Goal: Task Accomplishment & Management: Use online tool/utility

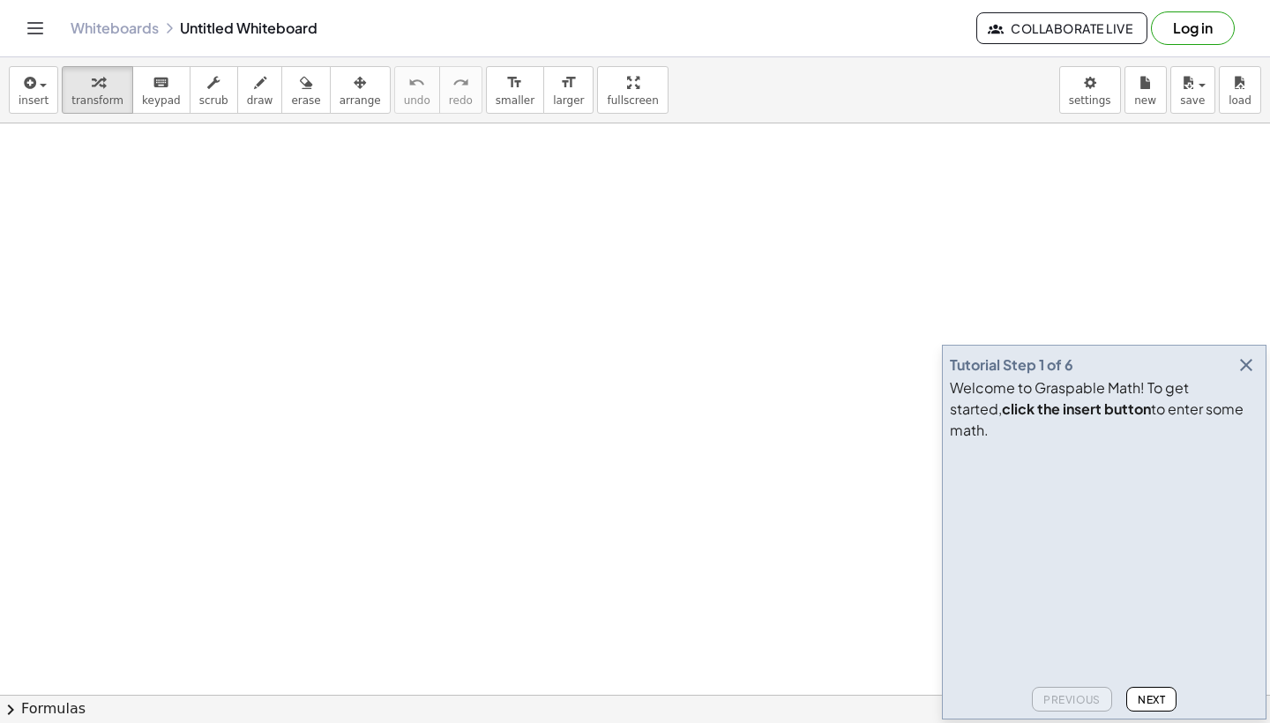
click at [1254, 376] on icon "button" at bounding box center [1246, 365] width 21 height 21
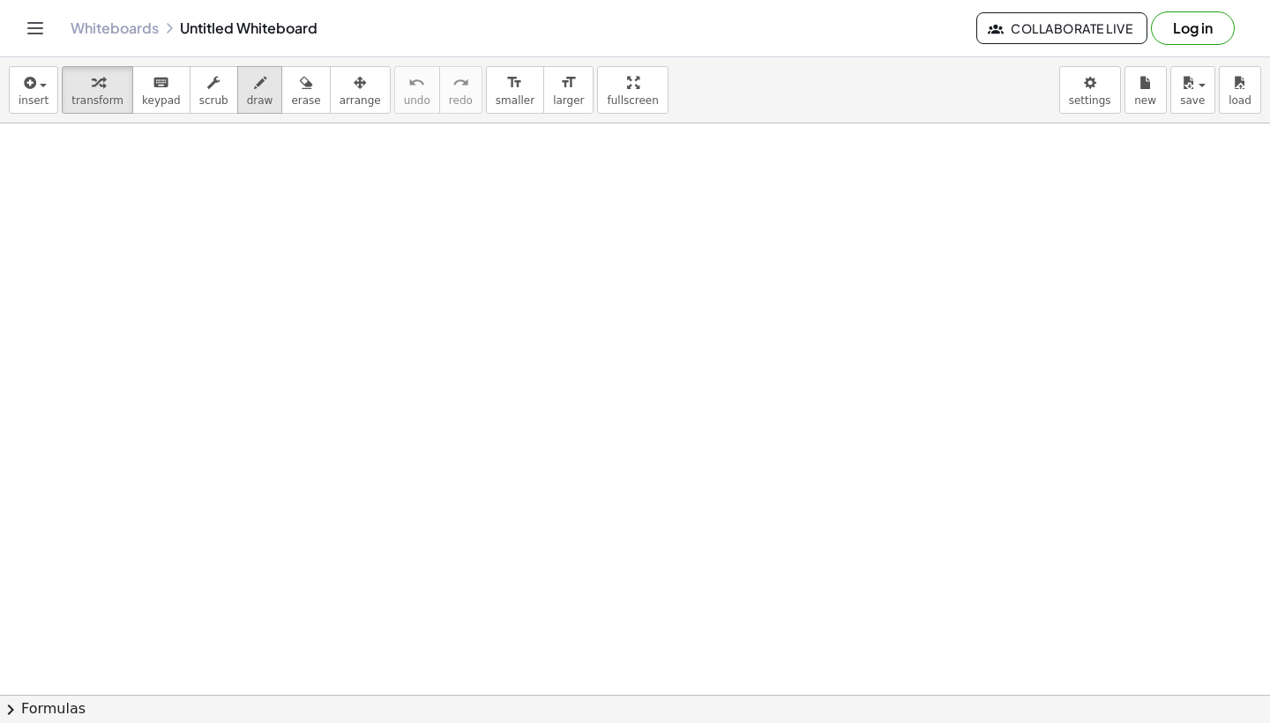
click at [247, 99] on span "draw" at bounding box center [260, 100] width 26 height 12
drag, startPoint x: 242, startPoint y: 357, endPoint x: 288, endPoint y: 414, distance: 73.3
drag, startPoint x: 306, startPoint y: 384, endPoint x: 326, endPoint y: 417, distance: 38.7
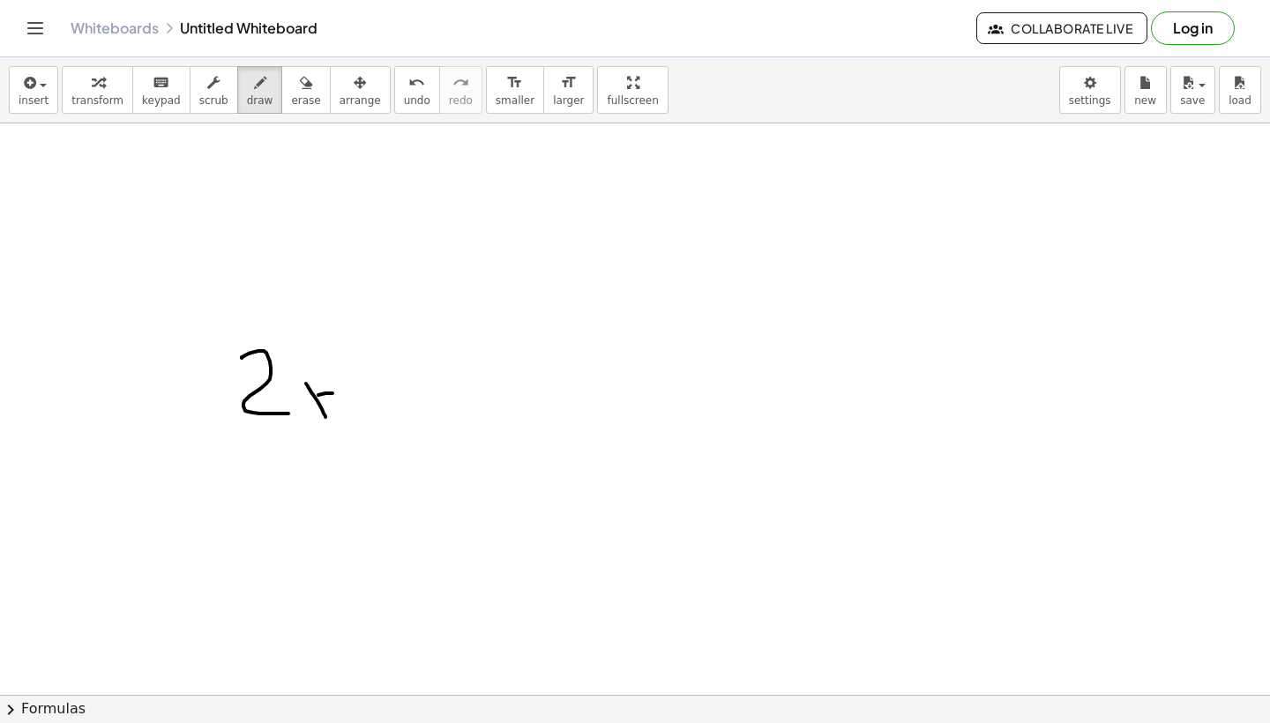
drag, startPoint x: 333, startPoint y: 393, endPoint x: 305, endPoint y: 408, distance: 30.8
drag, startPoint x: 363, startPoint y: 393, endPoint x: 363, endPoint y: 421, distance: 27.3
drag, startPoint x: 376, startPoint y: 408, endPoint x: 356, endPoint y: 408, distance: 20.3
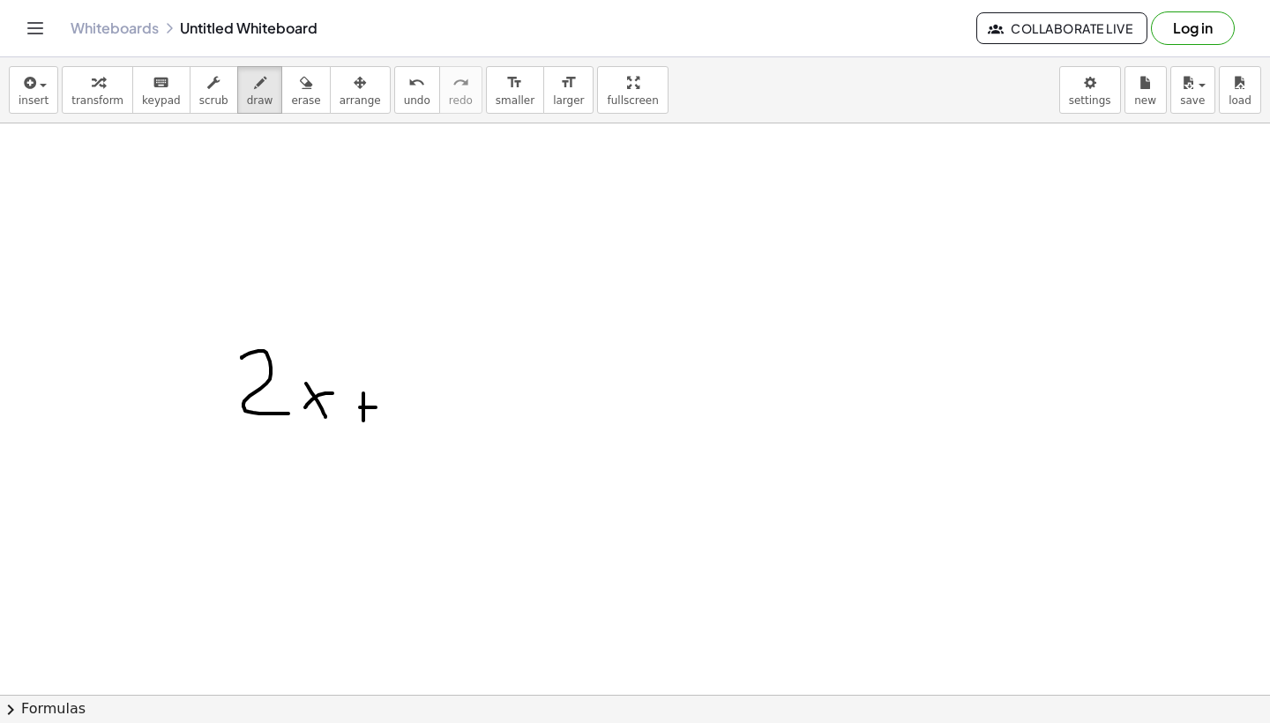
drag, startPoint x: 393, startPoint y: 401, endPoint x: 415, endPoint y: 401, distance: 22.1
drag, startPoint x: 399, startPoint y: 408, endPoint x: 431, endPoint y: 408, distance: 31.8
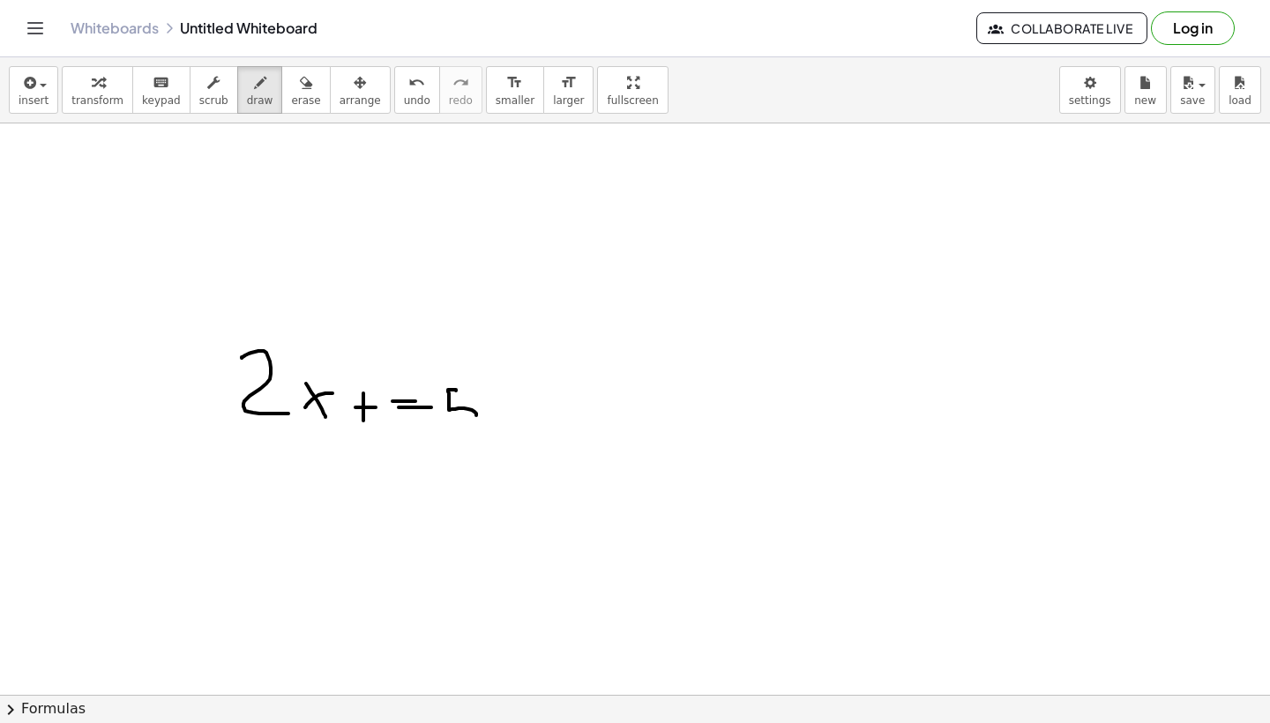
drag, startPoint x: 456, startPoint y: 391, endPoint x: 434, endPoint y: 431, distance: 45.4
drag, startPoint x: 281, startPoint y: 498, endPoint x: 358, endPoint y: 552, distance: 94.2
drag, startPoint x: 365, startPoint y: 511, endPoint x: 380, endPoint y: 528, distance: 23.2
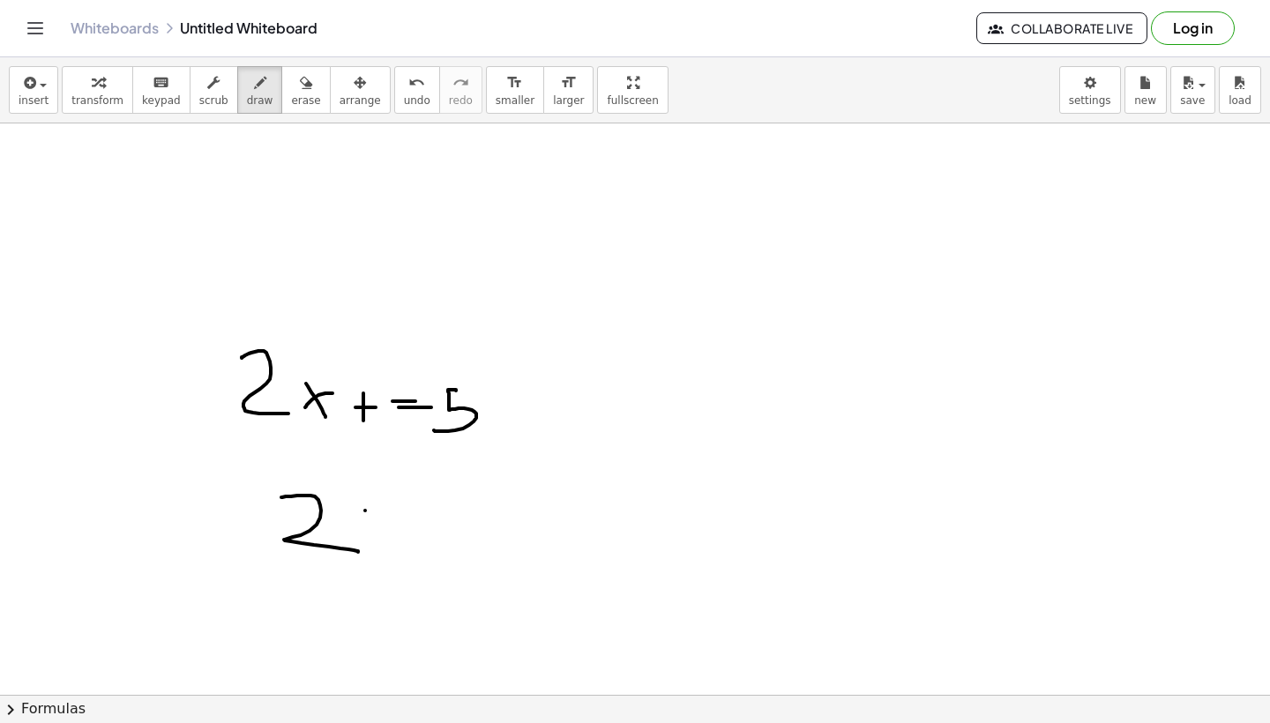
drag, startPoint x: 391, startPoint y: 513, endPoint x: 364, endPoint y: 534, distance: 33.3
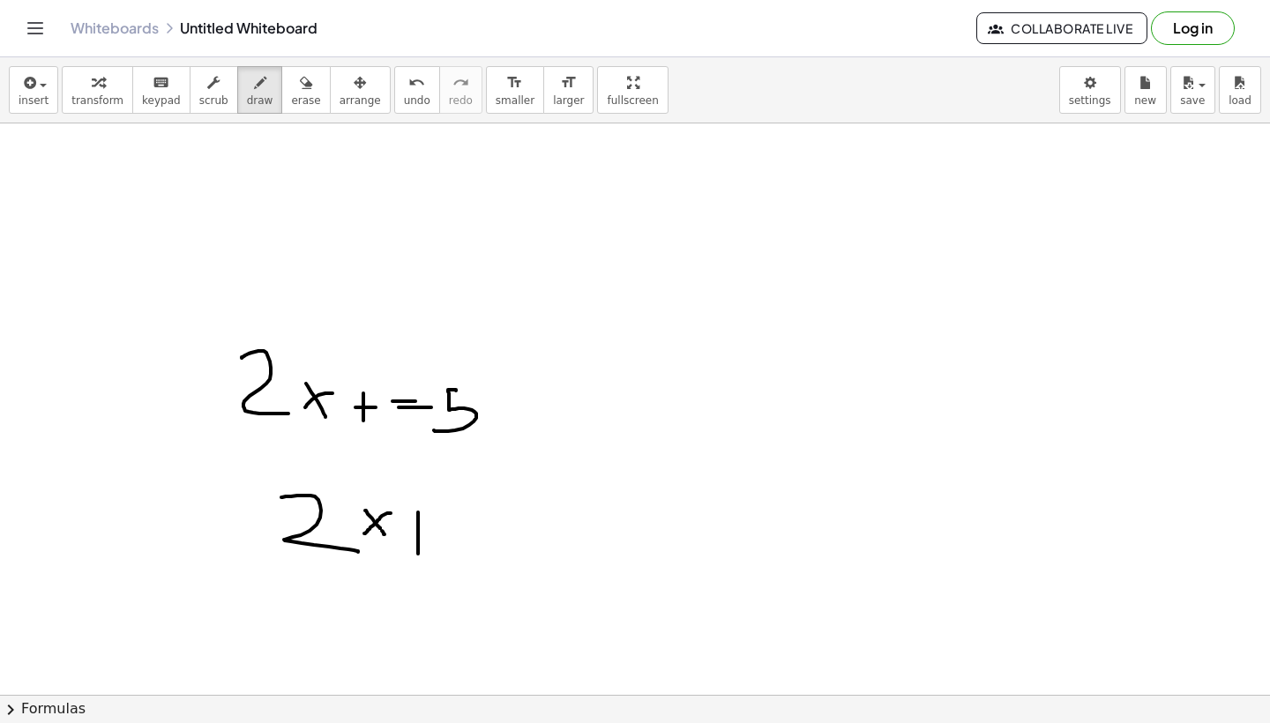
drag, startPoint x: 418, startPoint y: 513, endPoint x: 418, endPoint y: 556, distance: 43.2
drag, startPoint x: 436, startPoint y: 536, endPoint x: 404, endPoint y: 536, distance: 31.8
drag, startPoint x: 383, startPoint y: 416, endPoint x: 383, endPoint y: 376, distance: 40.6
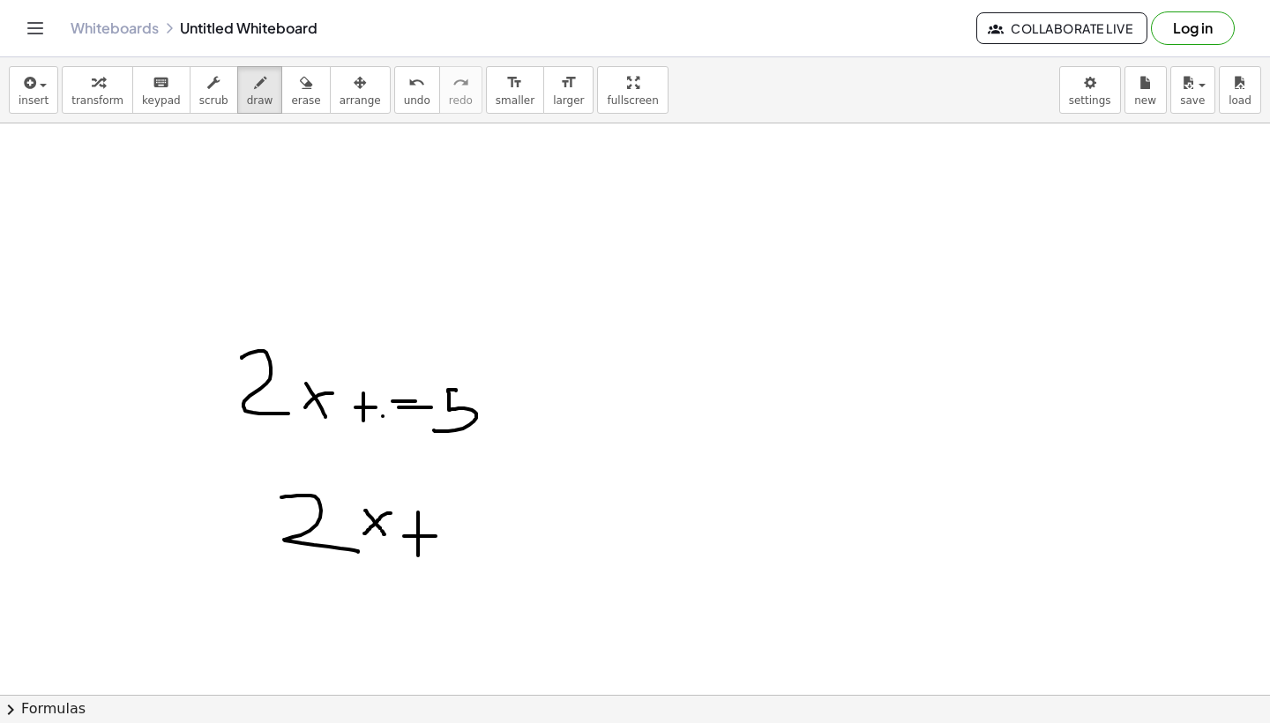
drag, startPoint x: 453, startPoint y: 558, endPoint x: 453, endPoint y: 473, distance: 84.7
drag, startPoint x: 493, startPoint y: 517, endPoint x: 493, endPoint y: 536, distance: 18.5
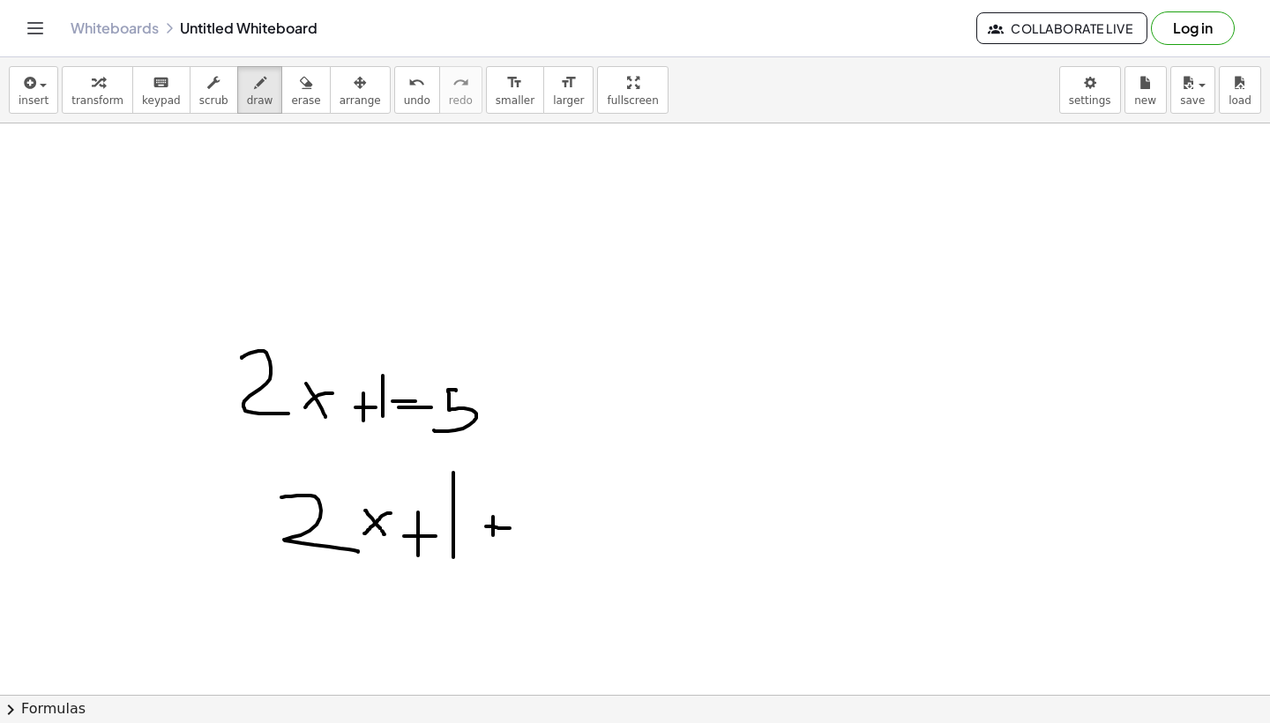
drag, startPoint x: 510, startPoint y: 528, endPoint x: 483, endPoint y: 526, distance: 27.5
drag, startPoint x: 543, startPoint y: 503, endPoint x: 503, endPoint y: 548, distance: 60.6
drag, startPoint x: 573, startPoint y: 522, endPoint x: 603, endPoint y: 522, distance: 29.1
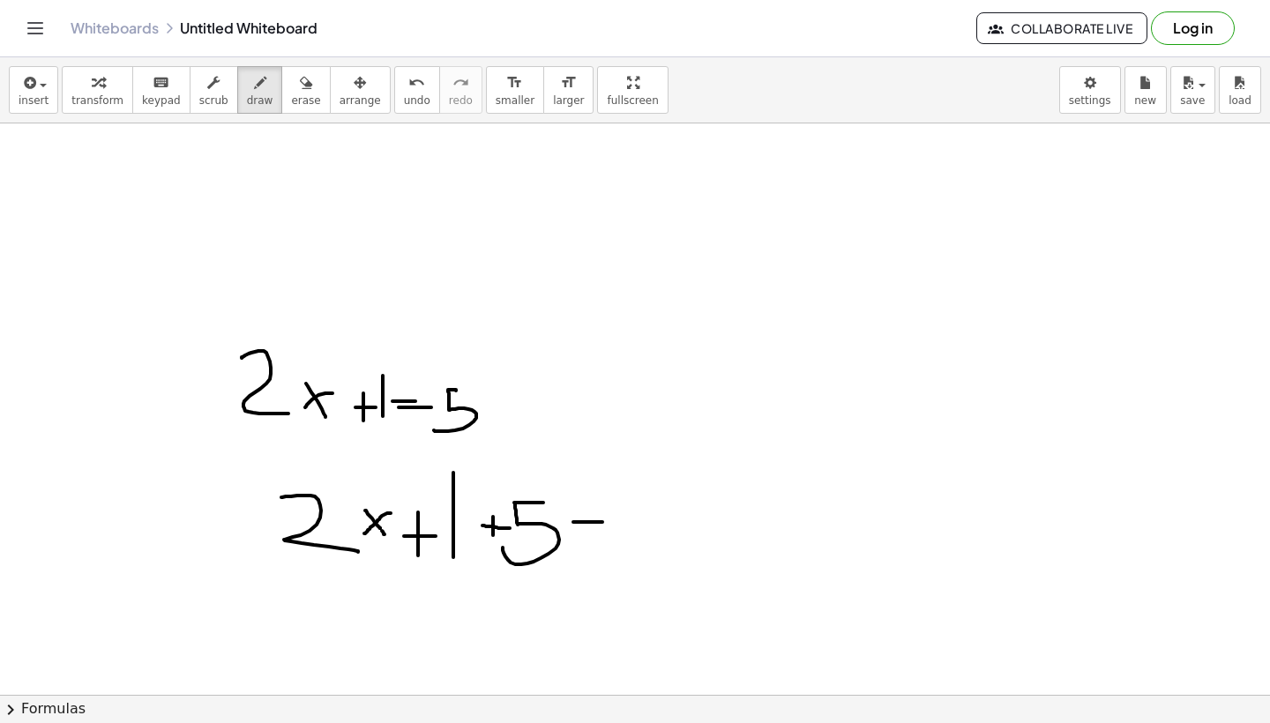
drag, startPoint x: 574, startPoint y: 536, endPoint x: 606, endPoint y: 536, distance: 31.8
drag, startPoint x: 613, startPoint y: 490, endPoint x: 613, endPoint y: 558, distance: 67.9
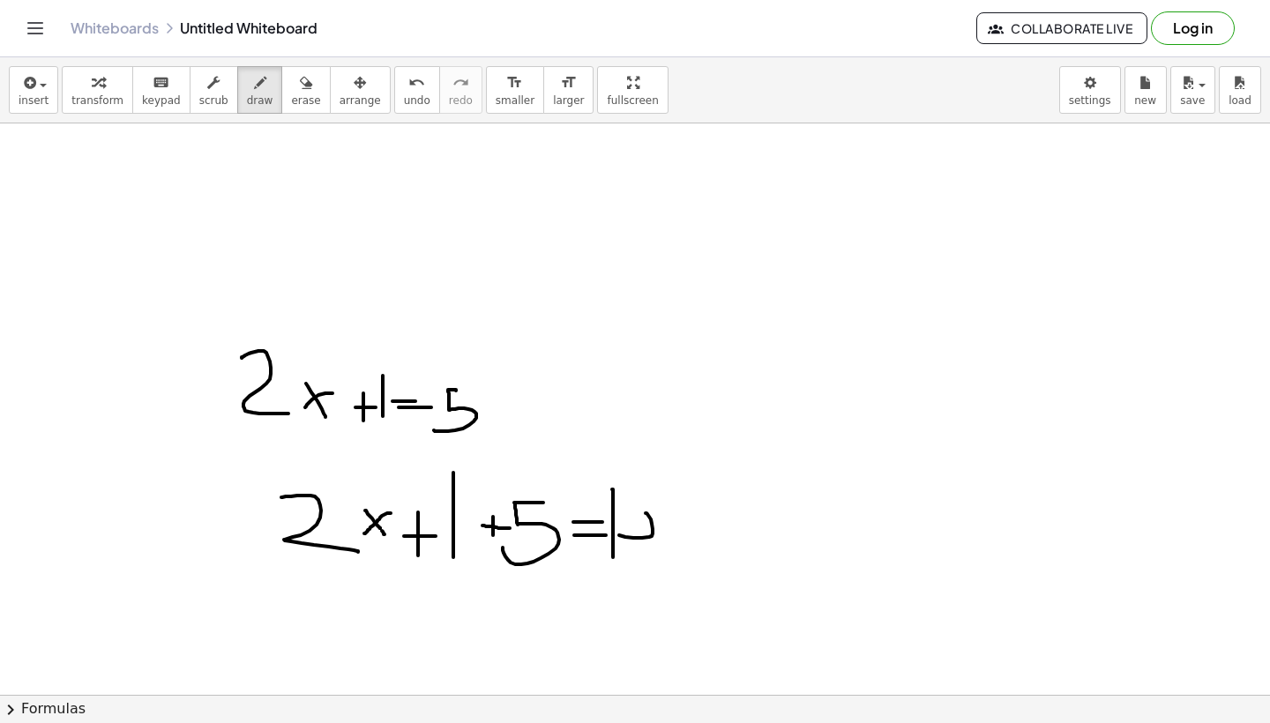
drag, startPoint x: 646, startPoint y: 513, endPoint x: 629, endPoint y: 508, distance: 17.6
click at [254, 90] on icon "button" at bounding box center [260, 82] width 12 height 21
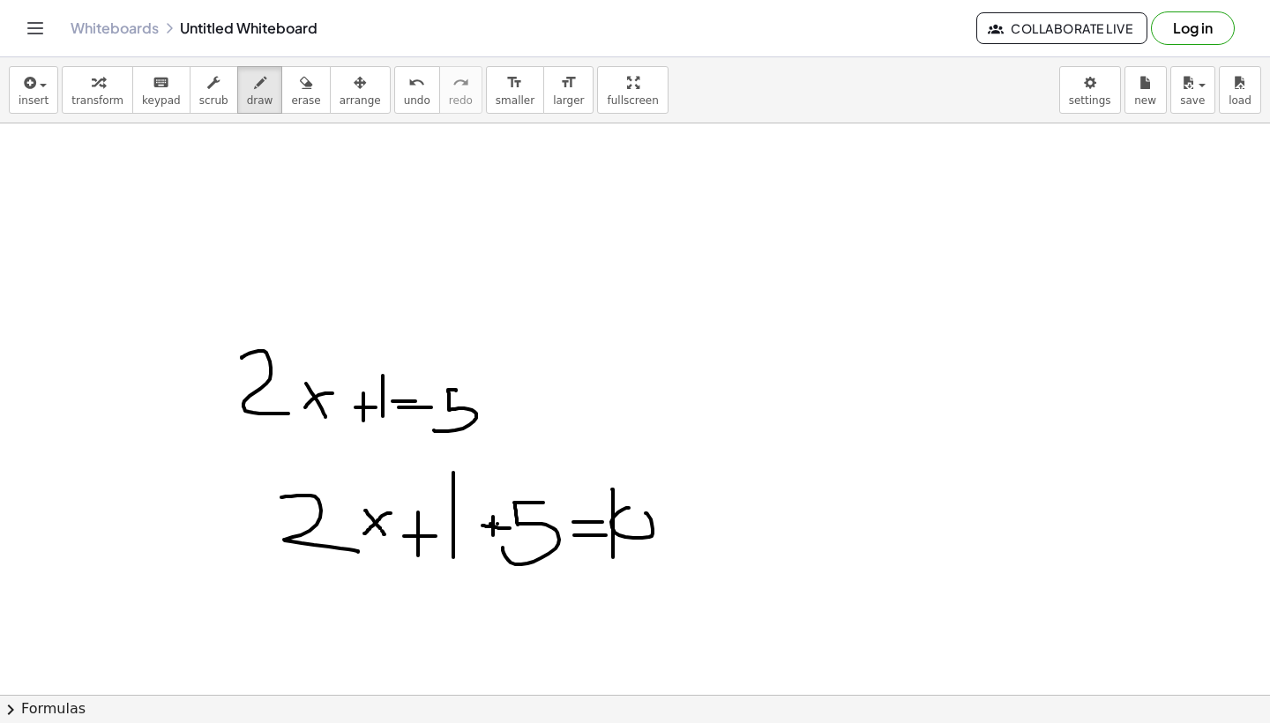
drag, startPoint x: 855, startPoint y: 520, endPoint x: 759, endPoint y: 446, distance: 120.9
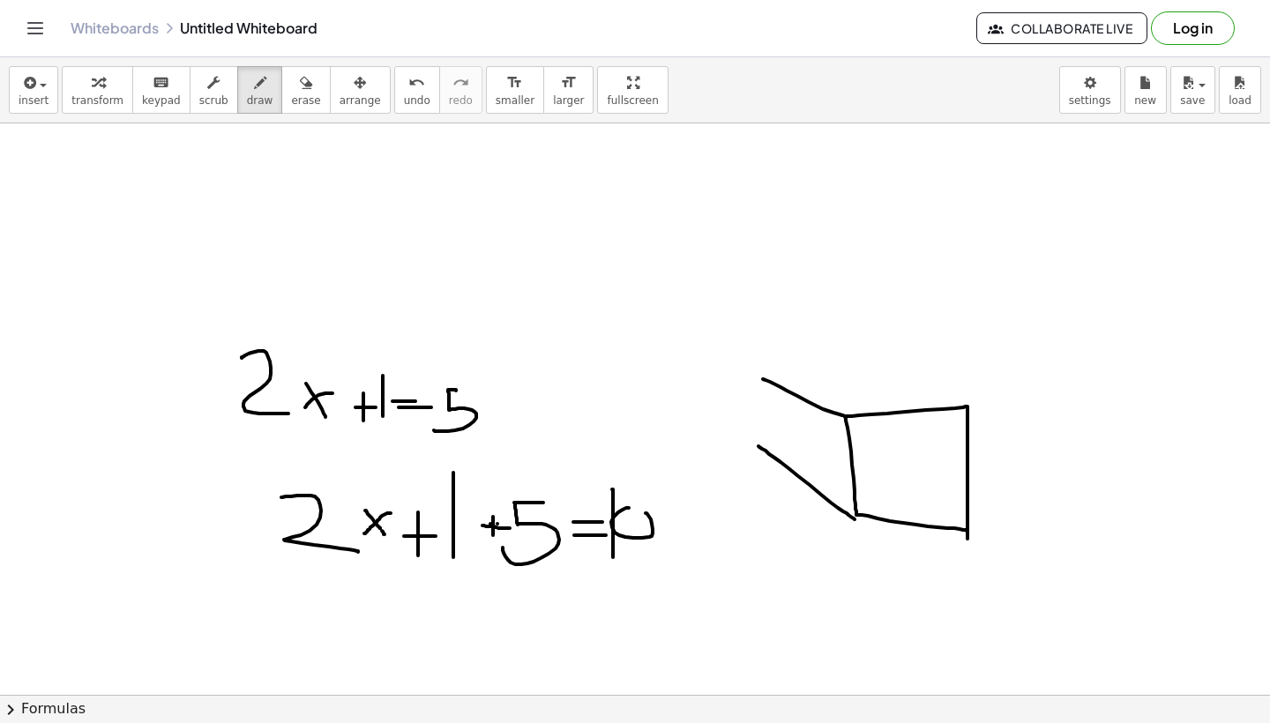
drag, startPoint x: 843, startPoint y: 416, endPoint x: 760, endPoint y: 379, distance: 90.5
drag, startPoint x: 760, startPoint y: 378, endPoint x: 760, endPoint y: 446, distance: 67.9
drag, startPoint x: 758, startPoint y: 377, endPoint x: 895, endPoint y: 350, distance: 139.3
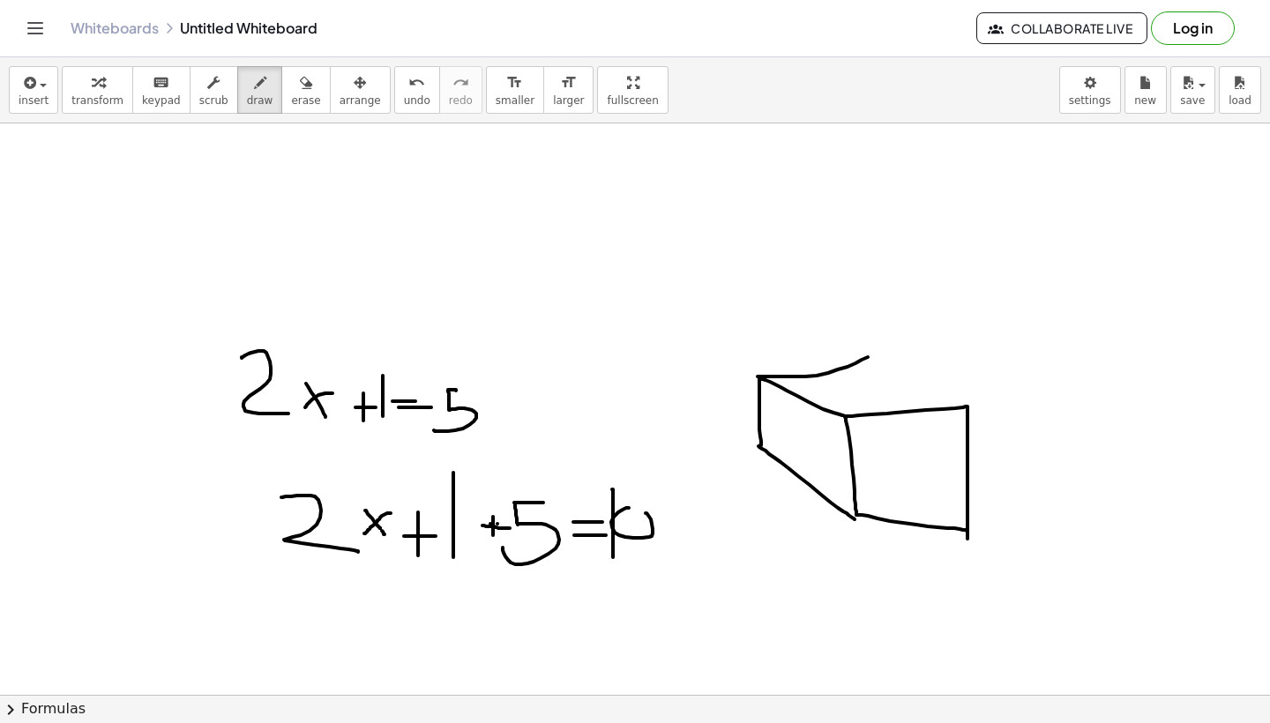
drag, startPoint x: 895, startPoint y: 350, endPoint x: 963, endPoint y: 402, distance: 86.3
drag, startPoint x: 898, startPoint y: 354, endPoint x: 894, endPoint y: 456, distance: 102.4
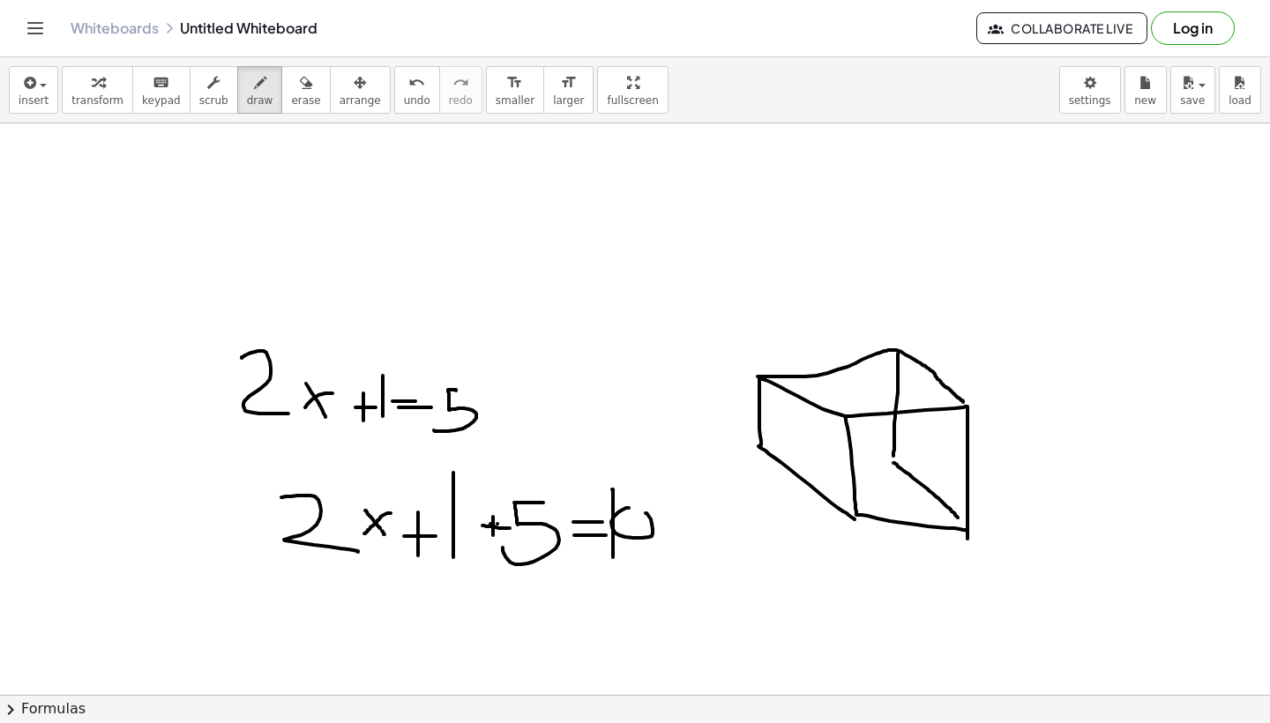
drag, startPoint x: 894, startPoint y: 463, endPoint x: 960, endPoint y: 521, distance: 88.1
drag, startPoint x: 893, startPoint y: 458, endPoint x: 768, endPoint y: 451, distance: 125.5
click at [305, 94] on span "erase" at bounding box center [305, 100] width 29 height 12
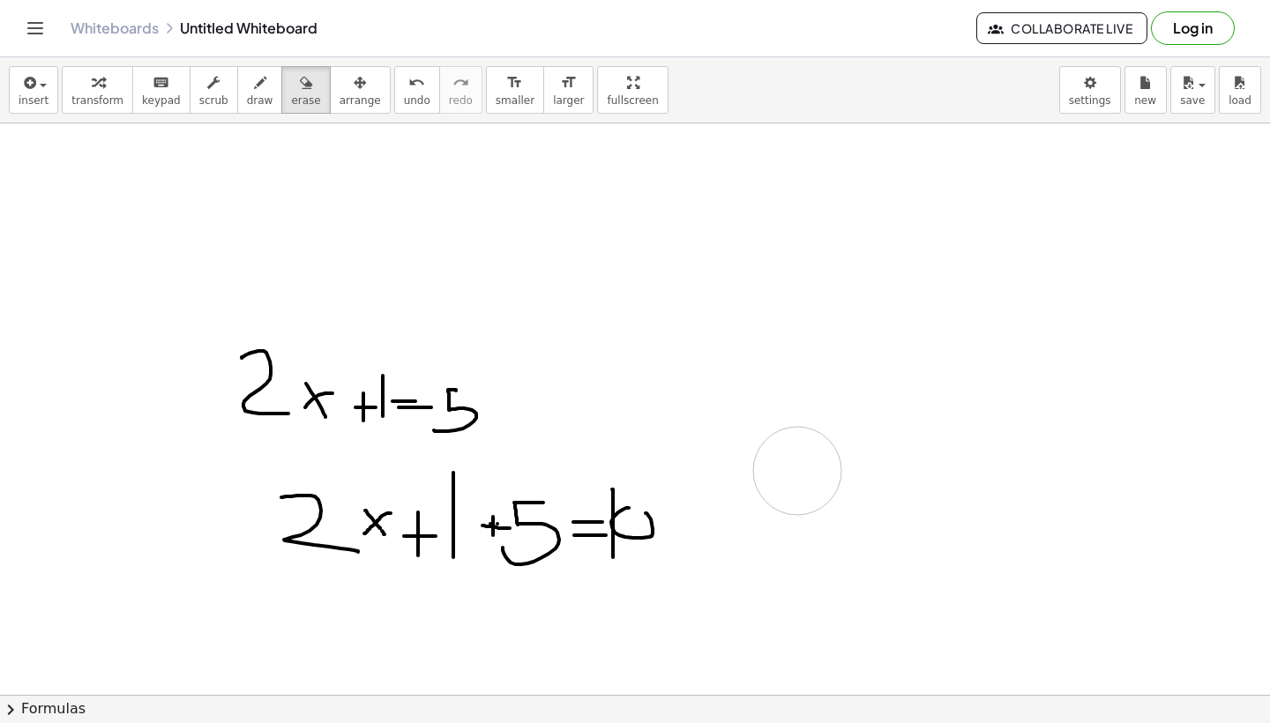
drag
click at [259, 94] on button "draw" at bounding box center [260, 90] width 46 height 48
click at [98, 81] on icon "button" at bounding box center [98, 82] width 12 height 21
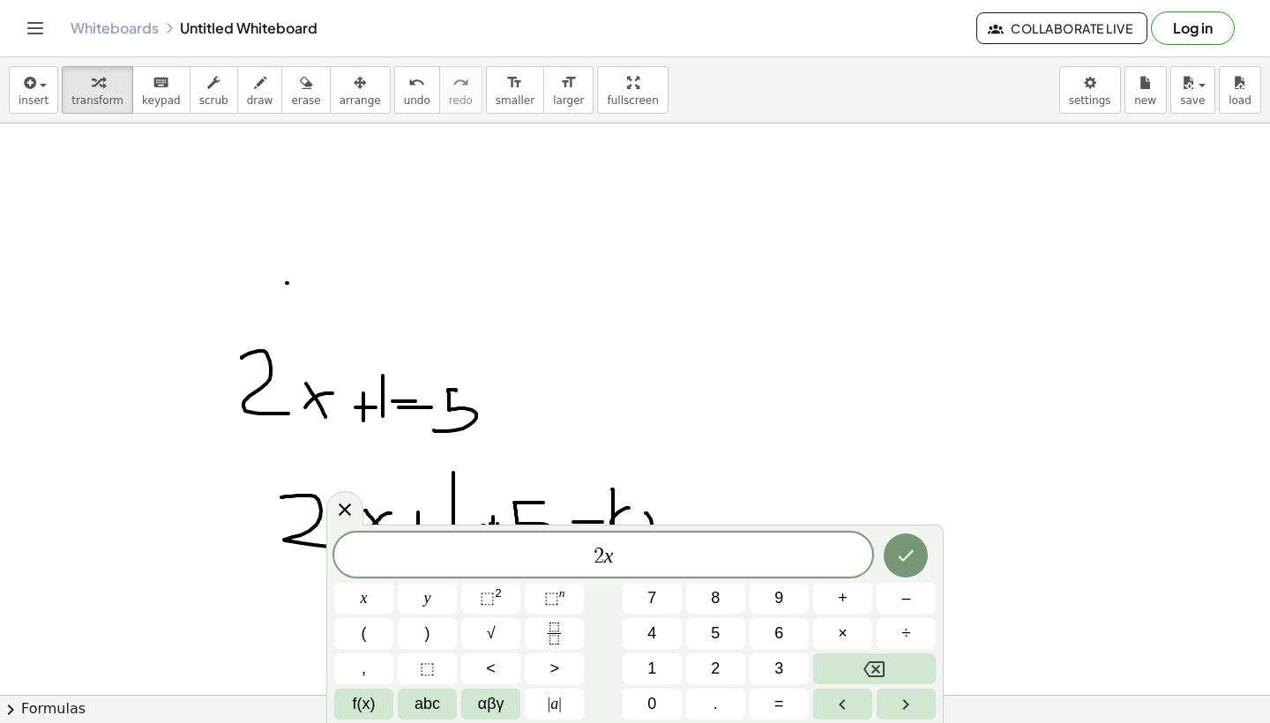
click at [665, 557] on span "2 x" at bounding box center [603, 556] width 538 height 25
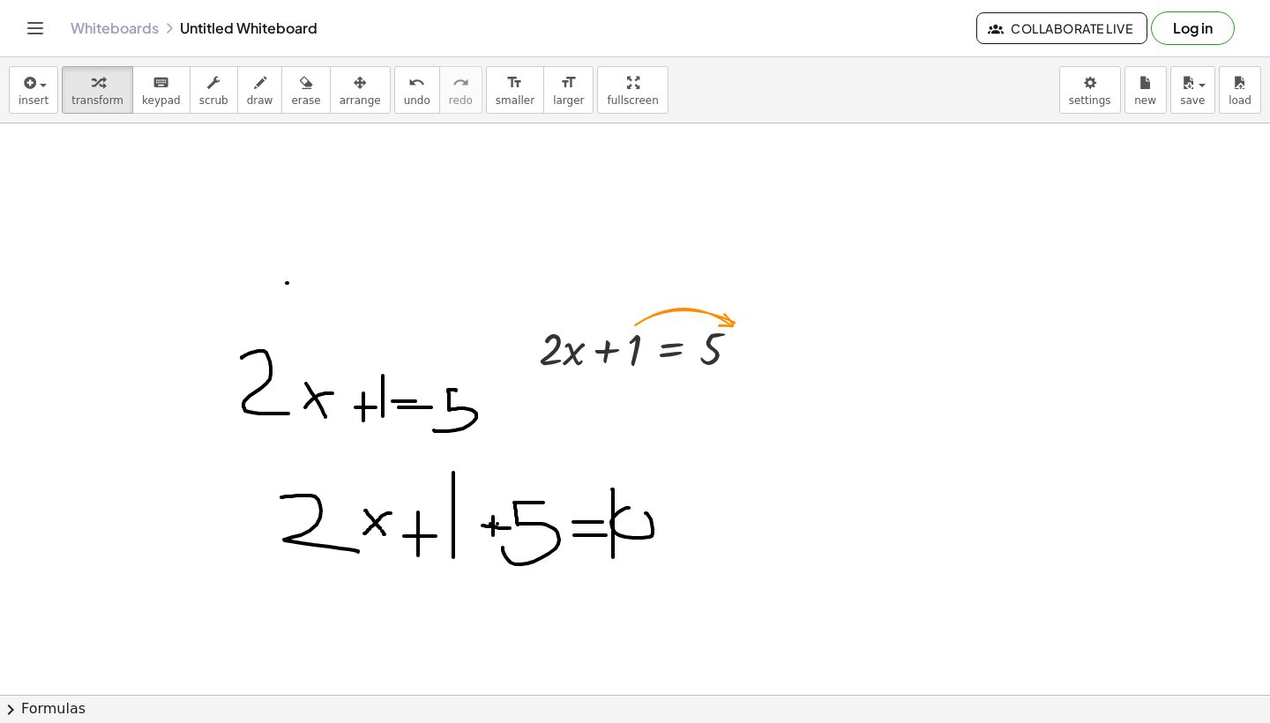
click at [300, 82] on icon "button" at bounding box center [306, 82] width 12 height 21
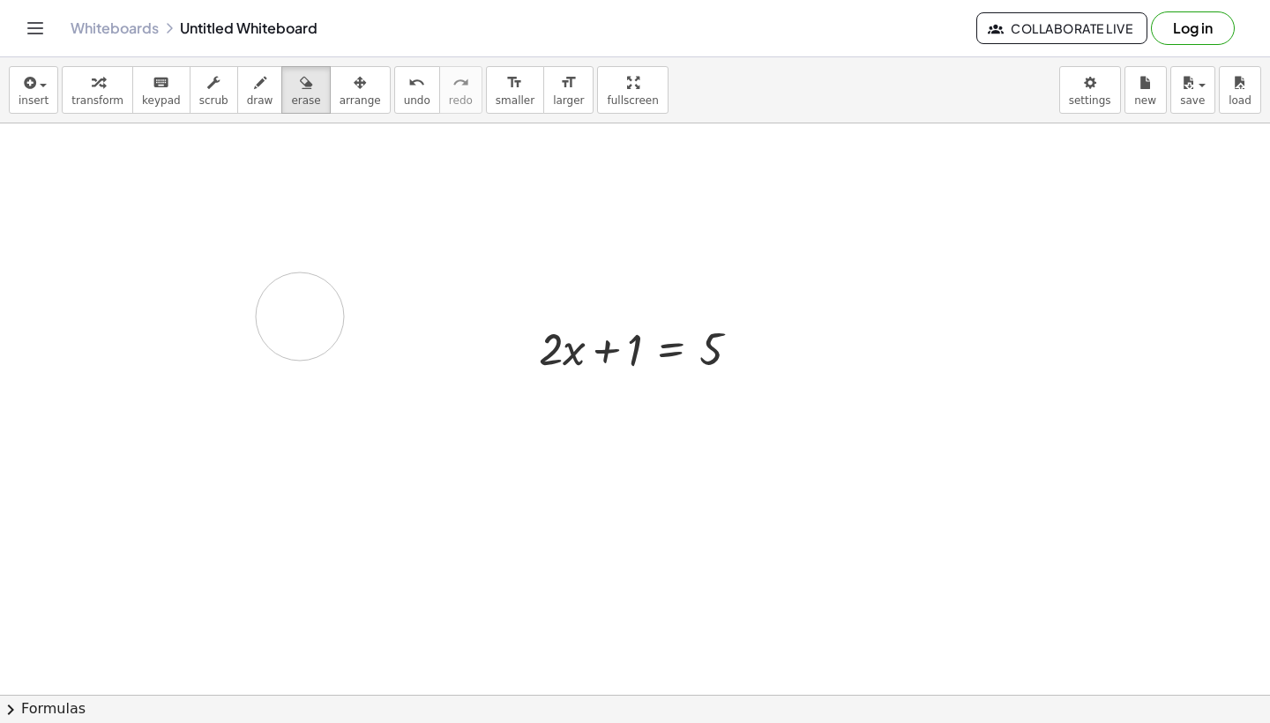
drag, startPoint x: 309, startPoint y: 378, endPoint x: 302, endPoint y: 315, distance: 63.9
click at [107, 101] on span "transform" at bounding box center [97, 100] width 52 height 12
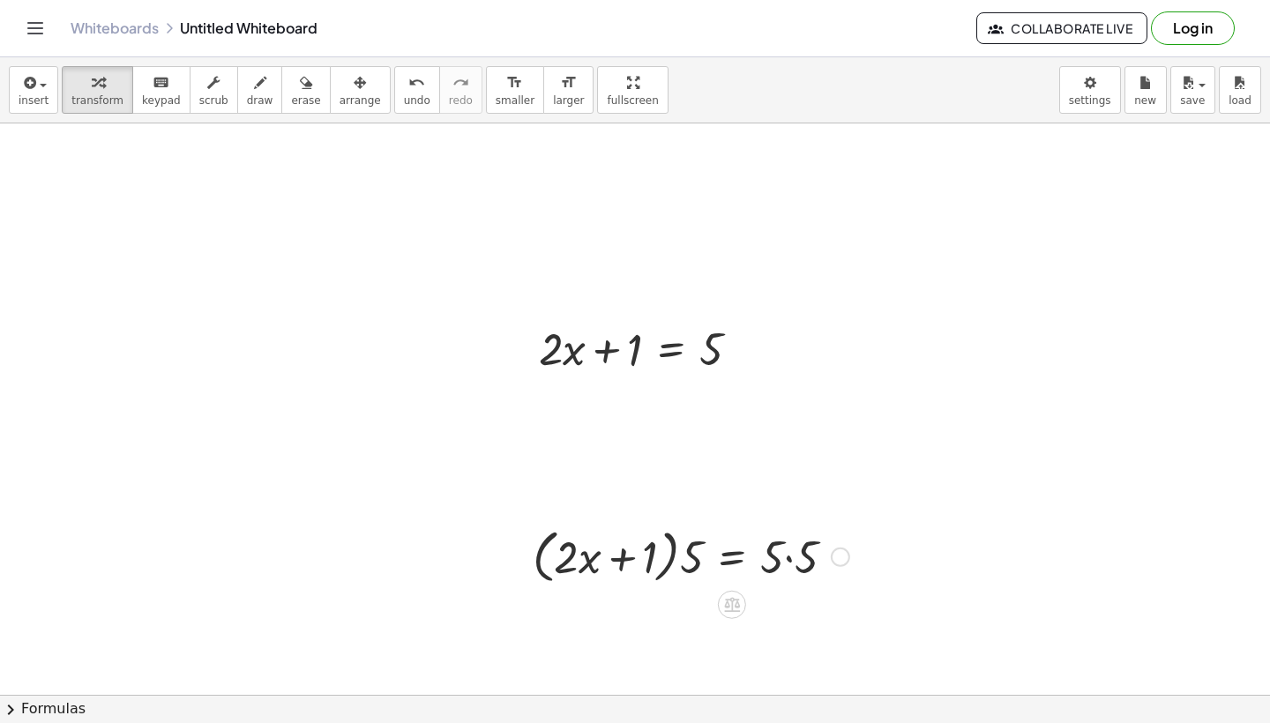
click at [622, 544] on div at bounding box center [691, 555] width 334 height 67
drag, startPoint x: 682, startPoint y: 550, endPoint x: 622, endPoint y: 603, distance: 80.0
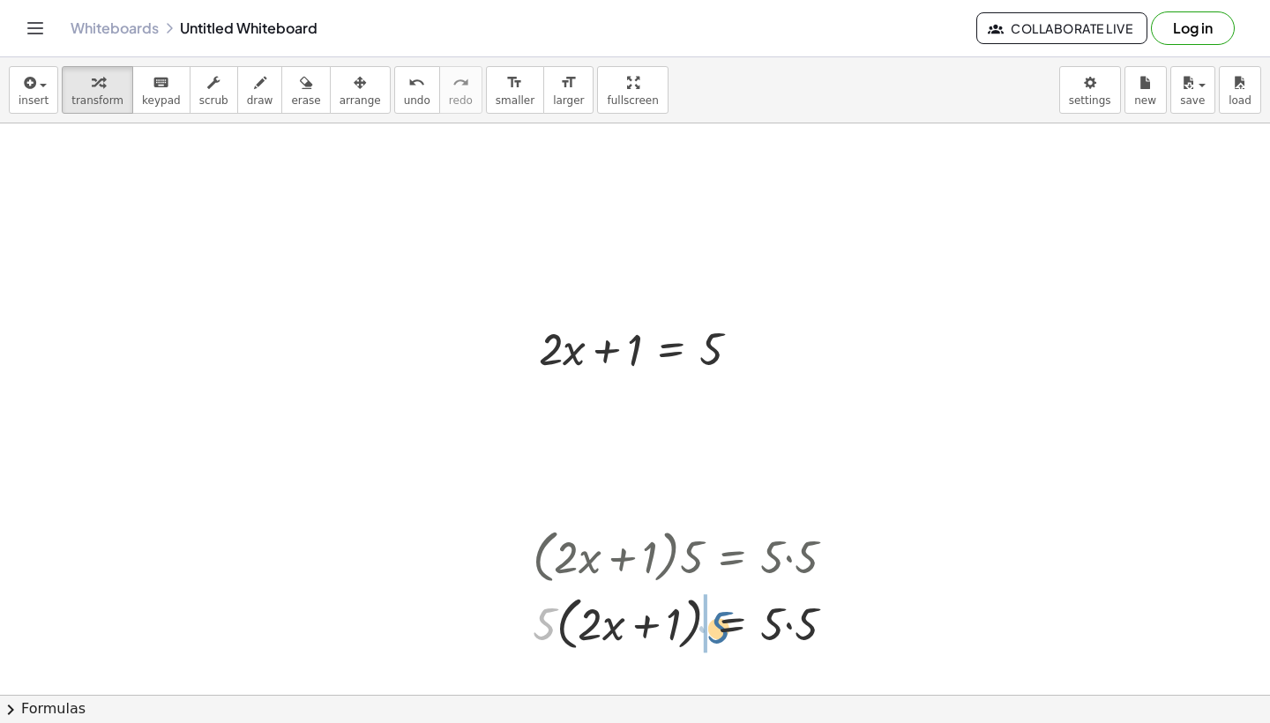
drag, startPoint x: 543, startPoint y: 612, endPoint x: 717, endPoint y: 617, distance: 174.7
click at [717, 617] on div at bounding box center [691, 622] width 334 height 67
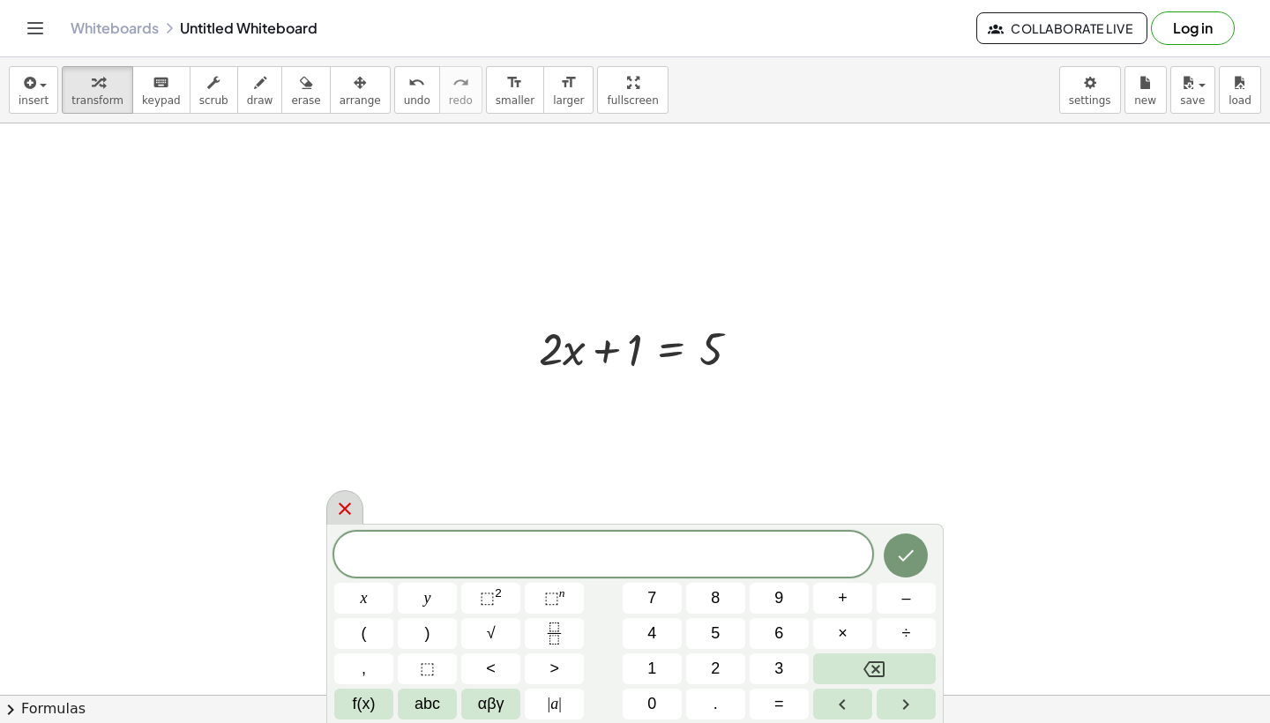
click at [334, 506] on icon at bounding box center [344, 508] width 21 height 21
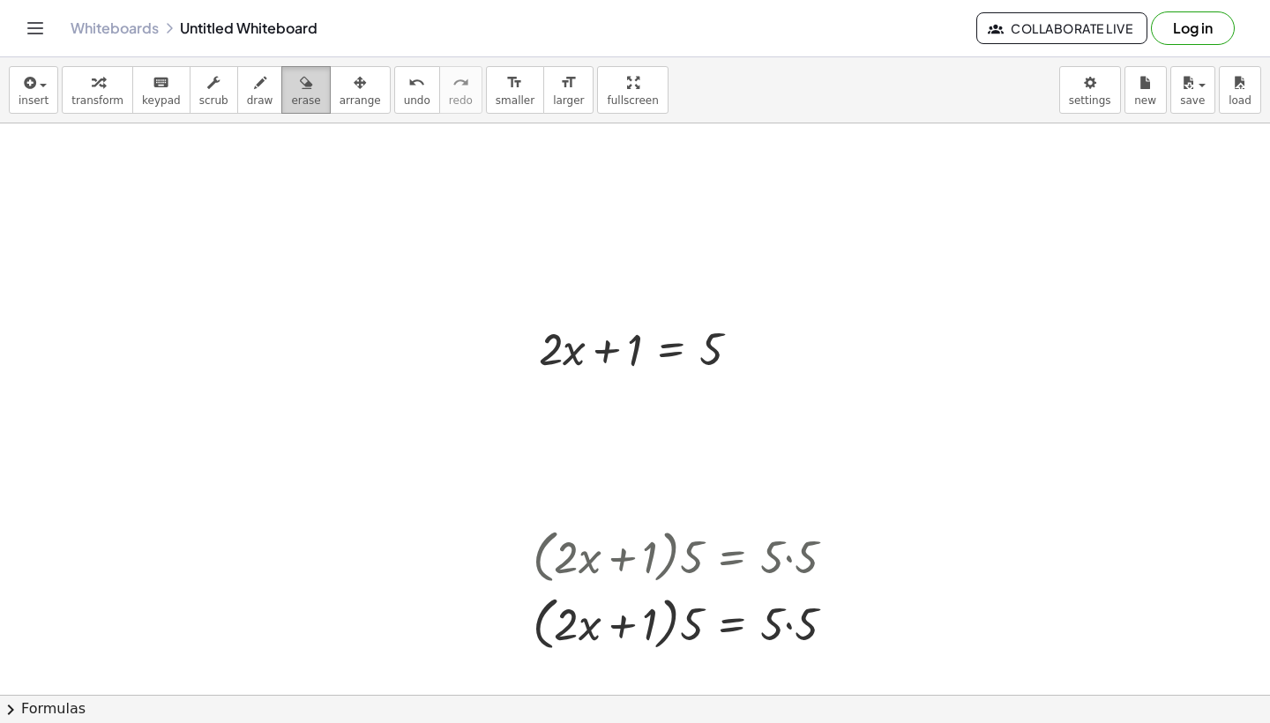
click at [303, 105] on span "erase" at bounding box center [305, 100] width 29 height 12
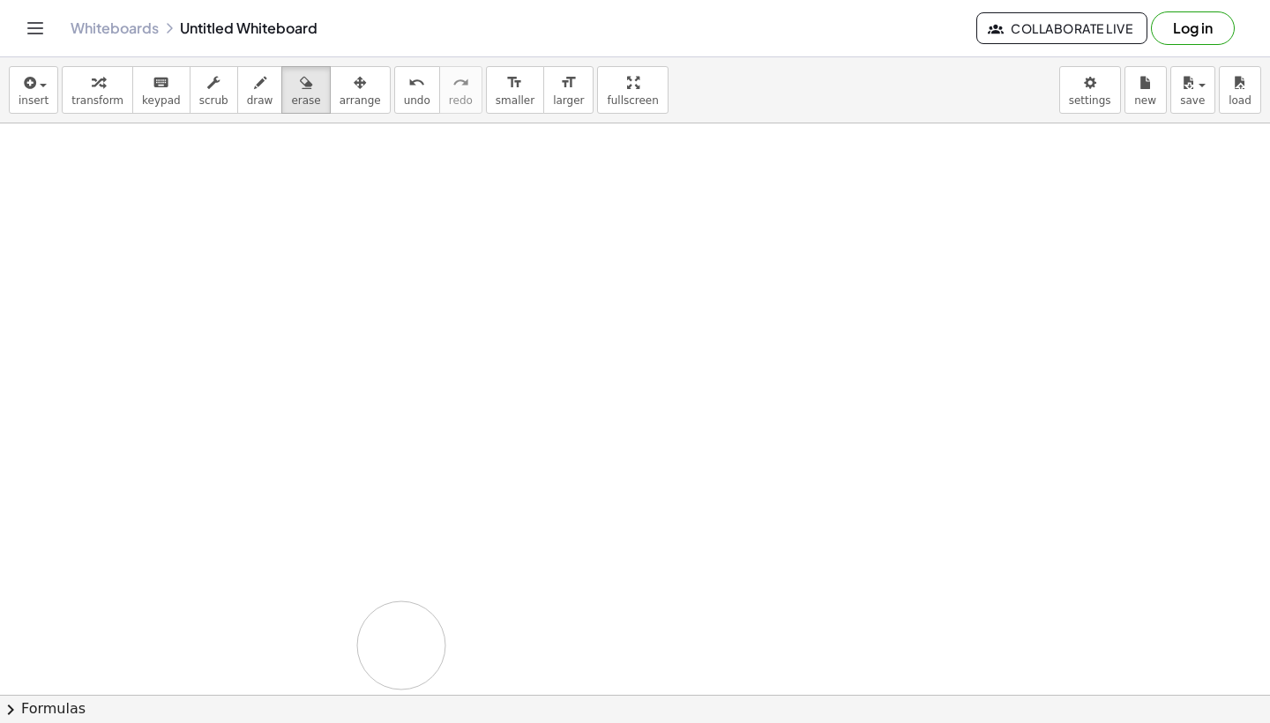
drag, startPoint x: 641, startPoint y: 401, endPoint x: 403, endPoint y: 643, distance: 339.4
drag, startPoint x: 475, startPoint y: 339, endPoint x: 636, endPoint y: 336, distance: 161.5
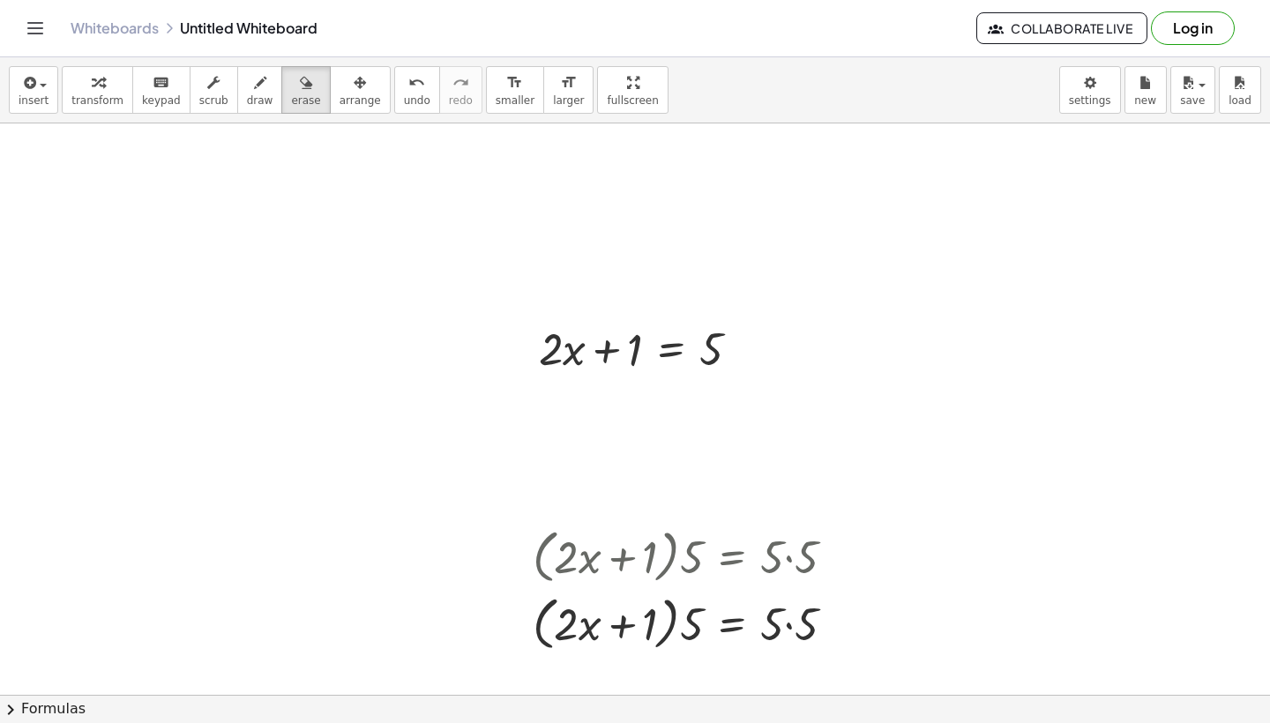
drag, startPoint x: 585, startPoint y: 338, endPoint x: 538, endPoint y: 363, distance: 53.3
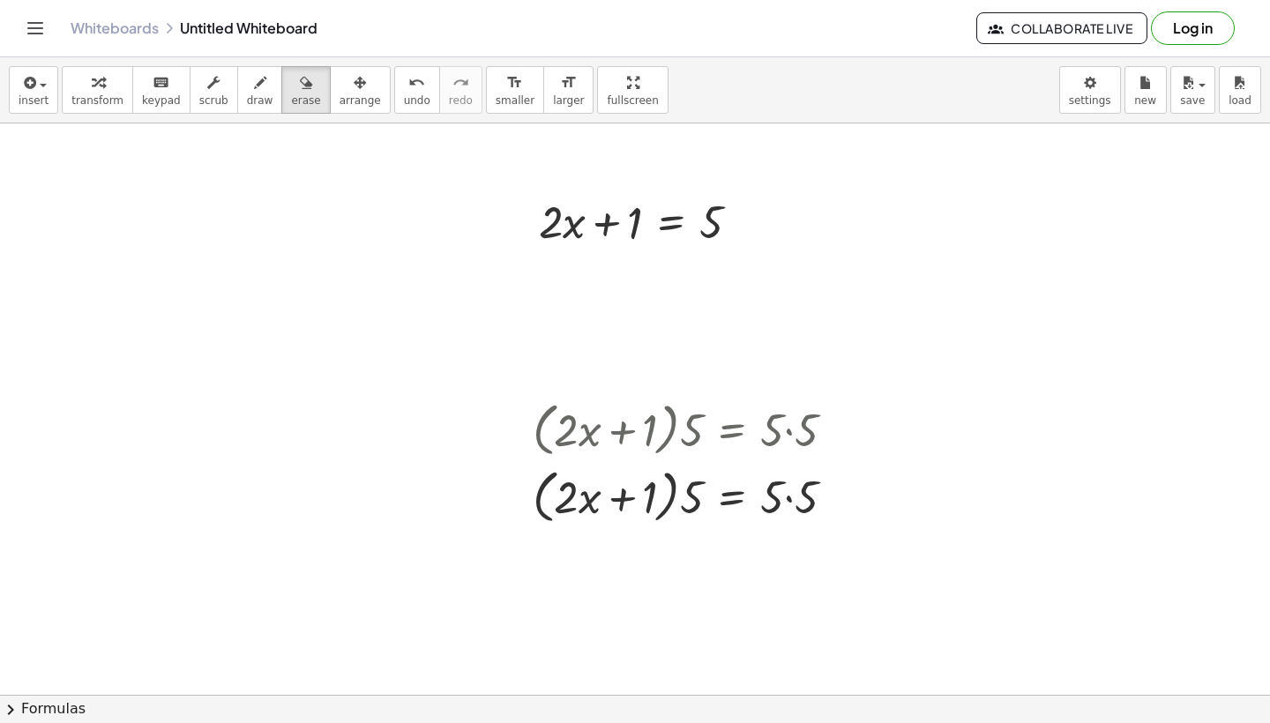
scroll to position [122, 0]
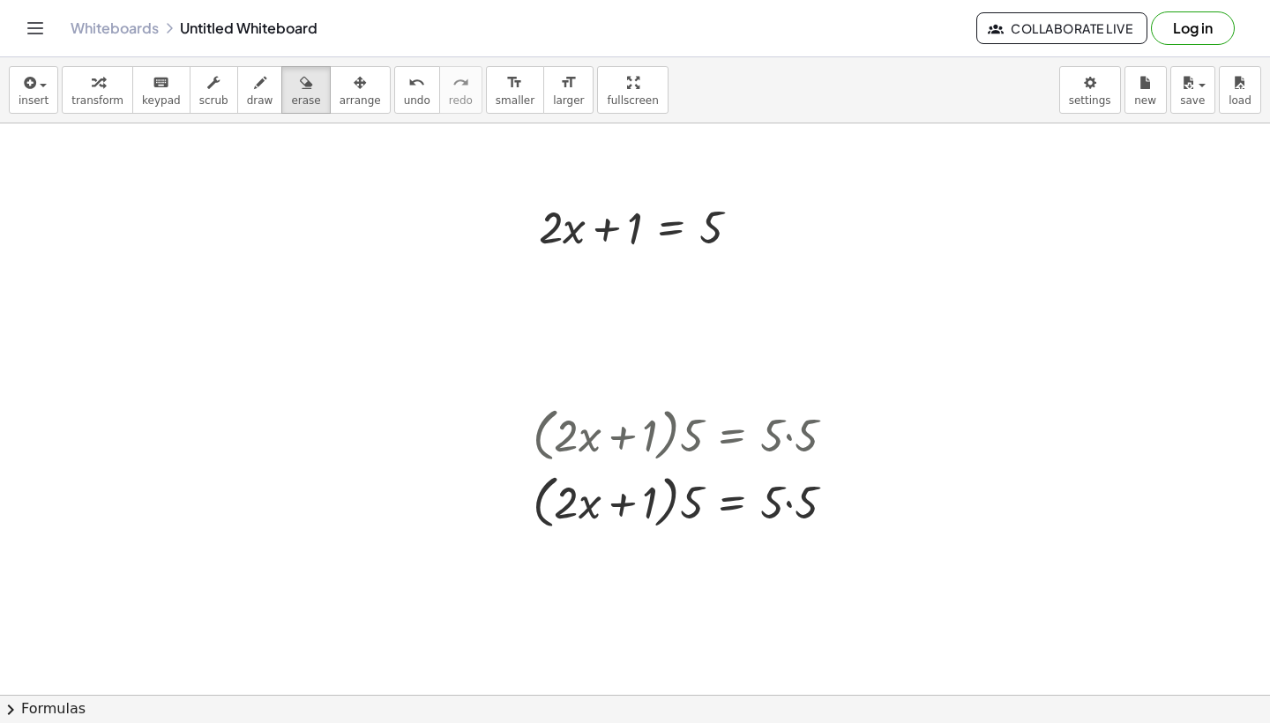
click at [633, 241] on div at bounding box center [635, 631] width 1270 height 1258
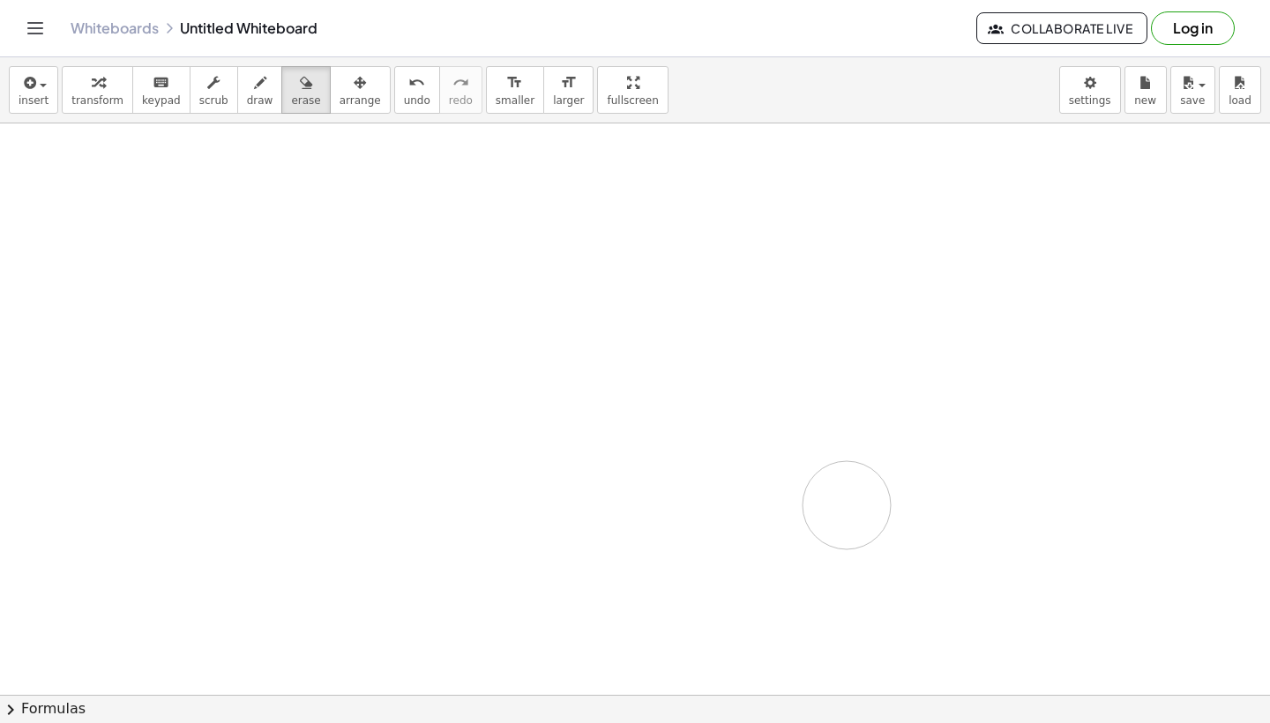
drag, startPoint x: 633, startPoint y: 241, endPoint x: 847, endPoint y: 506, distance: 340.0
click at [847, 506] on div at bounding box center [635, 631] width 1270 height 1258
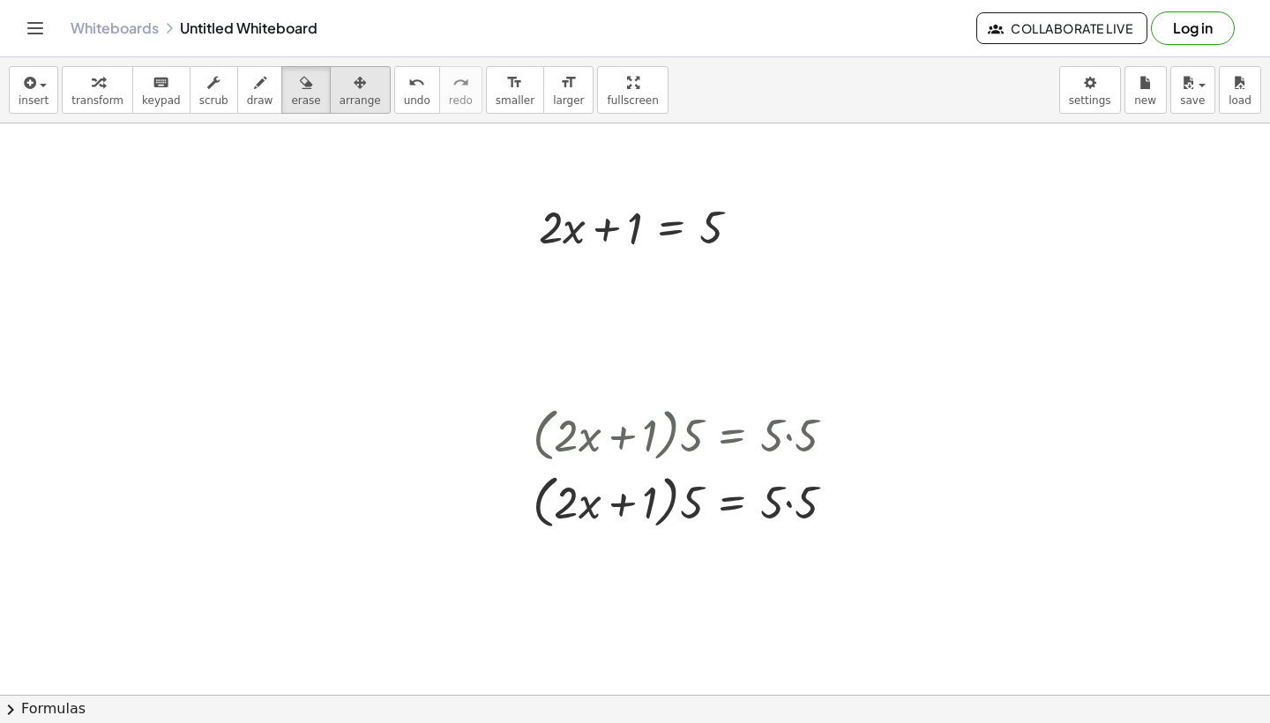
click at [348, 106] on span "arrange" at bounding box center [360, 100] width 41 height 12
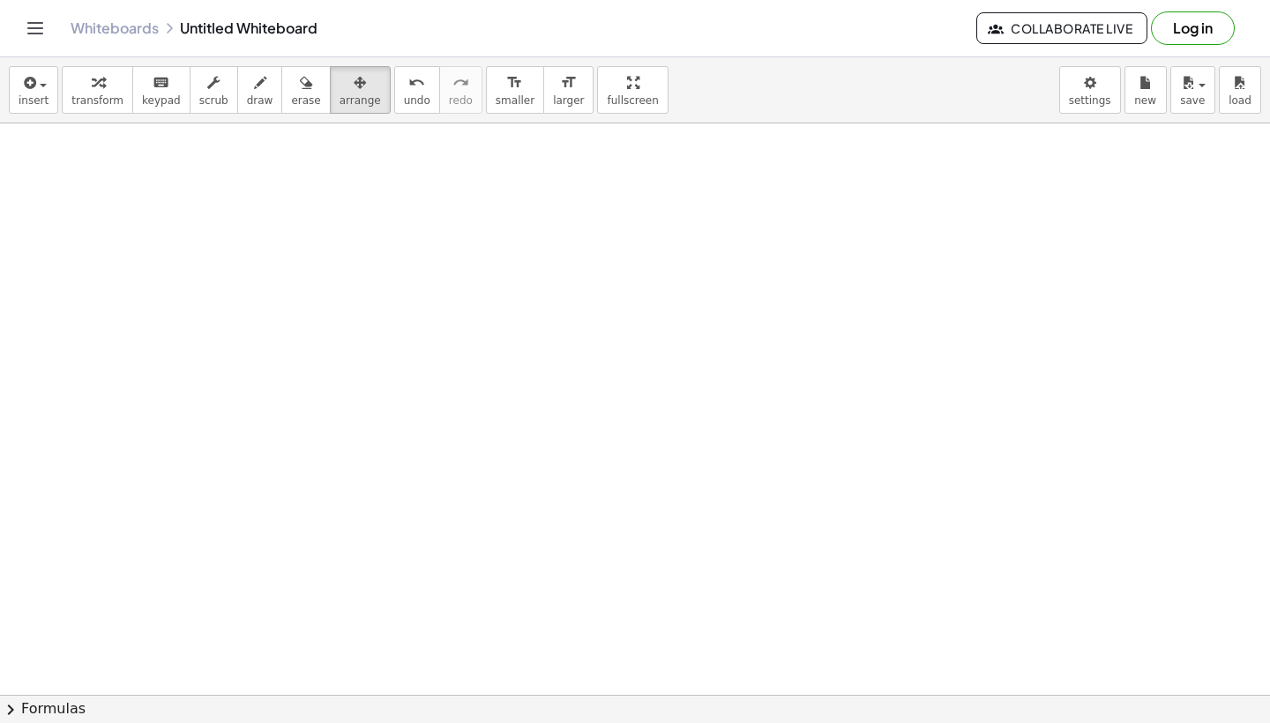
click at [341, 117] on div "insert select one: Math Expression Function Text Youtube Video Graphing Geometr…" at bounding box center [635, 90] width 1270 height 66
click at [354, 84] on icon "button" at bounding box center [360, 82] width 12 height 21
click at [311, 258] on div at bounding box center [635, 631] width 1270 height 1258
click at [98, 95] on span "transform" at bounding box center [97, 100] width 52 height 12
click at [85, 80] on div "button" at bounding box center [97, 81] width 52 height 21
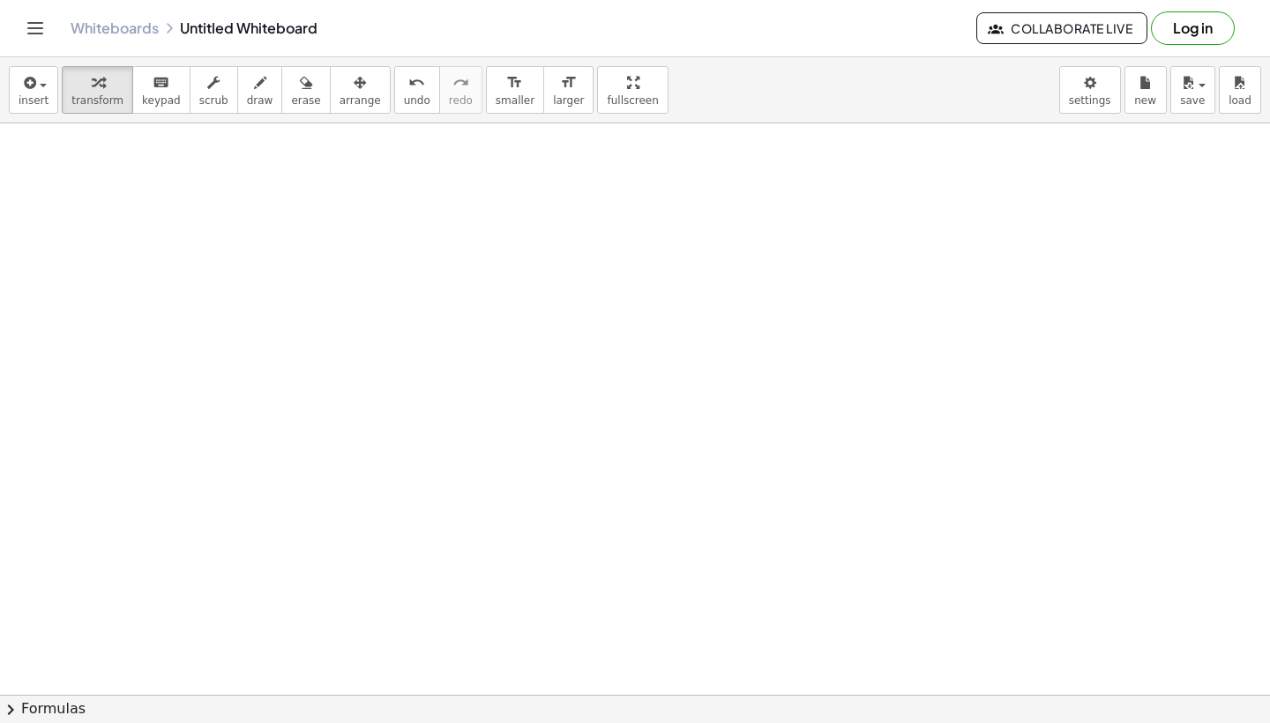
click at [361, 305] on div at bounding box center [635, 631] width 1270 height 1258
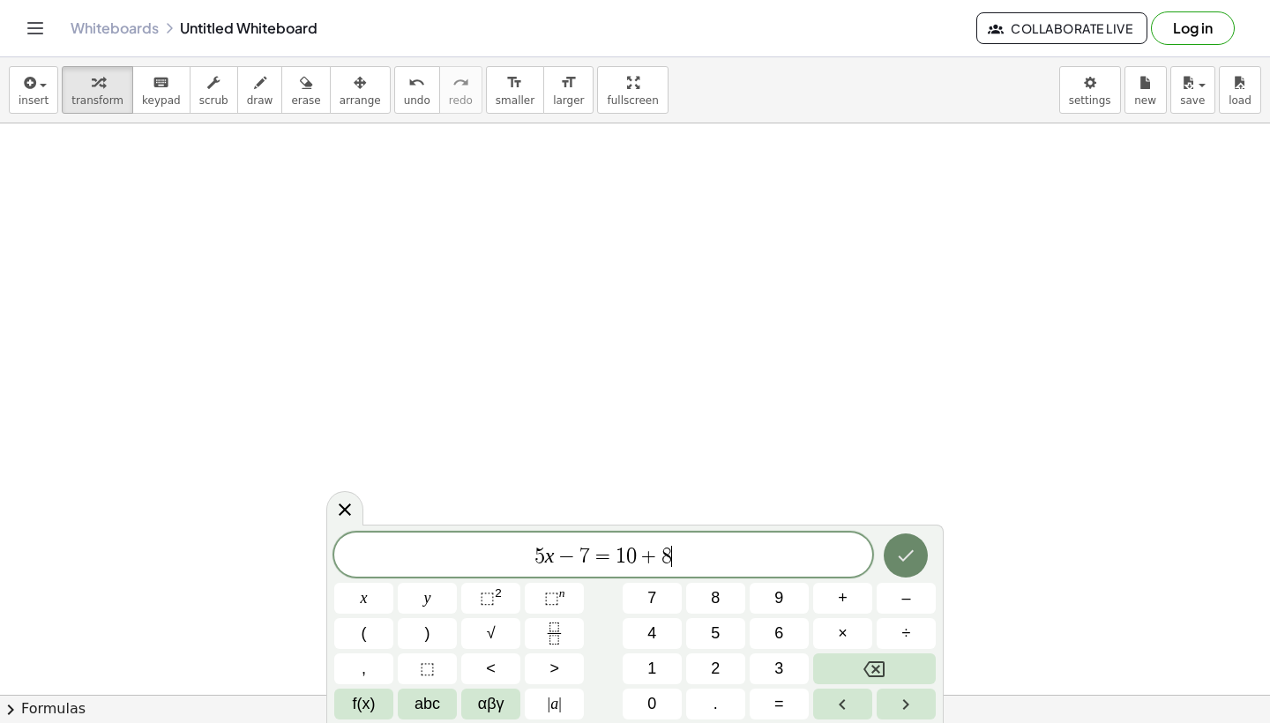
click at [897, 553] on icon "Done" at bounding box center [905, 555] width 21 height 21
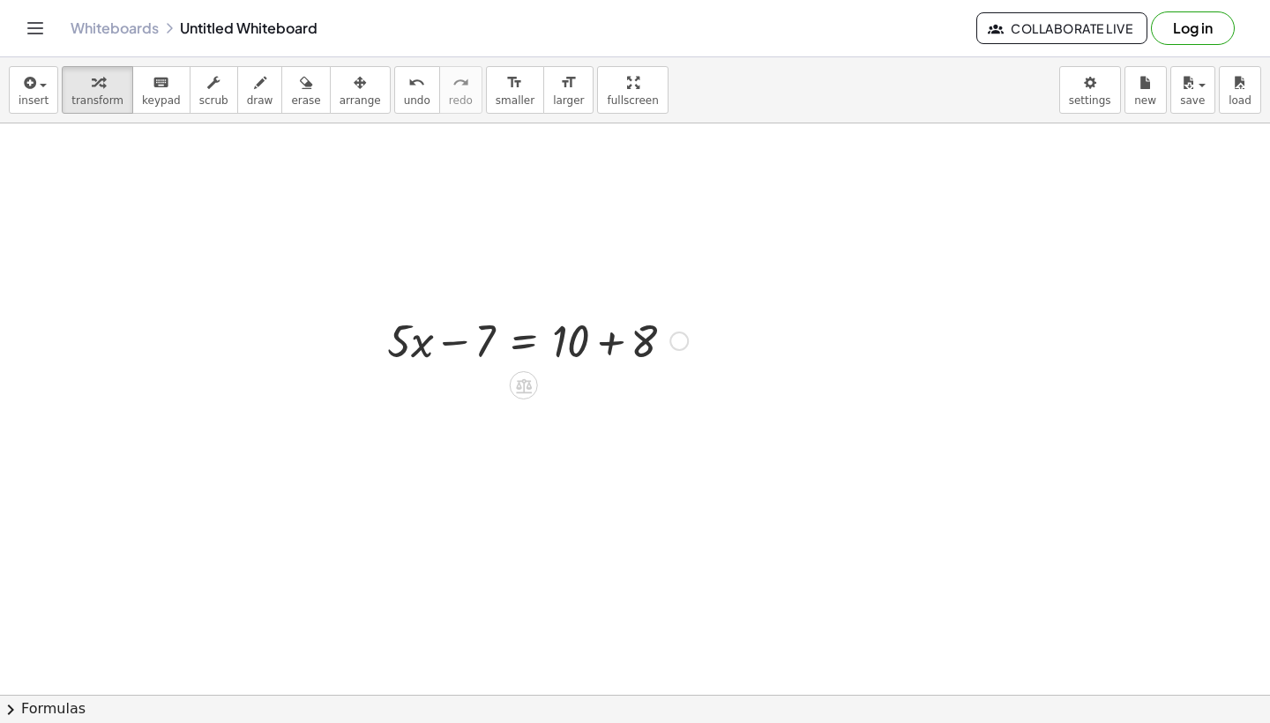
click at [650, 333] on div at bounding box center [537, 340] width 318 height 60
drag, startPoint x: 583, startPoint y: 401, endPoint x: 647, endPoint y: 402, distance: 63.5
click at [647, 402] on div at bounding box center [537, 400] width 318 height 60
click at [577, 407] on div at bounding box center [537, 400] width 318 height 60
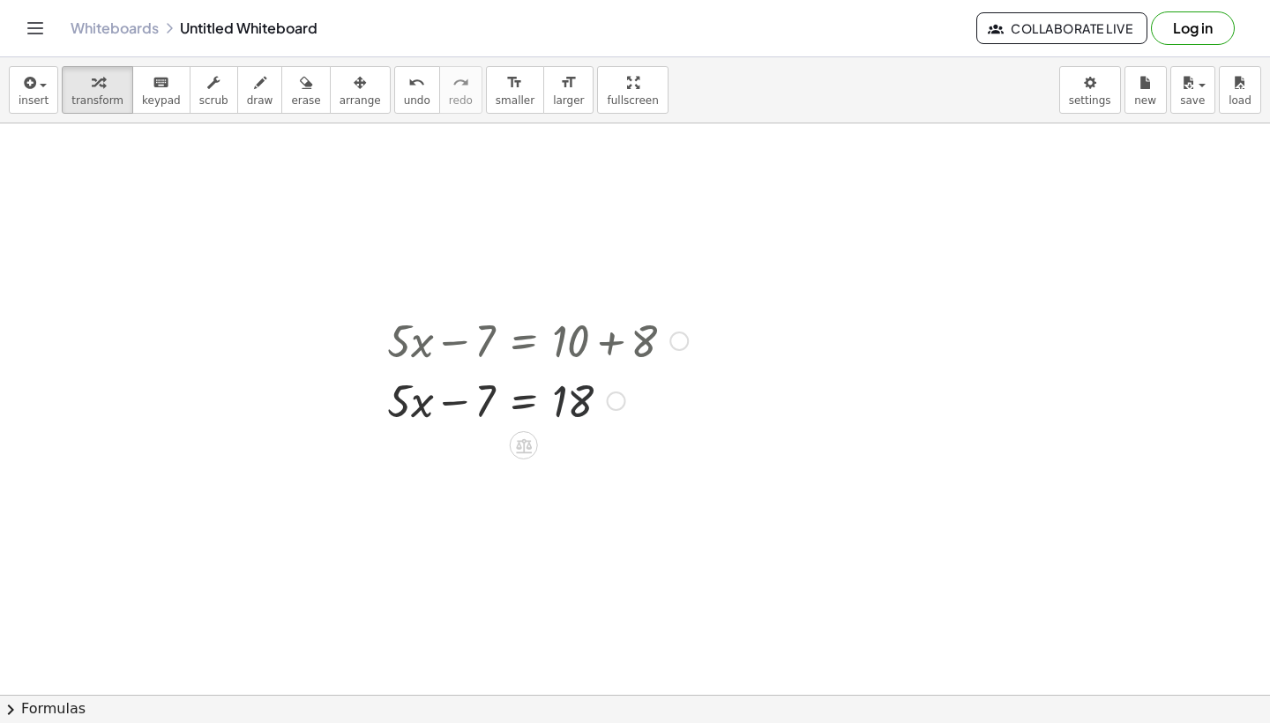
click at [604, 403] on div at bounding box center [537, 400] width 318 height 60
click at [612, 403] on div at bounding box center [616, 401] width 19 height 19
click at [612, 403] on div "Transform line Copy line as LaTeX Copy derivation as LaTeX Expand new lines: On" at bounding box center [616, 401] width 19 height 19
click at [582, 403] on div at bounding box center [537, 400] width 318 height 60
click at [568, 403] on div at bounding box center [537, 400] width 318 height 60
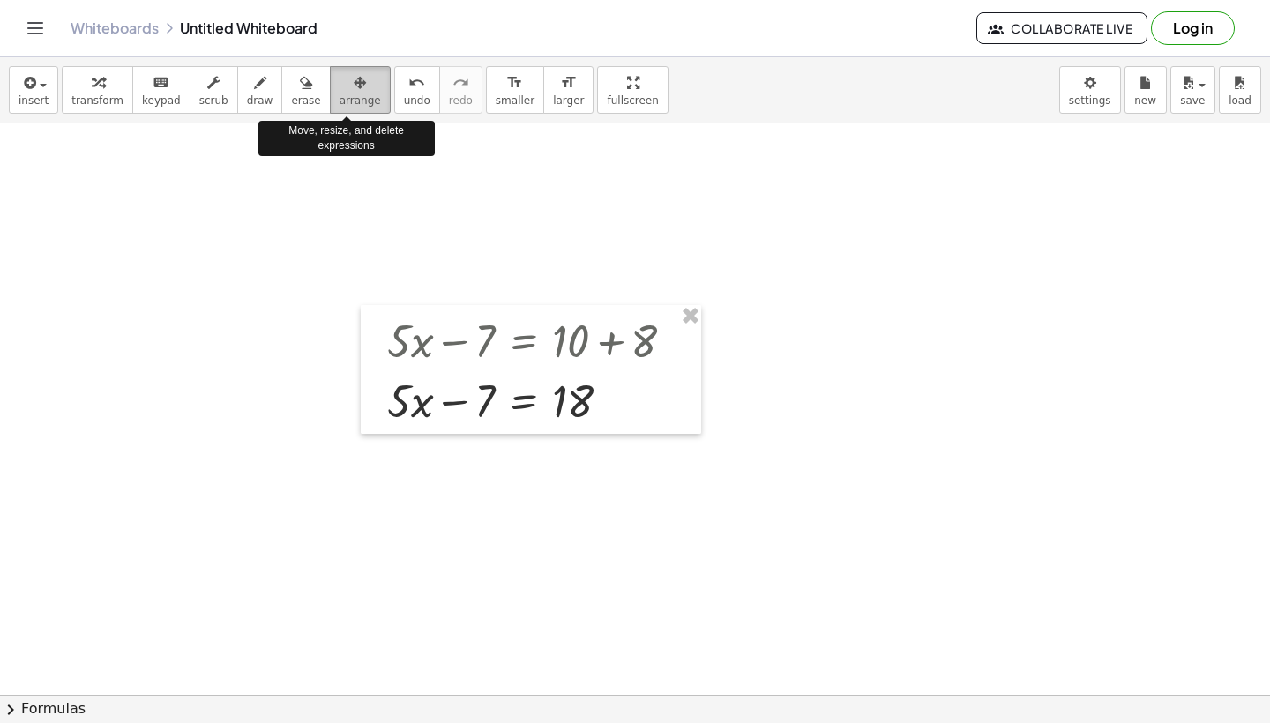
click at [341, 94] on span "arrange" at bounding box center [360, 100] width 41 height 12
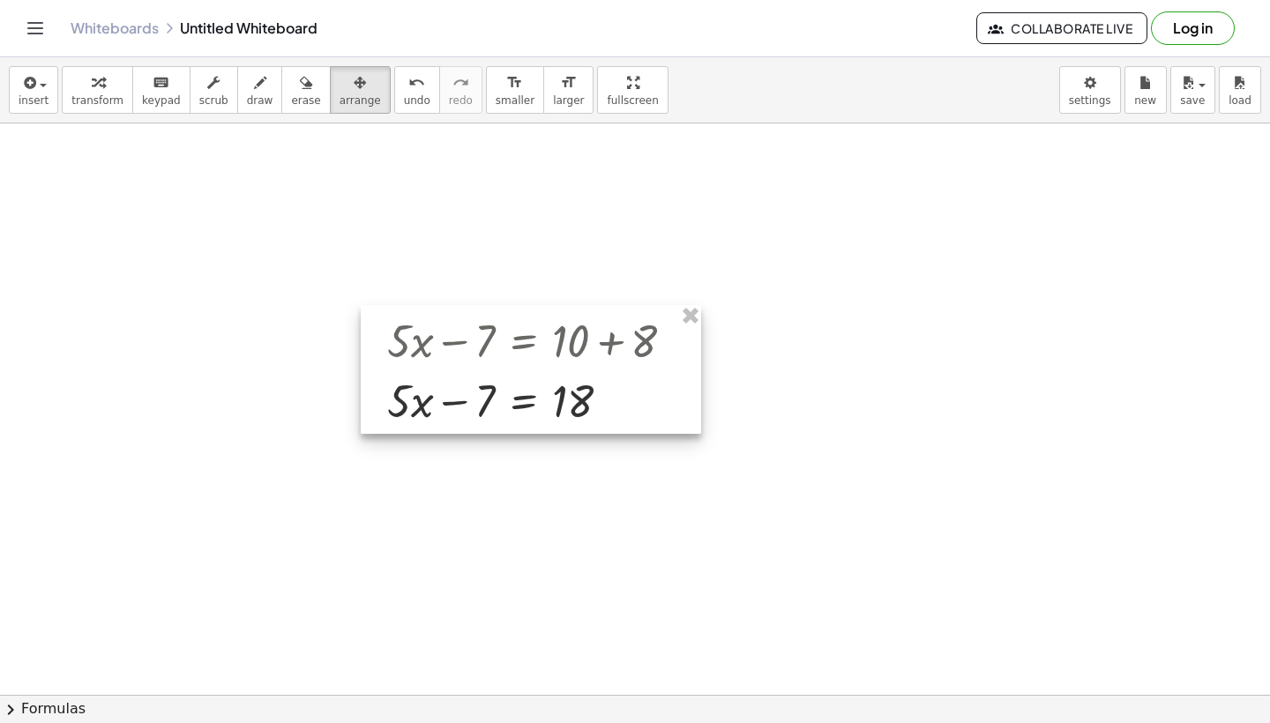
click at [552, 408] on div at bounding box center [531, 369] width 341 height 129
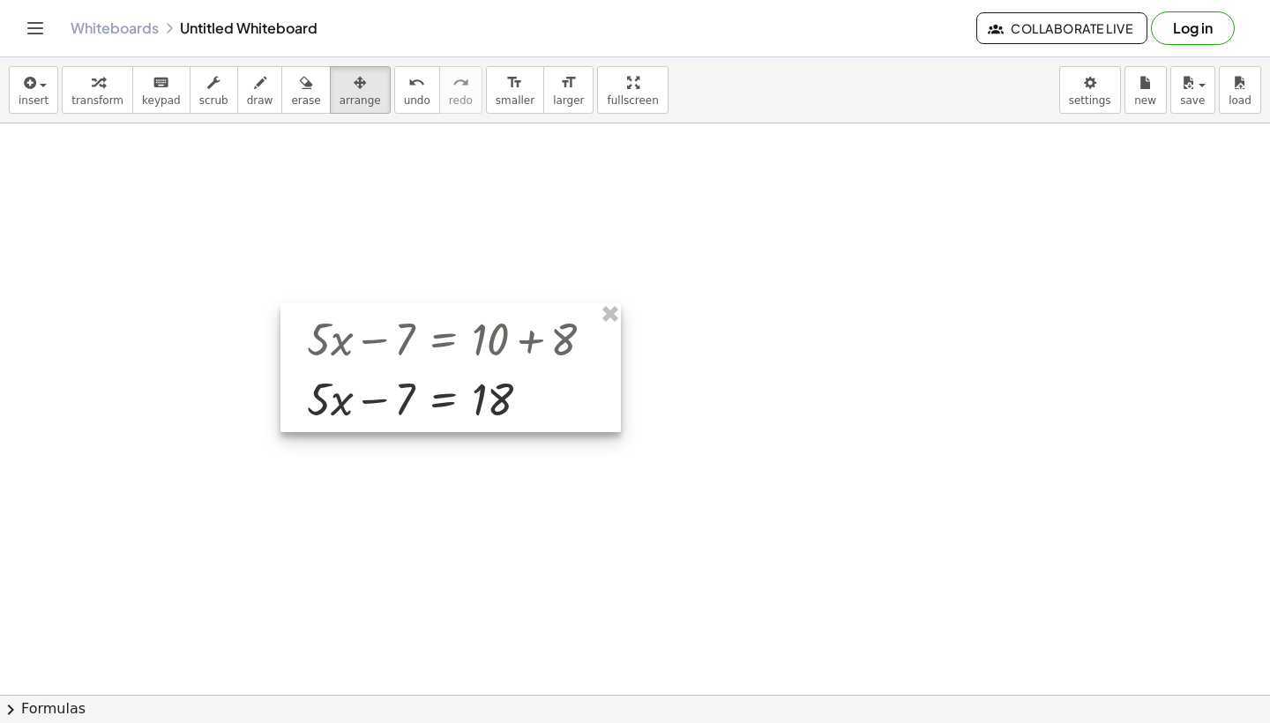
drag, startPoint x: 552, startPoint y: 408, endPoint x: 473, endPoint y: 406, distance: 79.4
click at [473, 406] on div at bounding box center [451, 367] width 341 height 129
click at [513, 278] on div at bounding box center [635, 631] width 1270 height 1258
click at [95, 89] on icon "button" at bounding box center [98, 82] width 12 height 21
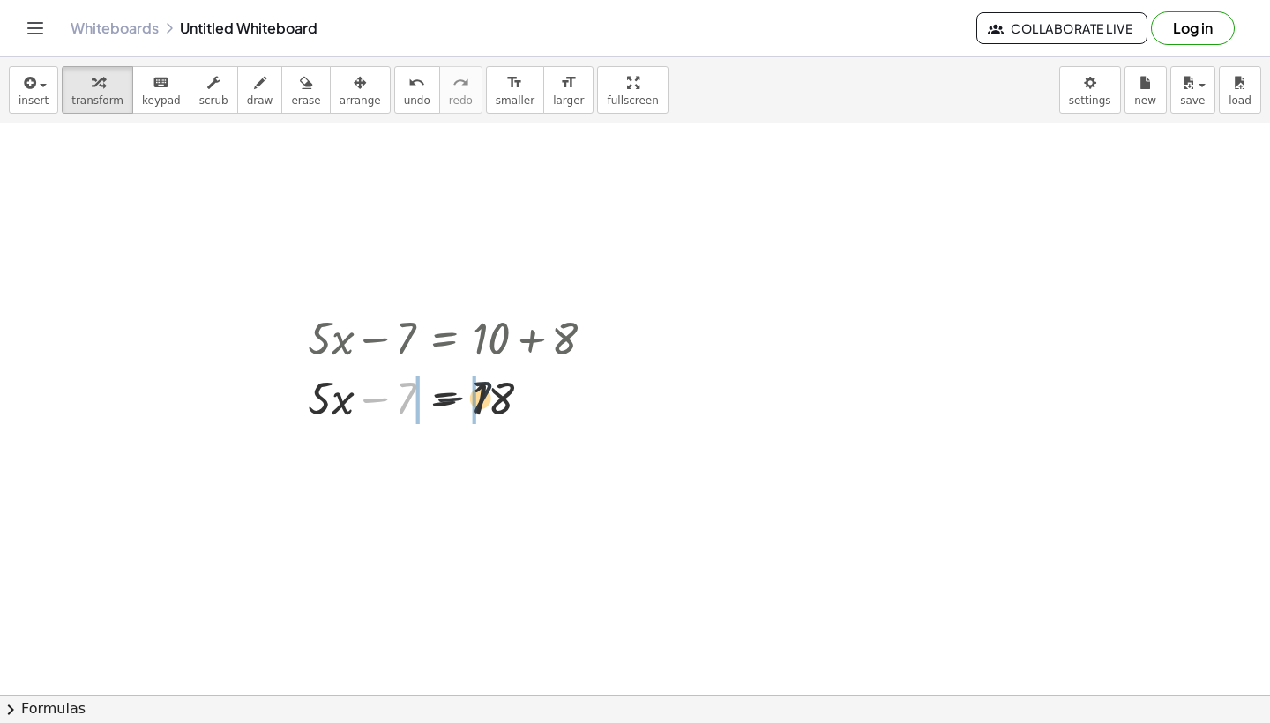
drag, startPoint x: 402, startPoint y: 384, endPoint x: 482, endPoint y: 382, distance: 79.4
click at [482, 382] on div at bounding box center [458, 397] width 318 height 60
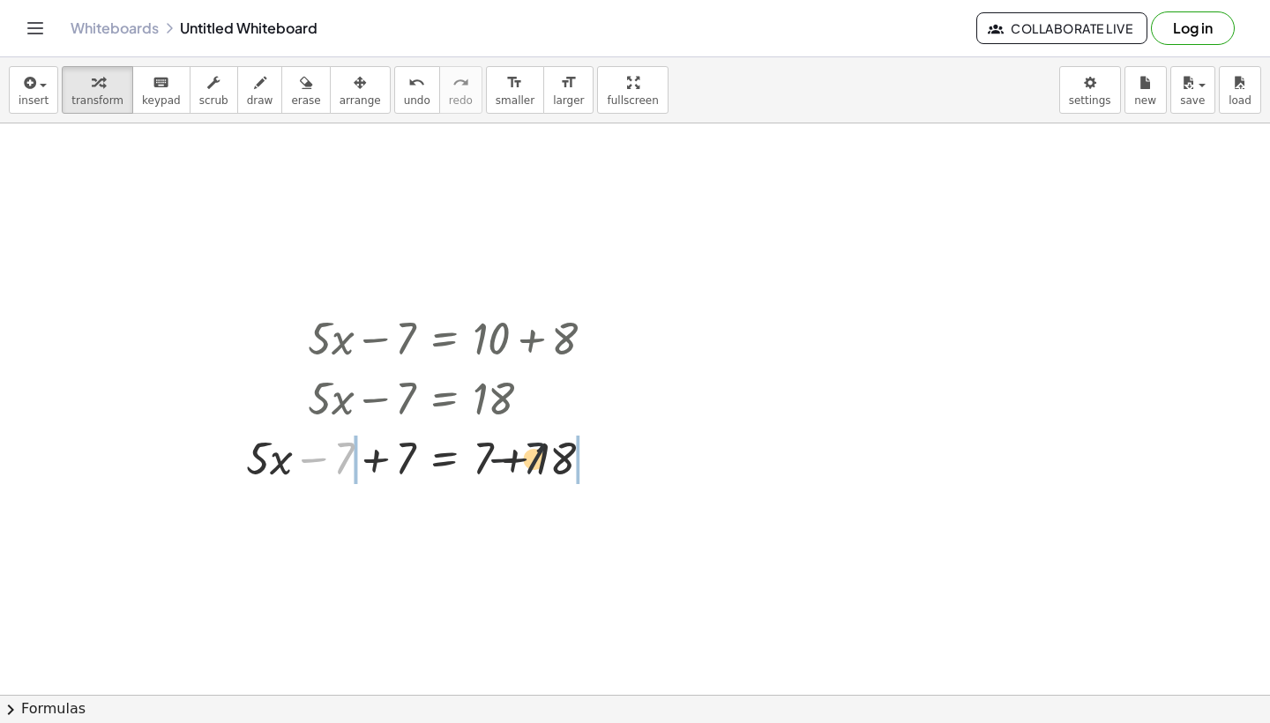
drag, startPoint x: 349, startPoint y: 453, endPoint x: 617, endPoint y: 451, distance: 267.3
click at [617, 451] on div at bounding box center [427, 457] width 380 height 60
drag, startPoint x: 341, startPoint y: 459, endPoint x: 932, endPoint y: 475, distance: 592.2
click at [932, 475] on div "+ · 5 · x − 7 = + 10 + 8 + · 5 · x − 7 = 18 + · 5 · x − 7 + 7 = + 7 + 18 + · 5 …" at bounding box center [635, 631] width 1270 height 1258
click at [497, 453] on div at bounding box center [426, 457] width 501 height 60
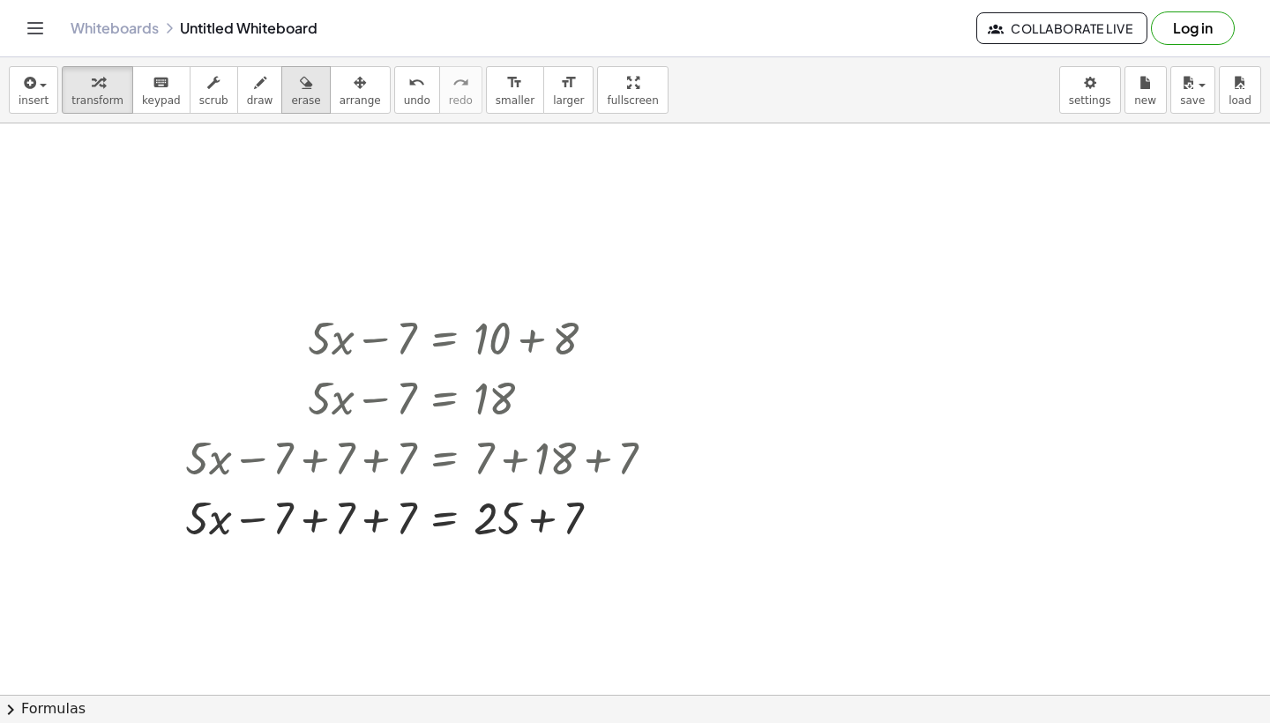
click at [300, 92] on icon "button" at bounding box center [306, 82] width 12 height 21
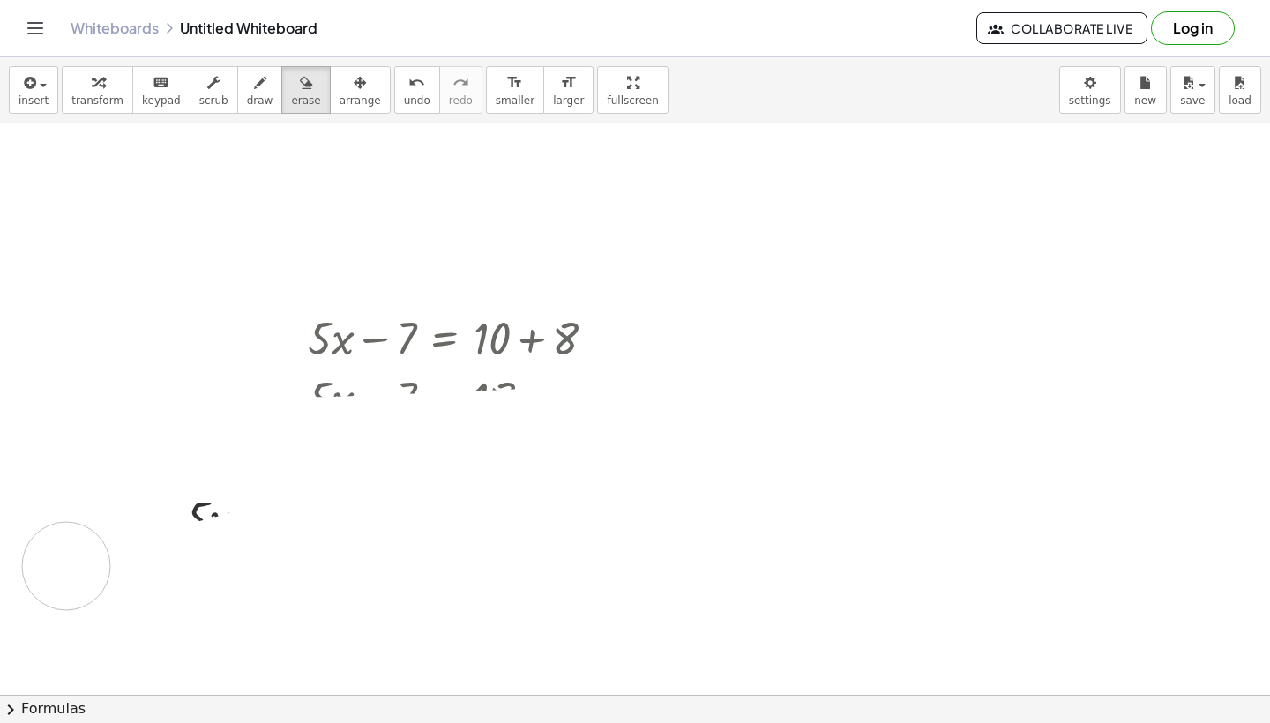
drag, startPoint x: 172, startPoint y: 442, endPoint x: 68, endPoint y: 565, distance: 161.5
click at [68, 565] on div at bounding box center [635, 631] width 1270 height 1258
drag, startPoint x: 148, startPoint y: 520, endPoint x: 744, endPoint y: 469, distance: 597.6
click at [744, 469] on div at bounding box center [635, 631] width 1270 height 1258
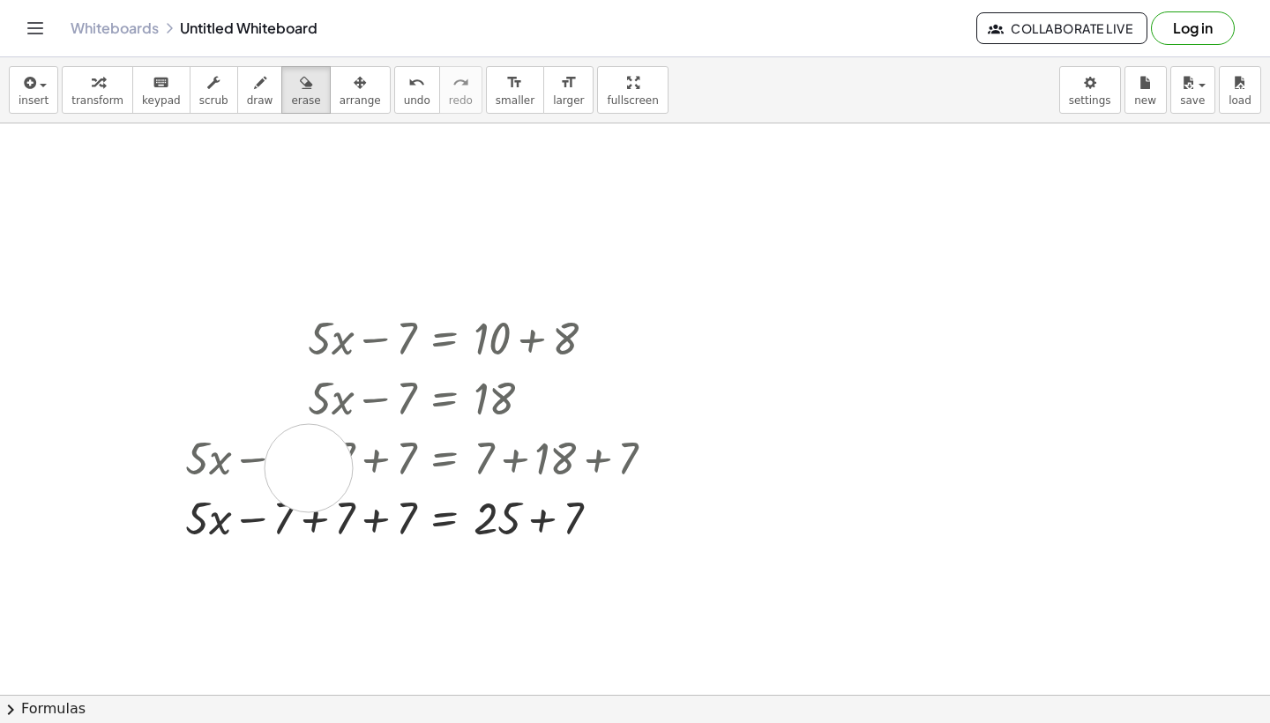
click at [309, 468] on div at bounding box center [635, 631] width 1270 height 1258
click at [344, 101] on span "arrange" at bounding box center [360, 100] width 41 height 12
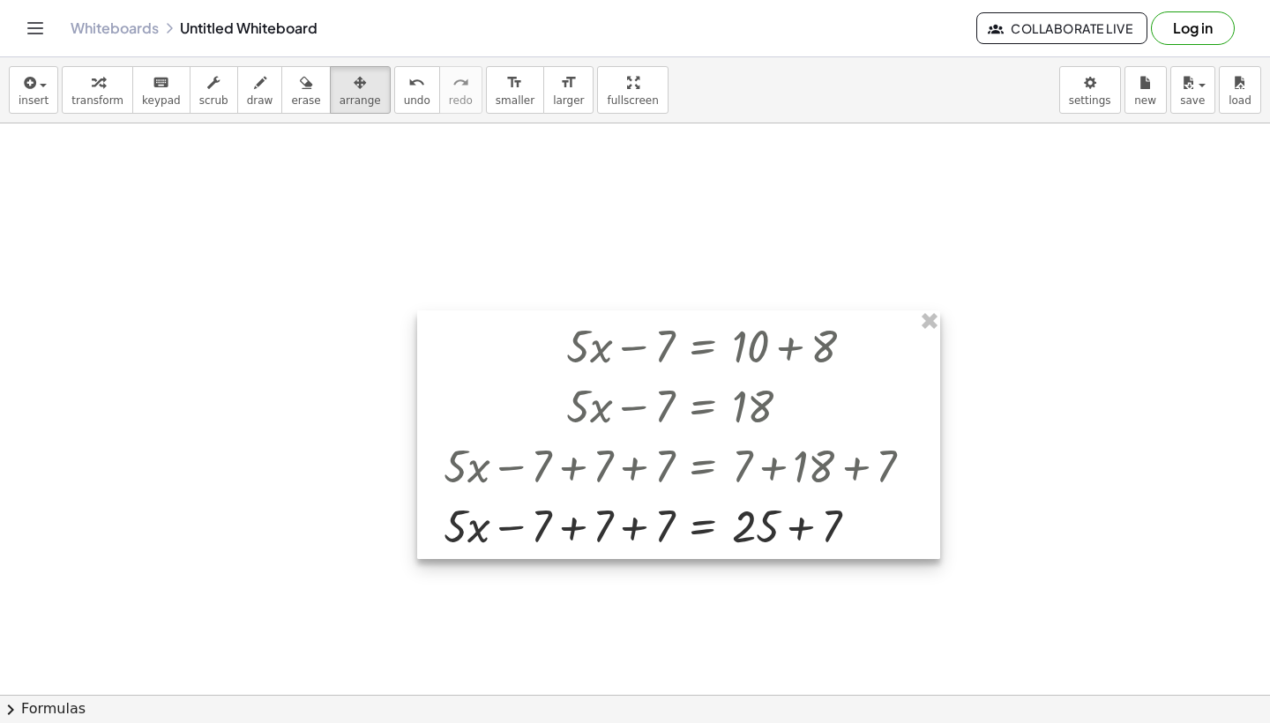
drag, startPoint x: 194, startPoint y: 460, endPoint x: 436, endPoint y: 459, distance: 241.7
click at [444, 464] on div at bounding box center [678, 435] width 523 height 249
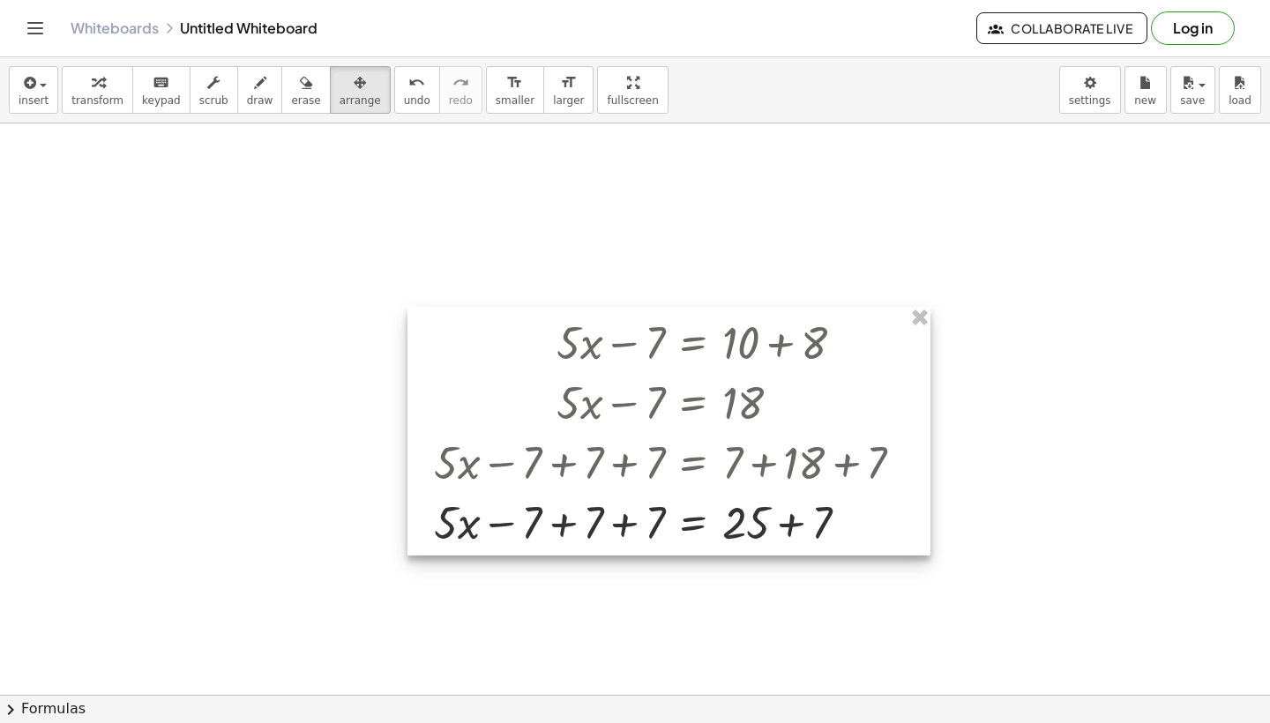
click at [436, 459] on div at bounding box center [669, 431] width 523 height 249
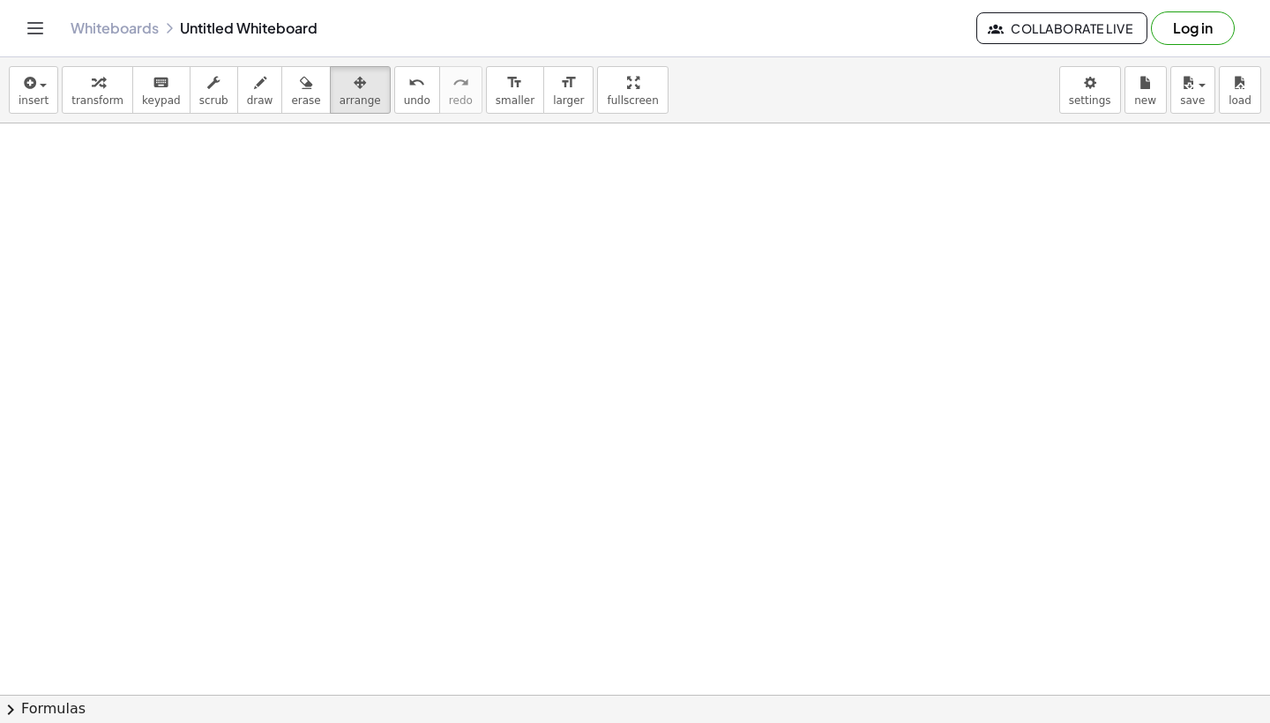
click at [633, 251] on div at bounding box center [635, 631] width 1270 height 1258
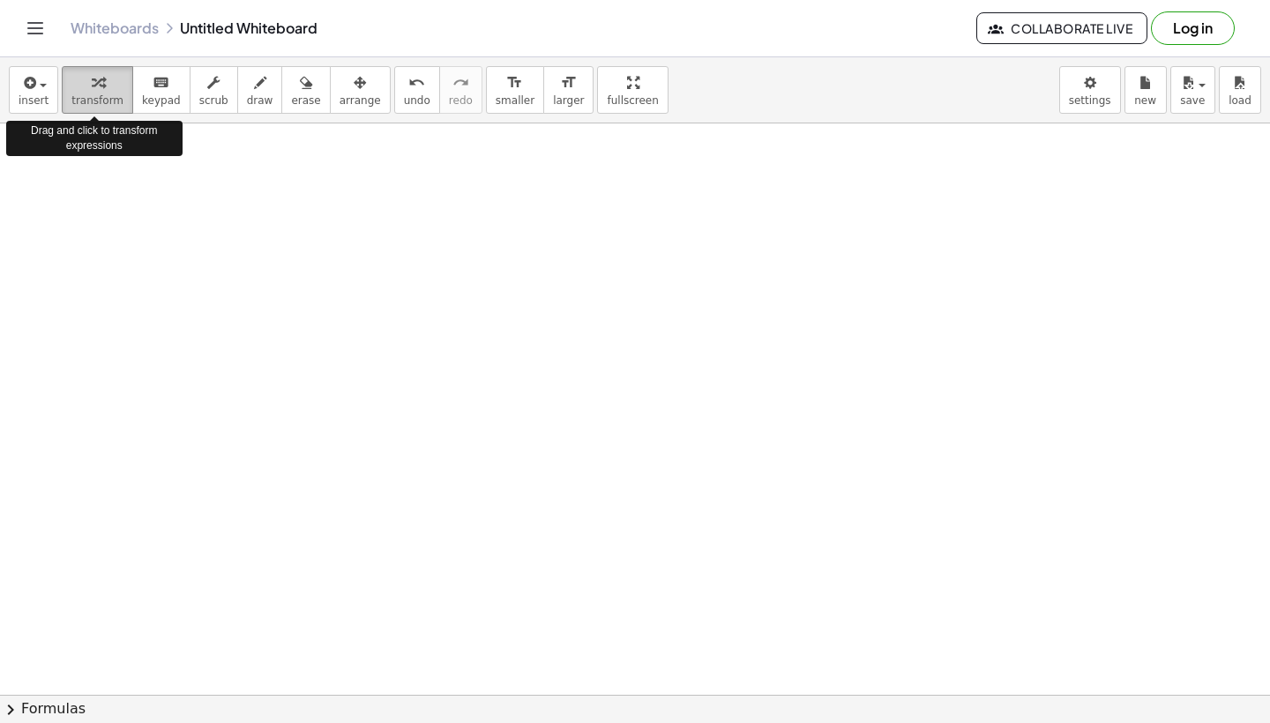
click at [103, 81] on div "button" at bounding box center [97, 81] width 52 height 21
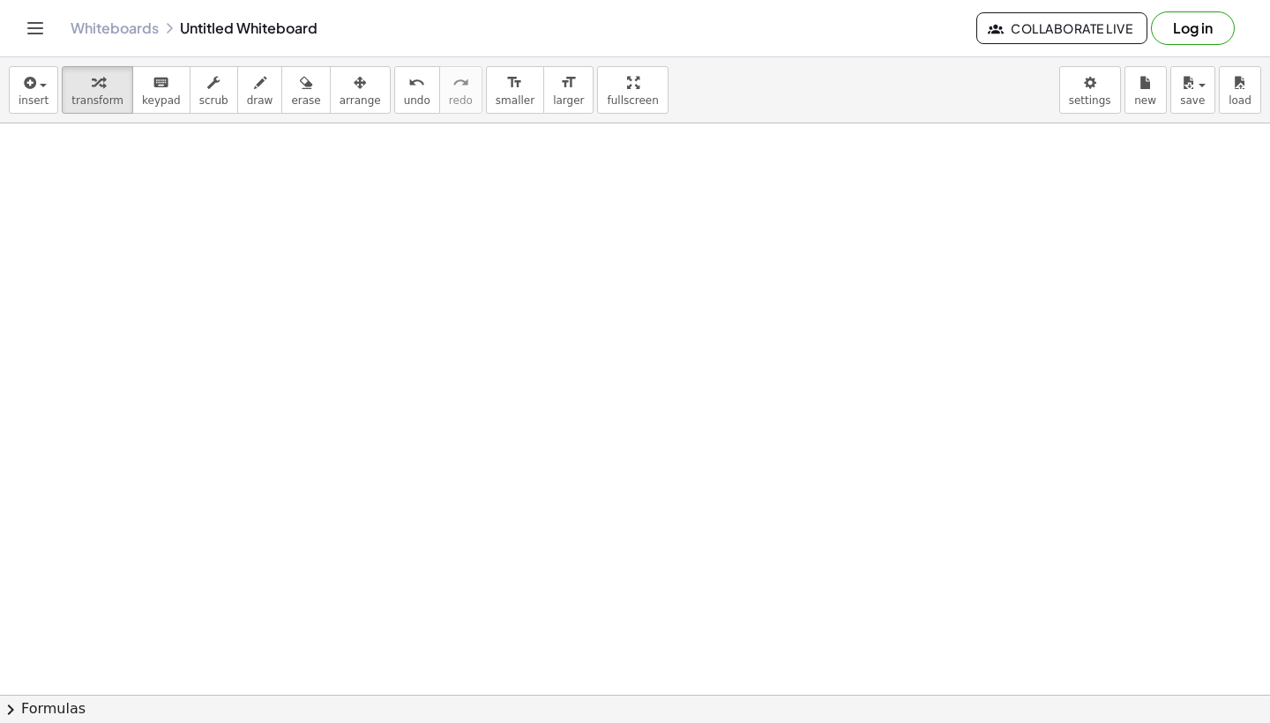
click at [634, 477] on div at bounding box center [635, 631] width 1270 height 1258
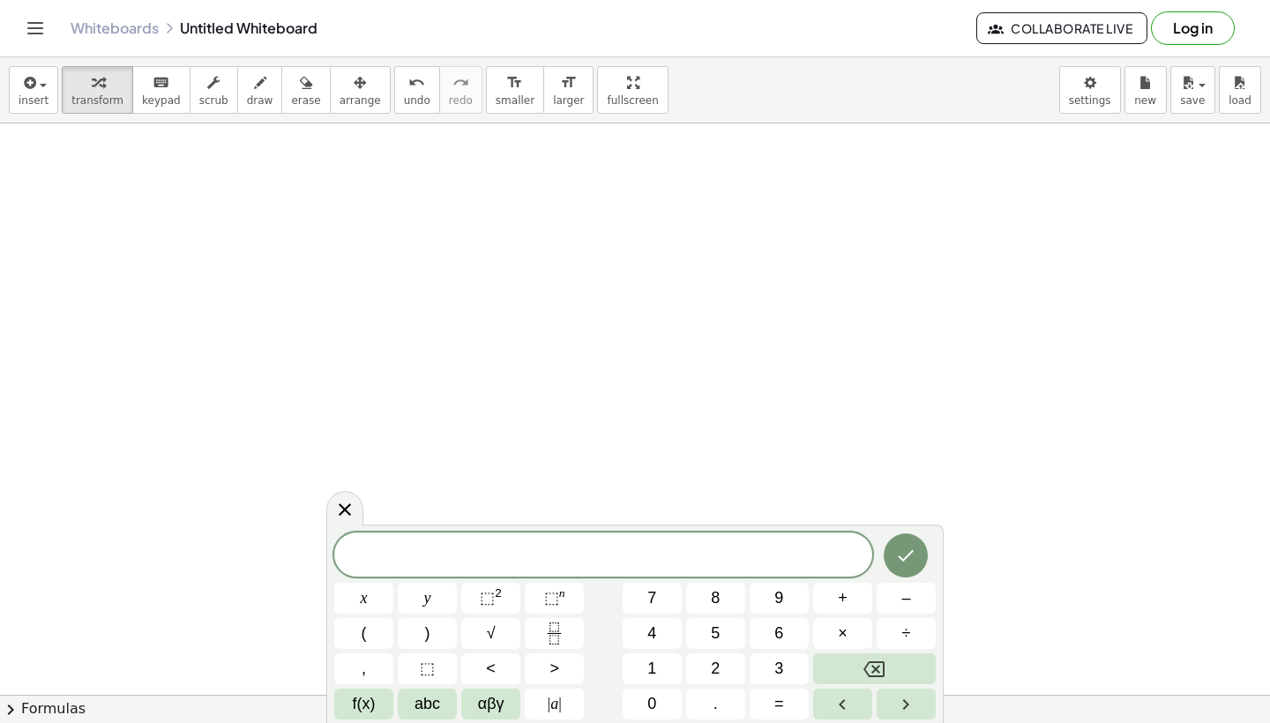
click at [434, 281] on div at bounding box center [635, 631] width 1270 height 1258
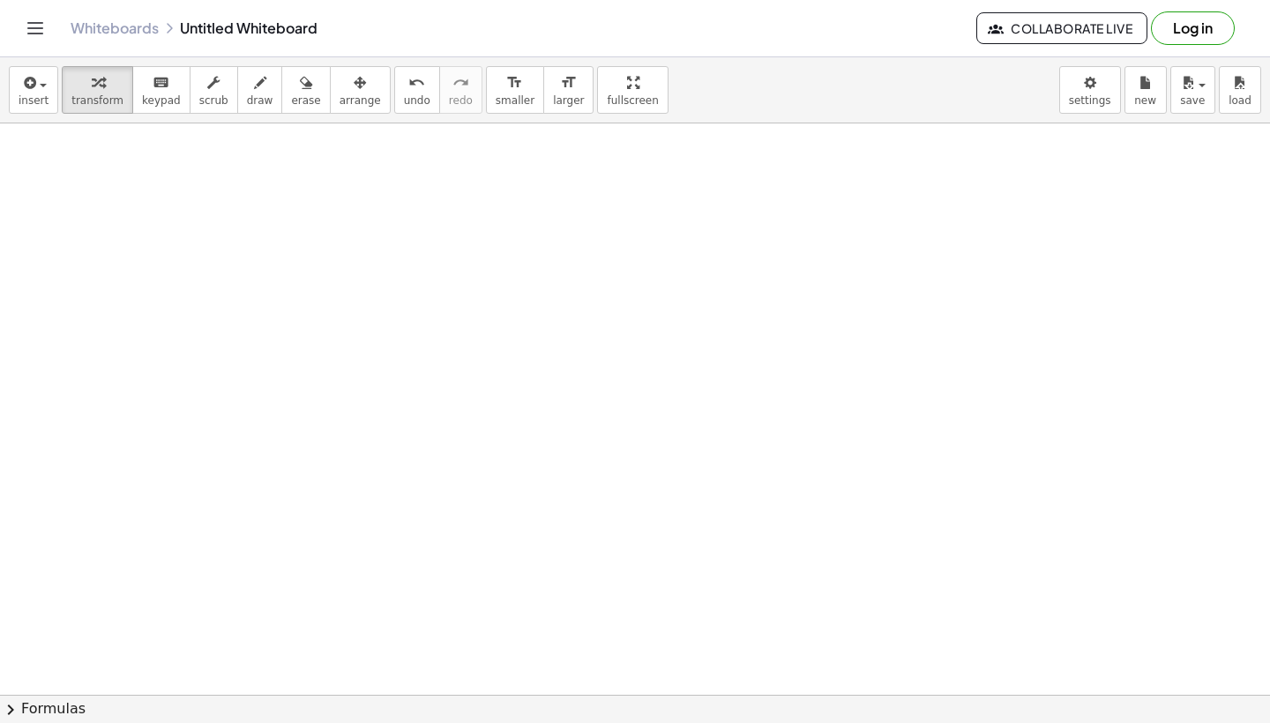
click at [434, 281] on div at bounding box center [635, 631] width 1270 height 1258
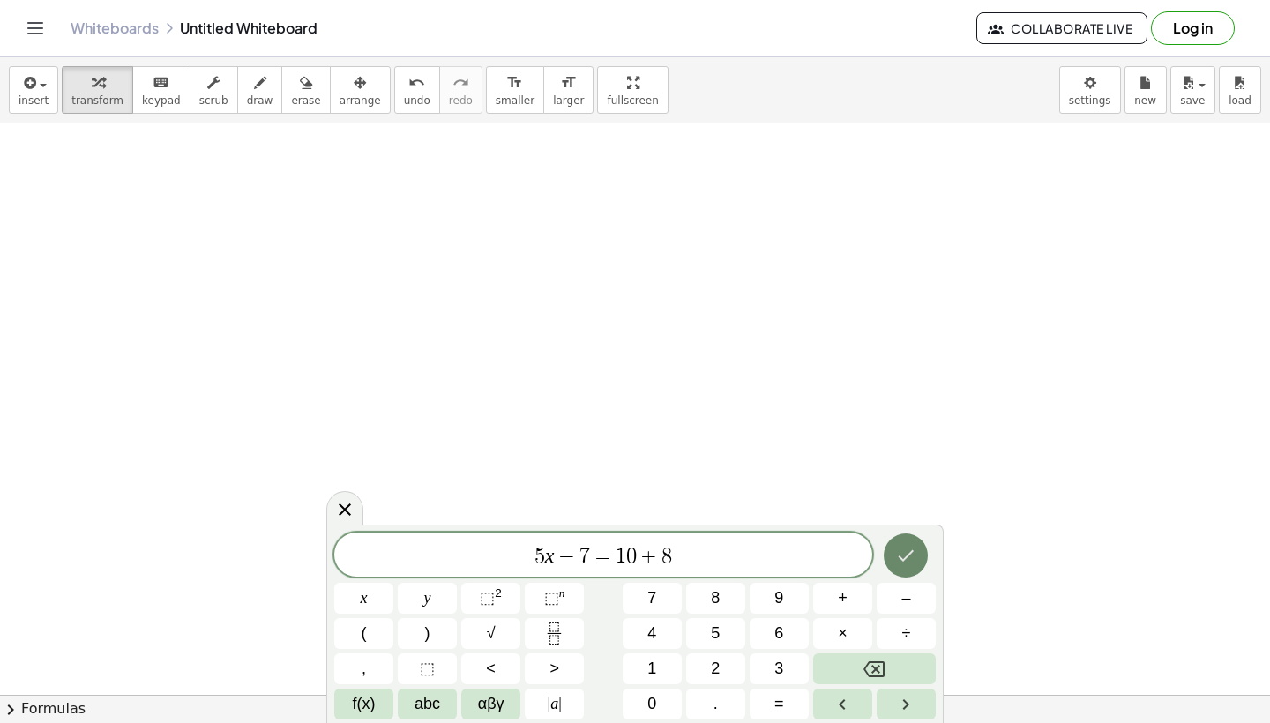
click at [913, 545] on icon "Done" at bounding box center [905, 555] width 21 height 21
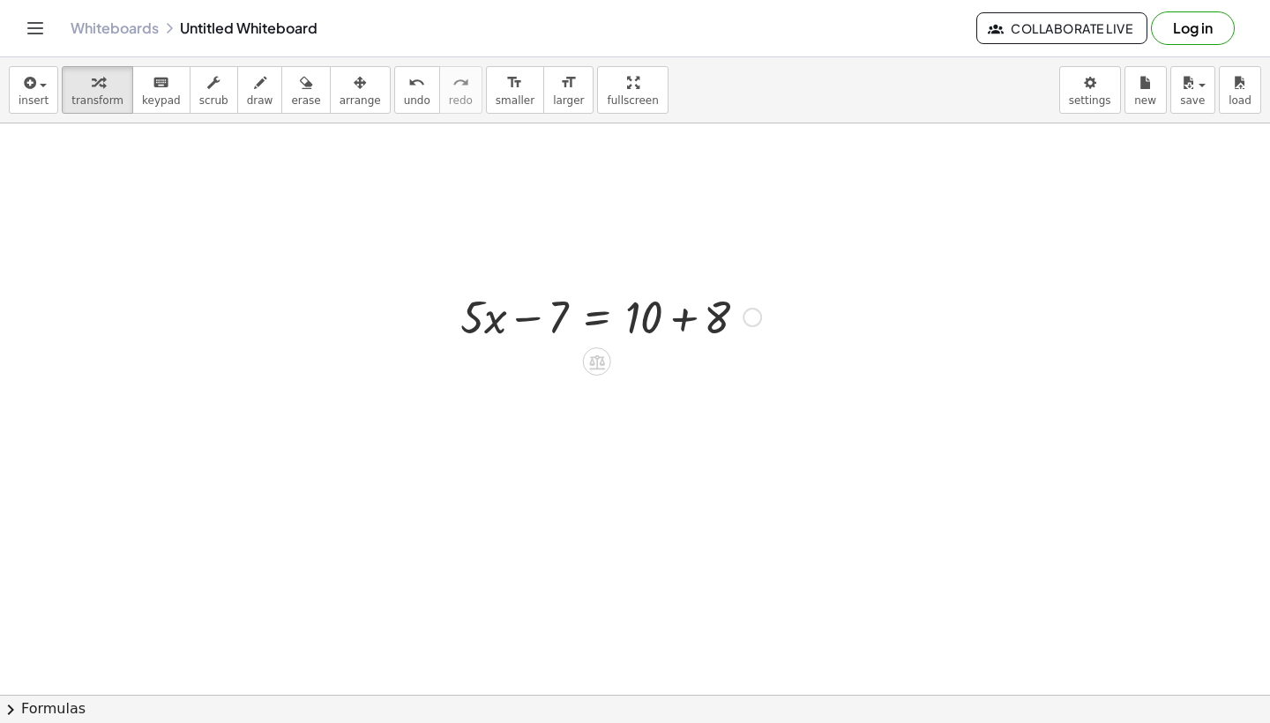
click at [715, 321] on div at bounding box center [611, 316] width 318 height 60
click at [491, 423] on div at bounding box center [635, 631] width 1270 height 1258
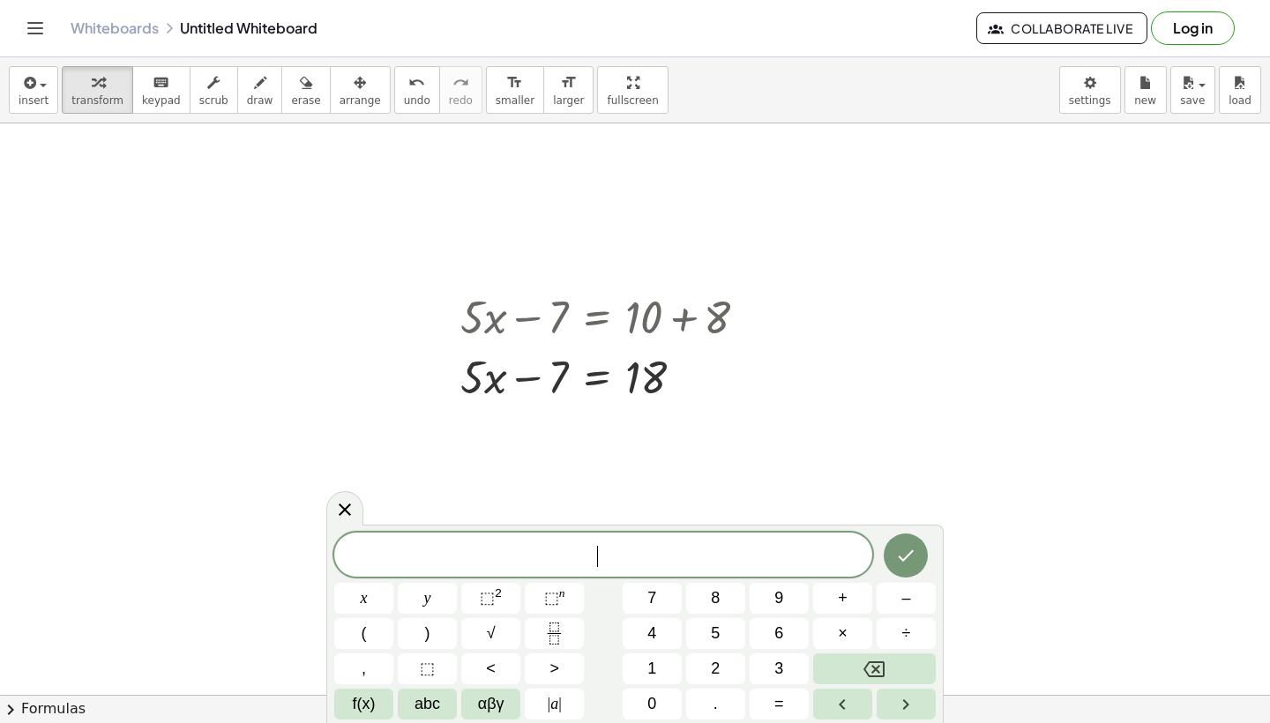
click at [491, 423] on div at bounding box center [635, 631] width 1270 height 1258
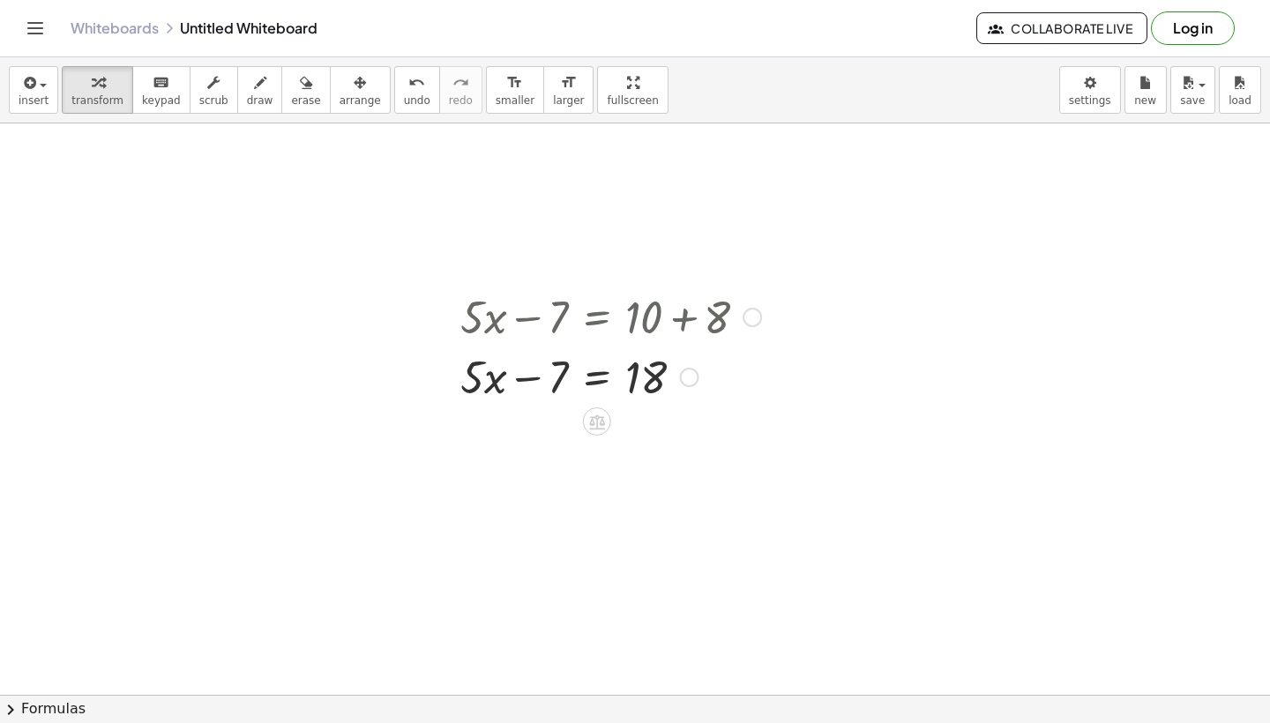
click at [562, 378] on div at bounding box center [611, 376] width 318 height 60
click at [560, 378] on div at bounding box center [611, 376] width 318 height 60
click at [573, 381] on div at bounding box center [611, 376] width 318 height 60
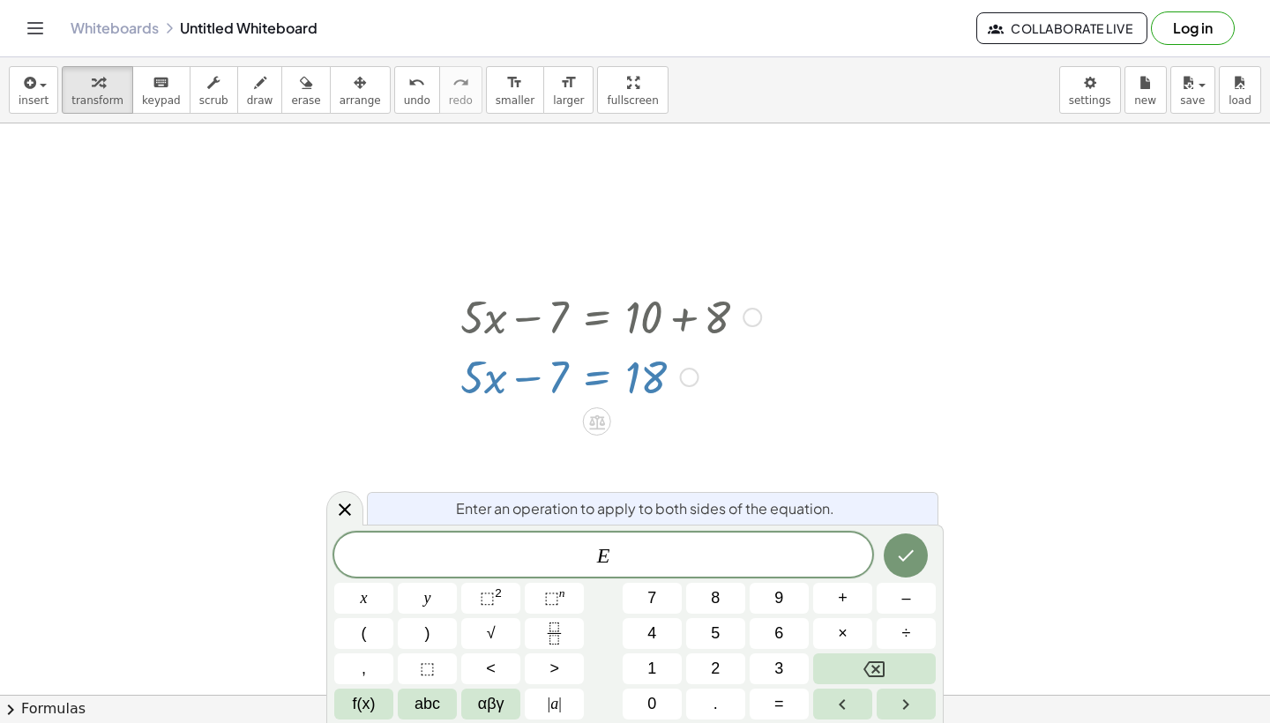
click at [573, 381] on div at bounding box center [611, 376] width 318 height 60
click at [525, 430] on div at bounding box center [635, 631] width 1270 height 1258
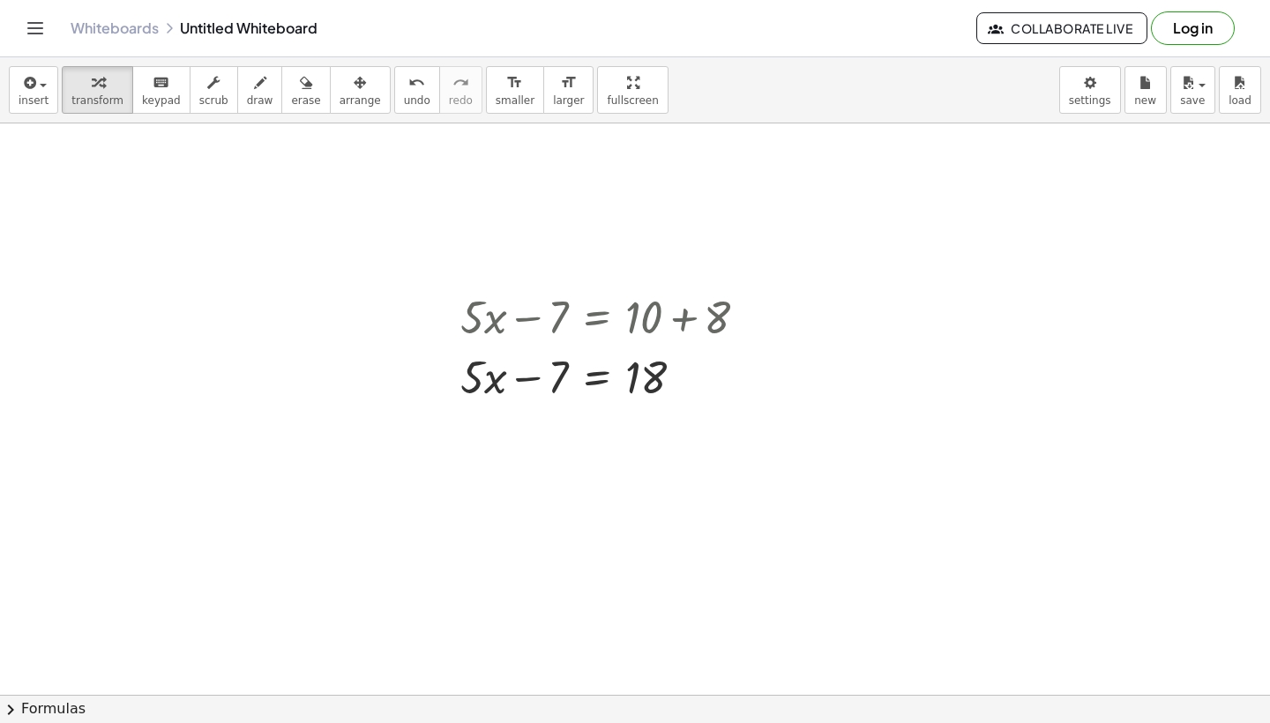
click at [521, 451] on div at bounding box center [635, 631] width 1270 height 1258
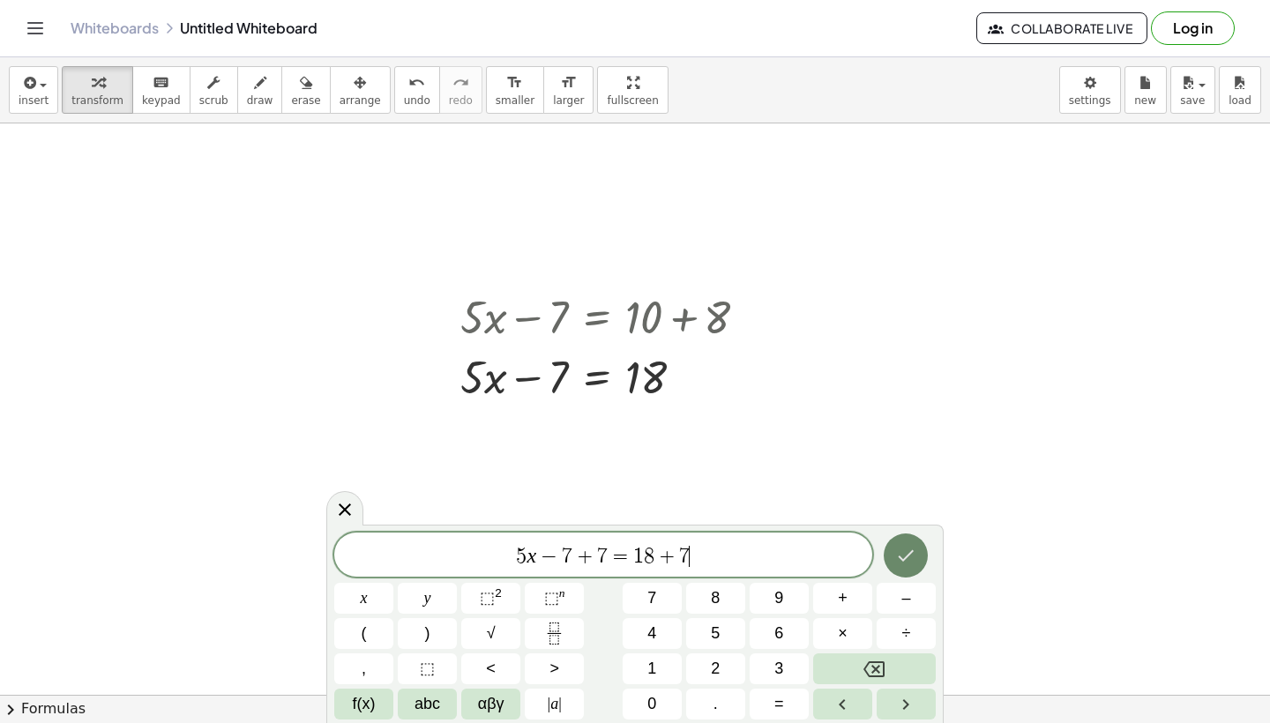
click at [903, 543] on button "Done" at bounding box center [906, 556] width 44 height 44
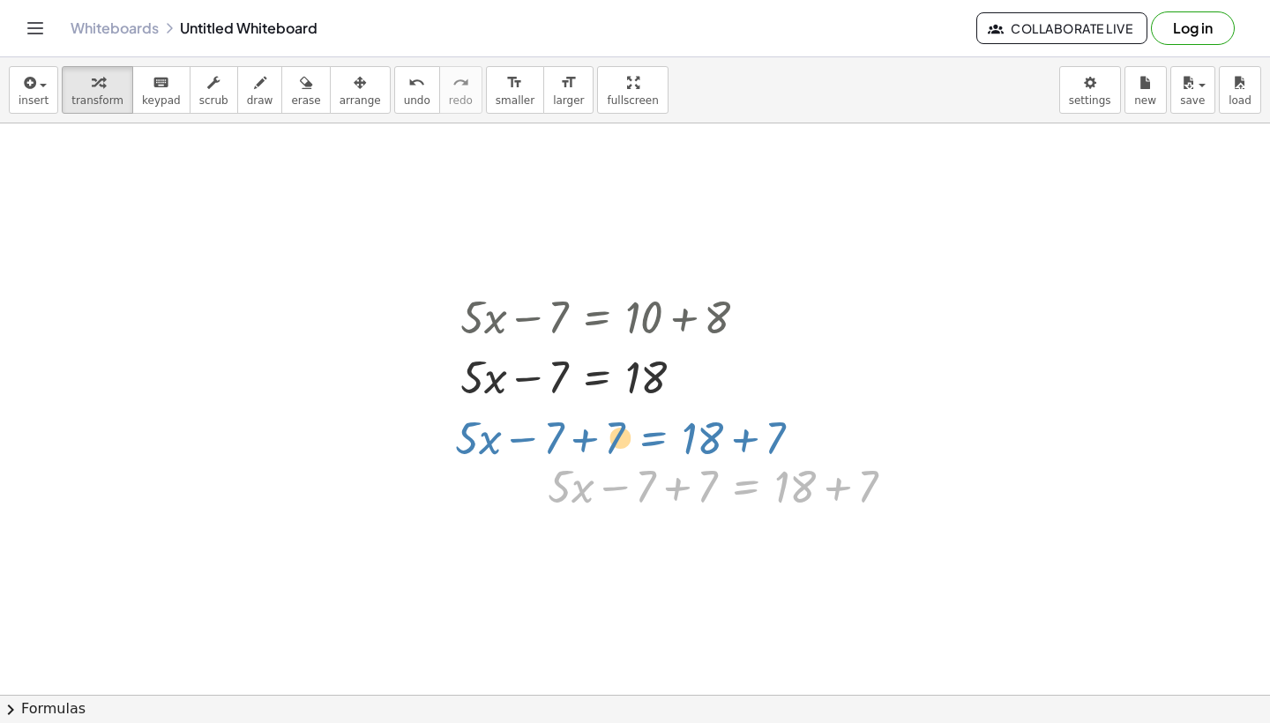
drag, startPoint x: 760, startPoint y: 495, endPoint x: 667, endPoint y: 446, distance: 104.6
click at [667, 446] on div "+ · 5 · x − 7 = + 10 + 8 + · 5 · x − 7 = 18 + · 5 · x − 7 + 7 = + 18 + 7 + · 5 …" at bounding box center [635, 631] width 1270 height 1258
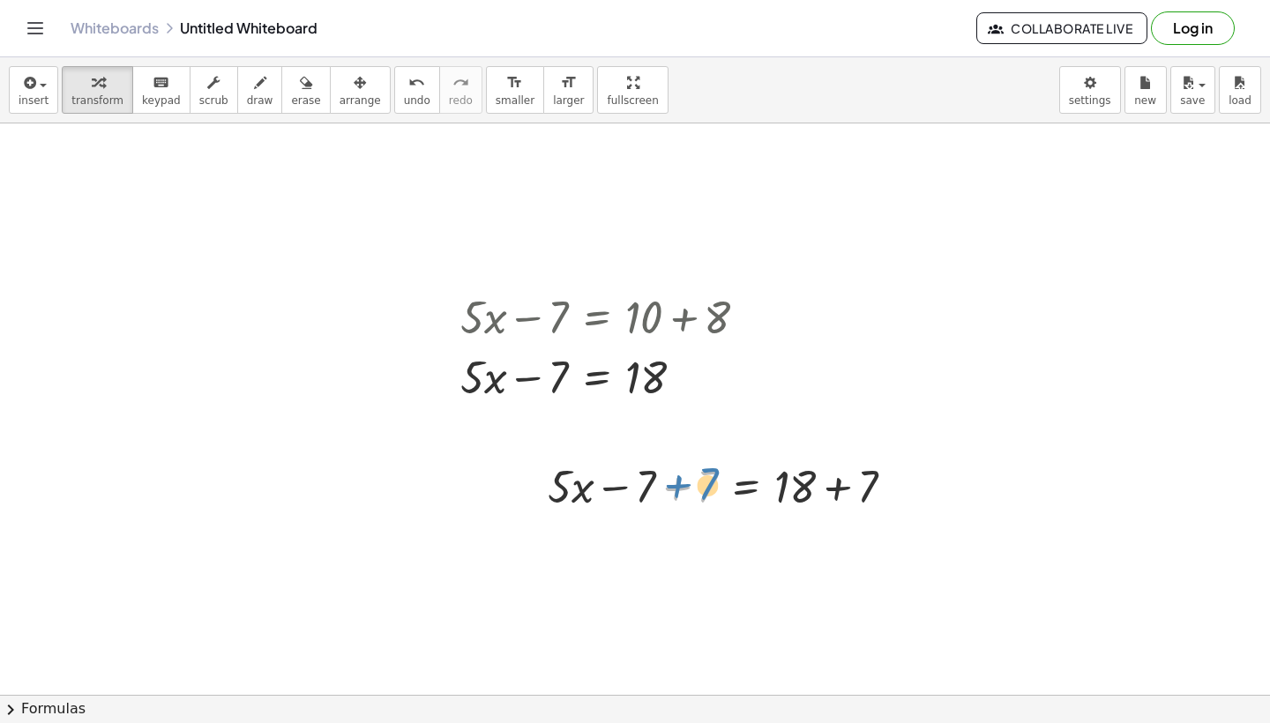
click at [704, 476] on div at bounding box center [728, 485] width 378 height 60
click at [670, 555] on div at bounding box center [635, 631] width 1270 height 1258
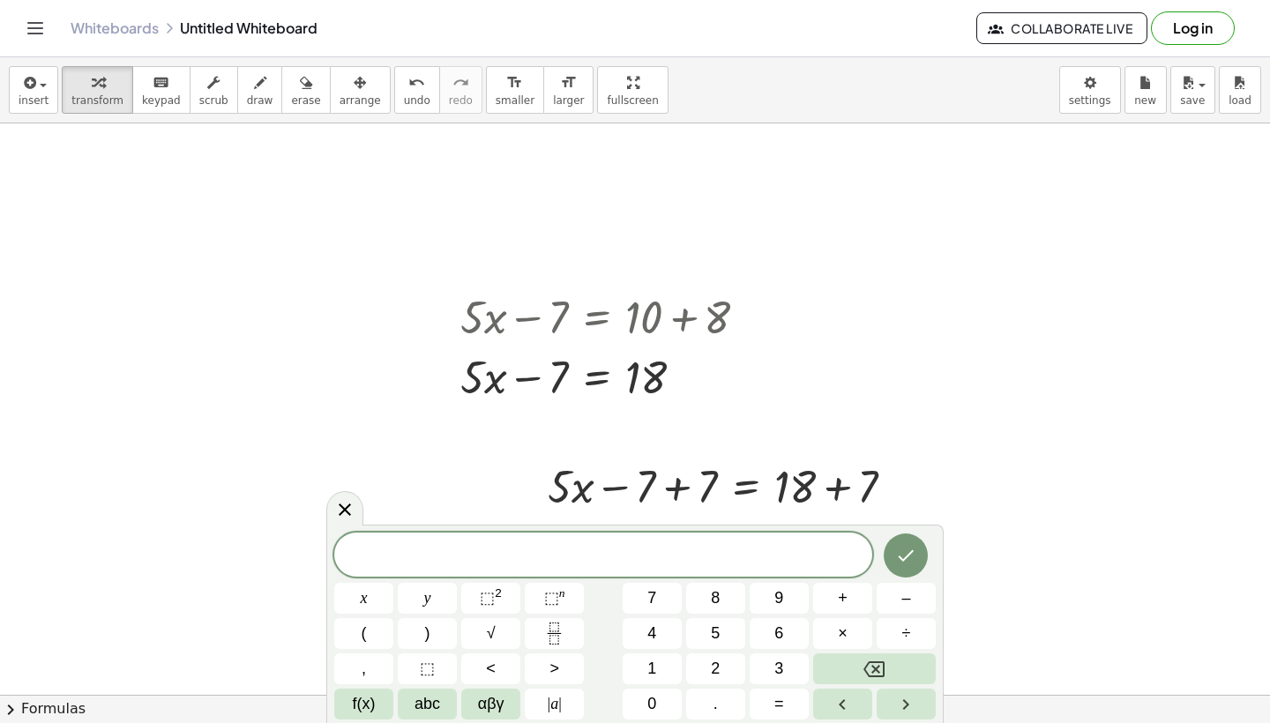
click at [668, 443] on div at bounding box center [635, 631] width 1270 height 1258
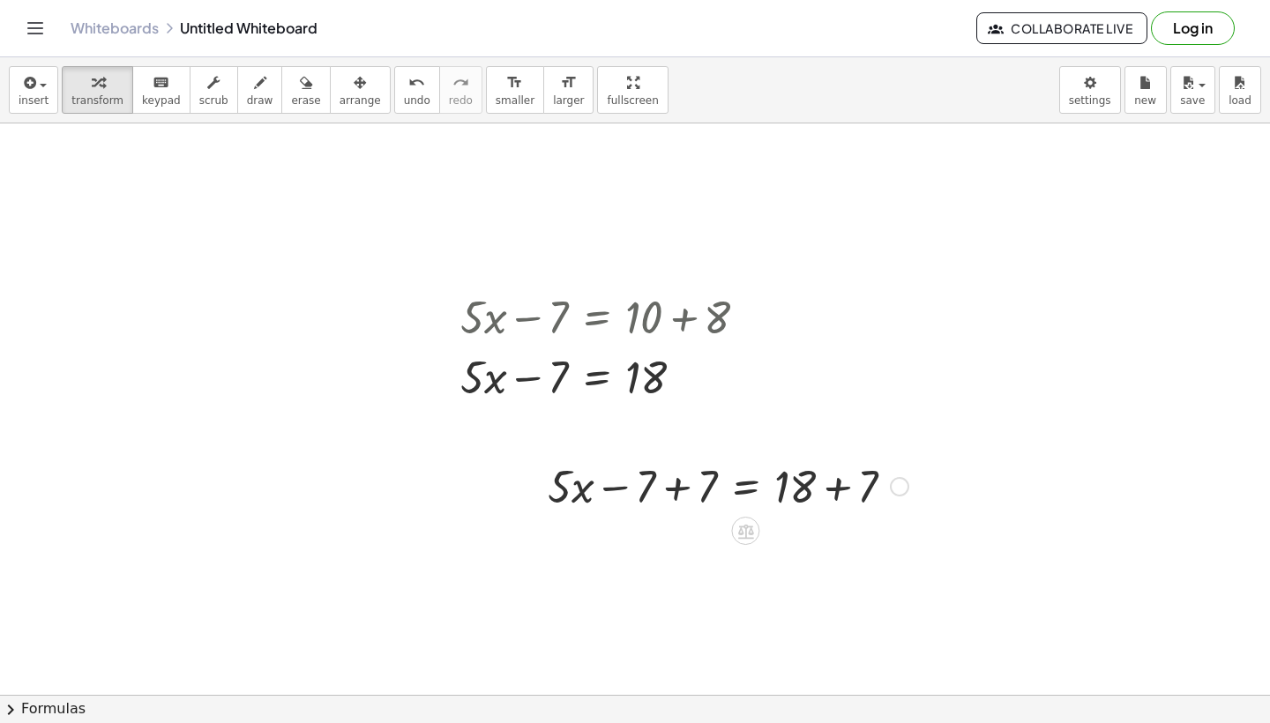
click at [658, 501] on div at bounding box center [728, 485] width 378 height 60
click at [688, 499] on div at bounding box center [728, 485] width 378 height 60
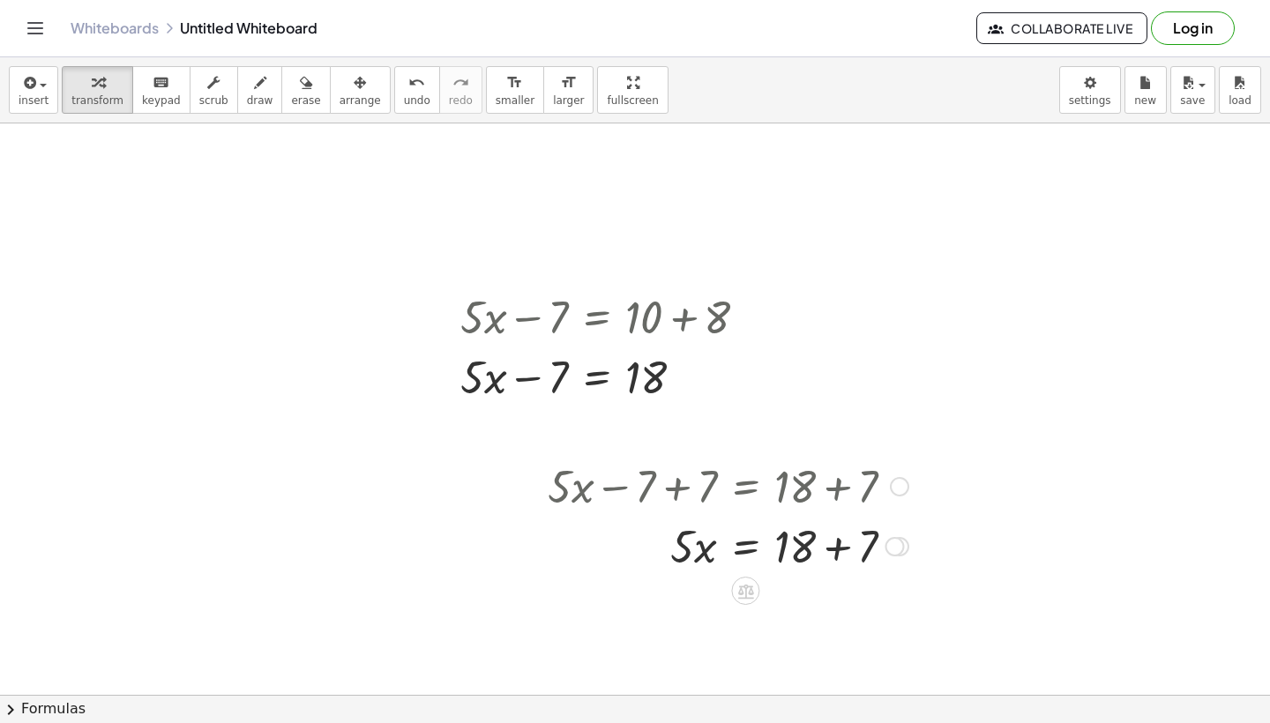
click at [738, 557] on div at bounding box center [728, 545] width 378 height 60
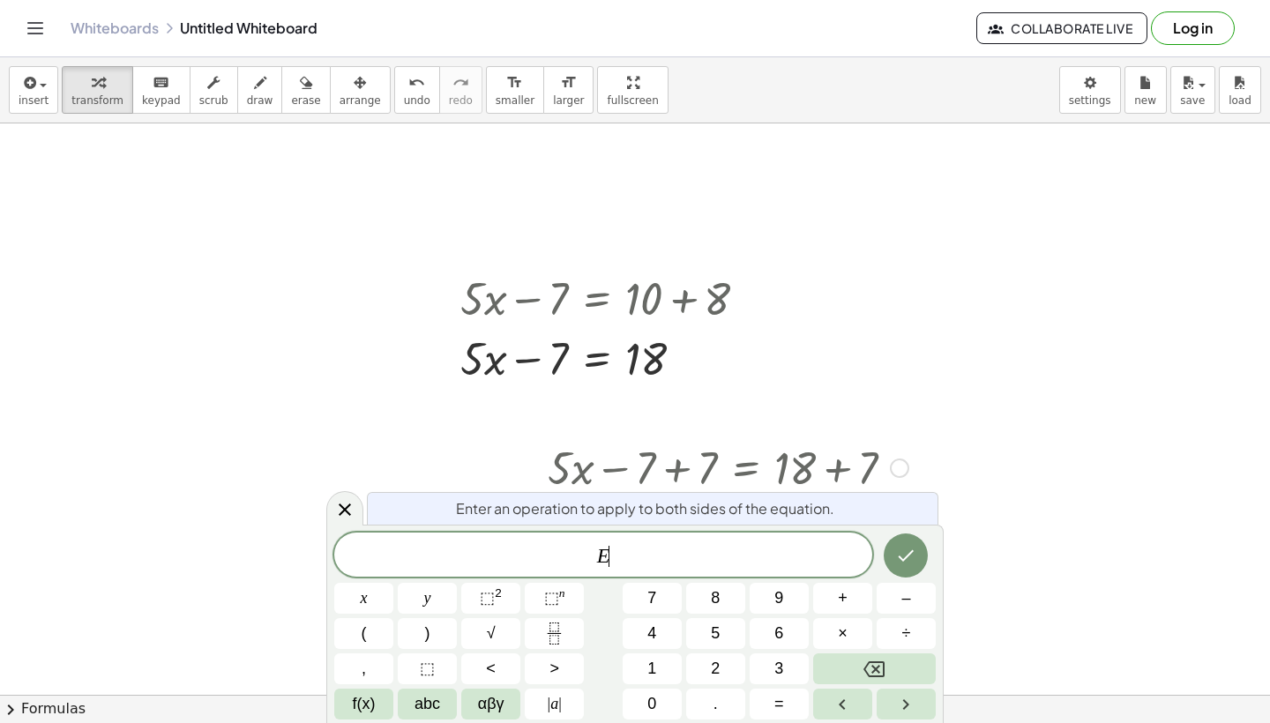
click at [737, 557] on span "E ​" at bounding box center [603, 556] width 538 height 25
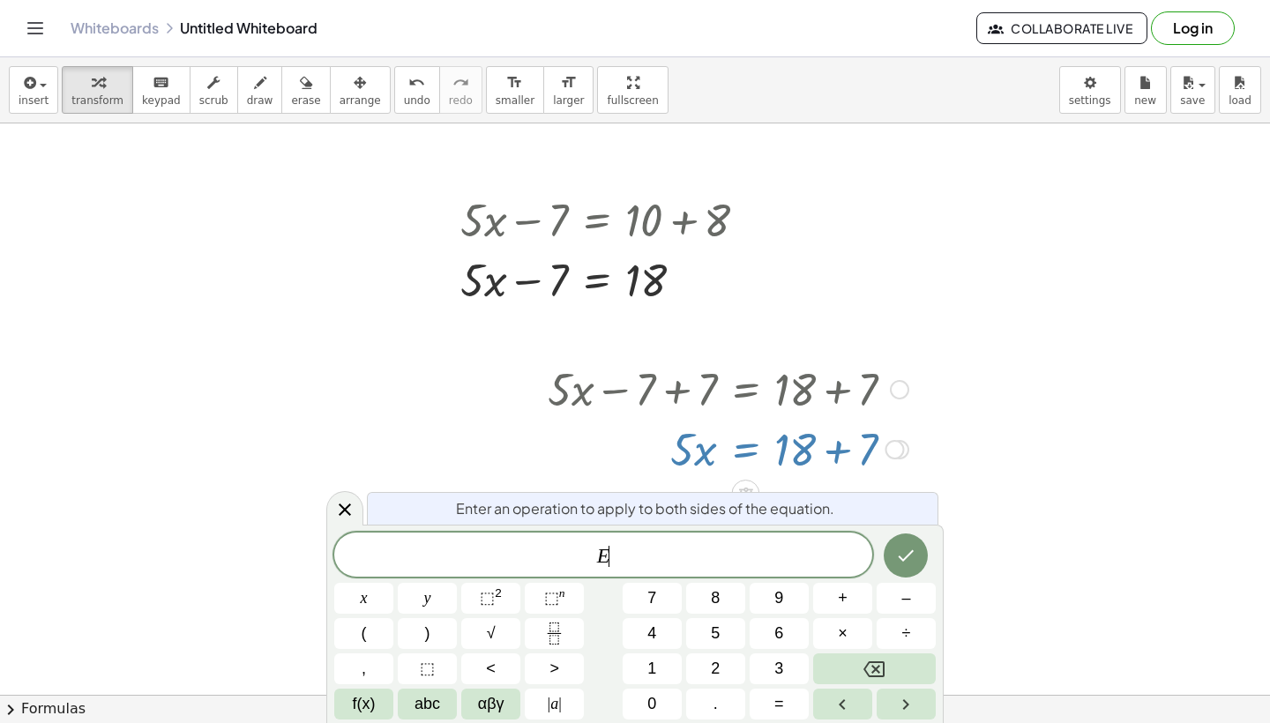
scroll to position [221, 0]
click at [580, 442] on div at bounding box center [728, 446] width 378 height 60
click at [333, 93] on button "arrange" at bounding box center [360, 90] width 61 height 48
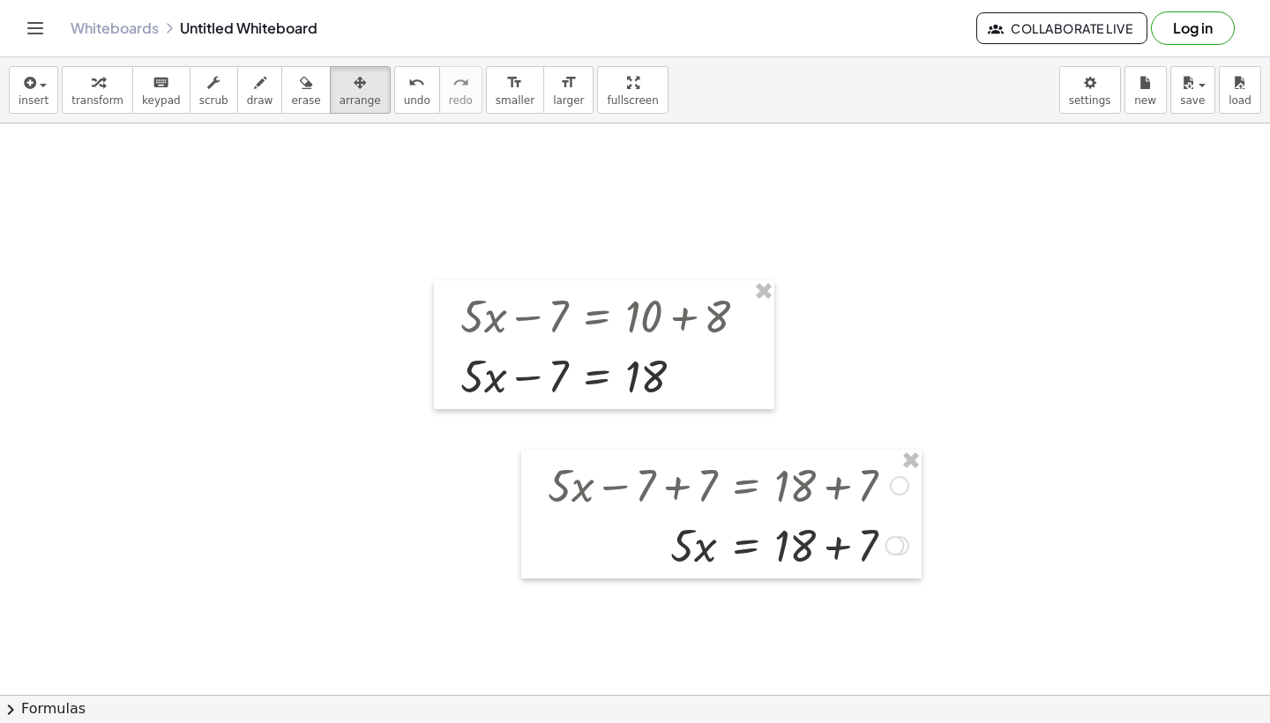
scroll to position [122, 0]
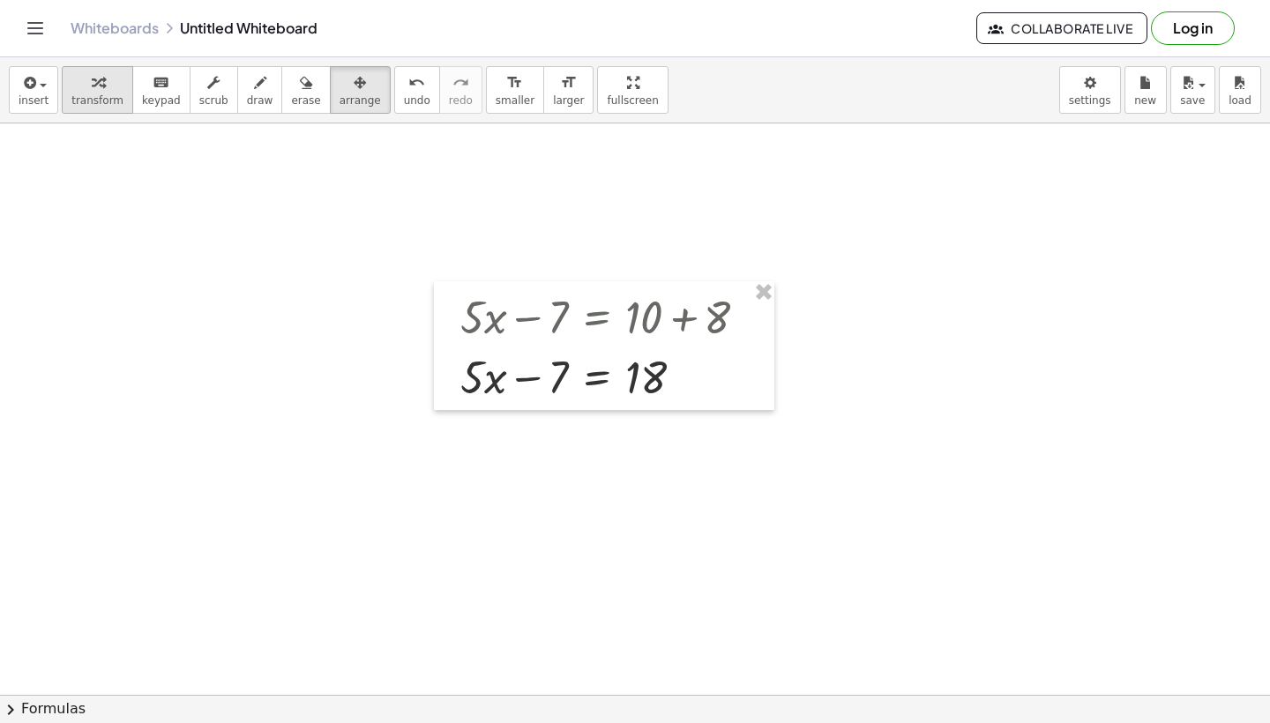
click at [105, 91] on div "button" at bounding box center [97, 81] width 52 height 21
click at [652, 397] on div at bounding box center [611, 376] width 318 height 60
click at [642, 378] on div at bounding box center [611, 376] width 318 height 60
click at [550, 369] on div at bounding box center [611, 376] width 318 height 60
click at [560, 373] on div at bounding box center [611, 376] width 318 height 60
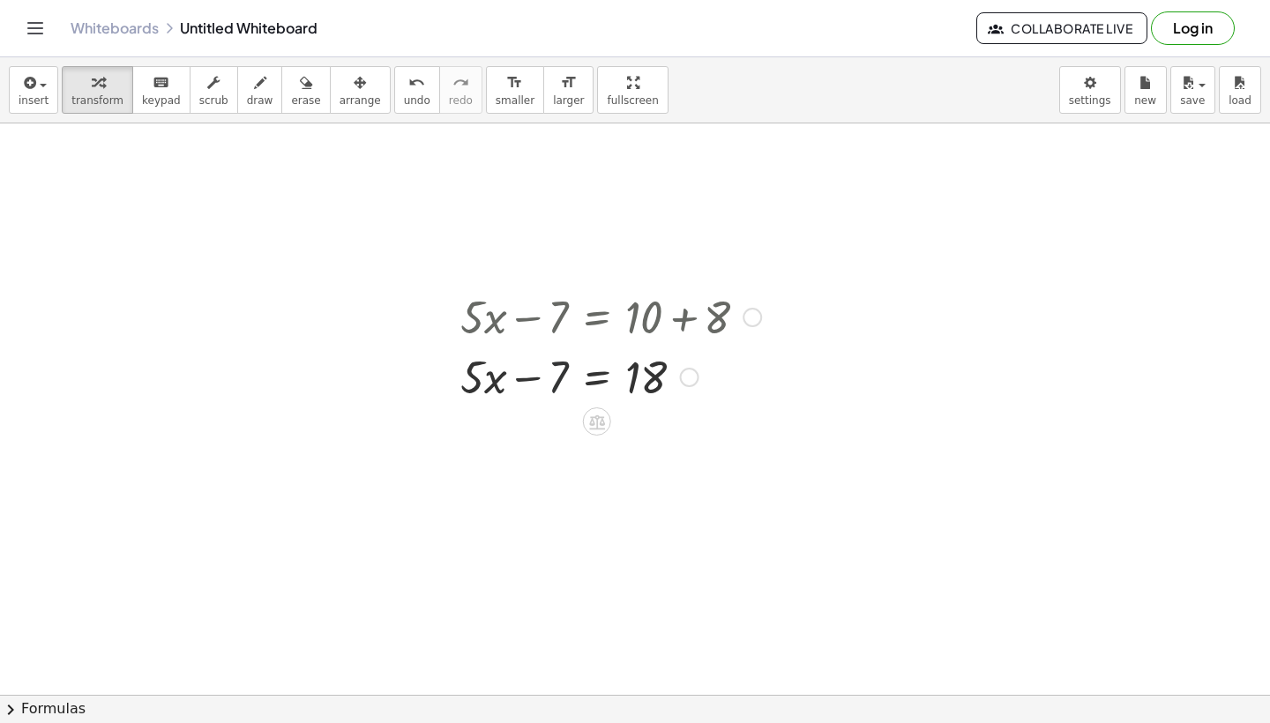
click at [483, 373] on div at bounding box center [611, 376] width 318 height 60
click at [475, 2] on div "Whiteboards Untitled Whiteboard Collaborate Live Log in" at bounding box center [635, 28] width 1228 height 56
click at [618, 389] on div at bounding box center [611, 376] width 318 height 60
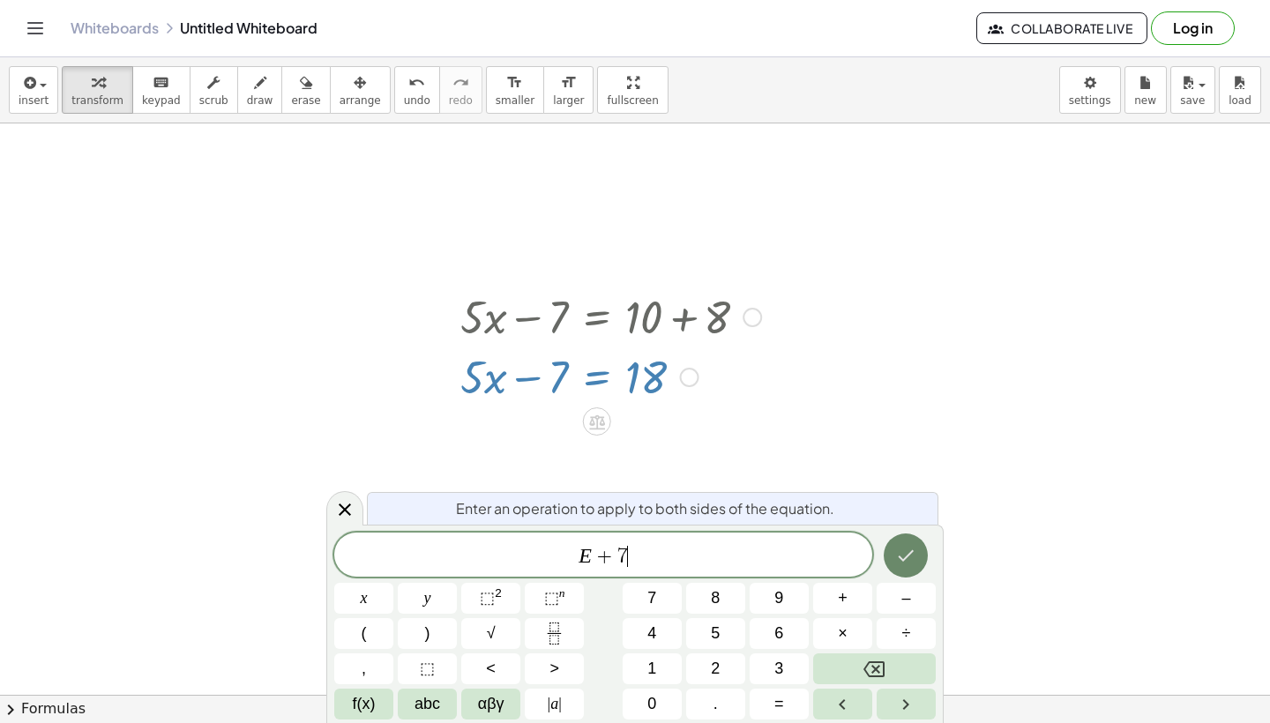
click at [908, 558] on icon "Done" at bounding box center [907, 555] width 16 height 11
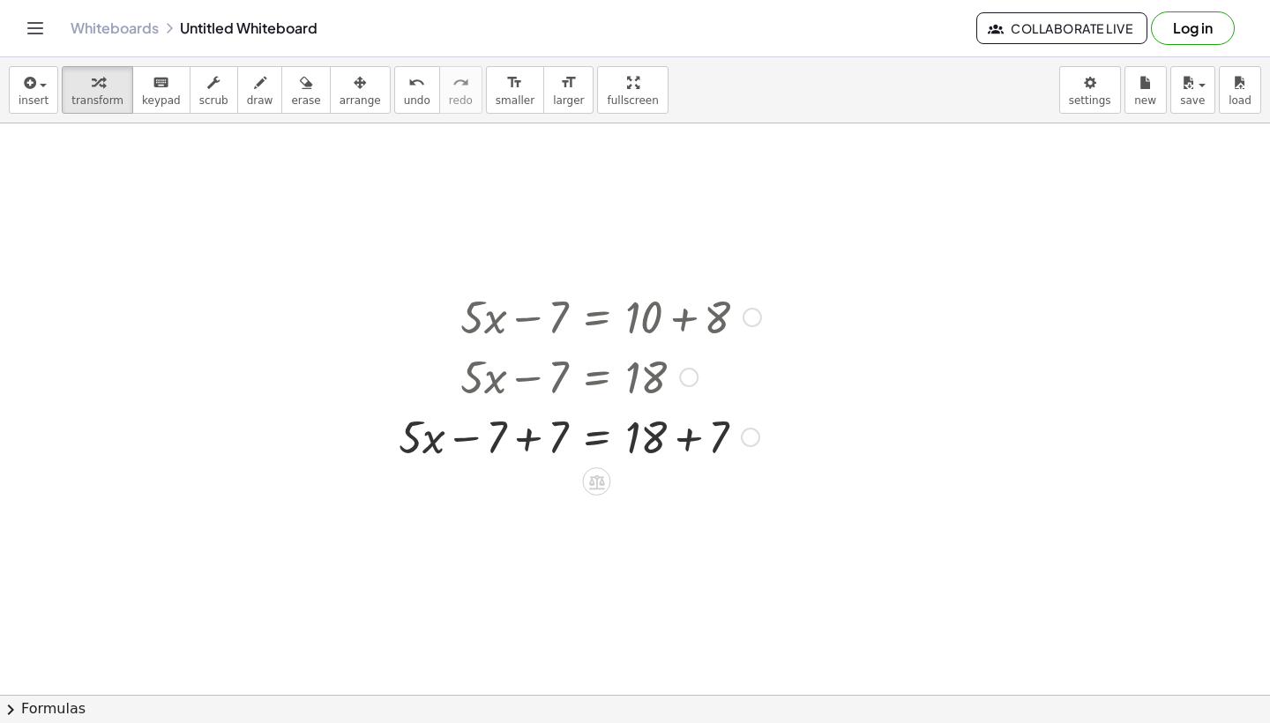
click at [537, 438] on div at bounding box center [580, 436] width 380 height 60
click at [686, 497] on div at bounding box center [580, 496] width 380 height 60
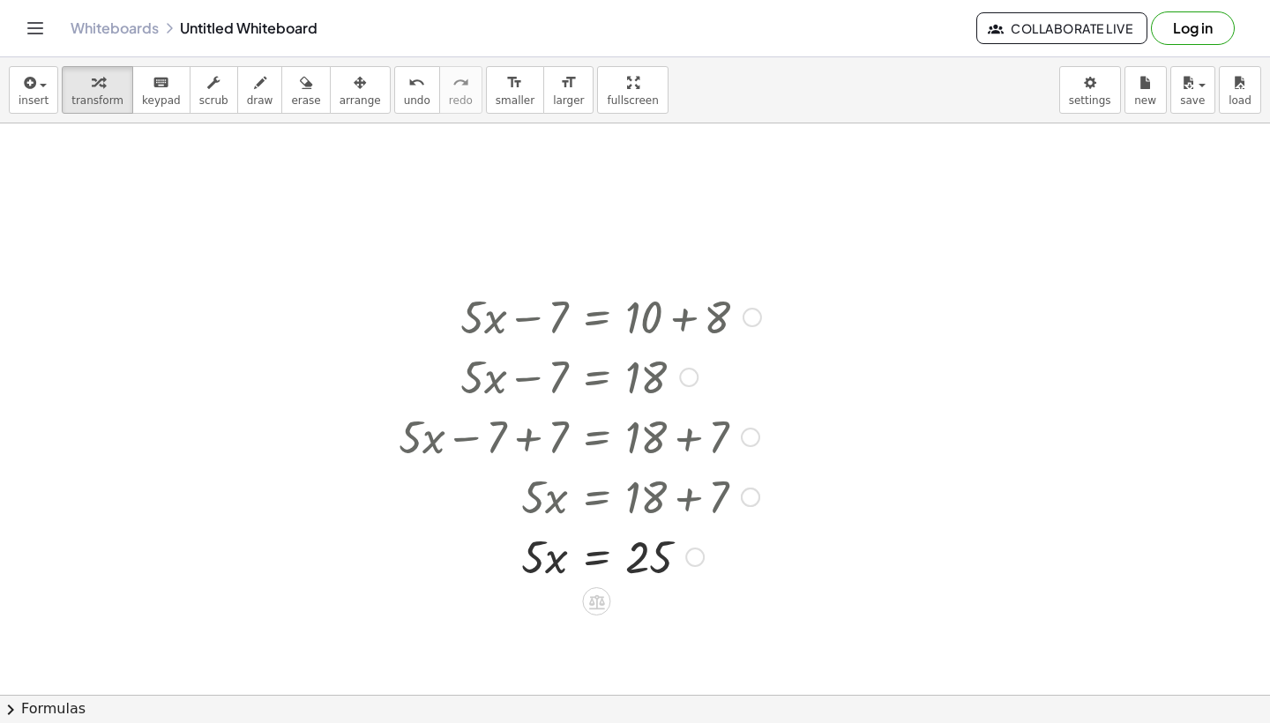
click at [597, 553] on div at bounding box center [580, 556] width 380 height 60
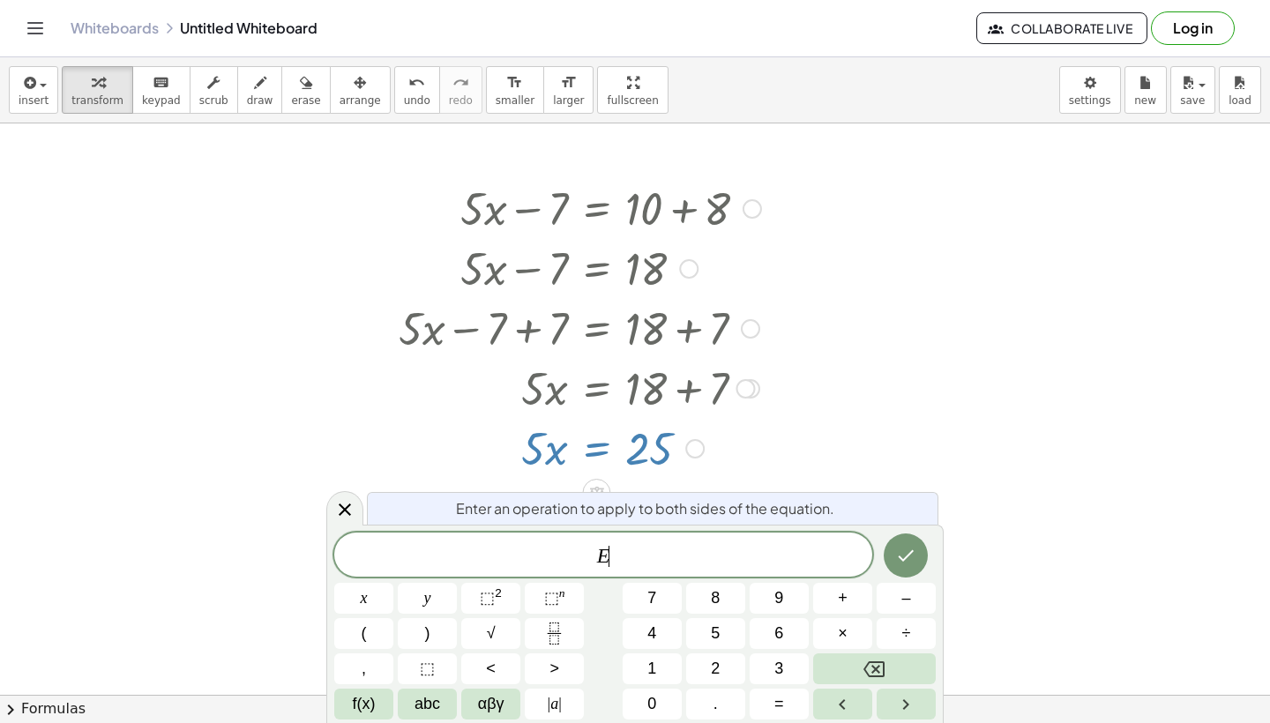
scroll to position [231, 0]
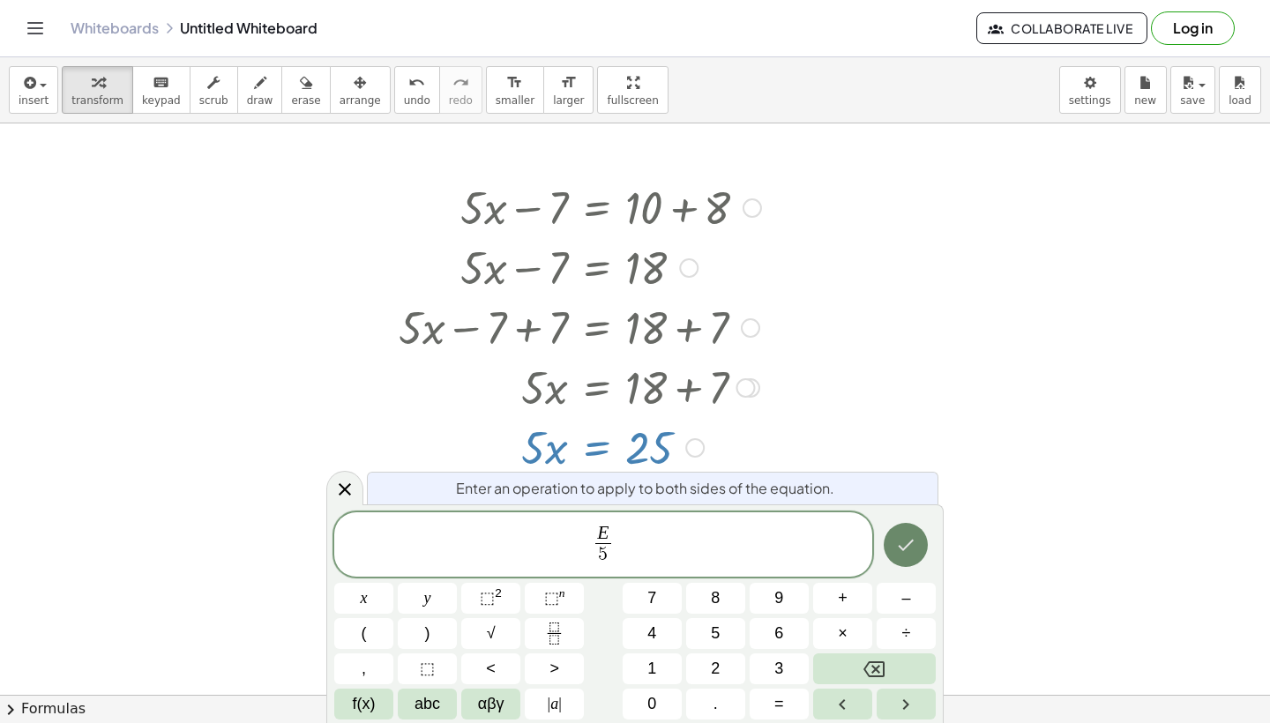
click at [900, 550] on icon "Done" at bounding box center [905, 545] width 21 height 21
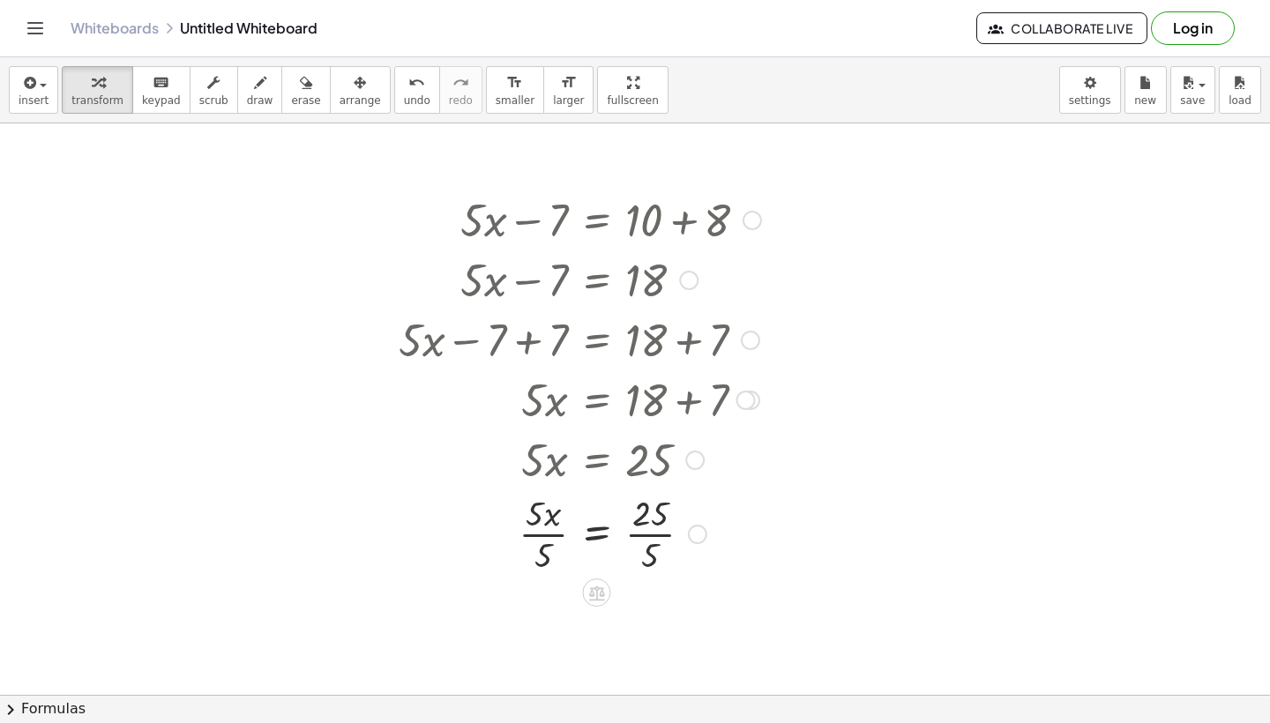
scroll to position [243, 0]
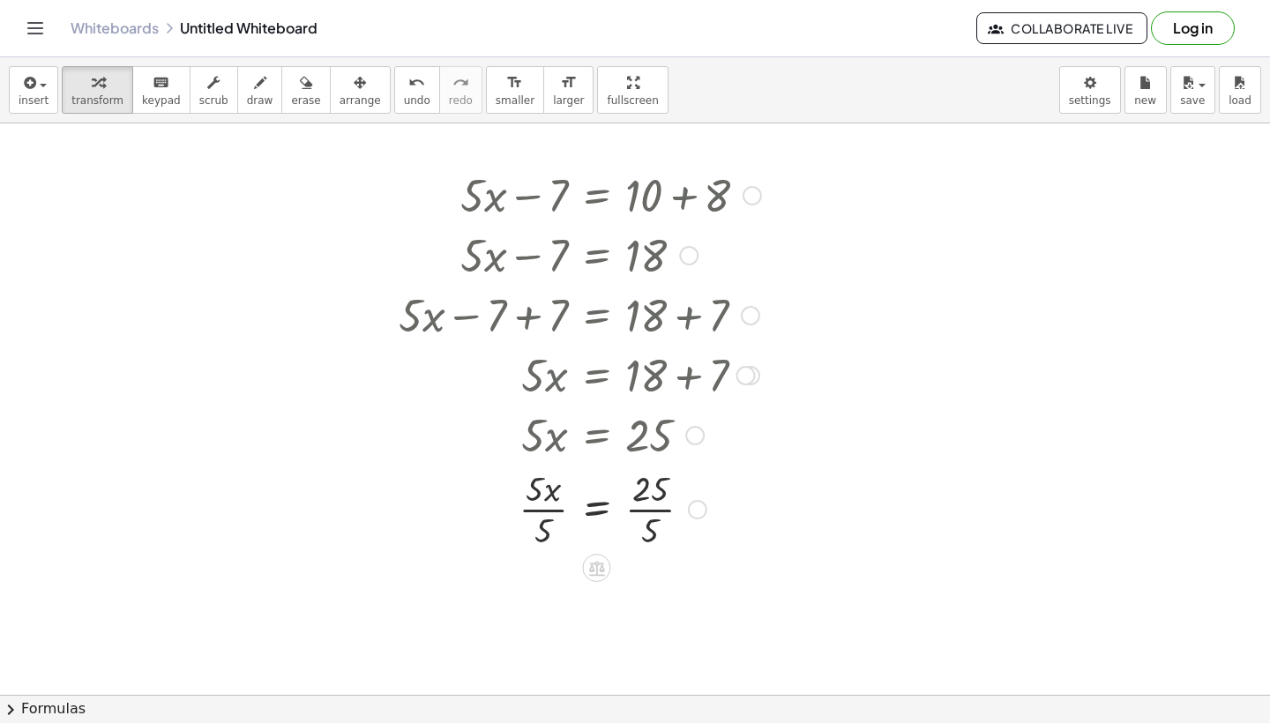
click at [641, 511] on div at bounding box center [580, 508] width 380 height 88
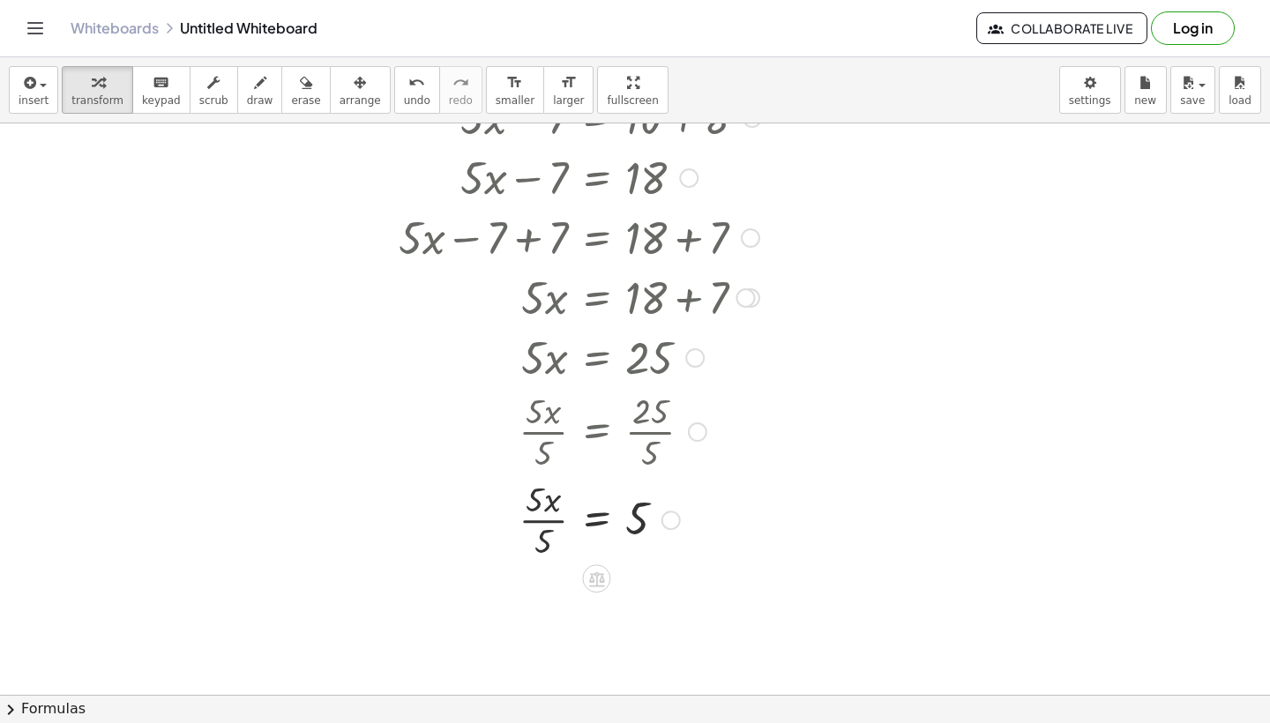
scroll to position [378, 0]
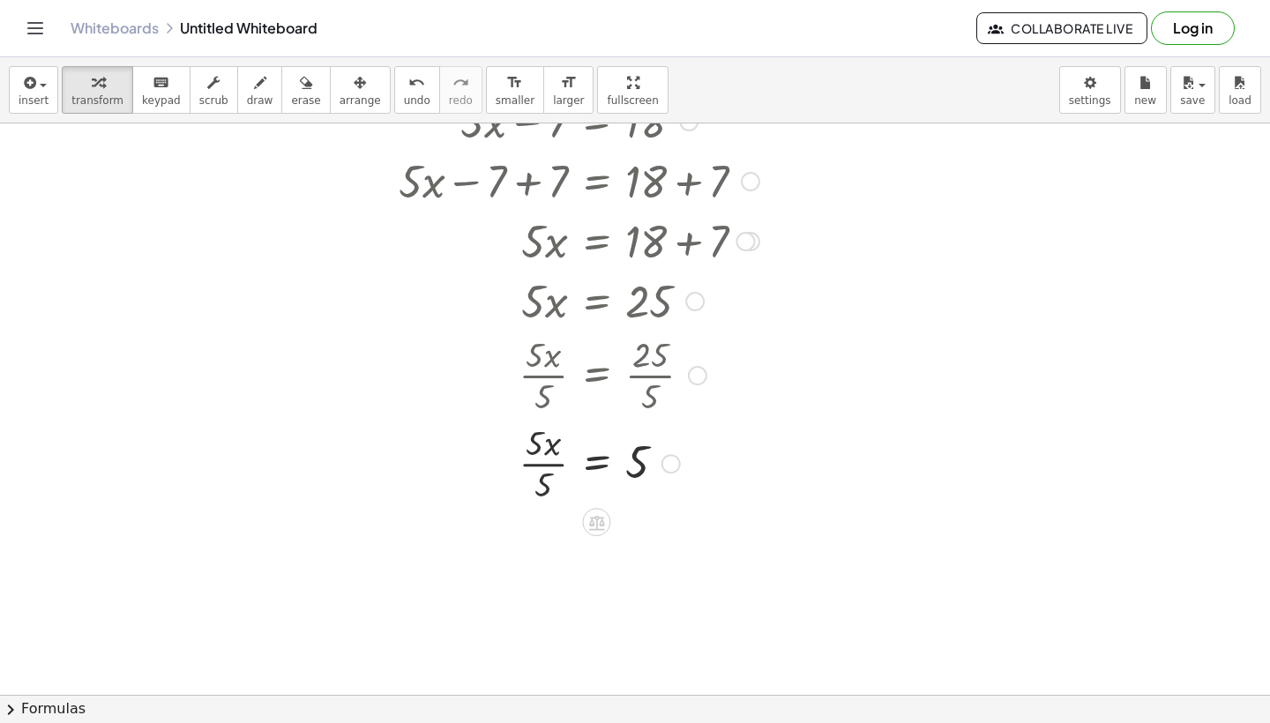
click at [531, 468] on div at bounding box center [580, 462] width 380 height 88
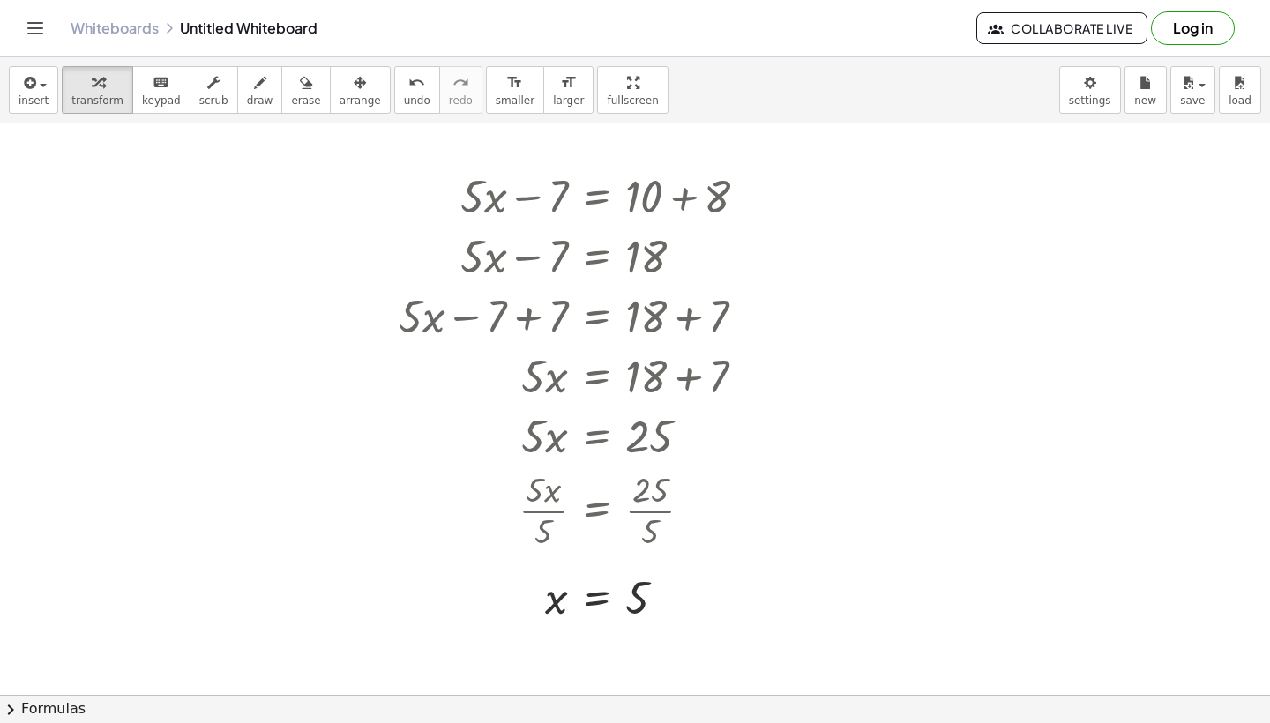
scroll to position [243, 0]
click at [145, 99] on span "keypad" at bounding box center [161, 100] width 39 height 12
click at [997, 308] on div at bounding box center [635, 509] width 1270 height 1258
click at [914, 417] on div at bounding box center [635, 509] width 1270 height 1258
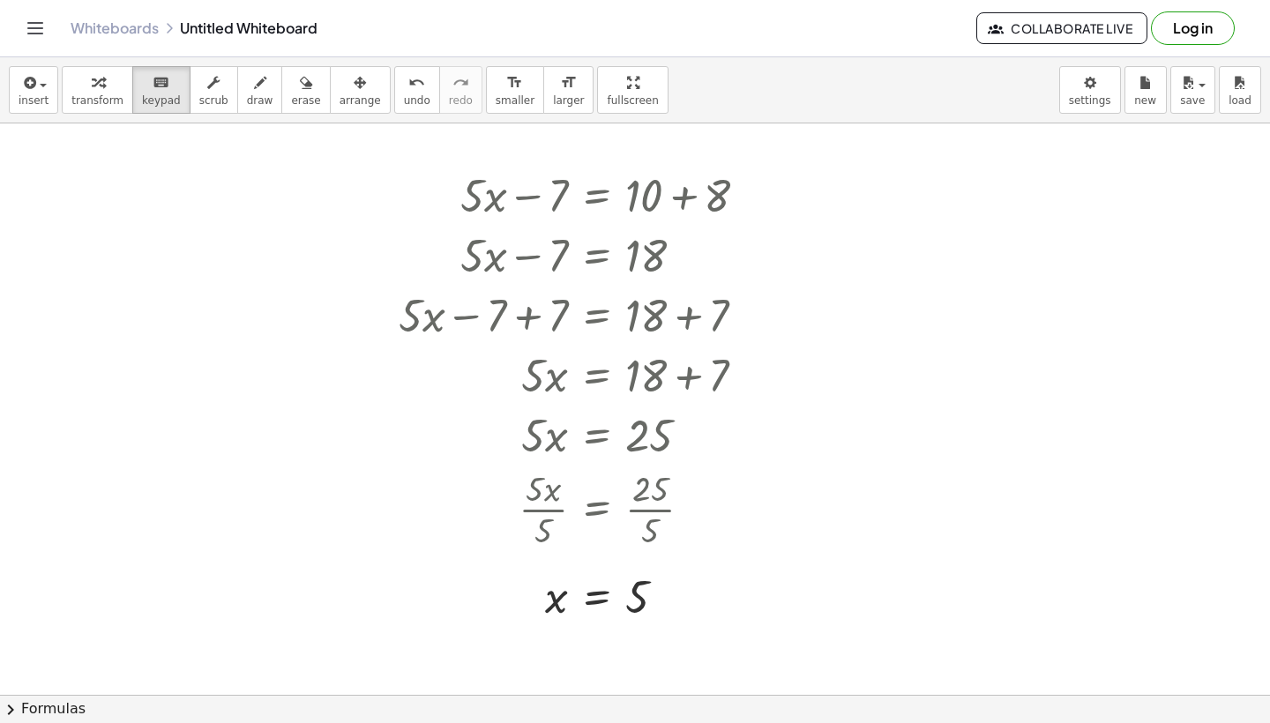
click at [914, 417] on div at bounding box center [635, 509] width 1270 height 1258
click at [921, 417] on div at bounding box center [635, 509] width 1270 height 1258
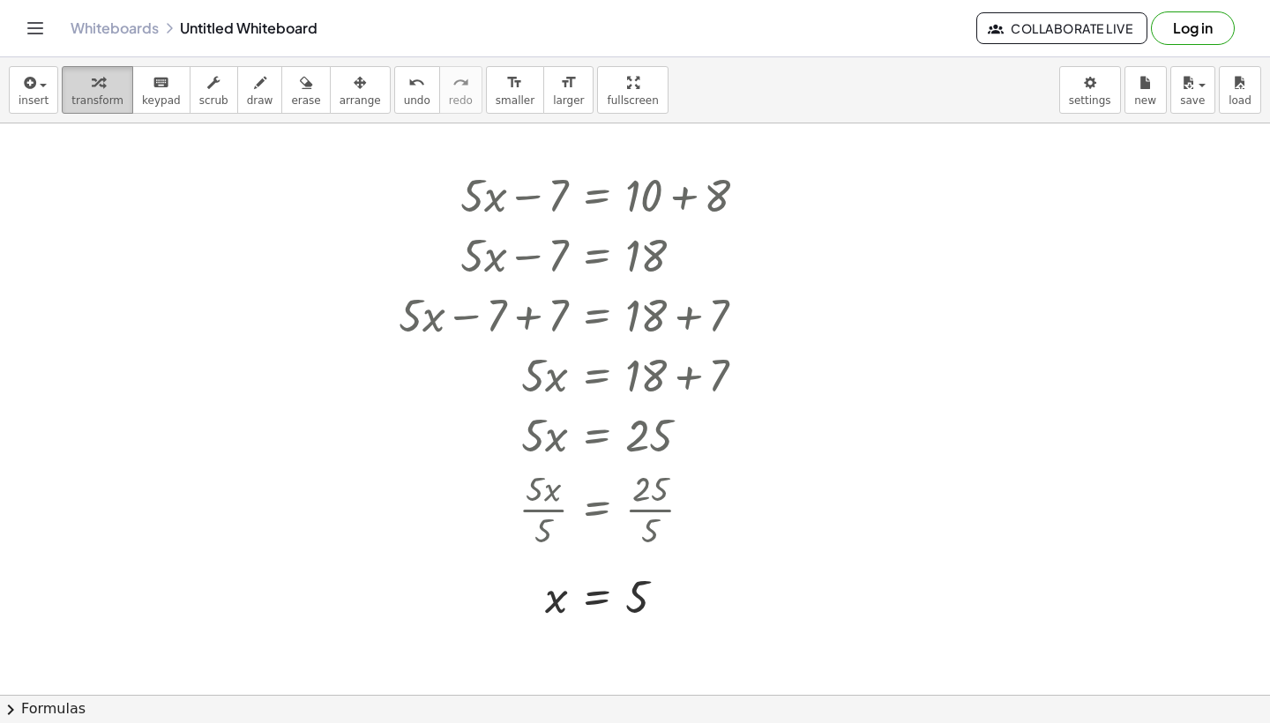
click at [70, 93] on button "transform" at bounding box center [97, 90] width 71 height 48
click at [873, 427] on div at bounding box center [635, 509] width 1270 height 1258
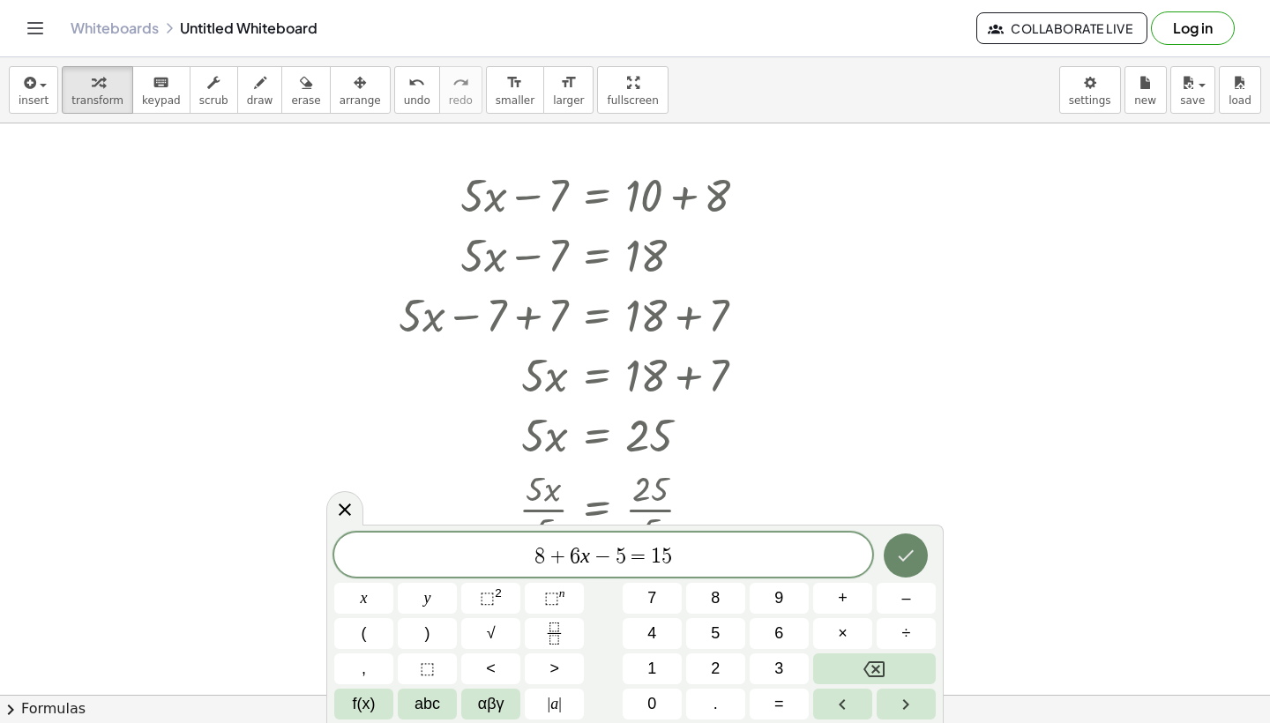
click at [909, 550] on icon "Done" at bounding box center [905, 555] width 21 height 21
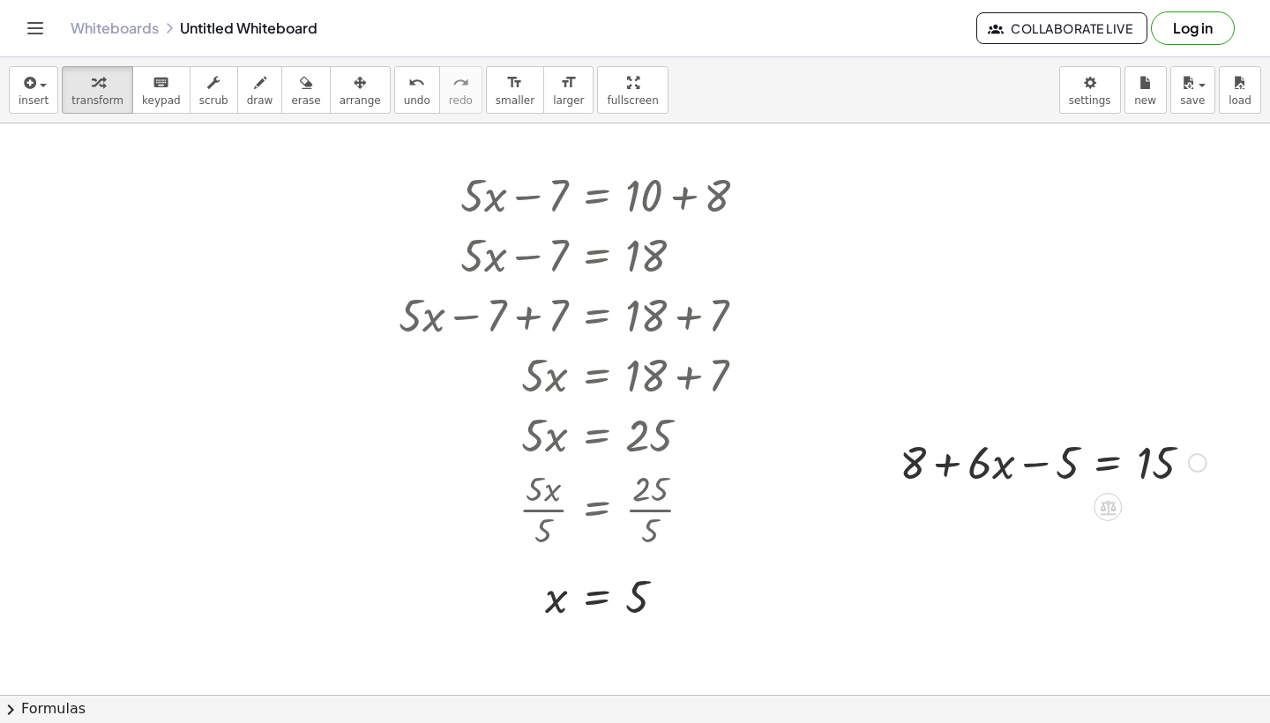
click at [947, 472] on div at bounding box center [1053, 461] width 325 height 60
click at [959, 468] on div at bounding box center [1053, 461] width 325 height 60
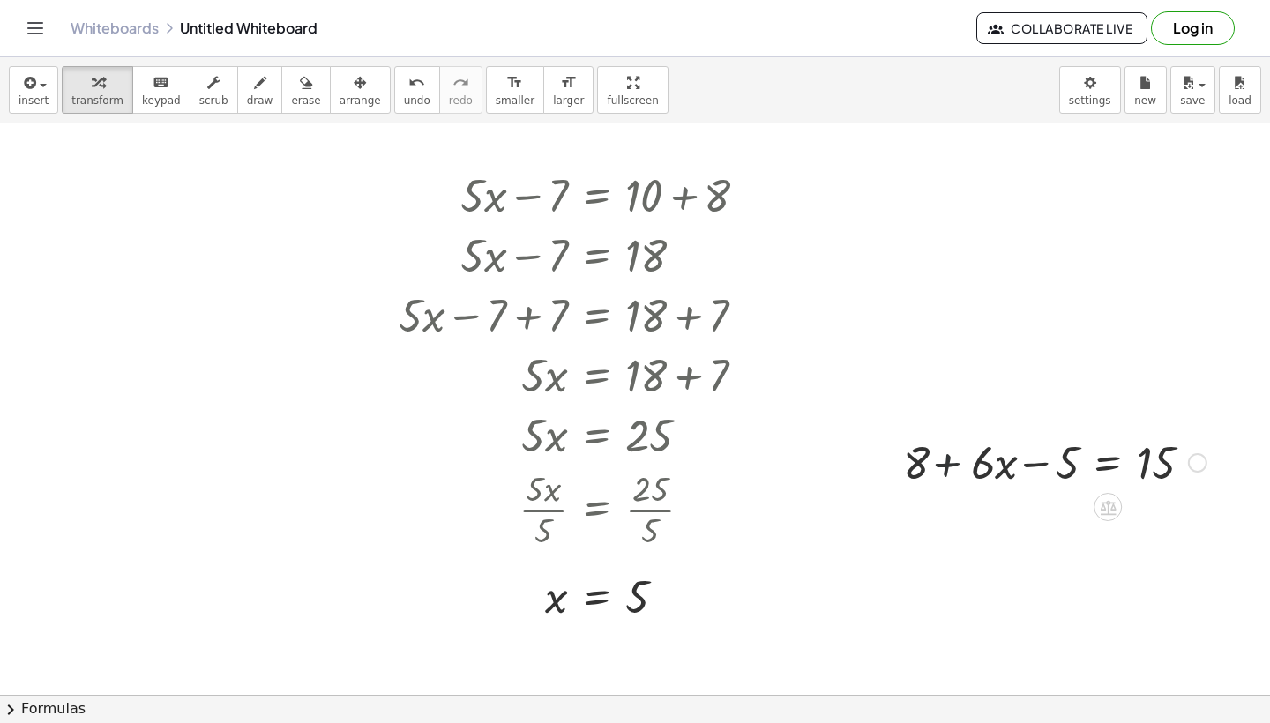
click at [959, 468] on div at bounding box center [1053, 461] width 325 height 60
click at [1105, 465] on div at bounding box center [1053, 461] width 325 height 60
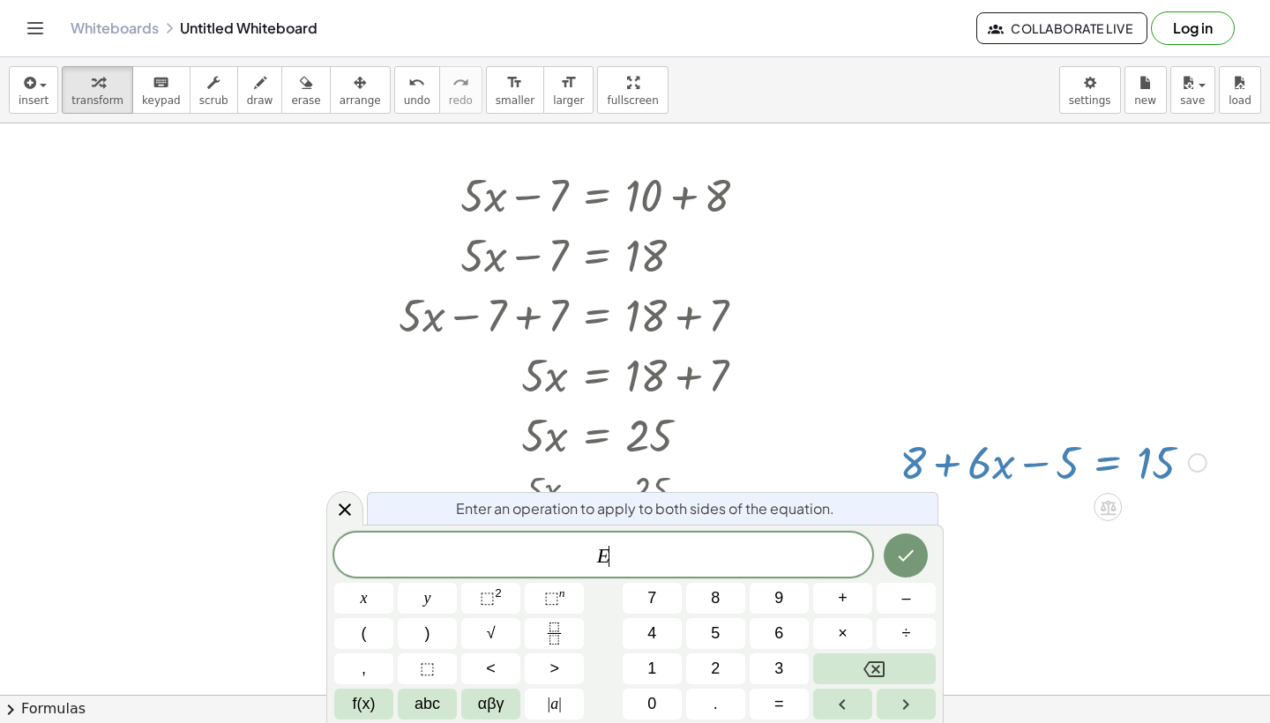
click at [1156, 596] on div at bounding box center [635, 509] width 1270 height 1258
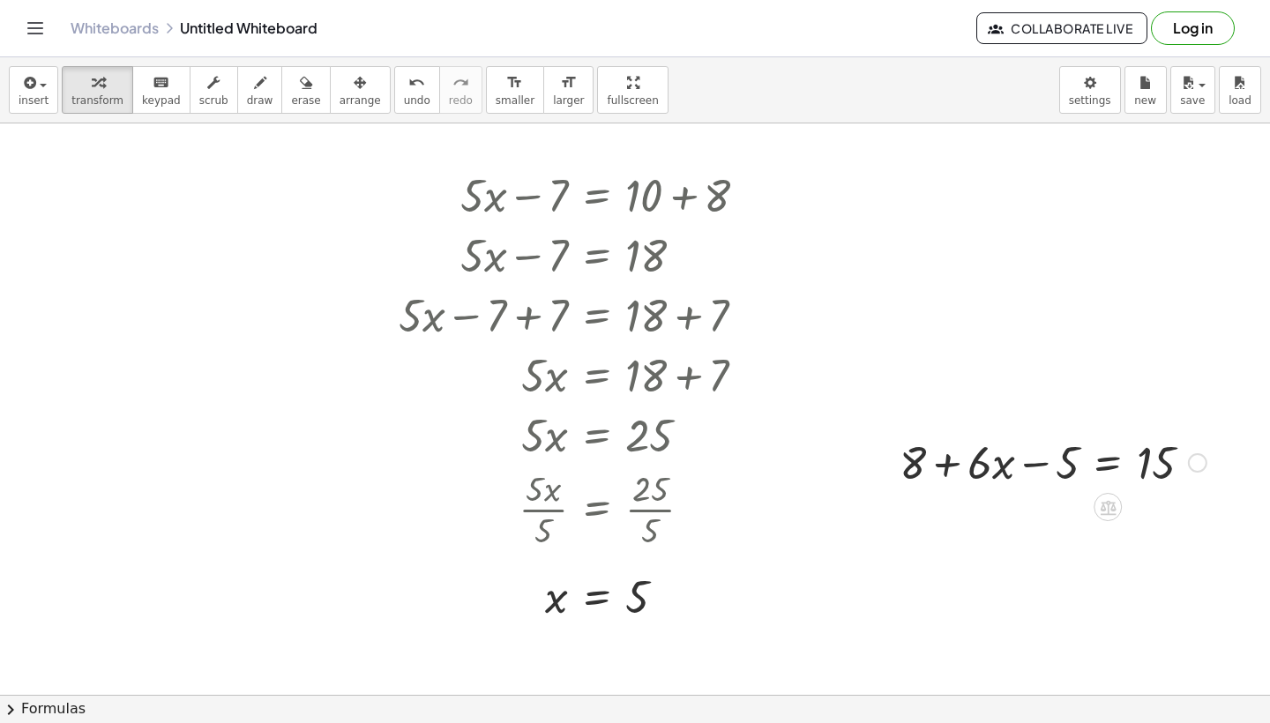
click at [1148, 461] on div at bounding box center [1053, 461] width 325 height 60
click at [1034, 467] on div at bounding box center [1053, 461] width 325 height 60
click at [1065, 467] on div at bounding box center [1053, 461] width 325 height 60
click at [1003, 472] on div at bounding box center [1053, 461] width 325 height 60
click at [960, 468] on div at bounding box center [1053, 461] width 325 height 60
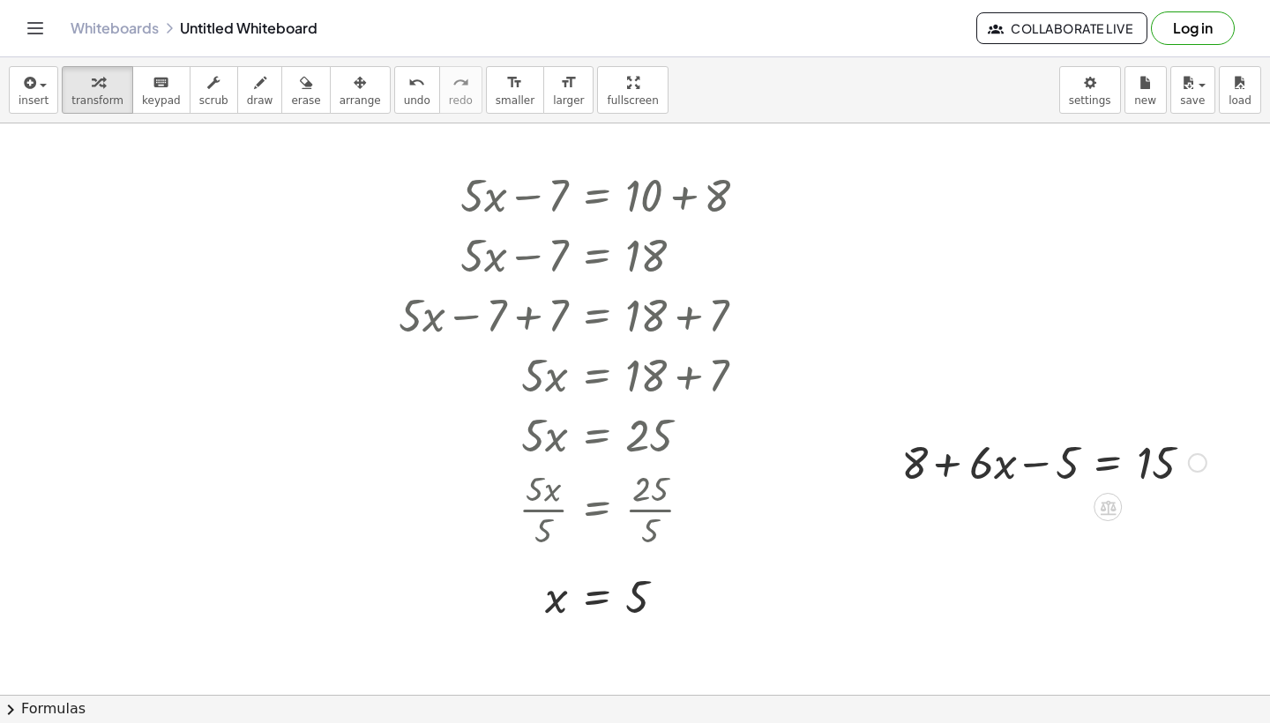
click at [923, 461] on div at bounding box center [1053, 461] width 325 height 60
click at [1015, 461] on div at bounding box center [1053, 461] width 325 height 60
click at [1022, 461] on div at bounding box center [1053, 461] width 325 height 60
click at [1054, 463] on div at bounding box center [1053, 461] width 325 height 60
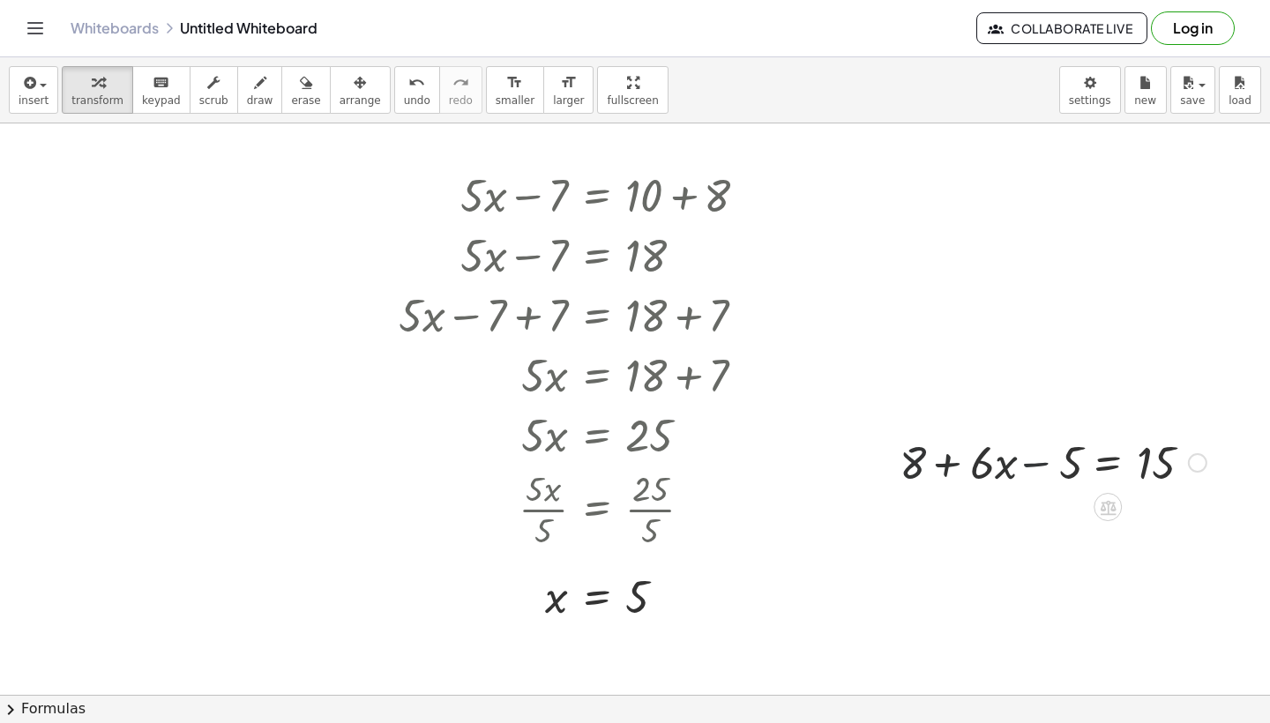
click at [1119, 466] on div at bounding box center [1053, 461] width 325 height 60
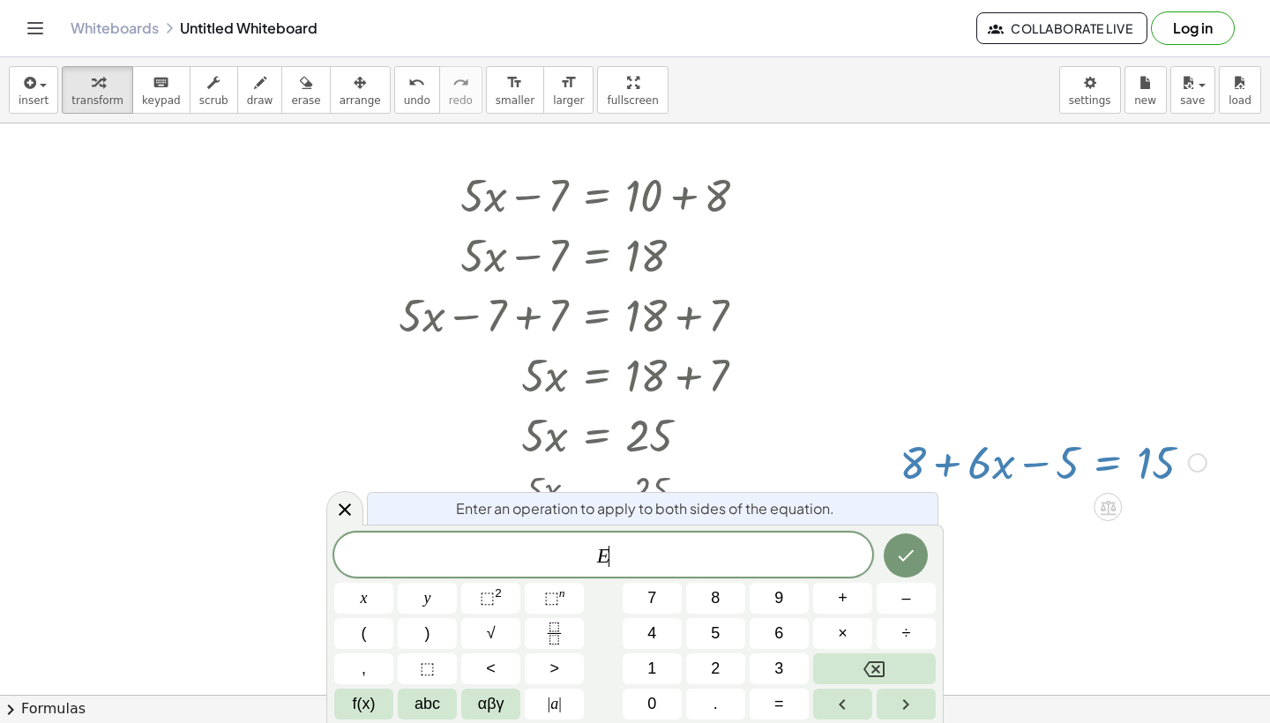
click at [1148, 467] on div at bounding box center [1053, 461] width 325 height 60
click at [1105, 465] on div at bounding box center [1053, 461] width 325 height 60
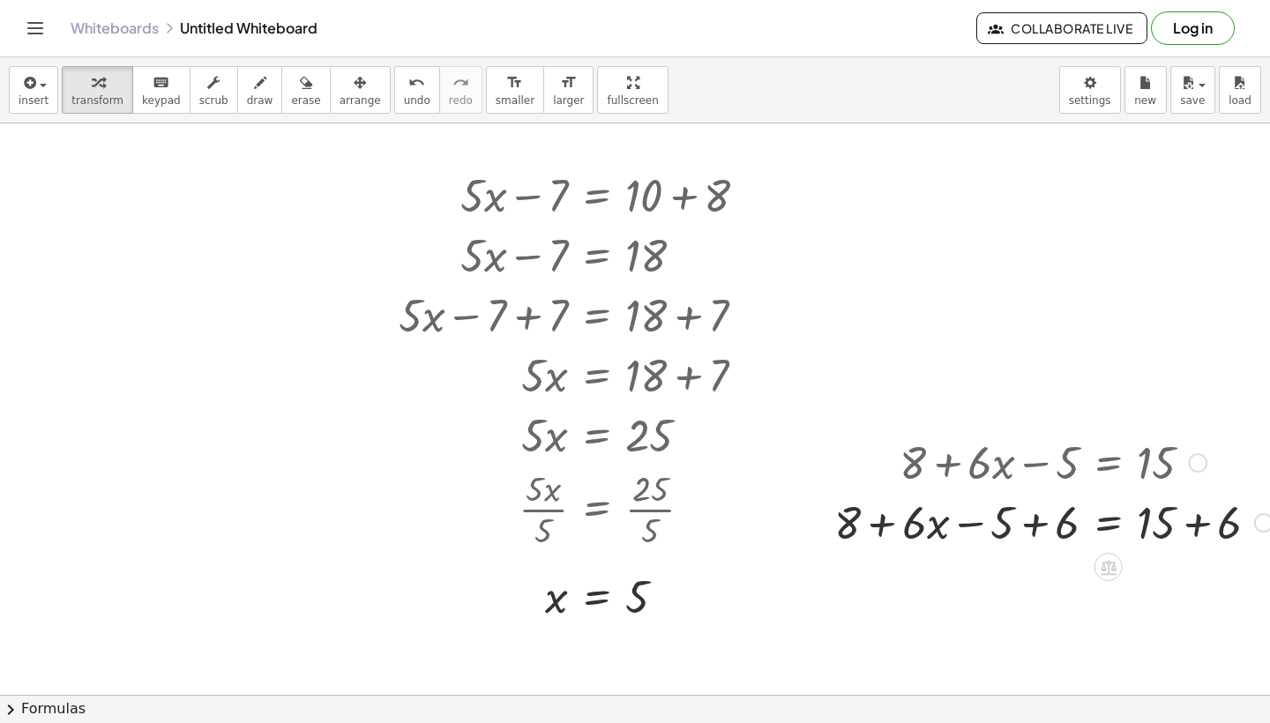
click at [1192, 526] on div at bounding box center [1054, 521] width 456 height 60
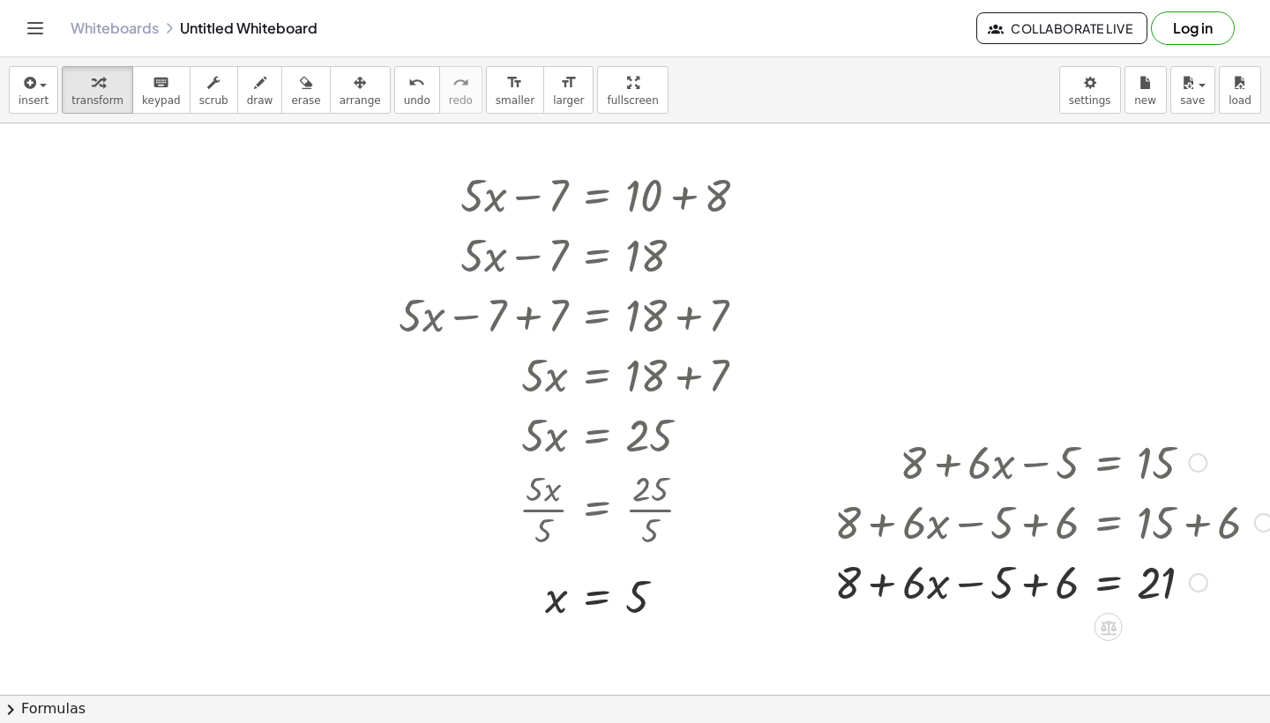
click at [1032, 586] on div at bounding box center [1054, 581] width 456 height 60
click at [1044, 588] on div at bounding box center [1054, 581] width 456 height 60
click at [954, 585] on div at bounding box center [1054, 581] width 456 height 60
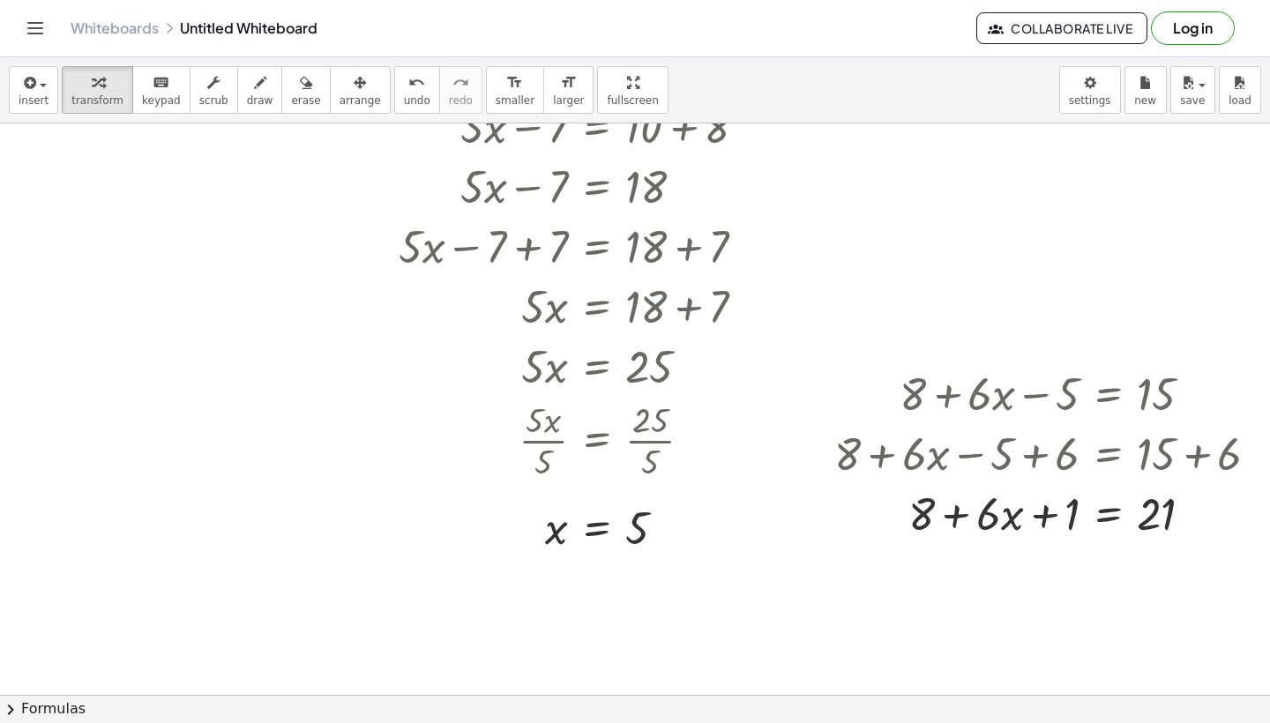
scroll to position [315, 1]
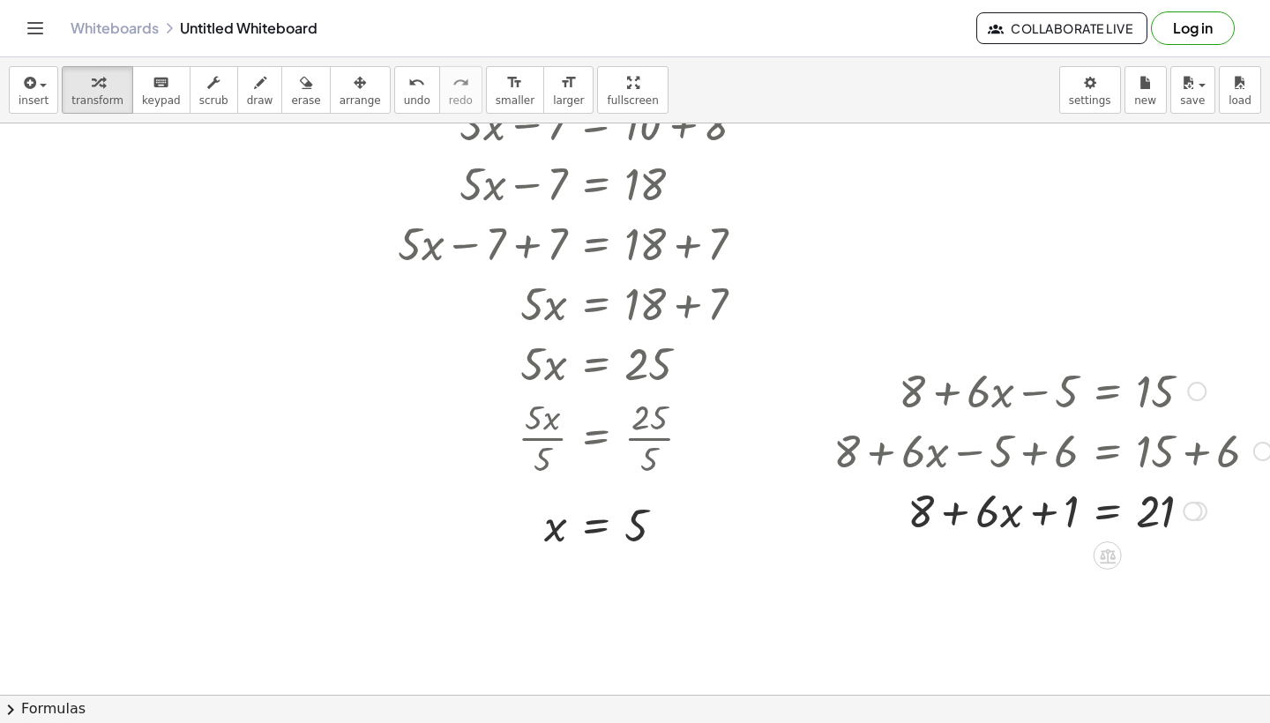
click at [1167, 514] on div at bounding box center [1053, 510] width 456 height 60
click at [1109, 514] on div at bounding box center [1053, 510] width 456 height 60
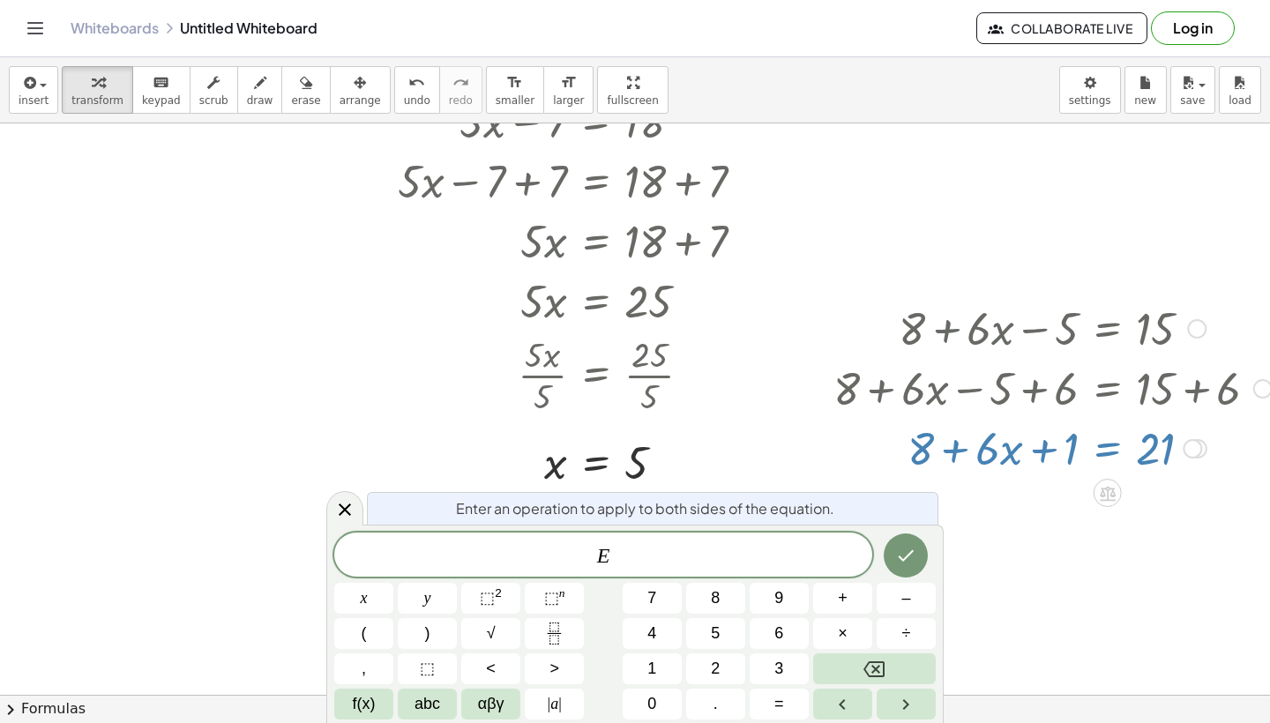
scroll to position [378, 1]
click at [913, 552] on icon "Done" at bounding box center [907, 555] width 16 height 11
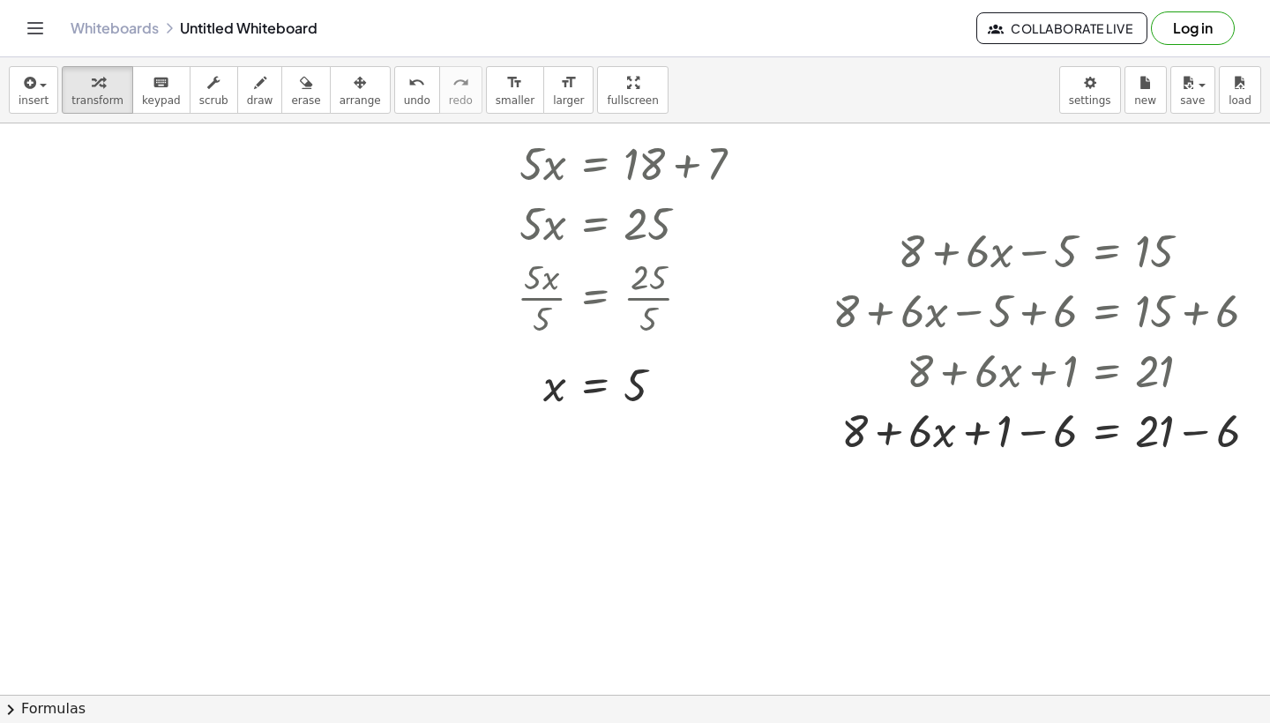
scroll to position [460, 2]
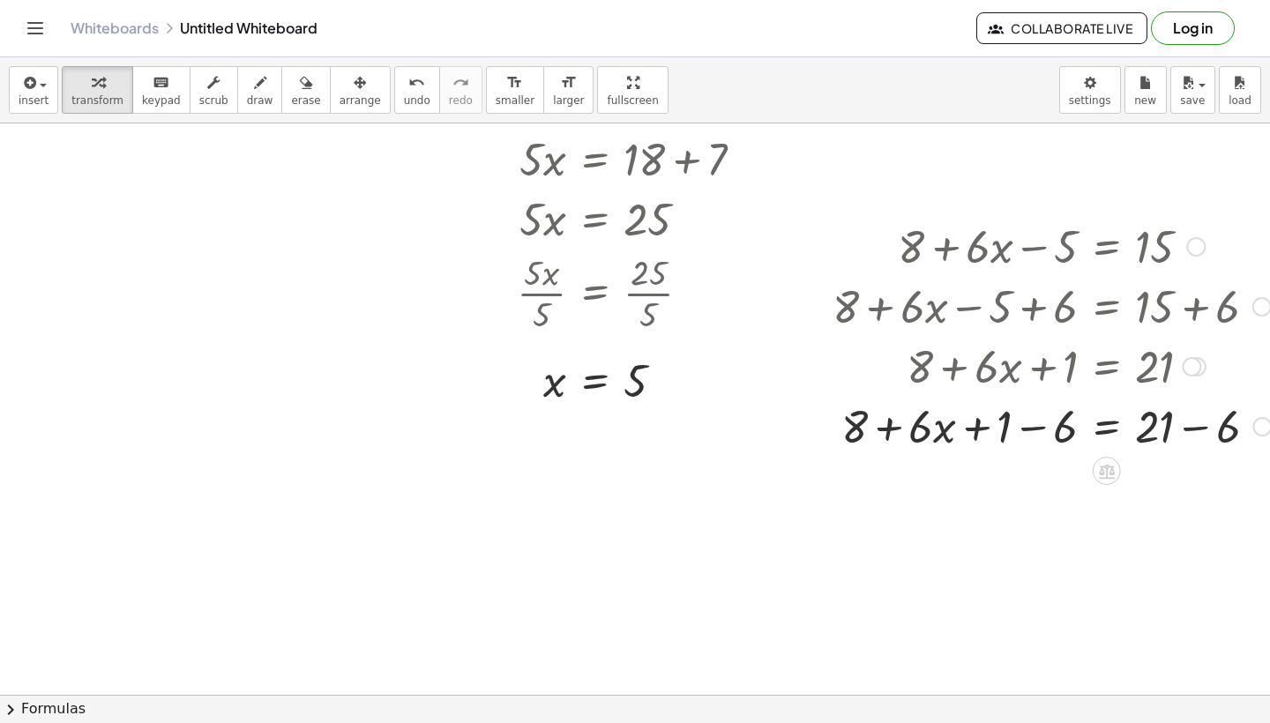
click at [1024, 430] on div at bounding box center [1052, 425] width 456 height 60
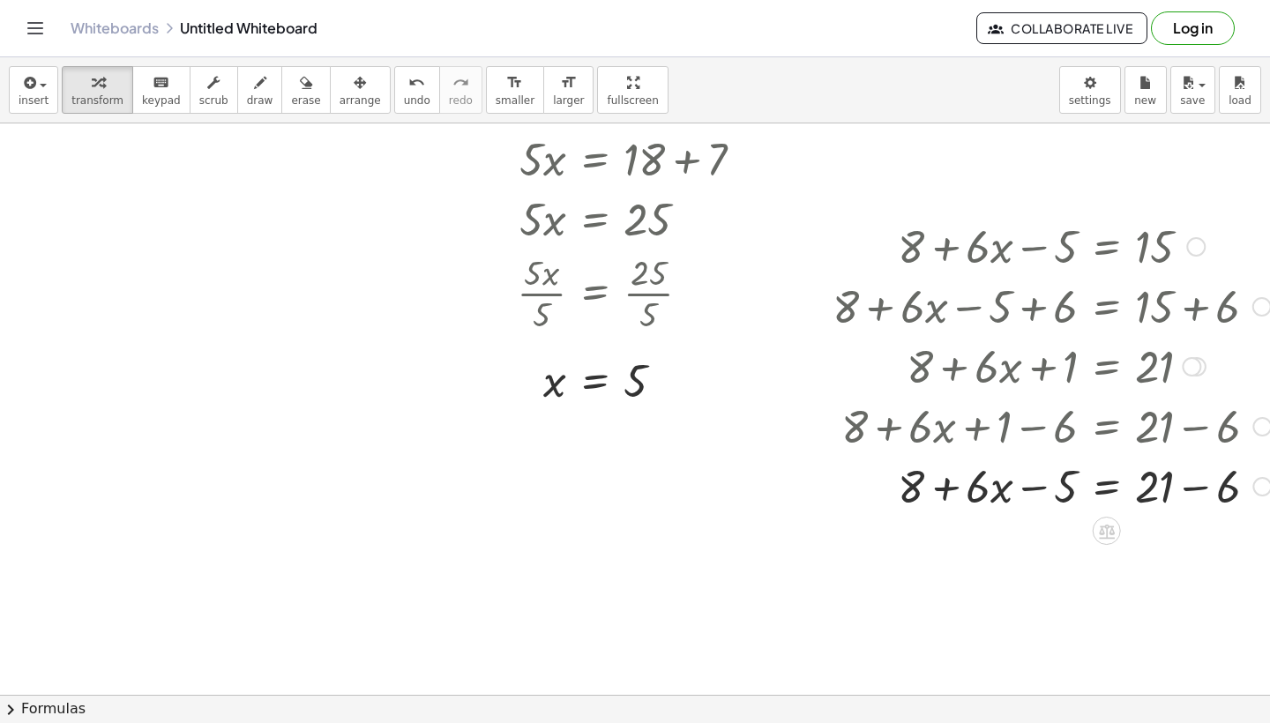
click at [942, 495] on div at bounding box center [1052, 485] width 456 height 60
click at [1036, 496] on div at bounding box center [1052, 485] width 456 height 60
click at [1196, 488] on div at bounding box center [1052, 485] width 456 height 60
click at [1196, 488] on div at bounding box center [1191, 486] width 19 height 19
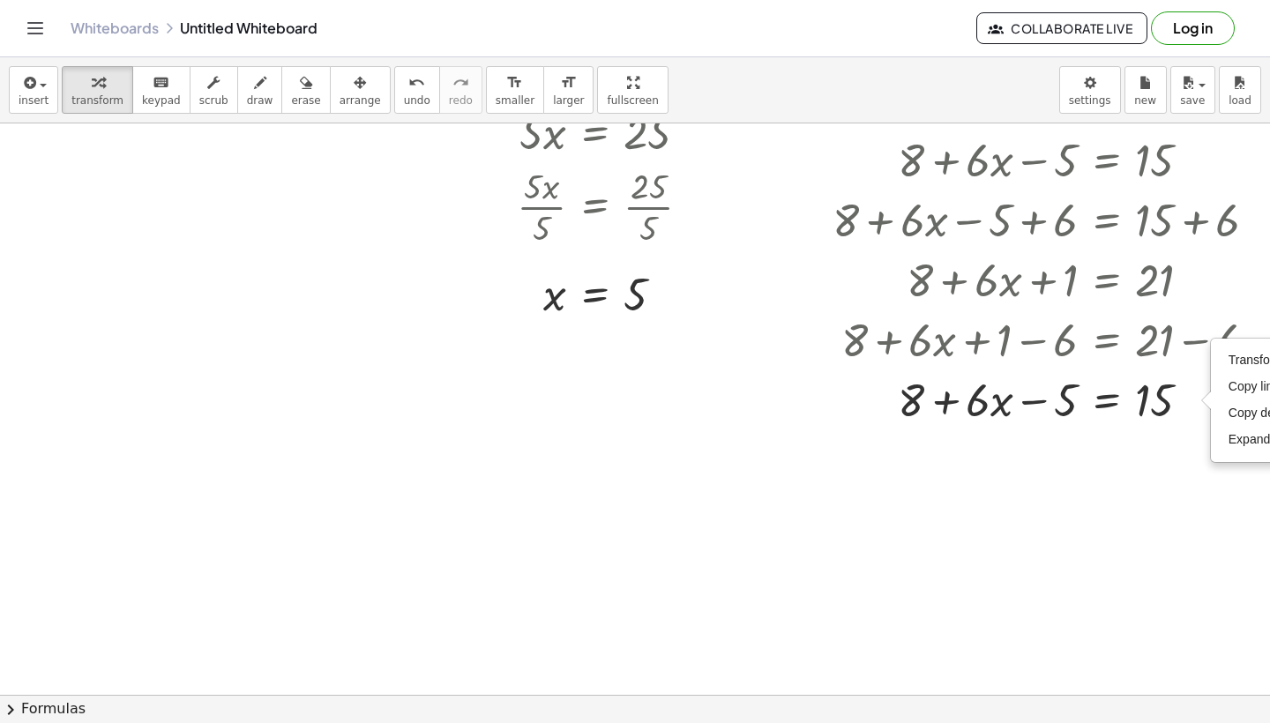
scroll to position [564, 2]
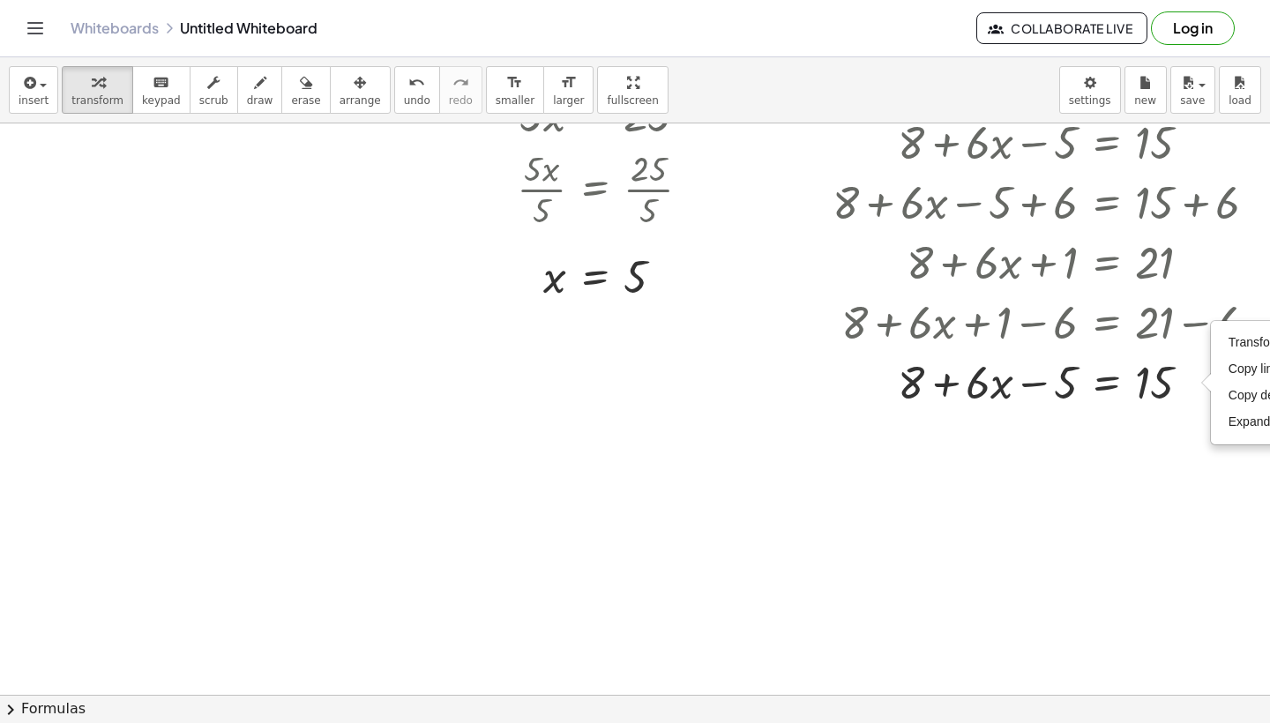
click at [1115, 543] on div at bounding box center [643, 189] width 1290 height 1258
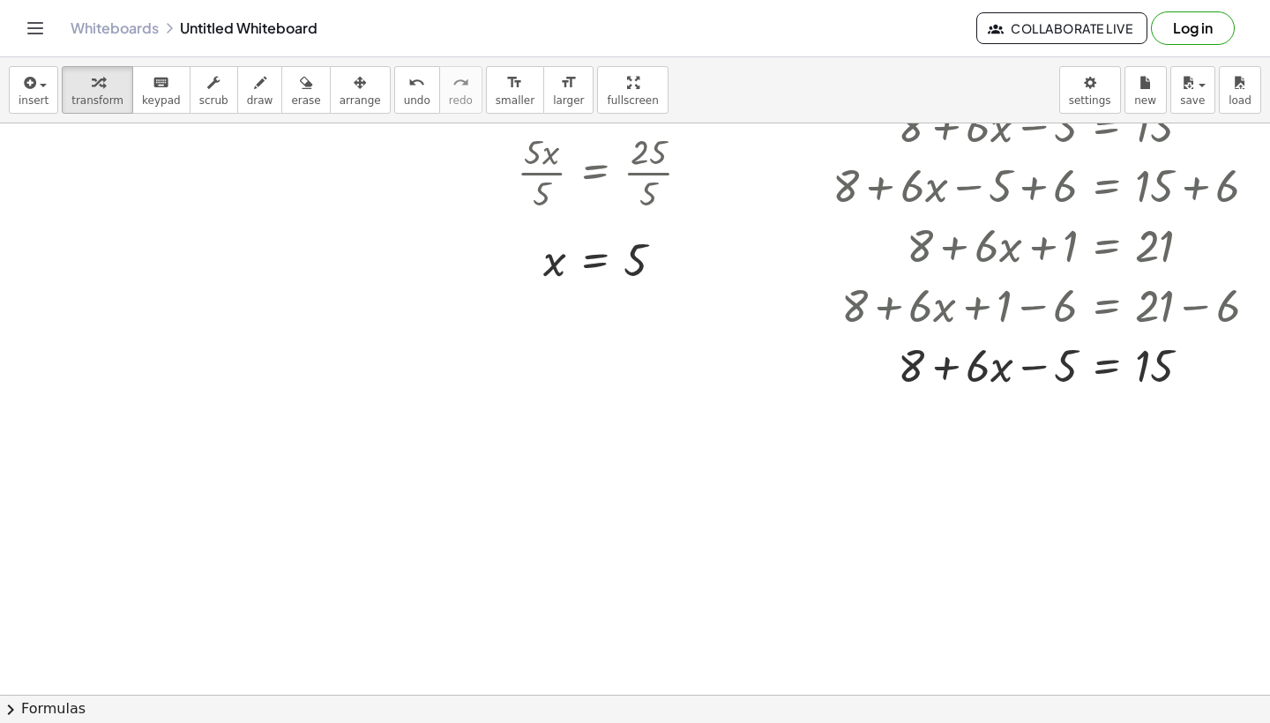
scroll to position [583, 2]
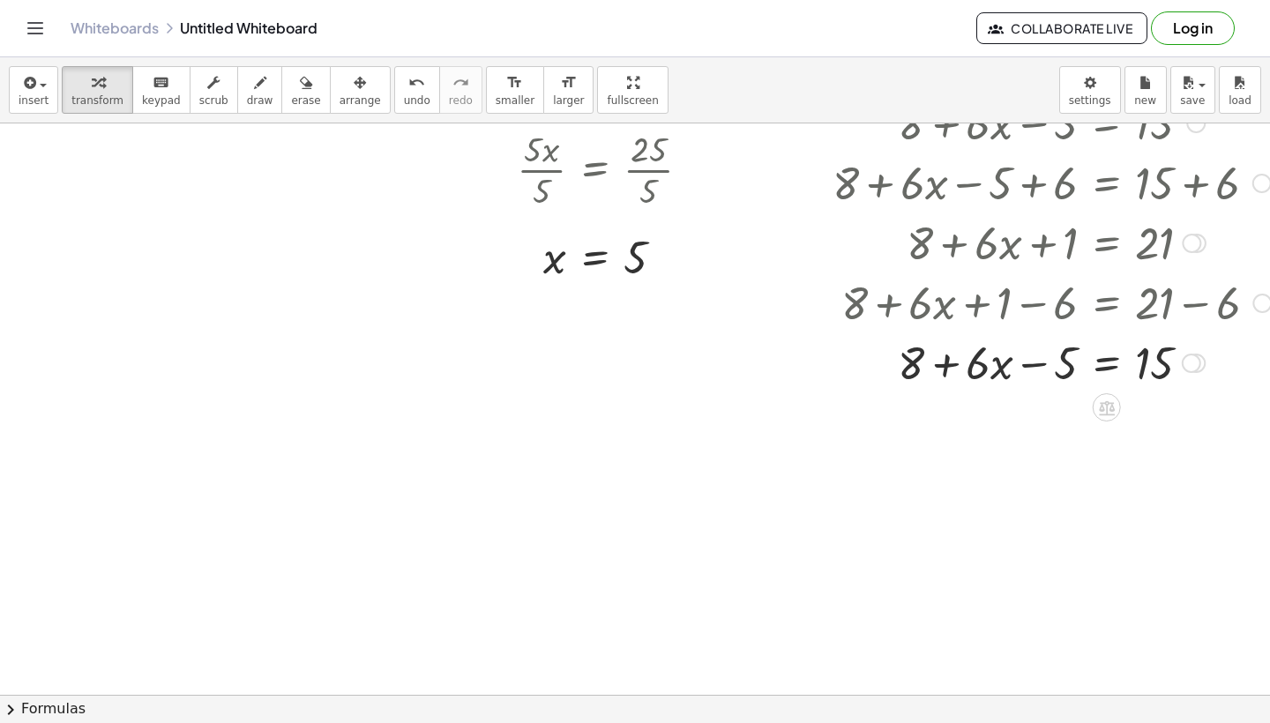
click at [1033, 369] on div at bounding box center [1052, 362] width 456 height 60
click at [943, 365] on div at bounding box center [1052, 362] width 456 height 60
click at [1140, 360] on div at bounding box center [1052, 362] width 456 height 60
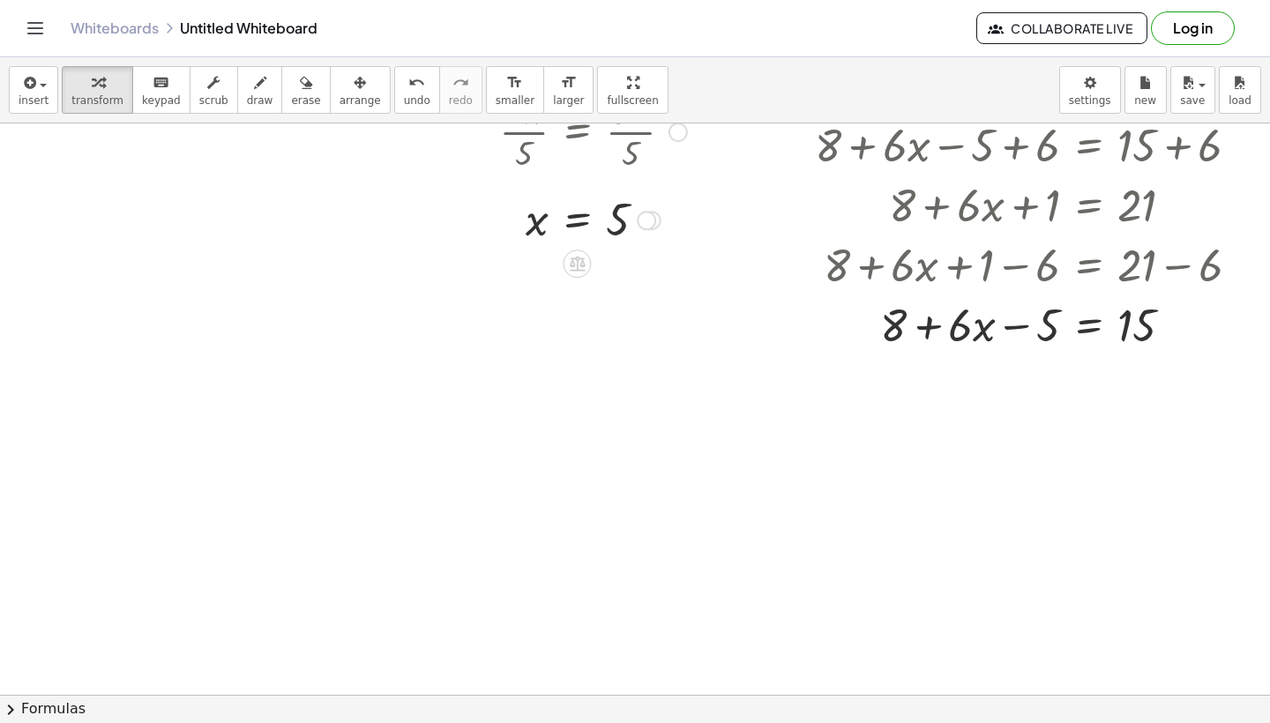
scroll to position [627, 19]
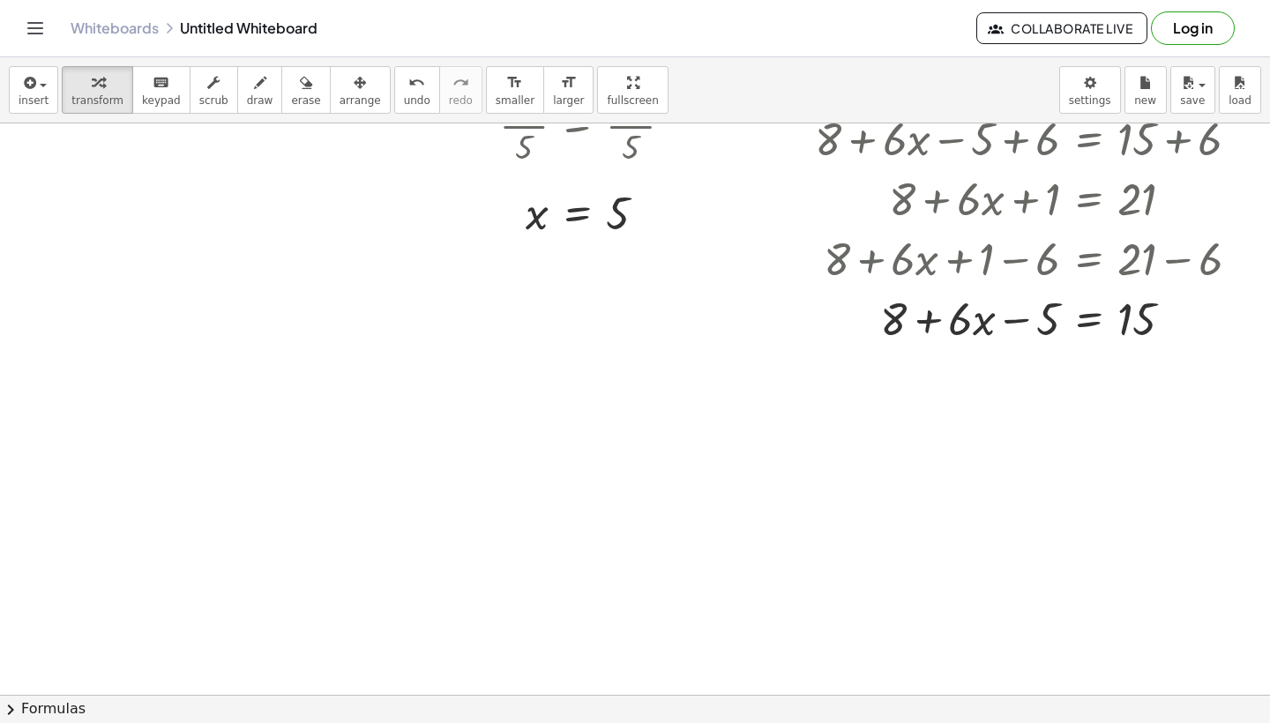
click at [1052, 411] on div at bounding box center [626, 353] width 1290 height 1715
drag, startPoint x: 1114, startPoint y: 459, endPoint x: 1025, endPoint y: 385, distance: 115.9
click at [1025, 385] on div "+ · 5 · x − 7 = + 10 + 8 + · 5 · x − 7 = 18 + · 5 · x − 7 + 7 = + 18 + 7 + · 5 …" at bounding box center [626, 353] width 1290 height 1715
click at [906, 523] on div at bounding box center [626, 353] width 1290 height 1715
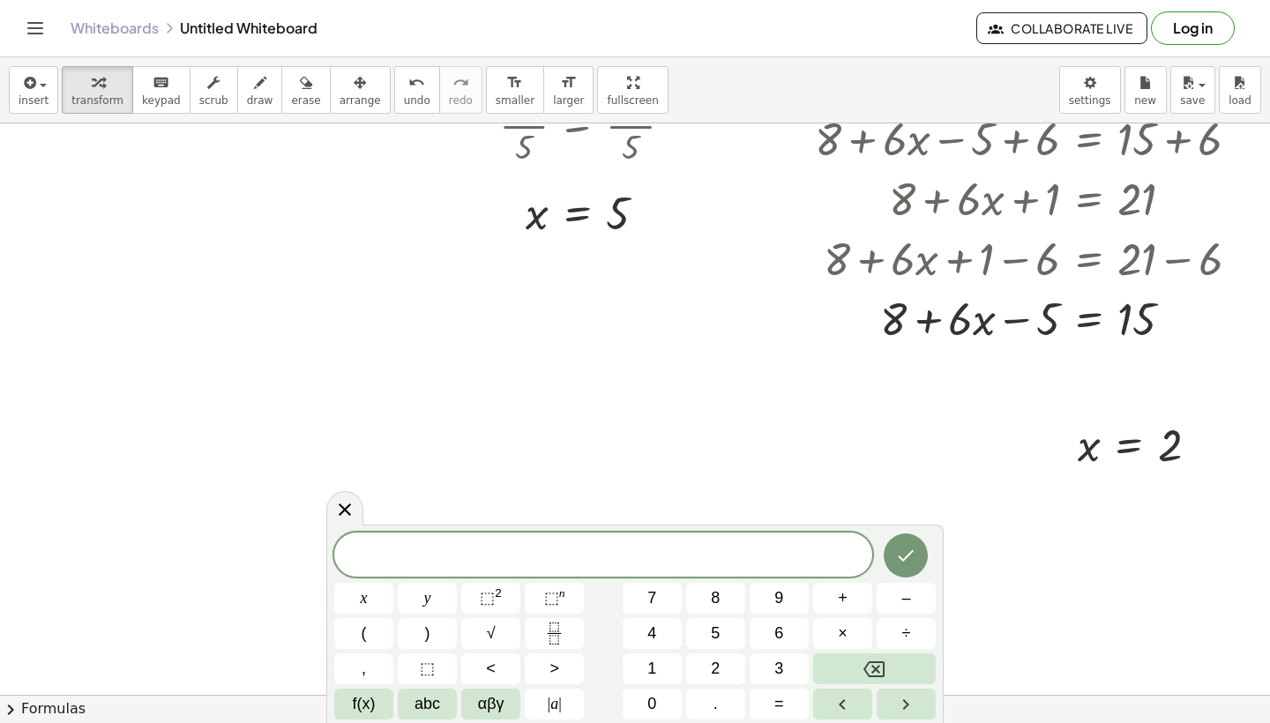
click at [670, 419] on div at bounding box center [626, 353] width 1290 height 1715
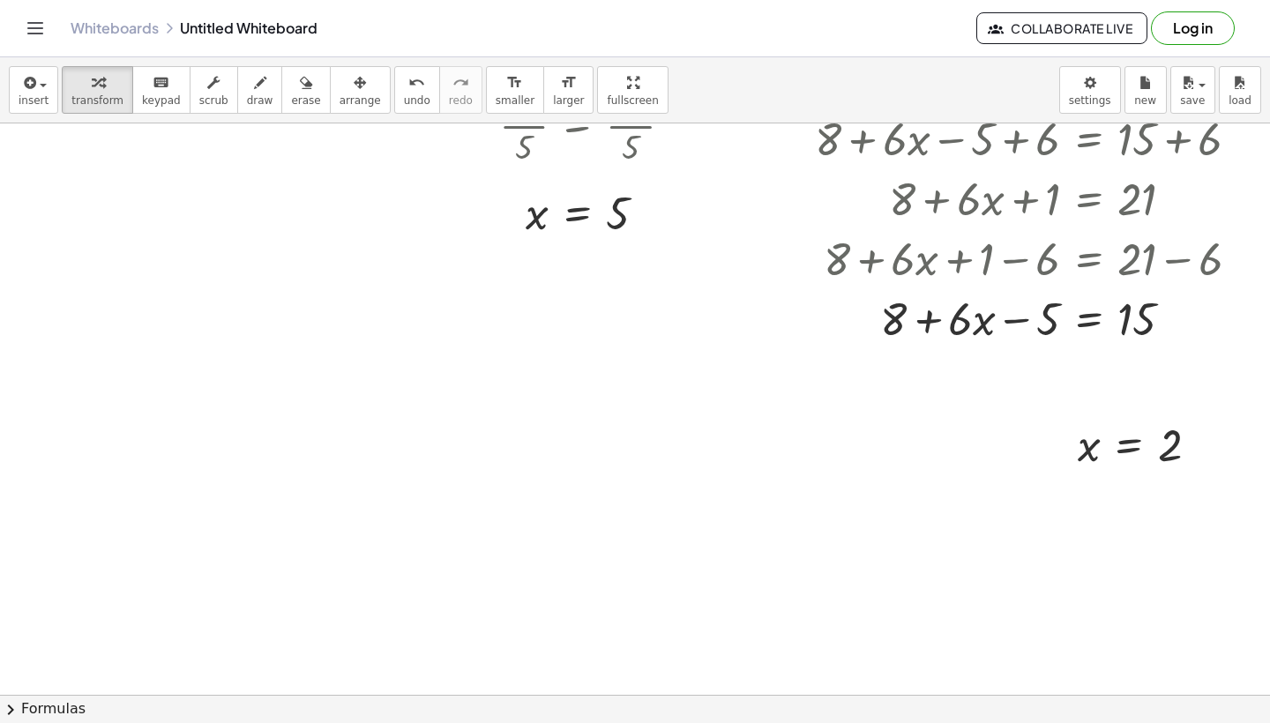
click at [252, 437] on div at bounding box center [626, 353] width 1290 height 1715
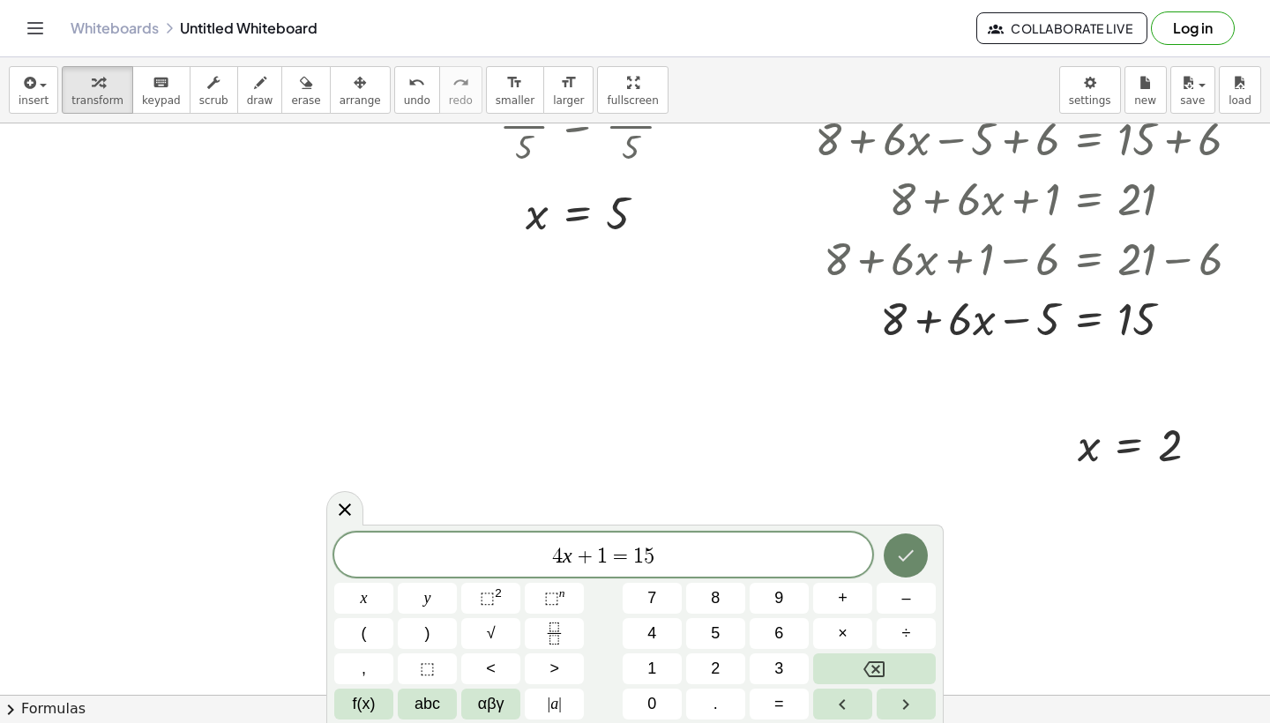
click at [911, 558] on icon "Done" at bounding box center [905, 555] width 21 height 21
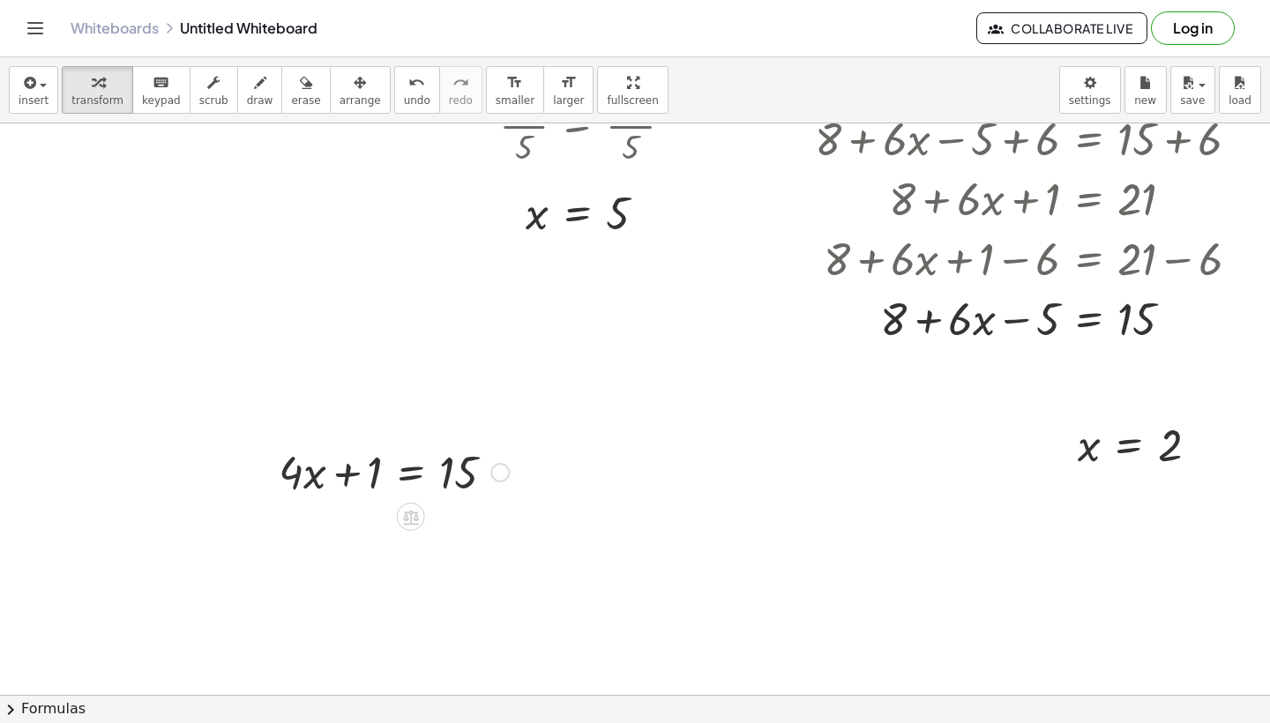
click at [346, 470] on div at bounding box center [394, 471] width 248 height 60
click at [446, 472] on div at bounding box center [394, 471] width 248 height 60
click at [413, 469] on div at bounding box center [394, 471] width 248 height 60
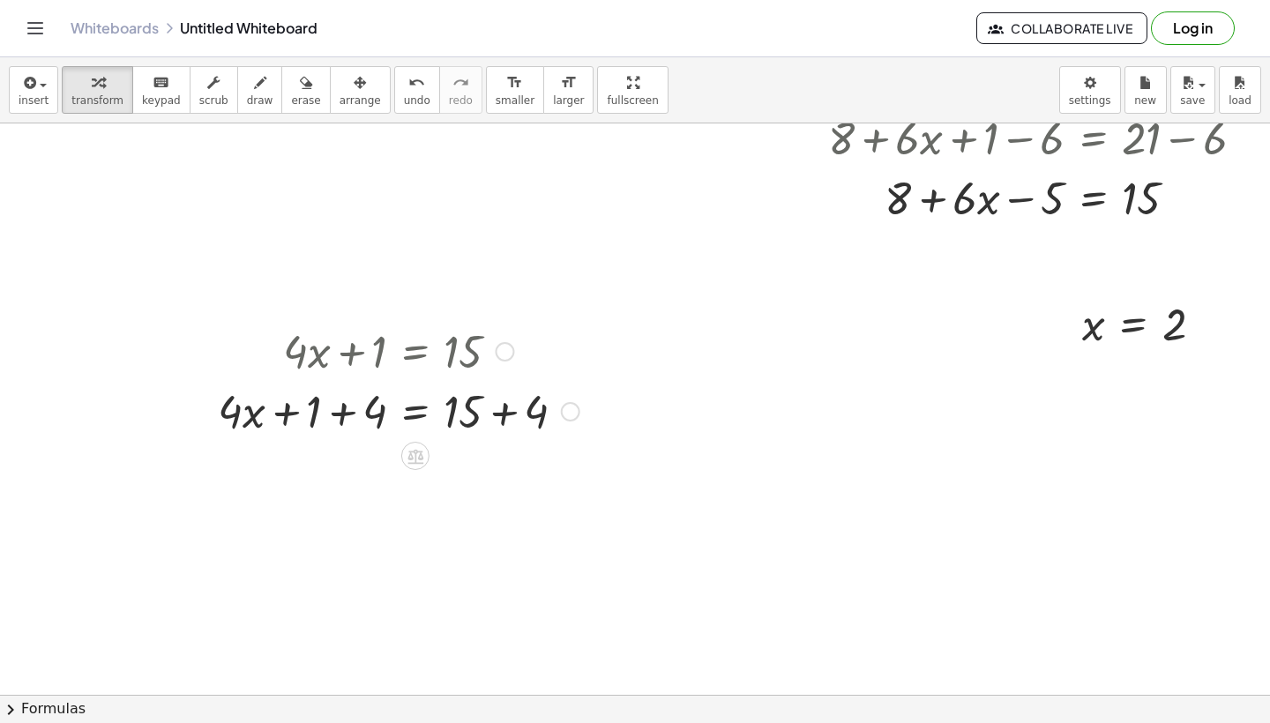
scroll to position [783, 15]
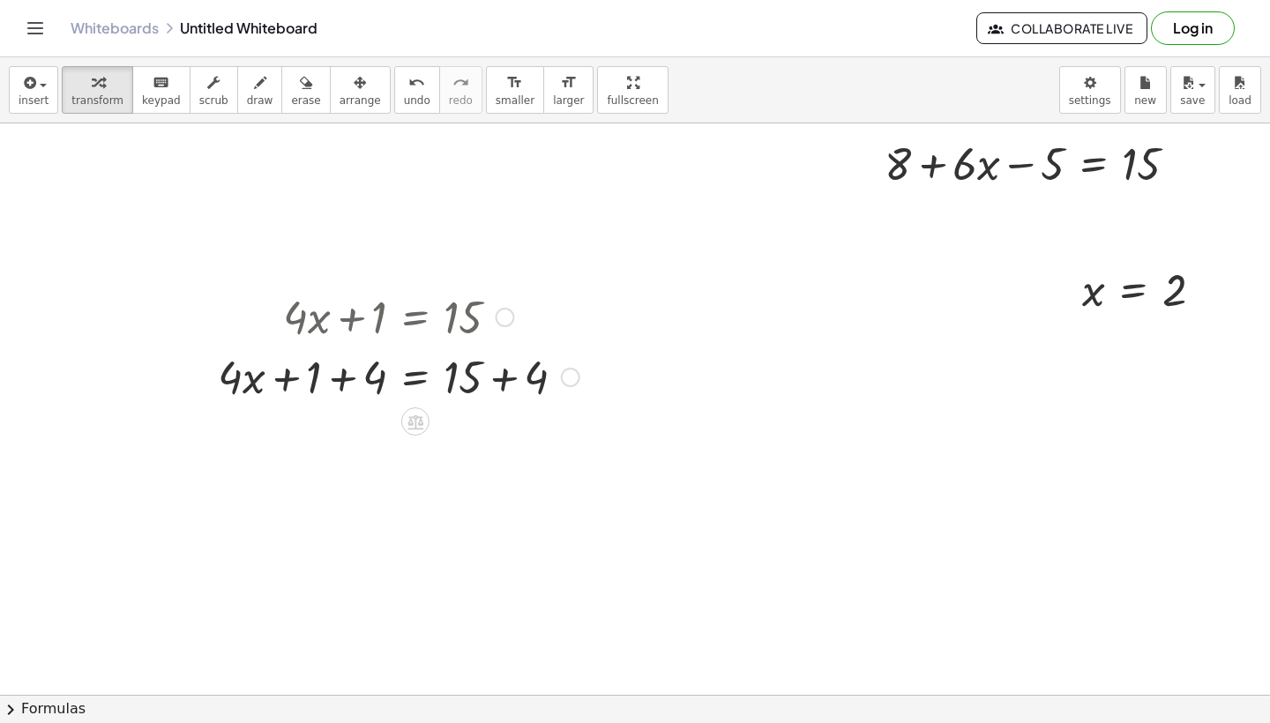
click at [345, 382] on div at bounding box center [398, 376] width 379 height 60
click at [337, 384] on div at bounding box center [427, 376] width 322 height 60
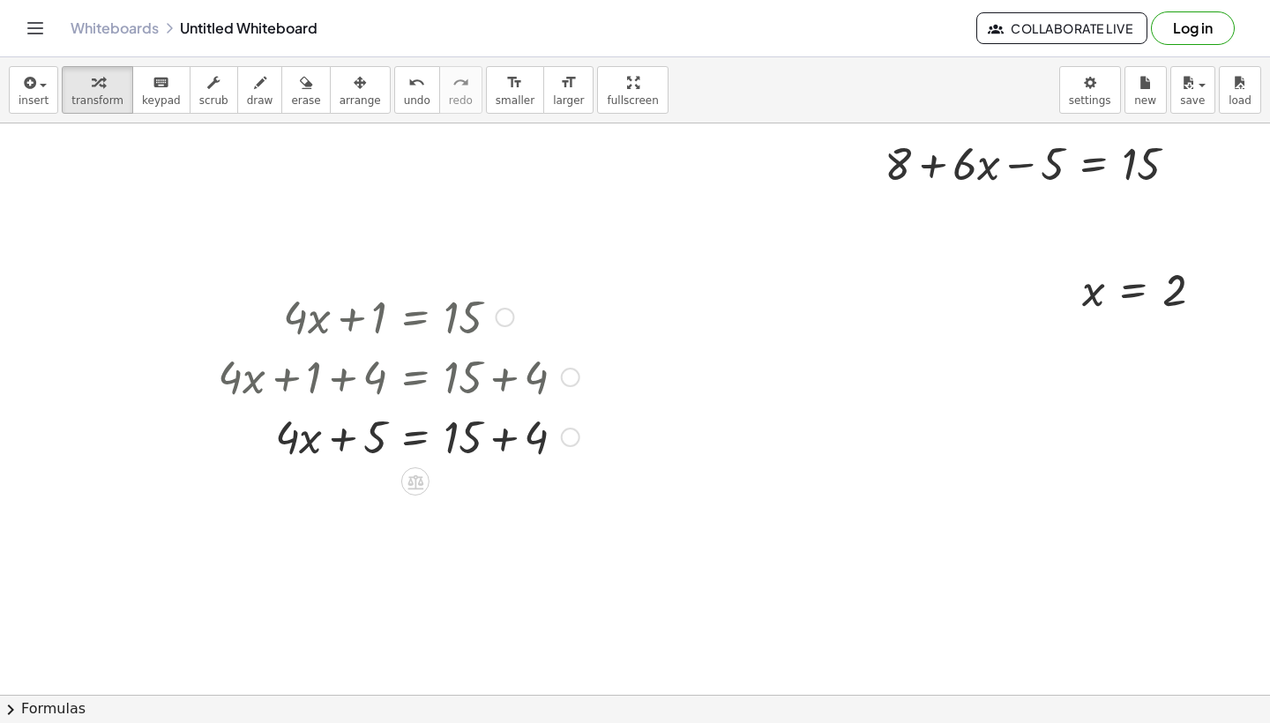
click at [343, 443] on div at bounding box center [398, 436] width 379 height 60
click at [511, 439] on div at bounding box center [398, 436] width 379 height 60
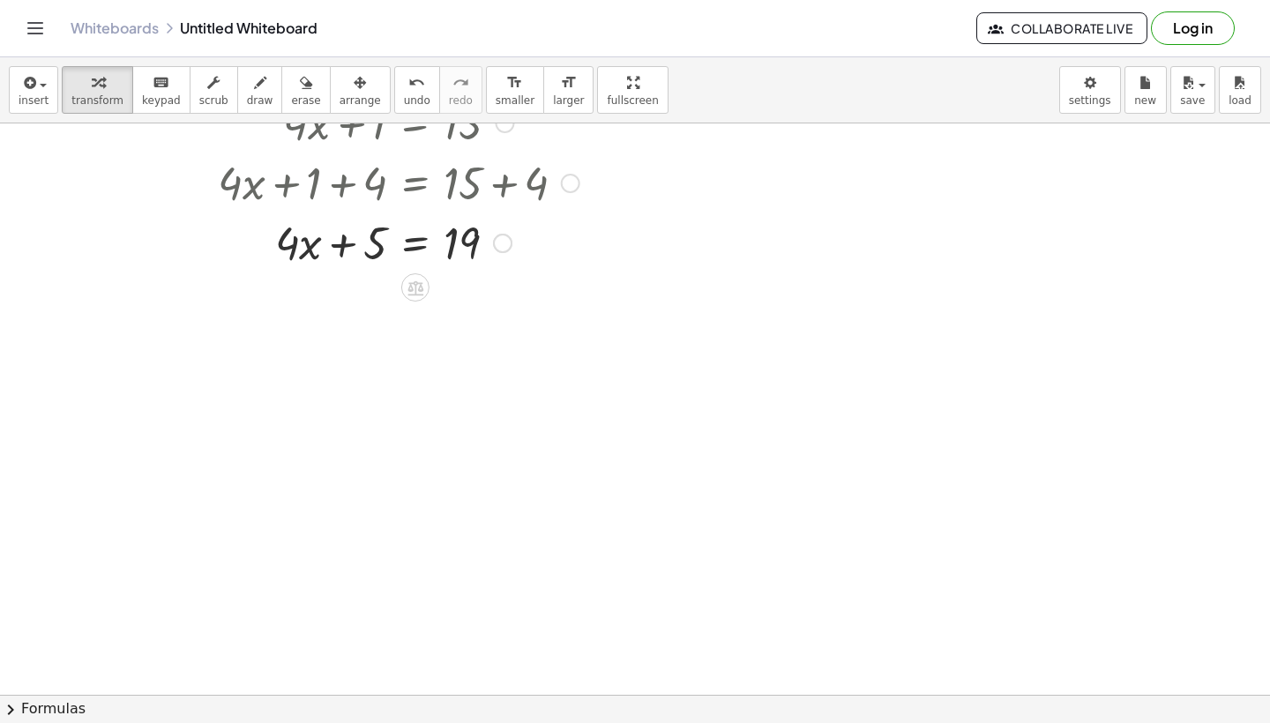
scroll to position [978, 15]
click at [354, 254] on div at bounding box center [398, 240] width 379 height 60
click at [467, 243] on div at bounding box center [398, 240] width 379 height 60
click at [407, 243] on div at bounding box center [398, 240] width 379 height 60
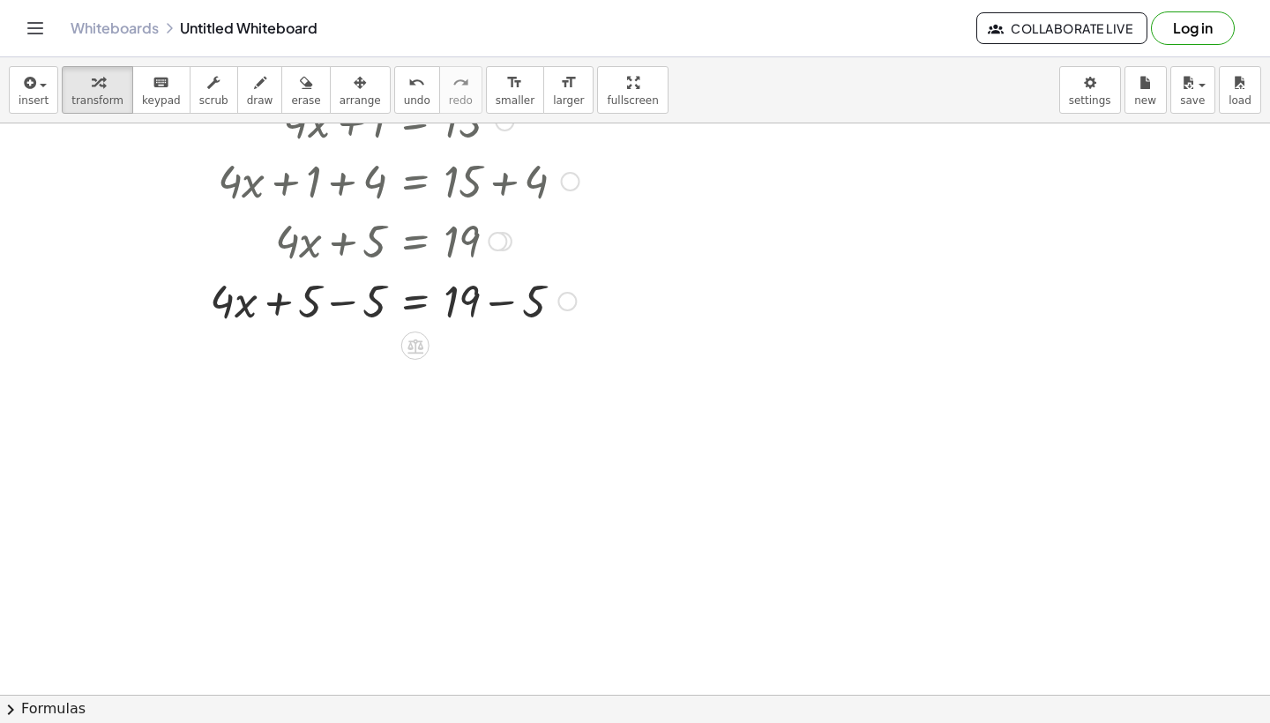
click at [346, 310] on div at bounding box center [394, 300] width 387 height 60
click at [514, 363] on div at bounding box center [394, 360] width 387 height 60
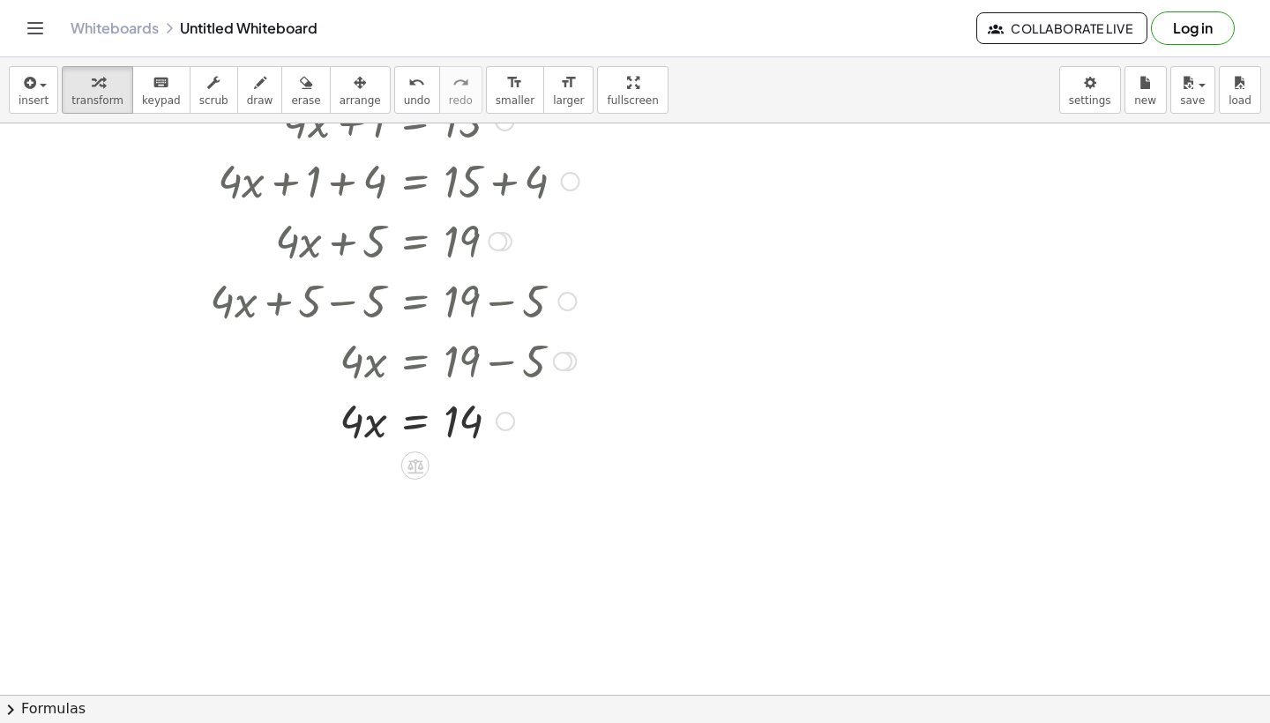
click at [500, 367] on div at bounding box center [425, 360] width 449 height 60
click at [453, 433] on div at bounding box center [394, 420] width 387 height 60
click at [413, 423] on div at bounding box center [394, 420] width 387 height 60
click at [368, 484] on div at bounding box center [394, 480] width 387 height 60
click at [521, 483] on div at bounding box center [394, 480] width 387 height 60
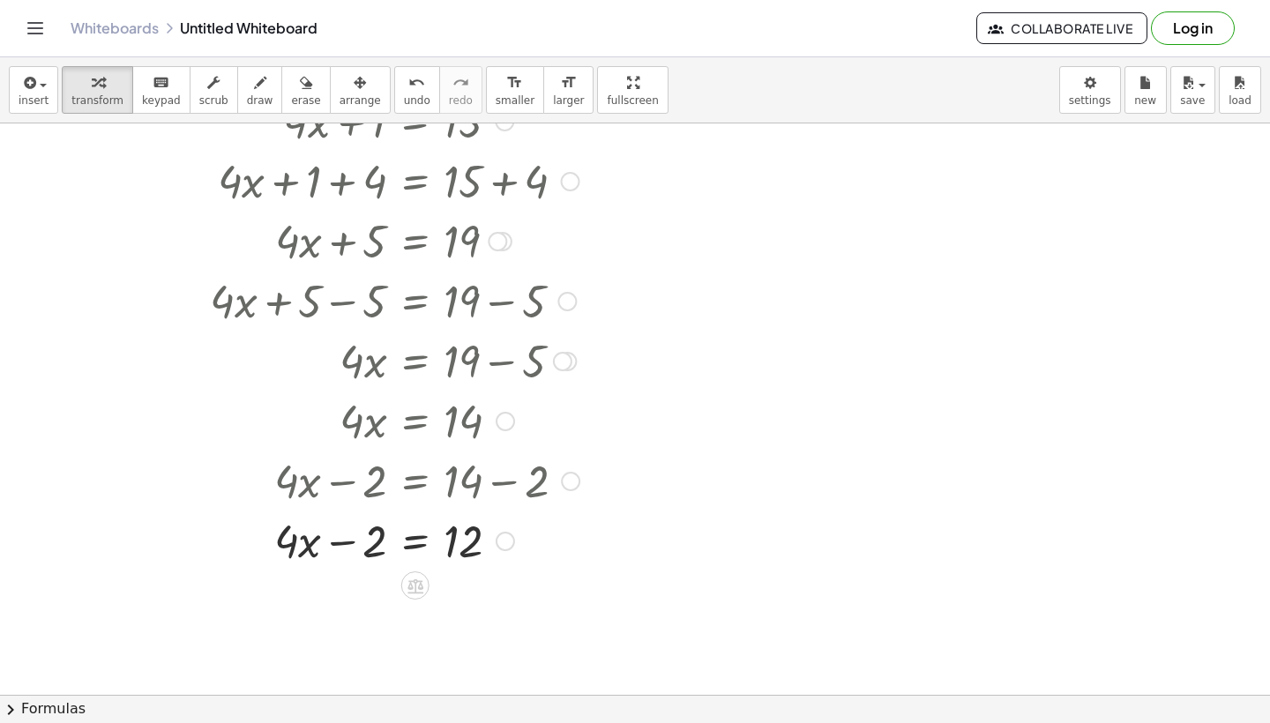
click at [459, 542] on div at bounding box center [394, 540] width 387 height 60
click at [422, 537] on div at bounding box center [394, 540] width 387 height 60
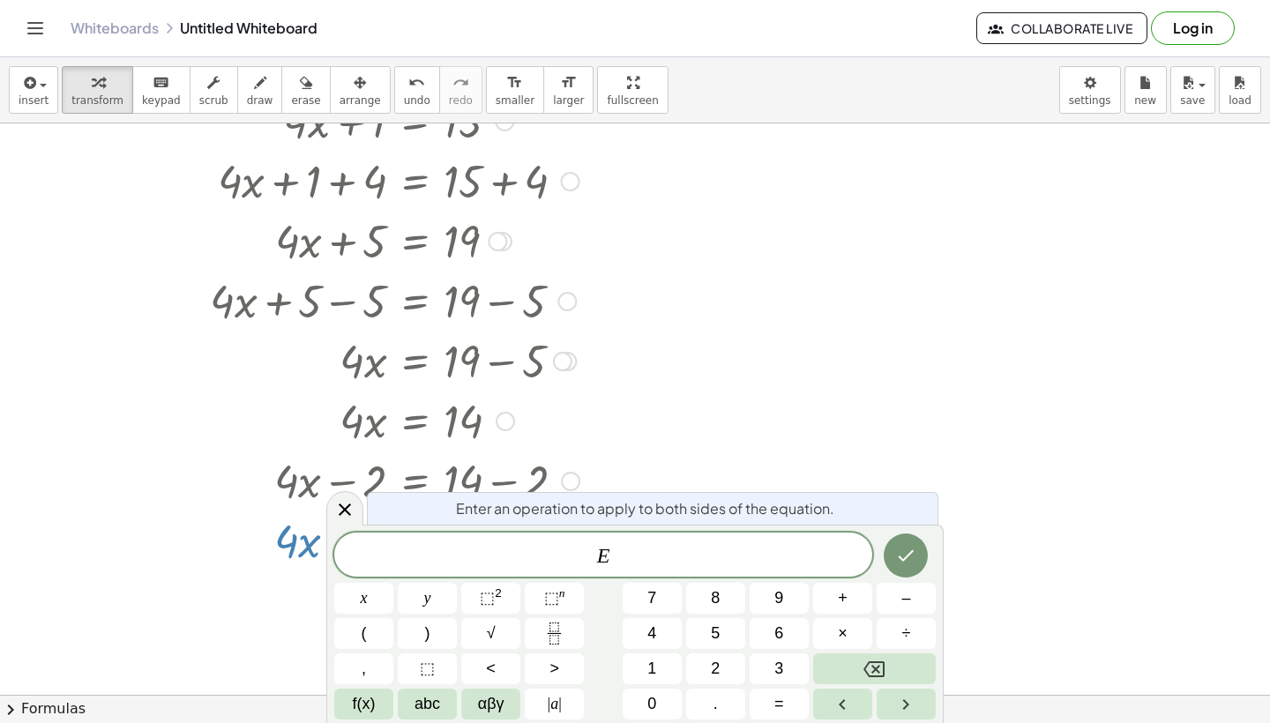
click at [272, 481] on div at bounding box center [394, 480] width 387 height 60
click at [344, 503] on icon at bounding box center [344, 509] width 21 height 21
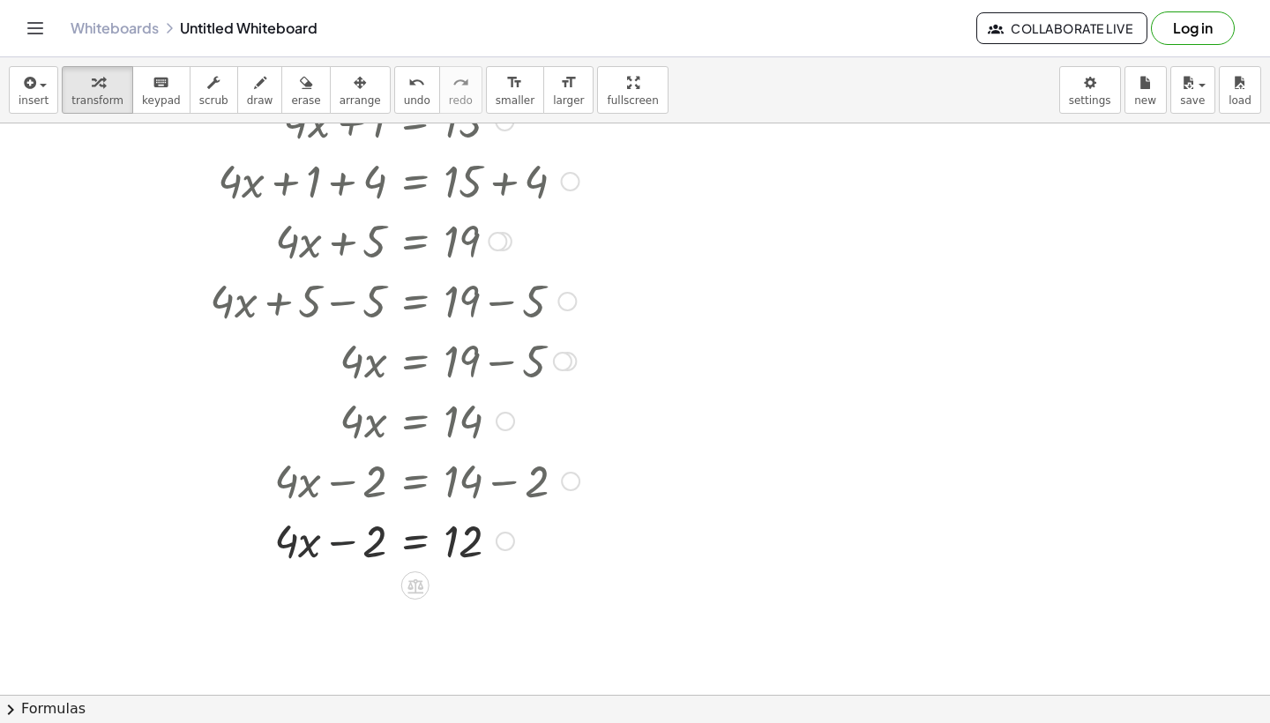
click at [349, 537] on div at bounding box center [394, 540] width 387 height 60
click at [414, 543] on div at bounding box center [394, 540] width 387 height 60
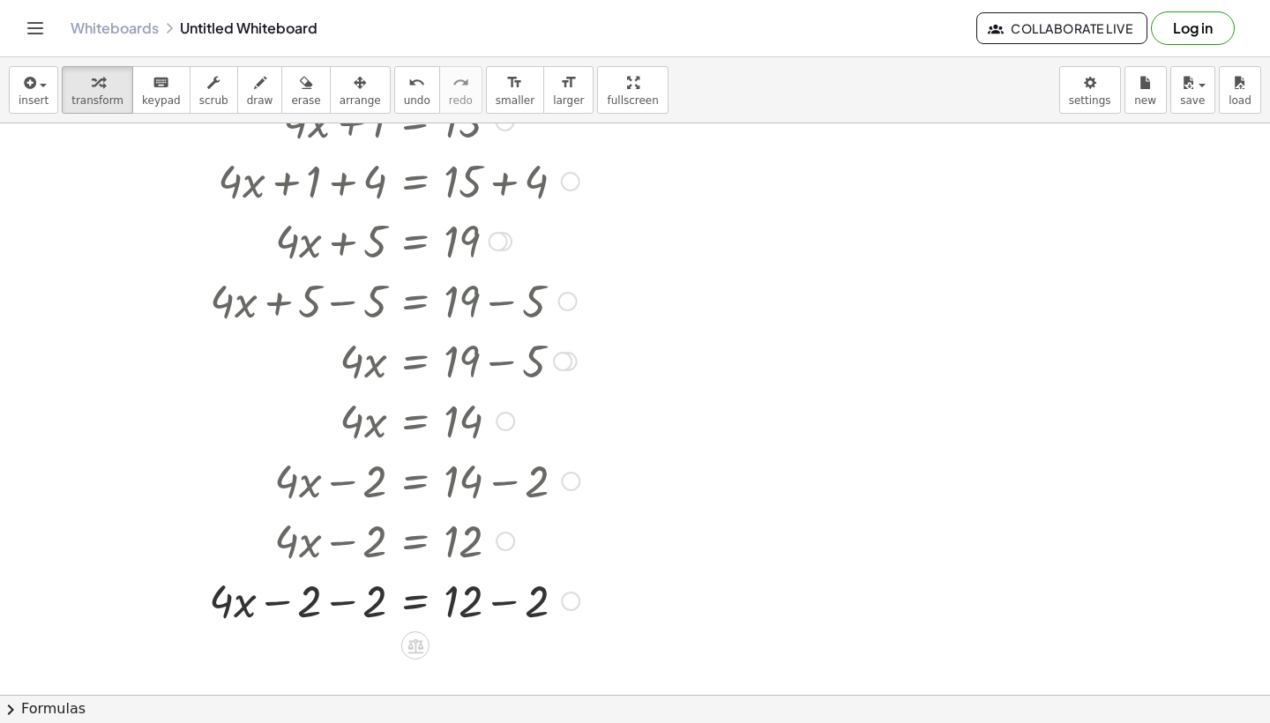
click at [351, 577] on div at bounding box center [394, 600] width 388 height 60
click at [348, 619] on div at bounding box center [394, 600] width 387 height 60
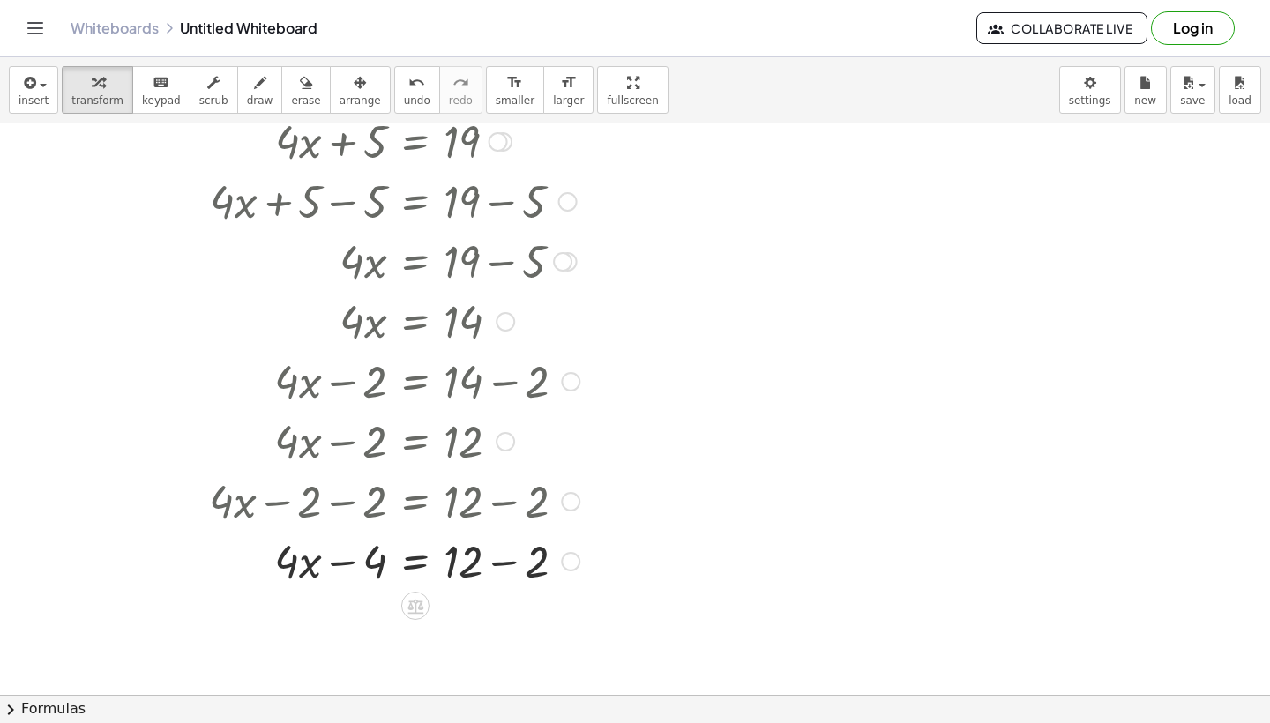
scroll to position [1112, 15]
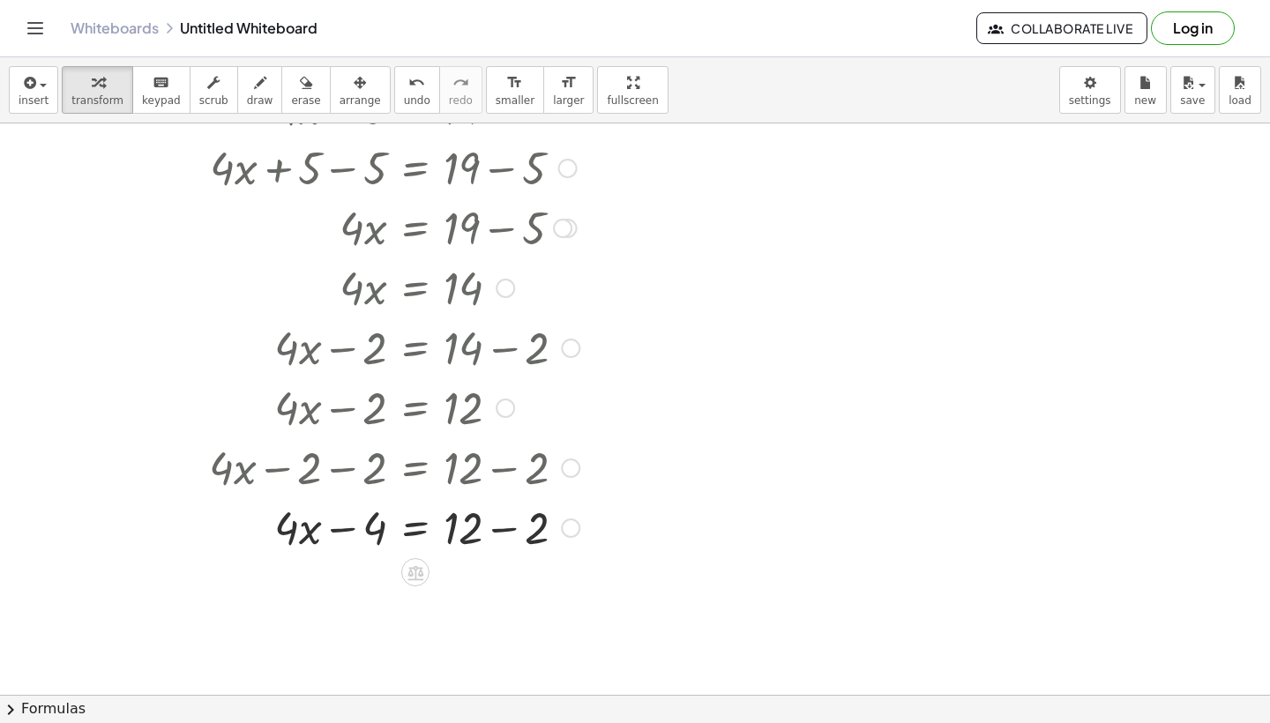
click at [365, 537] on div at bounding box center [394, 527] width 388 height 60
click at [344, 532] on div at bounding box center [394, 527] width 388 height 60
click at [507, 536] on div at bounding box center [394, 527] width 388 height 60
click at [416, 528] on div "· 4 · x = + − 12 + − 2 4 10" at bounding box center [416, 528] width 0 height 0
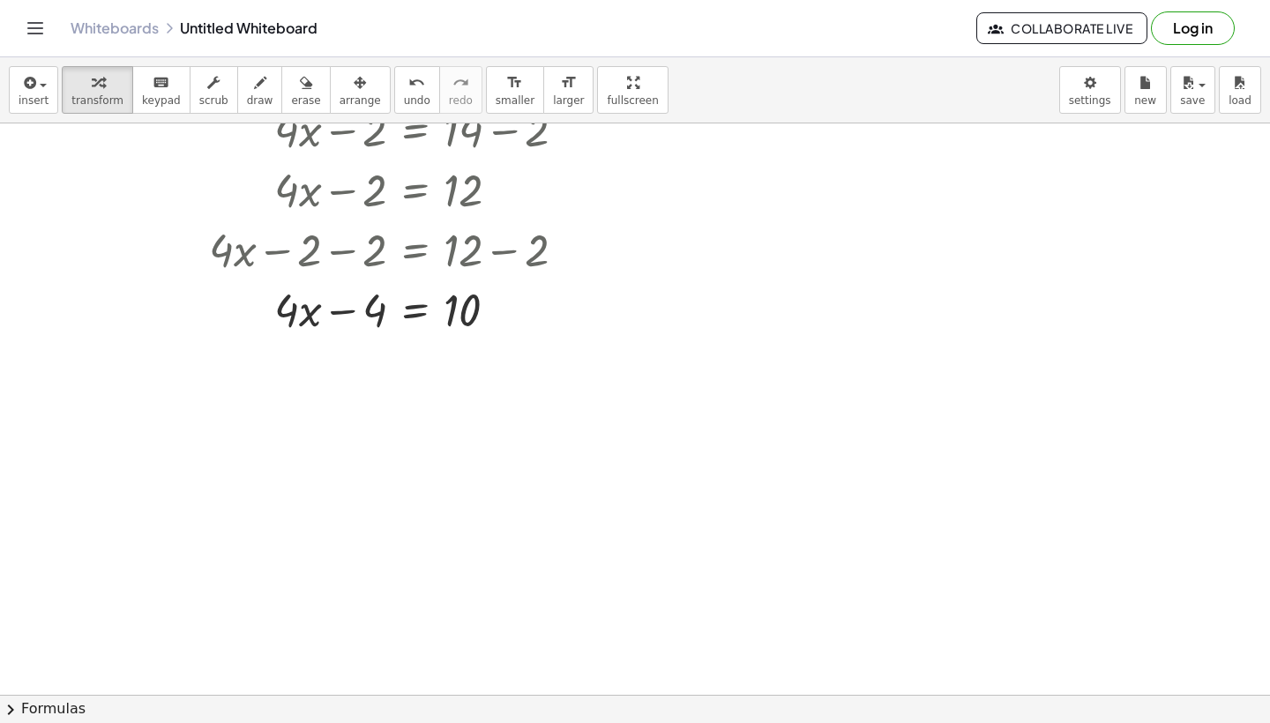
scroll to position [1335, 15]
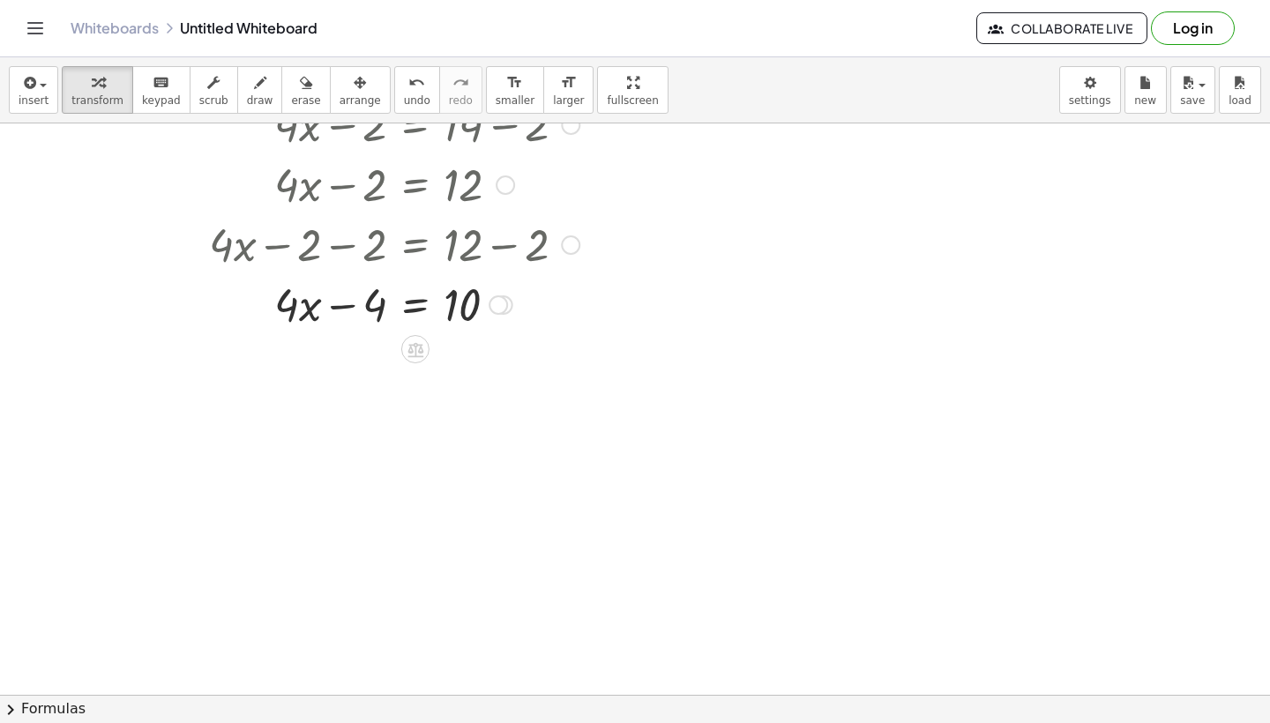
click at [409, 305] on div at bounding box center [394, 303] width 388 height 60
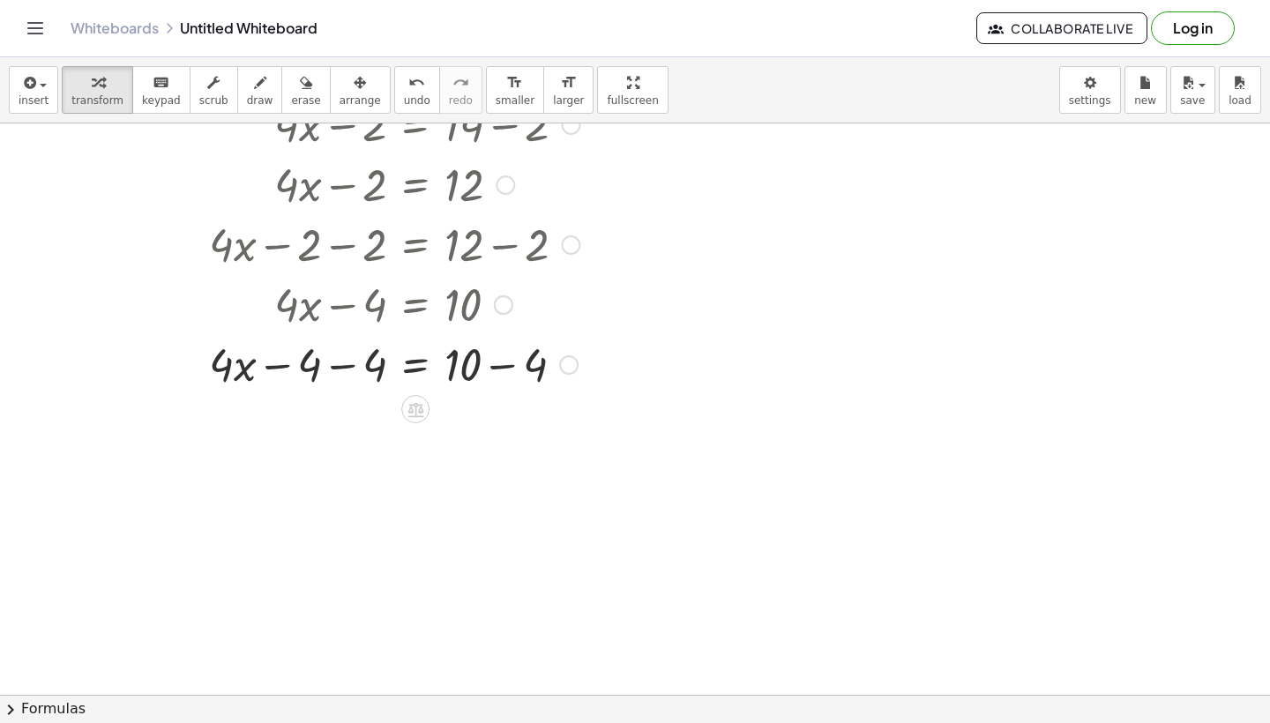
click at [347, 379] on div at bounding box center [394, 363] width 389 height 60
click at [528, 440] on div at bounding box center [394, 423] width 389 height 60
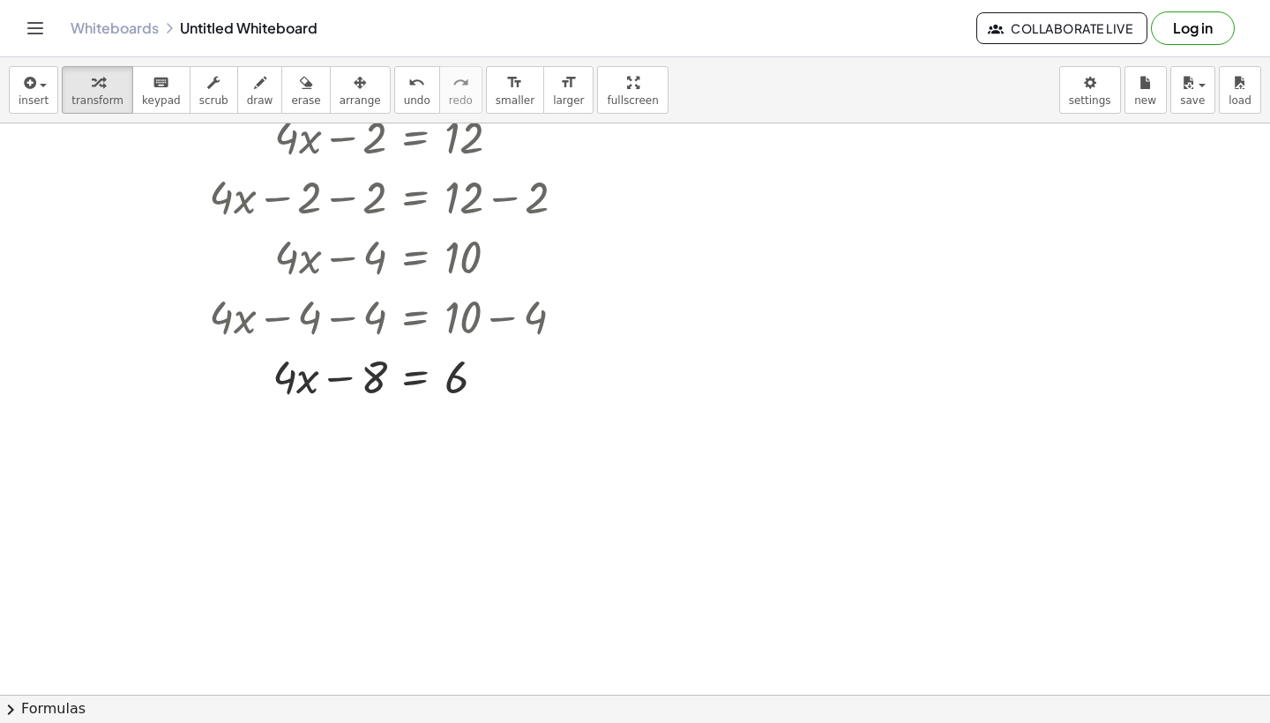
scroll to position [1397, 15]
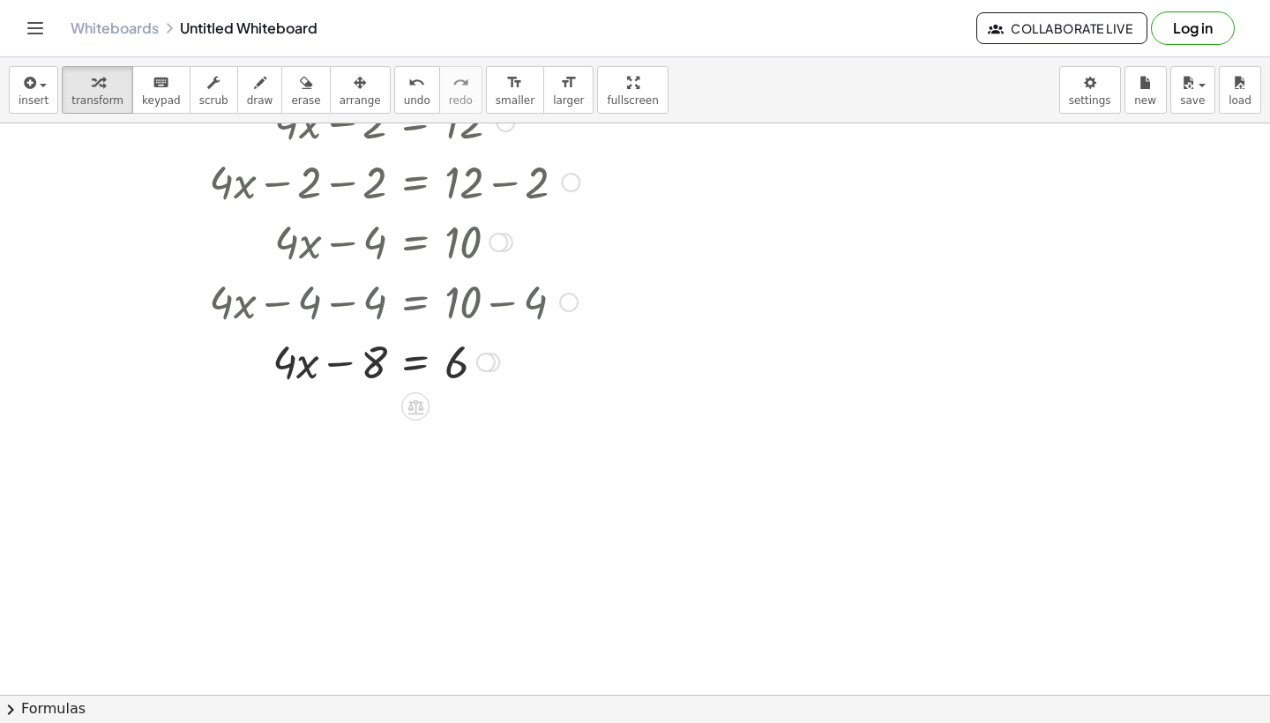
click at [325, 368] on div at bounding box center [394, 361] width 389 height 60
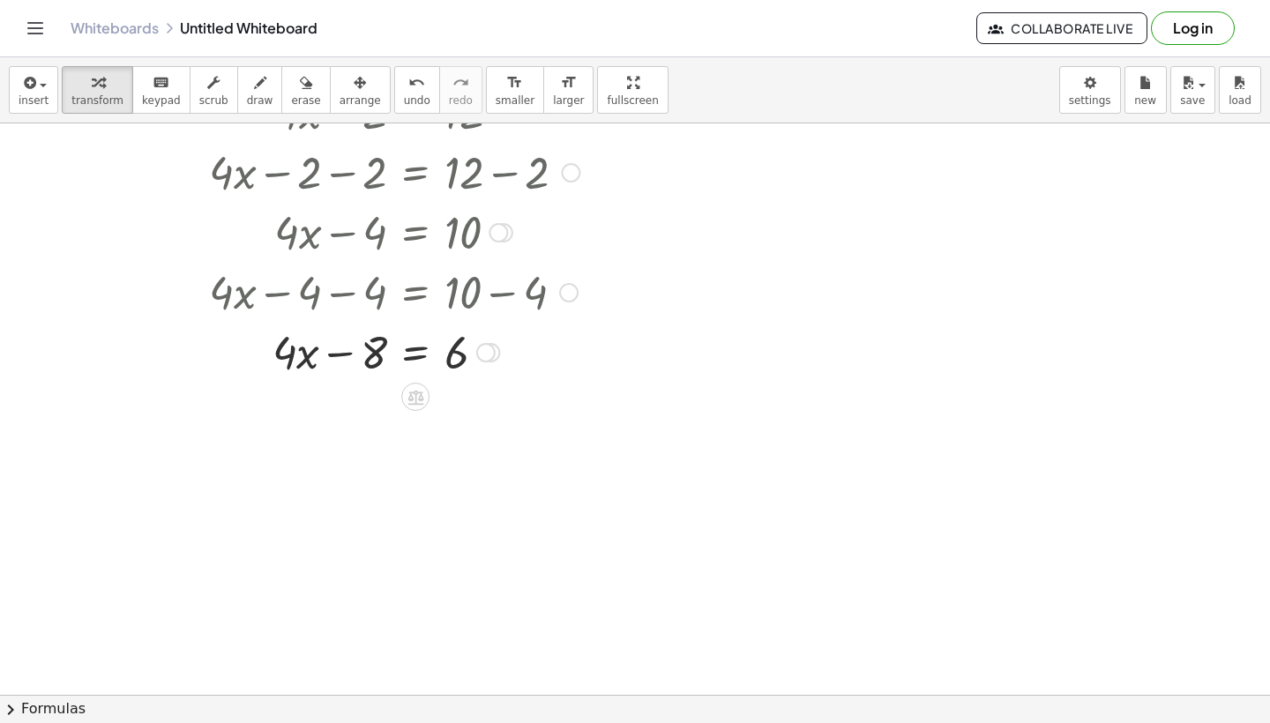
scroll to position [1427, 16]
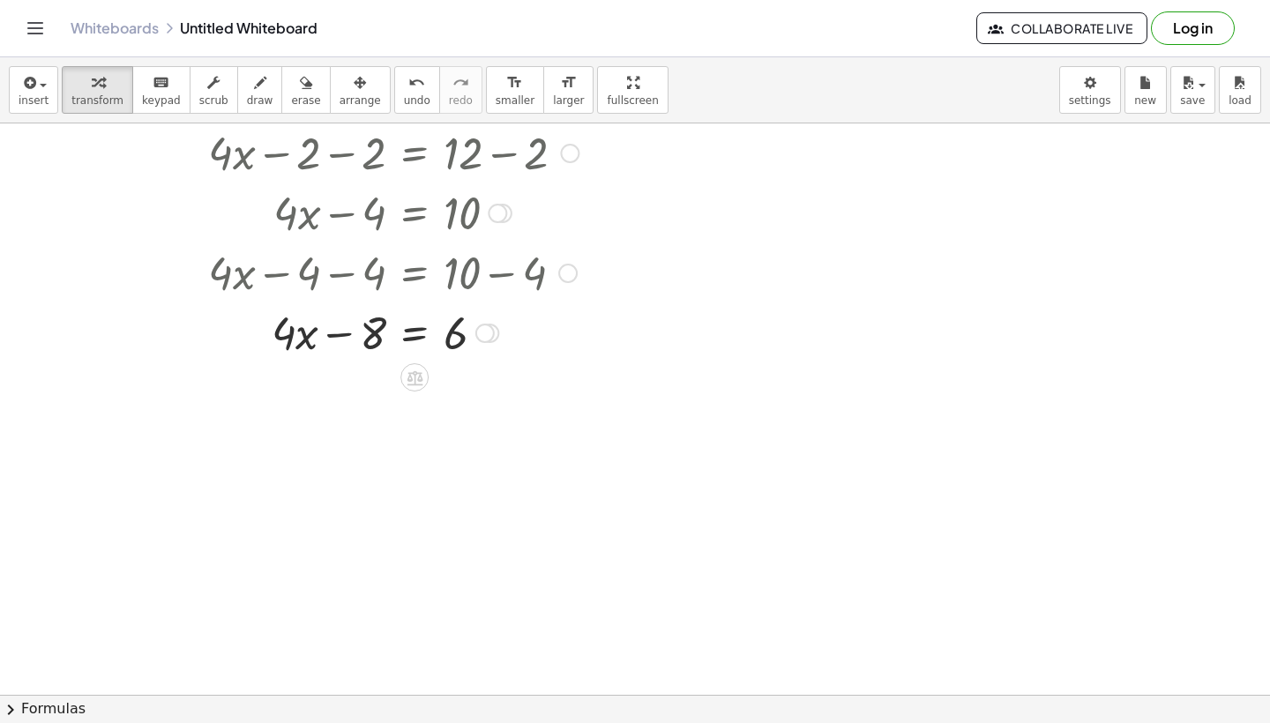
click at [413, 339] on div at bounding box center [393, 332] width 389 height 60
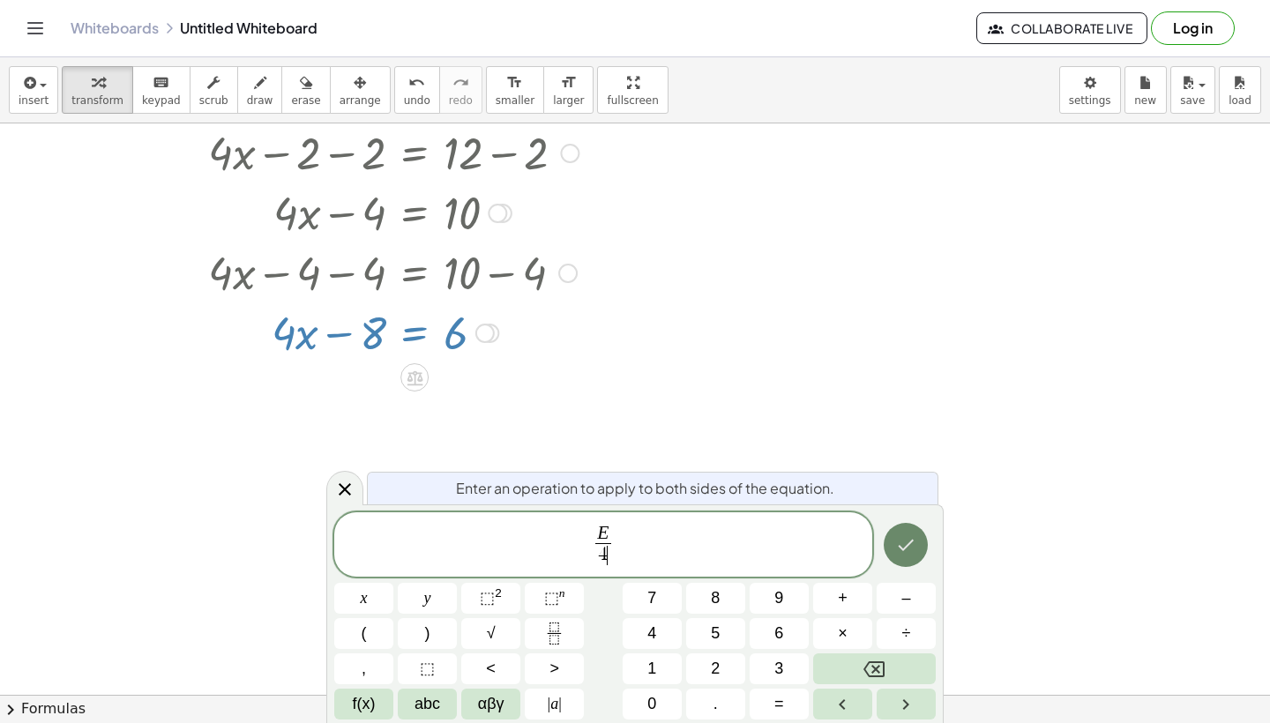
click at [906, 546] on icon "Done" at bounding box center [905, 545] width 21 height 21
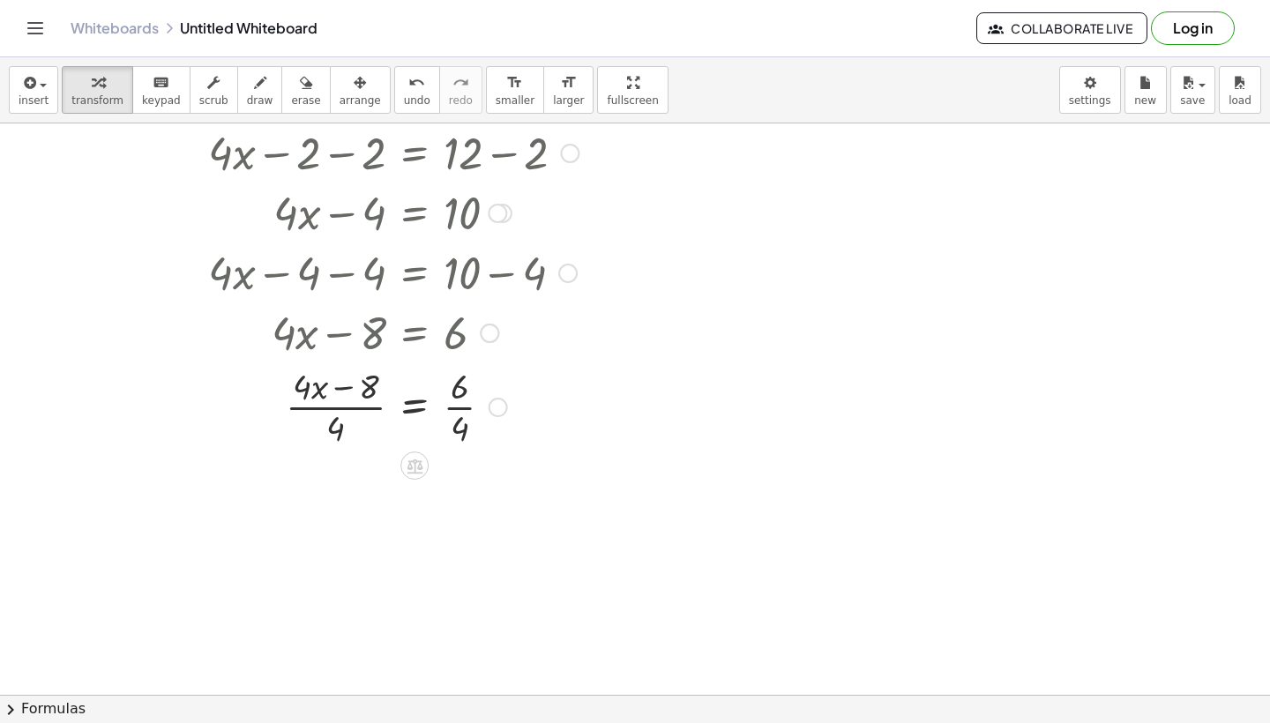
click at [463, 412] on div at bounding box center [393, 406] width 389 height 88
click at [342, 498] on div at bounding box center [393, 494] width 389 height 88
click at [453, 502] on div at bounding box center [393, 494] width 389 height 88
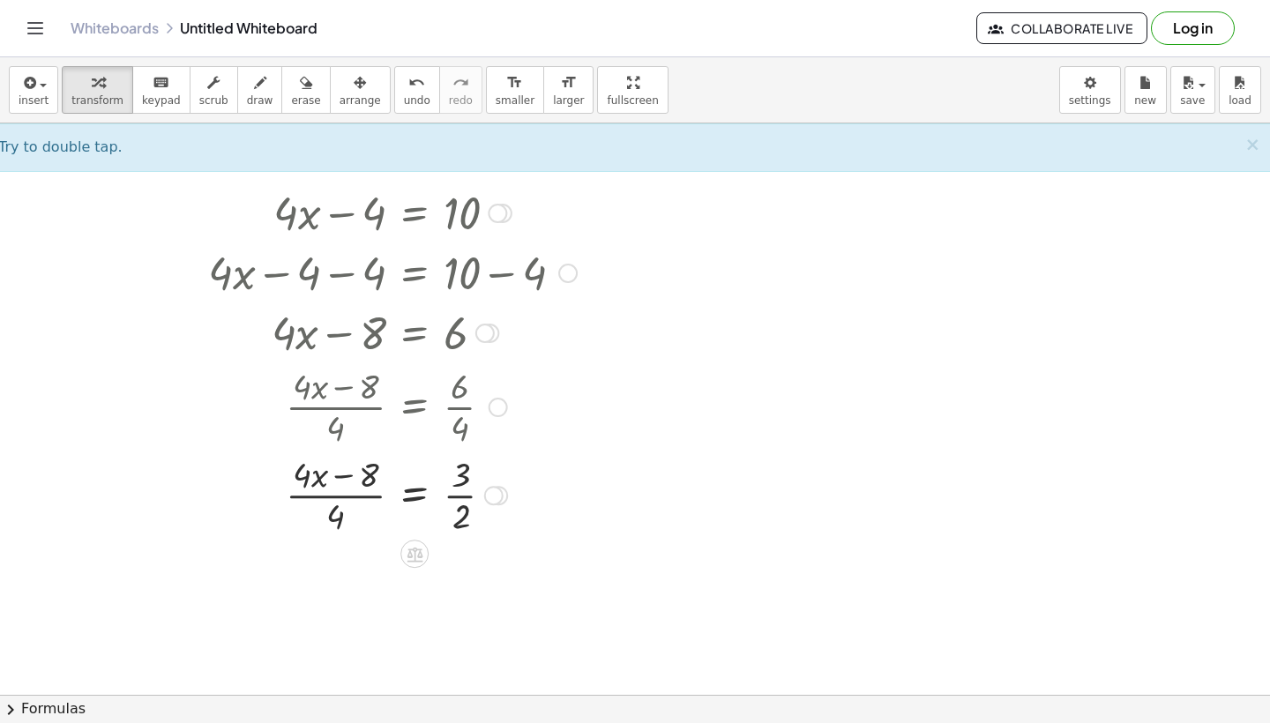
click at [464, 500] on div at bounding box center [393, 494] width 389 height 88
click at [348, 495] on div at bounding box center [393, 494] width 389 height 88
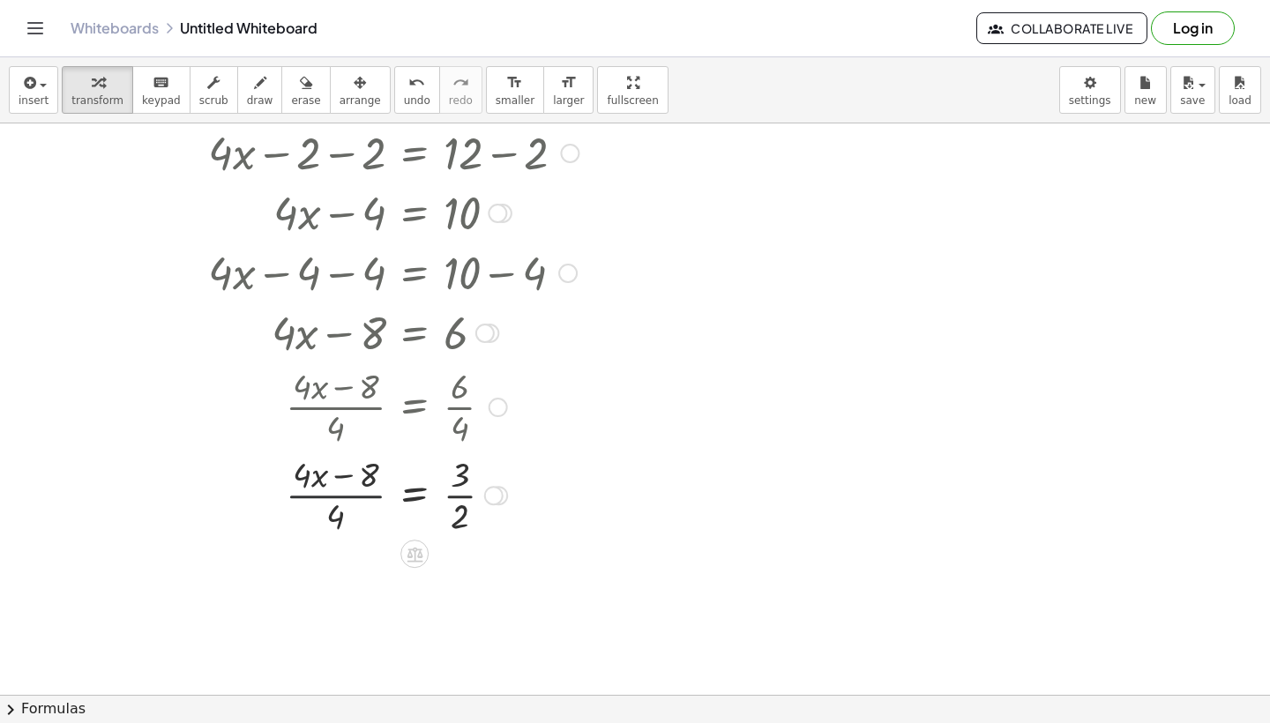
click at [348, 481] on div at bounding box center [393, 494] width 389 height 88
click at [348, 477] on div at bounding box center [393, 494] width 389 height 88
click at [336, 512] on div at bounding box center [393, 494] width 389 height 88
click at [443, 499] on div at bounding box center [393, 494] width 389 height 88
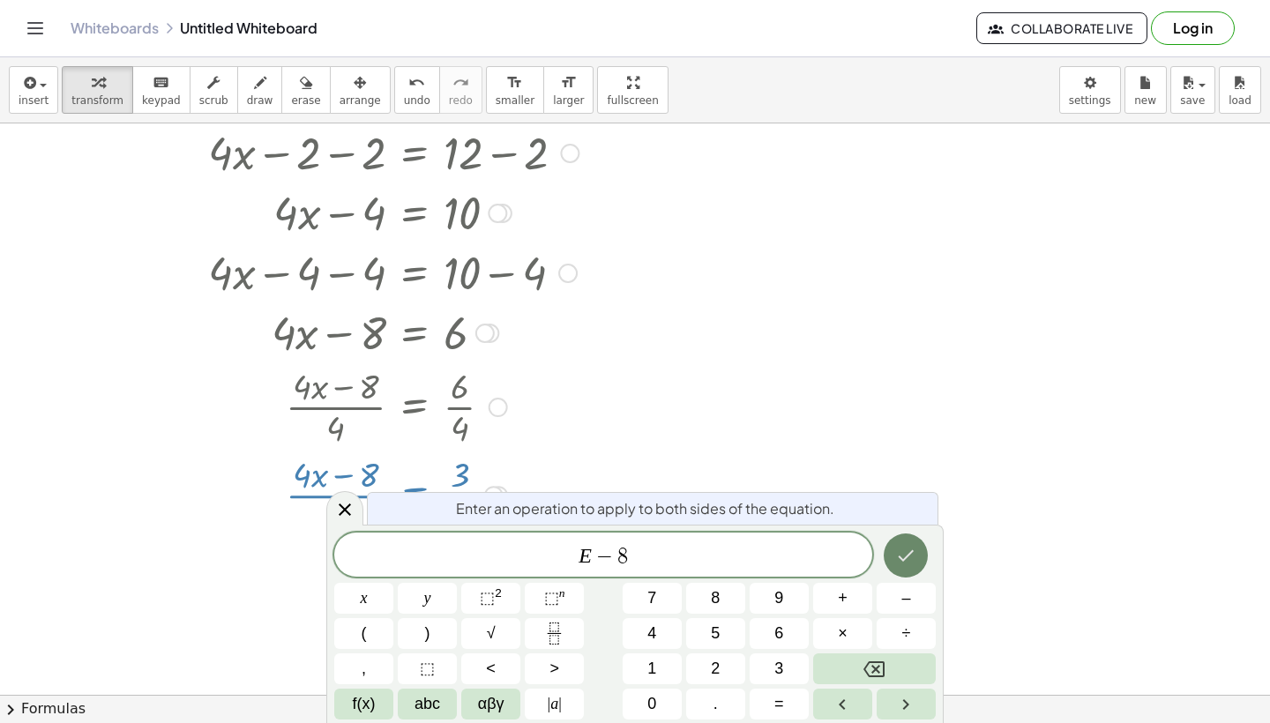
click at [909, 562] on icon "Done" at bounding box center [905, 555] width 21 height 21
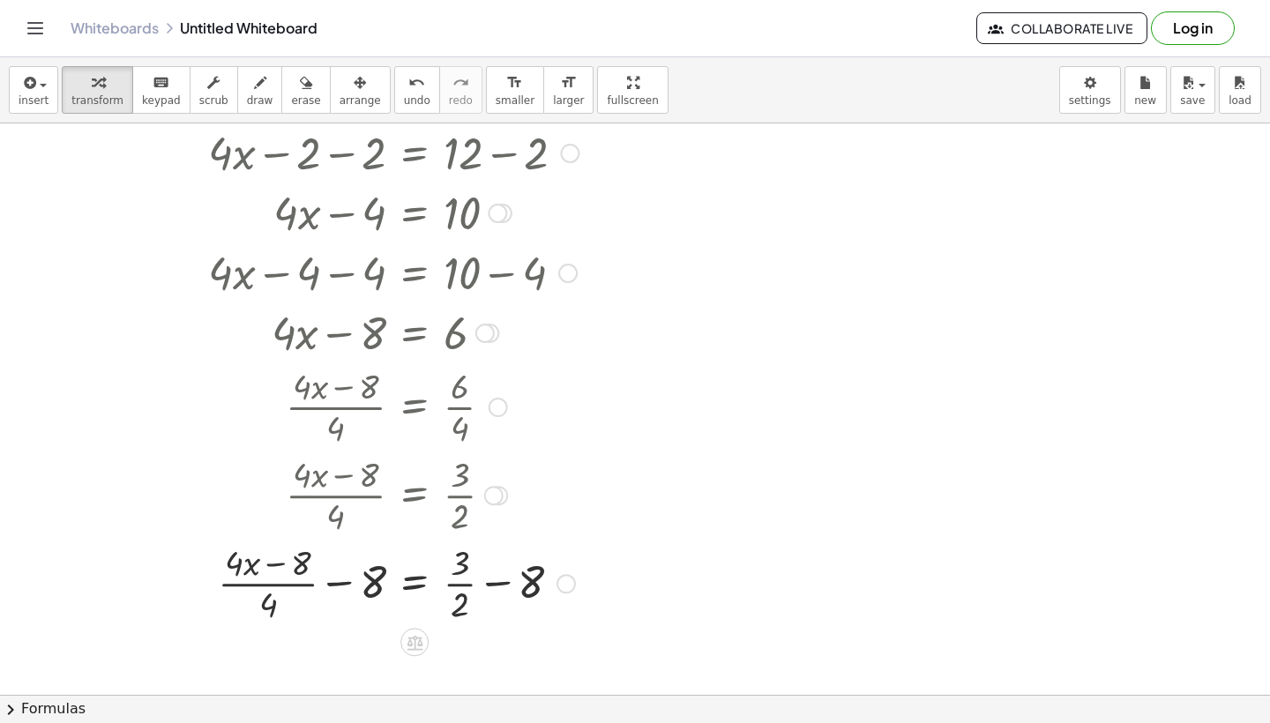
click at [359, 582] on div at bounding box center [393, 582] width 389 height 88
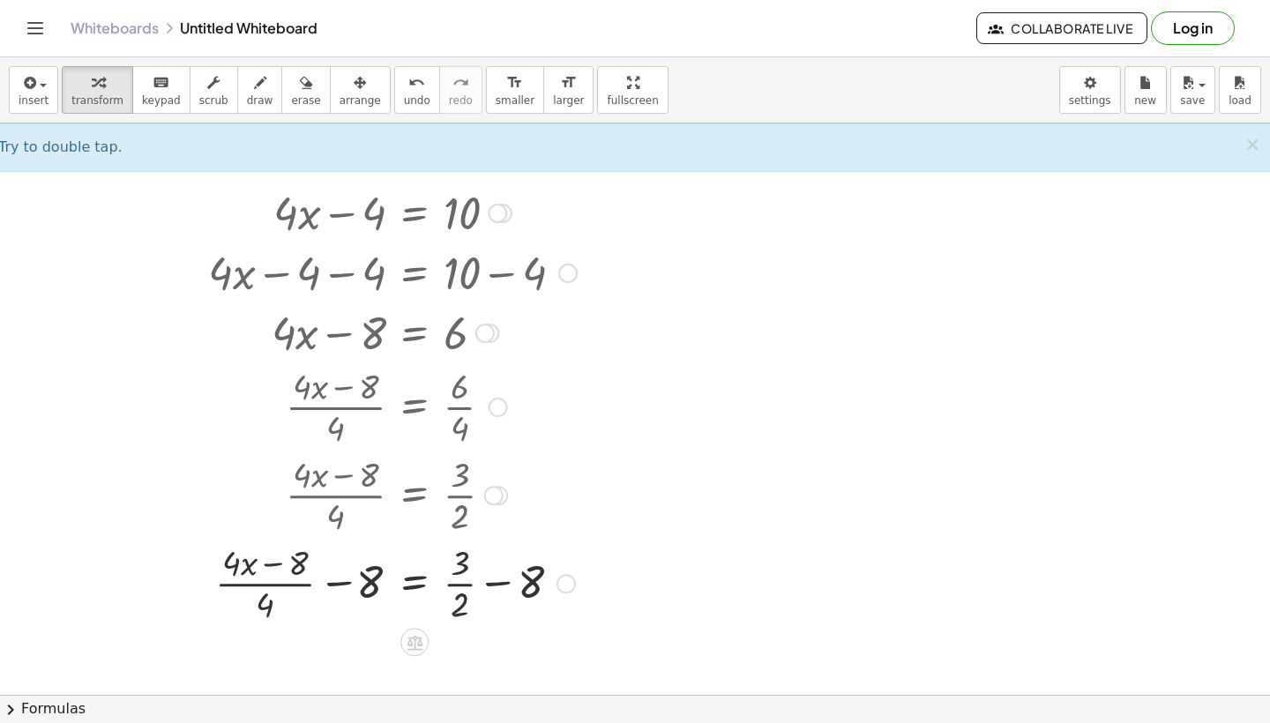
click at [453, 587] on div at bounding box center [393, 582] width 389 height 88
click at [503, 587] on div at bounding box center [393, 582] width 389 height 88
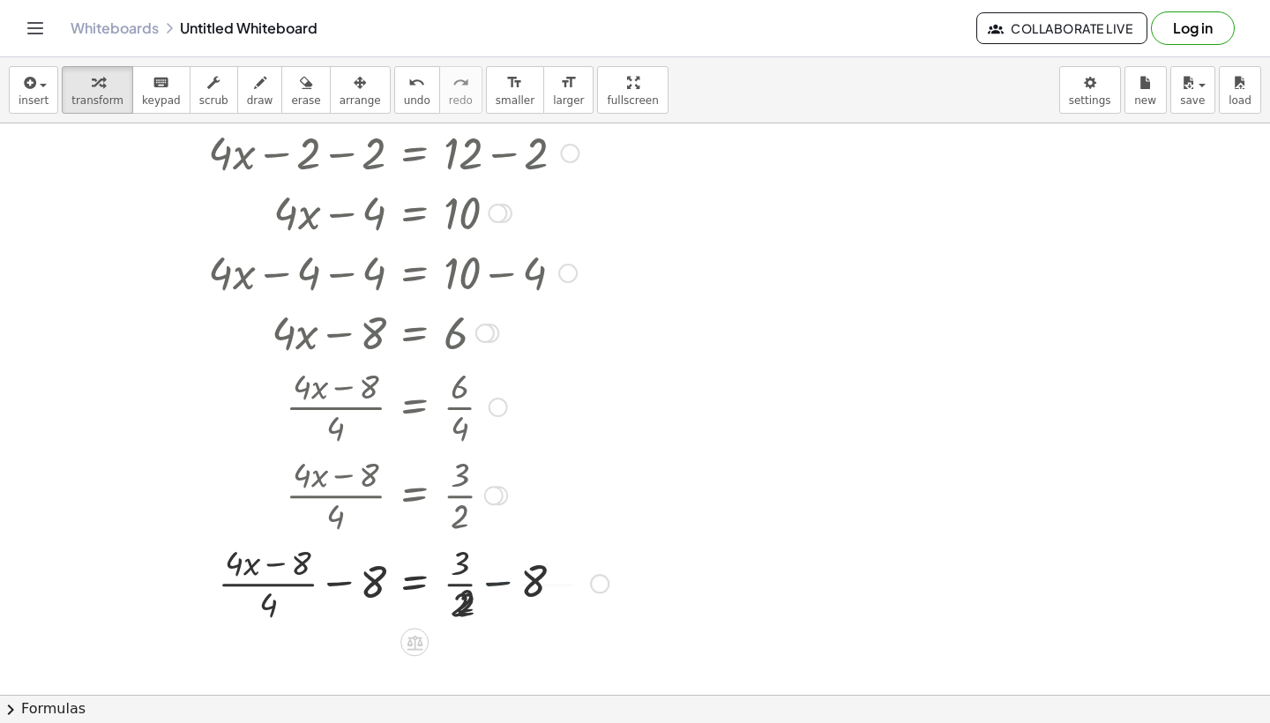
click at [330, 587] on div at bounding box center [408, 582] width 418 height 88
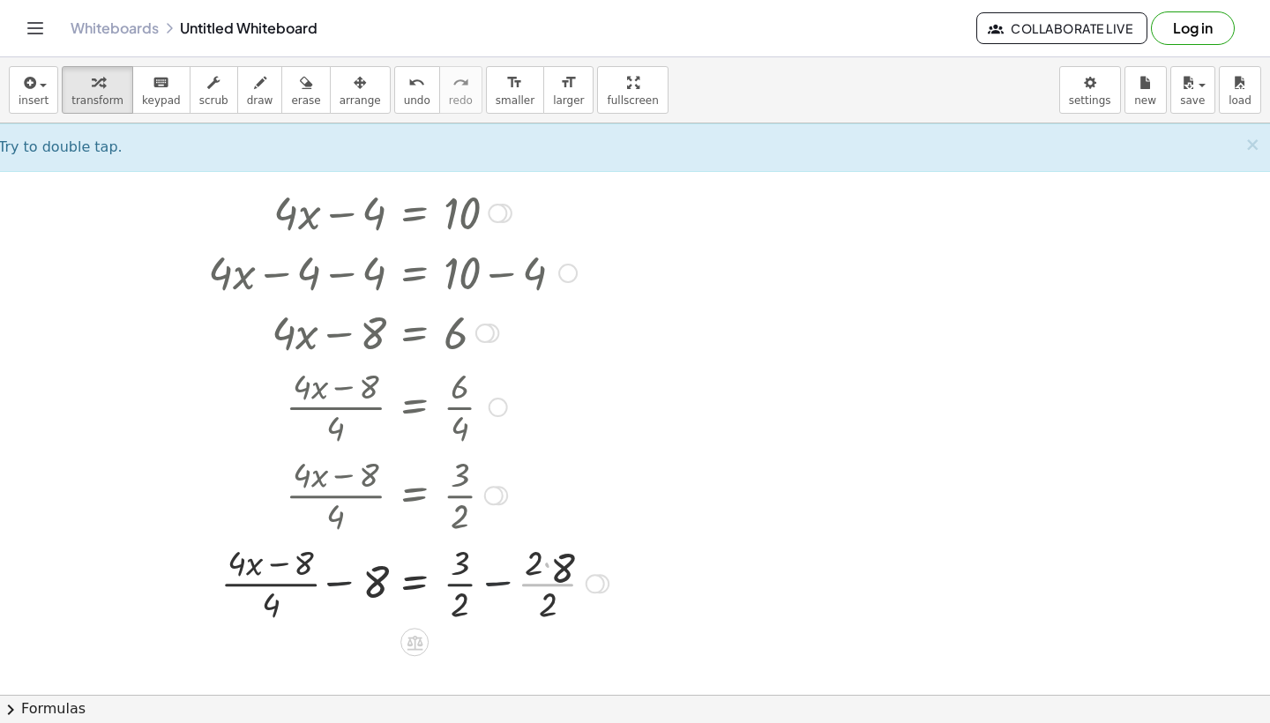
click at [310, 587] on div at bounding box center [408, 582] width 418 height 88
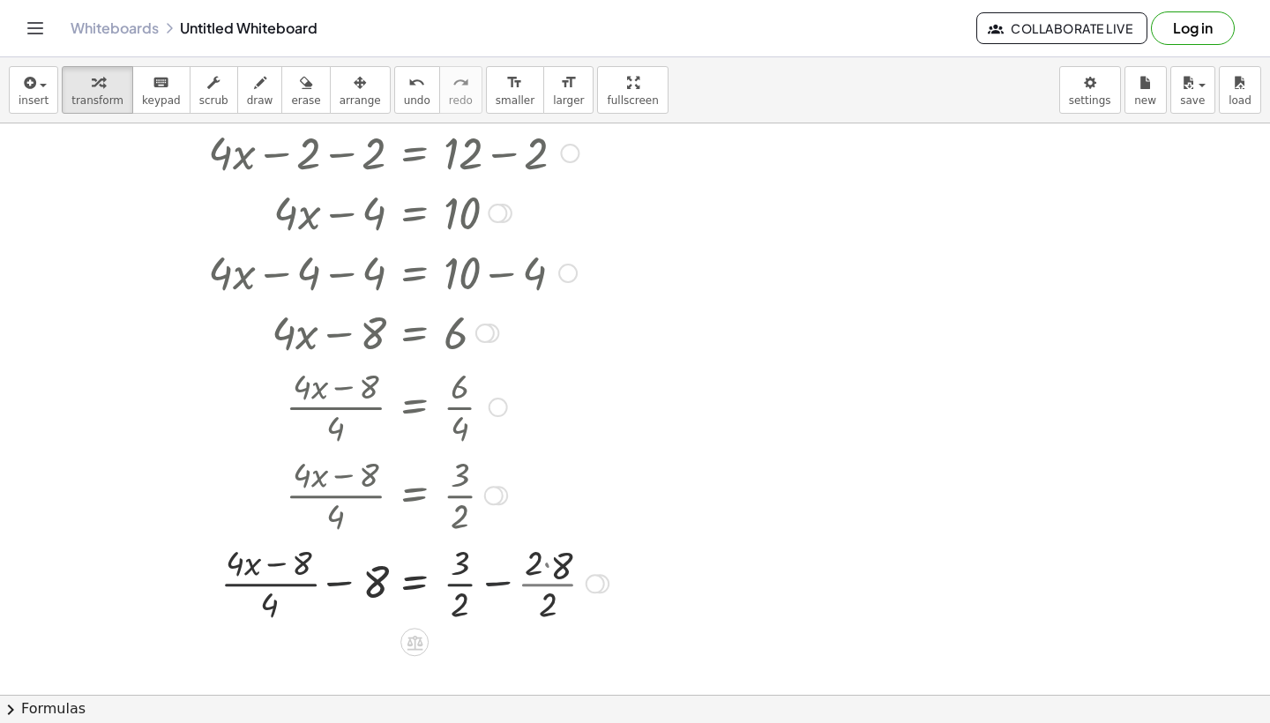
click at [373, 585] on div at bounding box center [408, 582] width 418 height 88
click at [373, 585] on div at bounding box center [397, 582] width 442 height 88
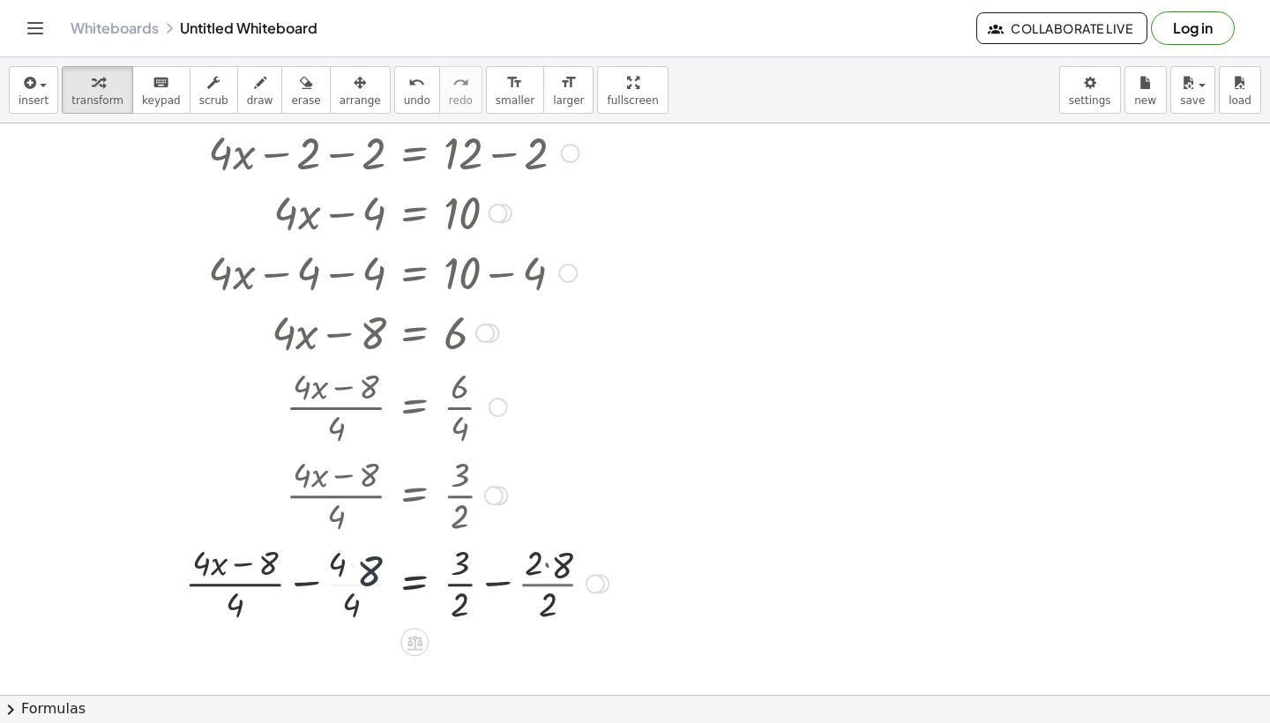
click at [373, 585] on div at bounding box center [397, 582] width 442 height 88
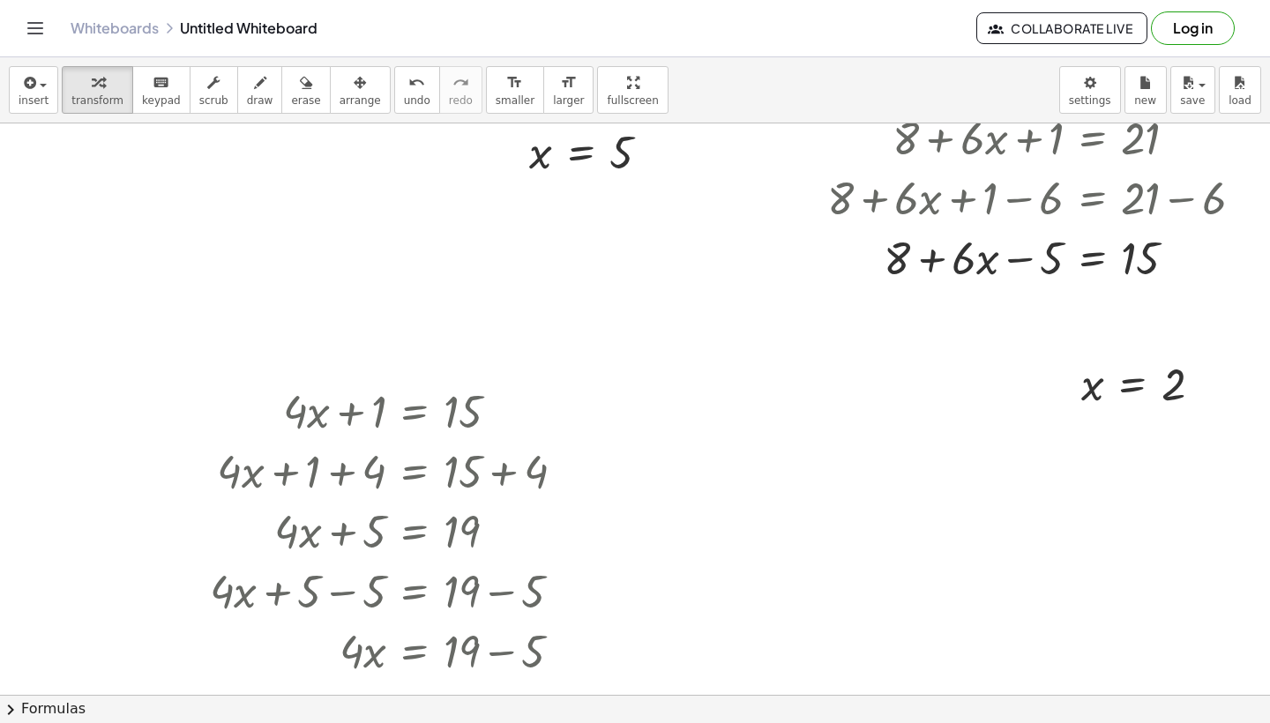
scroll to position [702, 16]
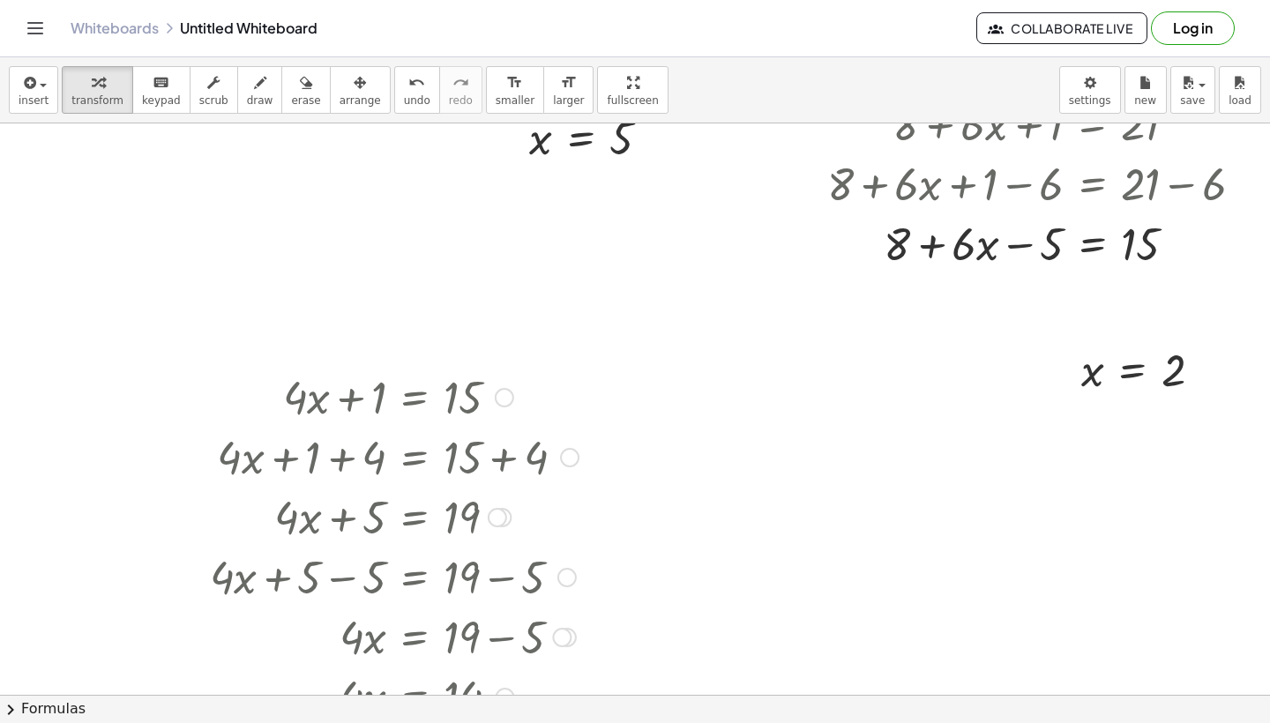
click at [506, 395] on div at bounding box center [504, 397] width 19 height 19
click at [433, 445] on div at bounding box center [397, 456] width 442 height 60
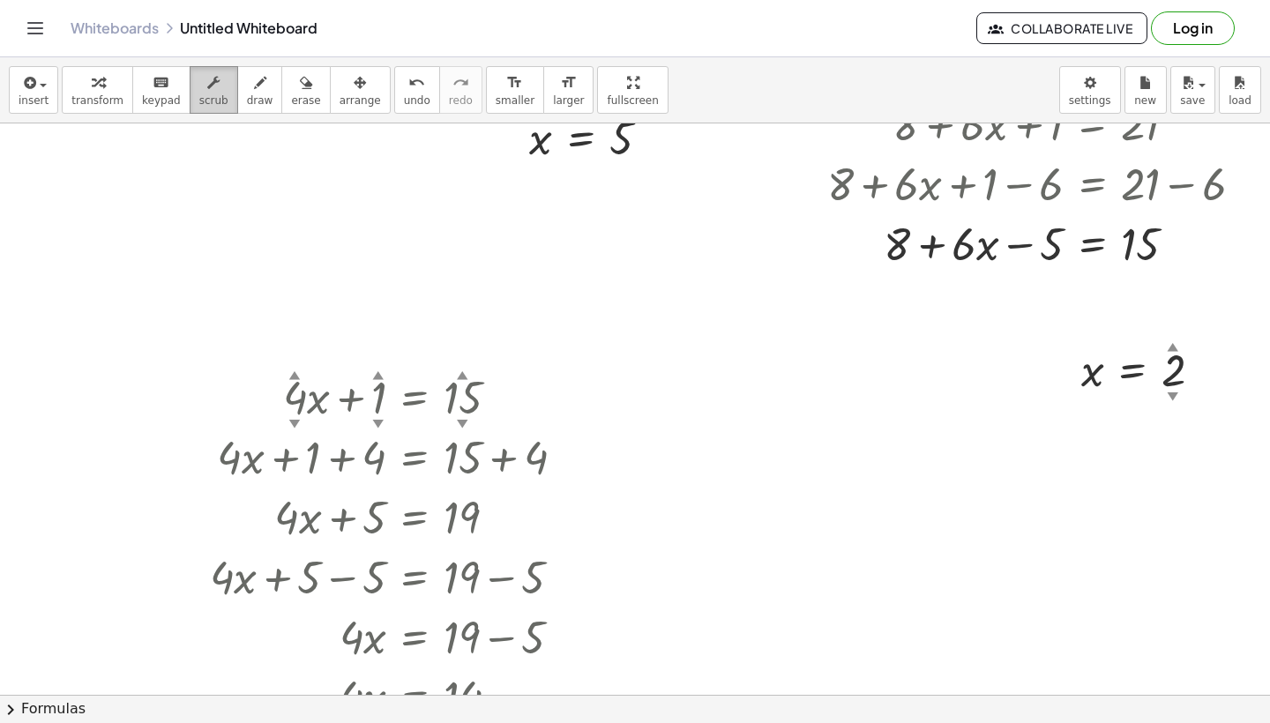
click at [199, 88] on div "button" at bounding box center [213, 81] width 29 height 21
click at [388, 423] on div at bounding box center [397, 396] width 442 height 60
drag, startPoint x: 388, startPoint y: 423, endPoint x: 187, endPoint y: 326, distance: 223.3
click at [187, 326] on div "+ · 5 ▲ ▼ · x − 7 ▲ ▼ = + 10 ▲ ▼ + 8 ▲ ▼ + · 5 · x − 7 = 18 + · 5 · x − 7 + 7 =…" at bounding box center [629, 278] width 1290 height 1715
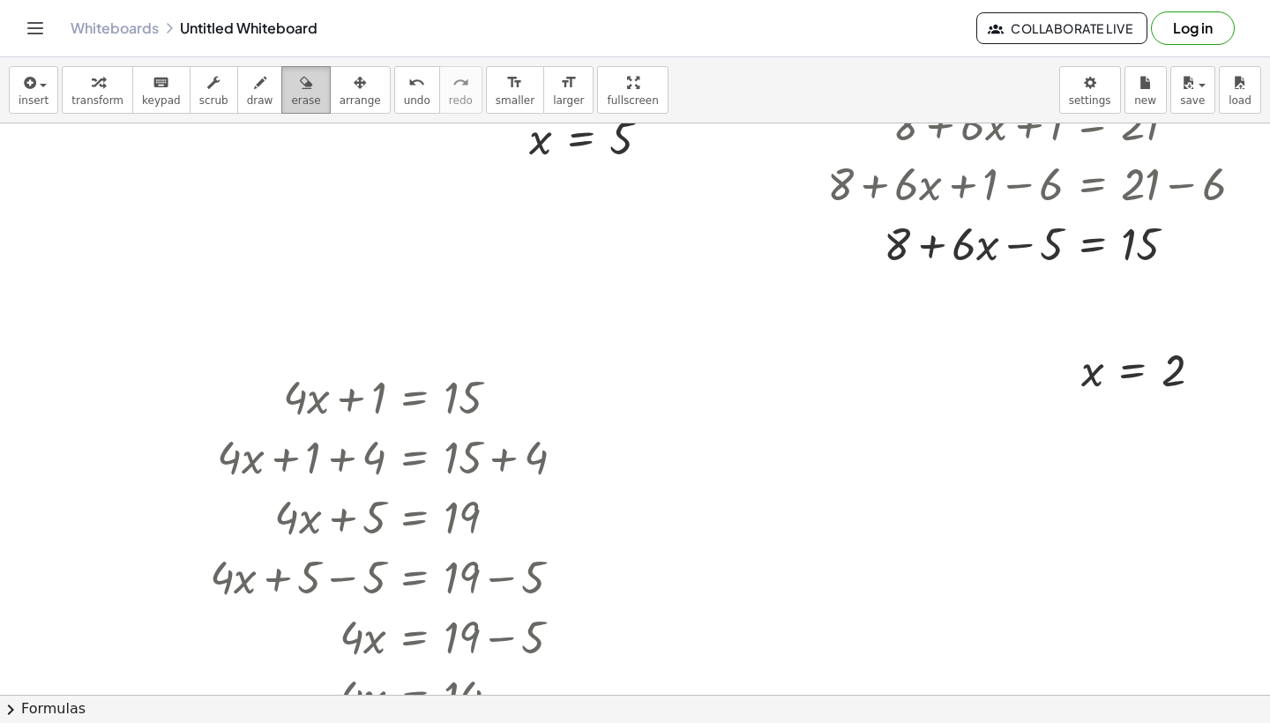
click at [299, 97] on span "erase" at bounding box center [305, 100] width 29 height 12
click at [318, 431] on div at bounding box center [629, 278] width 1290 height 1715
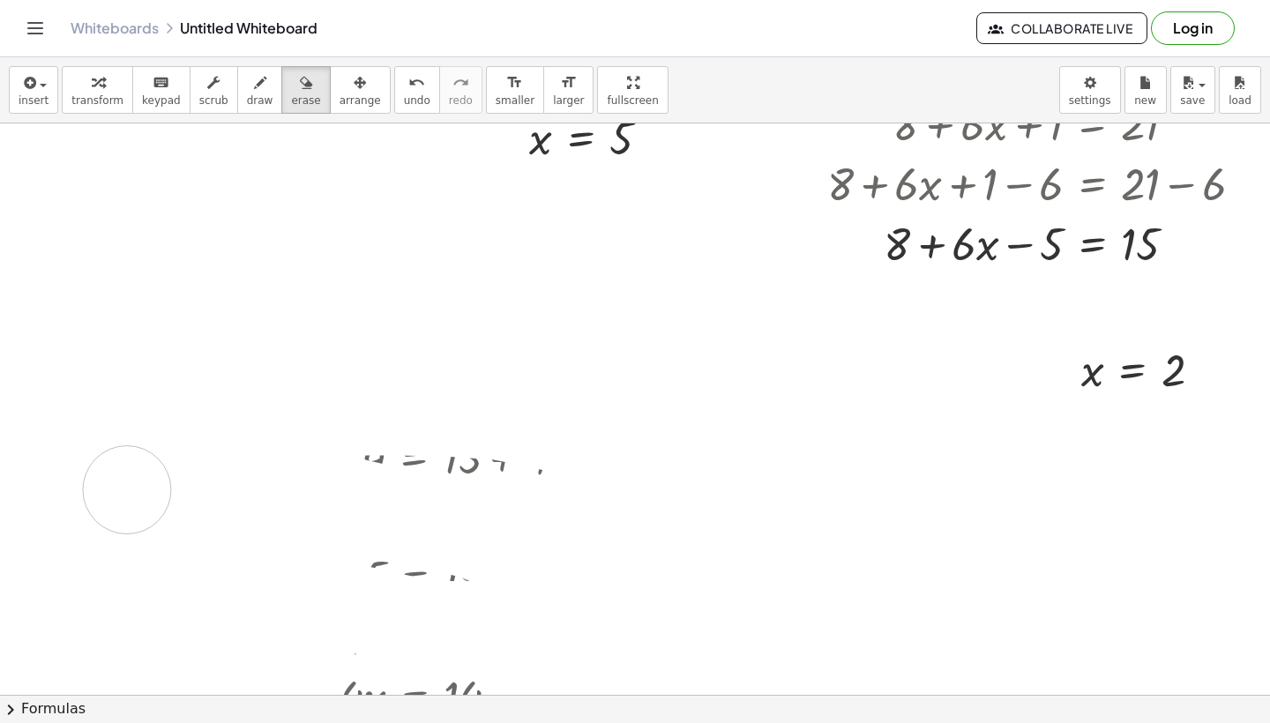
drag, startPoint x: 288, startPoint y: 412, endPoint x: 127, endPoint y: 490, distance: 179.1
click at [127, 490] on div at bounding box center [629, 278] width 1290 height 1715
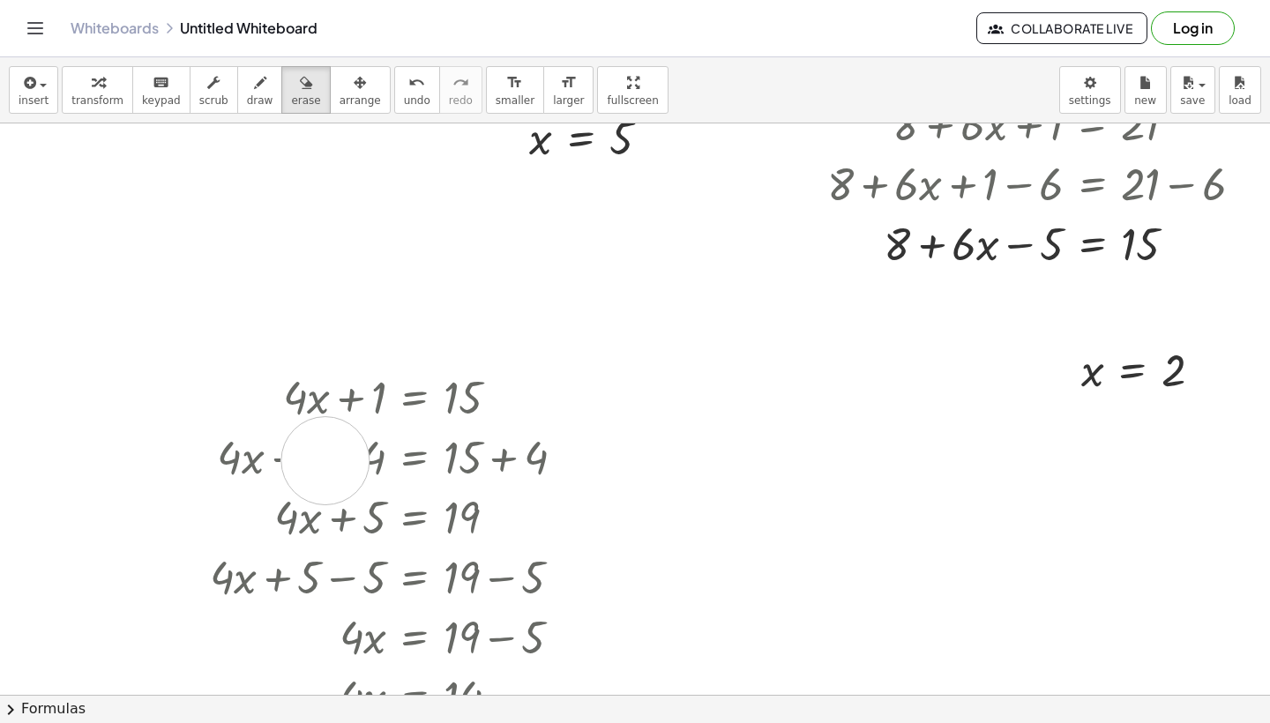
click at [326, 461] on div at bounding box center [629, 278] width 1290 height 1715
click at [153, 88] on icon "keyboard" at bounding box center [161, 82] width 17 height 21
click at [409, 408] on div at bounding box center [397, 396] width 442 height 60
click at [517, 401] on div at bounding box center [397, 396] width 442 height 60
click at [502, 401] on div "Go back to this line Copy line as LaTeX Copy derivation as LaTeX" at bounding box center [504, 397] width 19 height 19
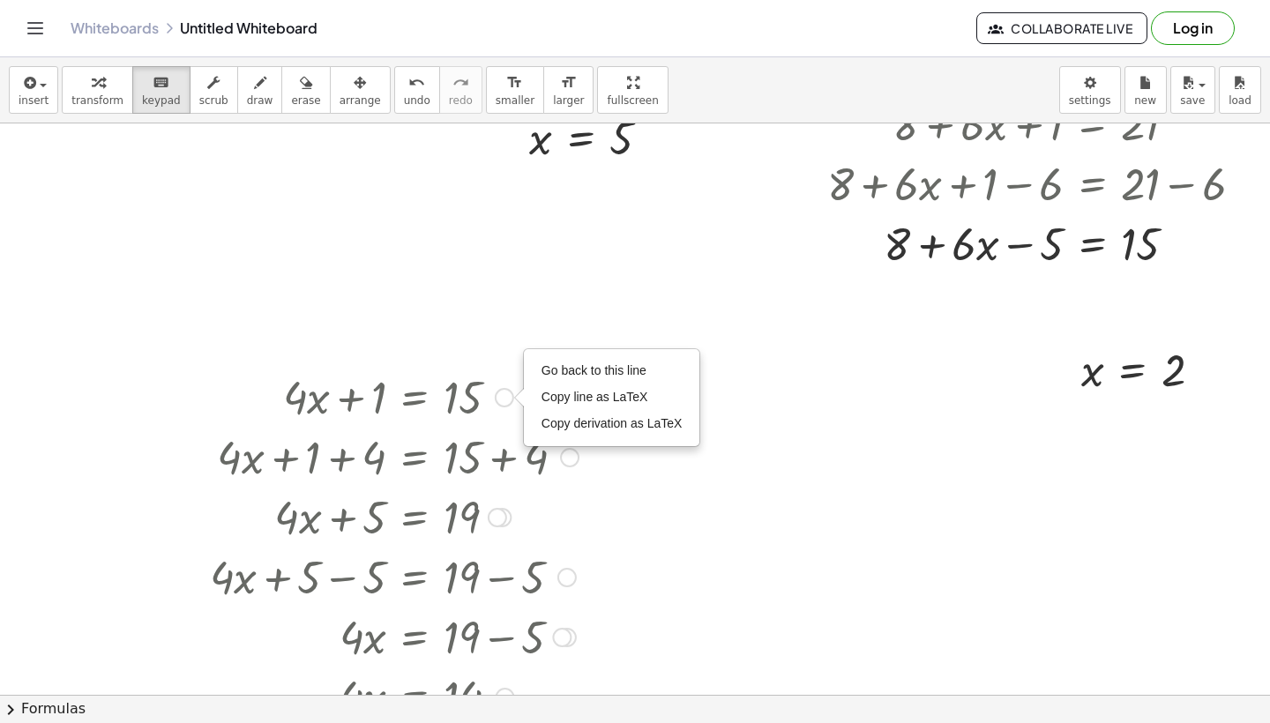
click at [502, 401] on div "Go back to this line Copy line as LaTeX Copy derivation as LaTeX" at bounding box center [504, 397] width 19 height 19
click at [208, 256] on div at bounding box center [629, 278] width 1290 height 1715
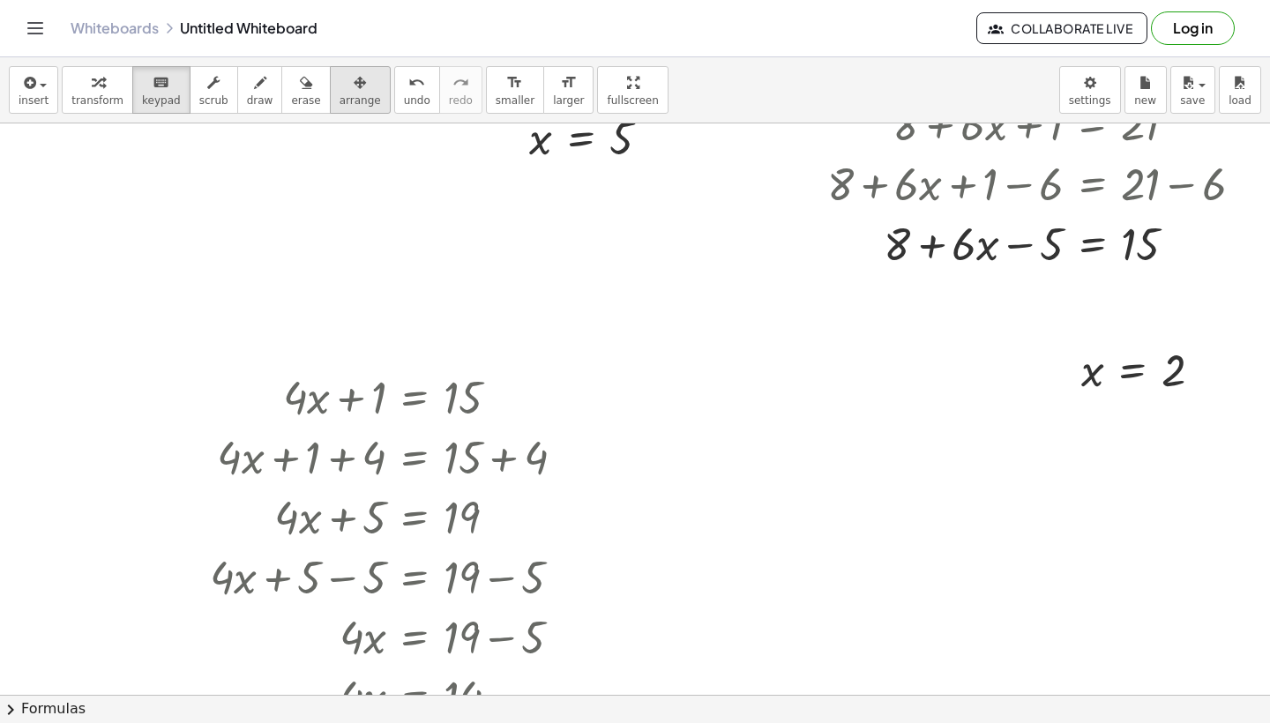
click at [348, 94] on span "arrange" at bounding box center [360, 100] width 41 height 12
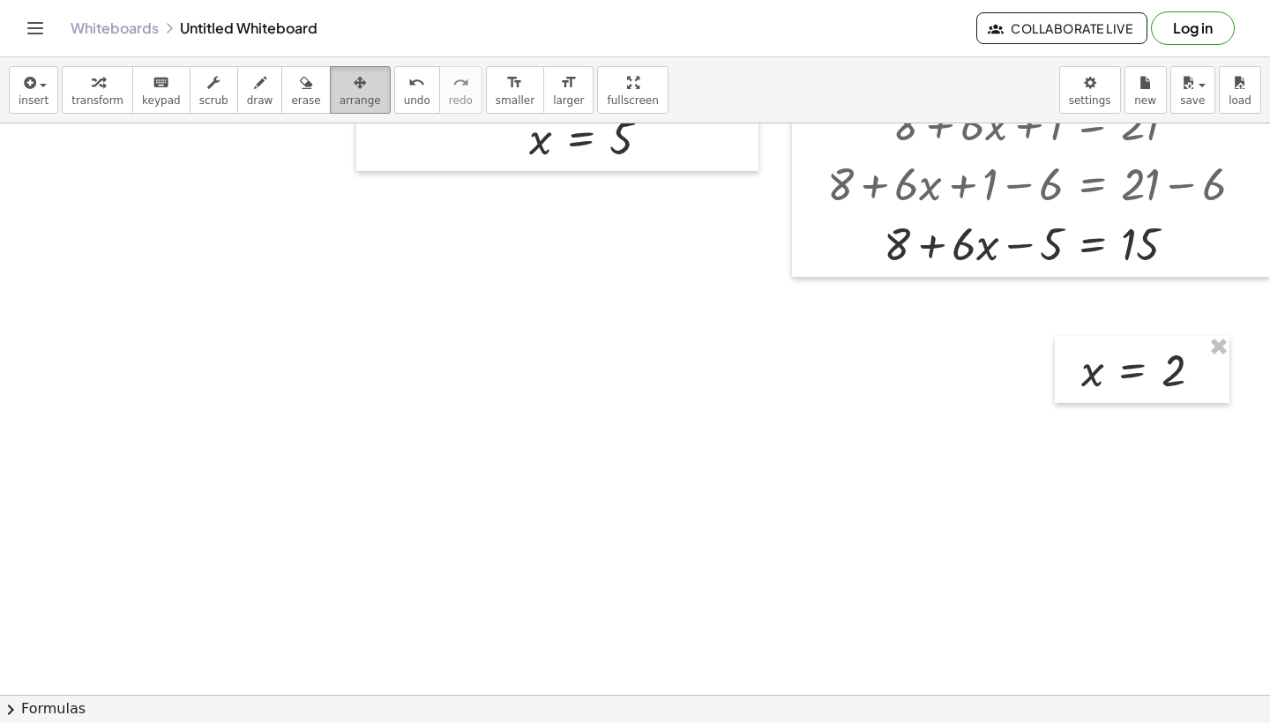
click at [354, 92] on icon "button" at bounding box center [360, 82] width 12 height 21
click at [293, 342] on div at bounding box center [629, 278] width 1290 height 1715
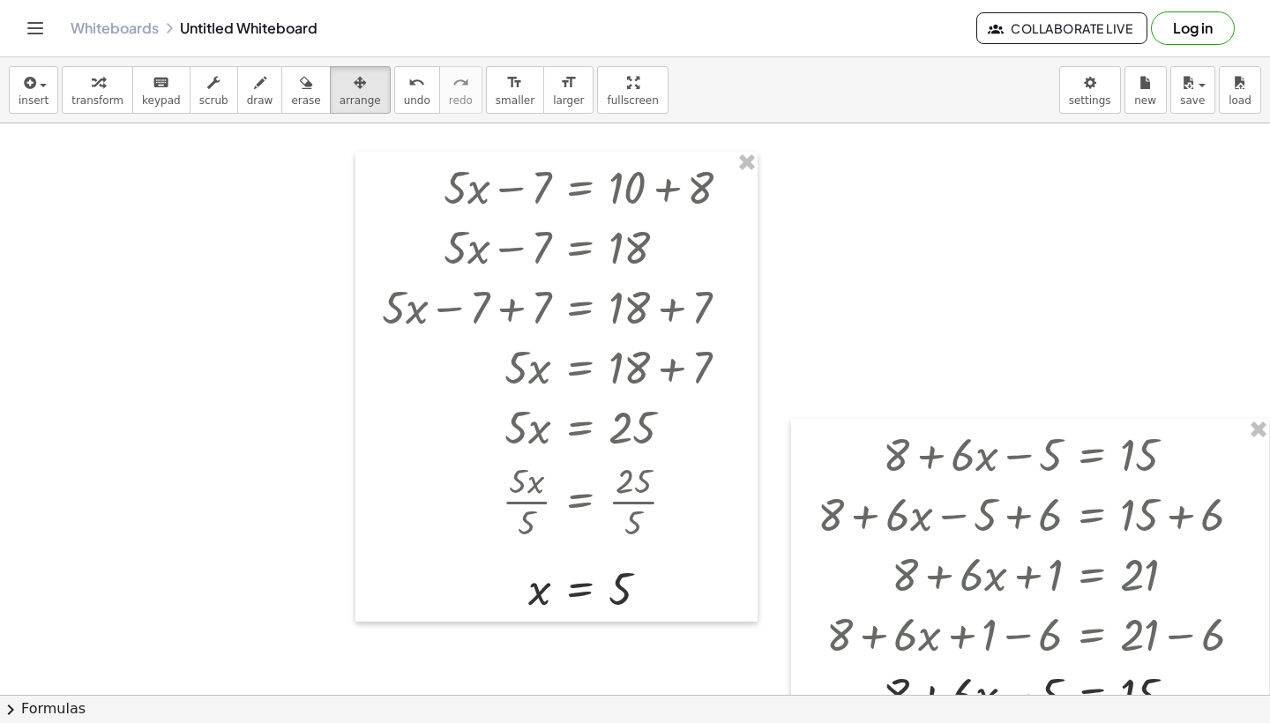
scroll to position [673, 17]
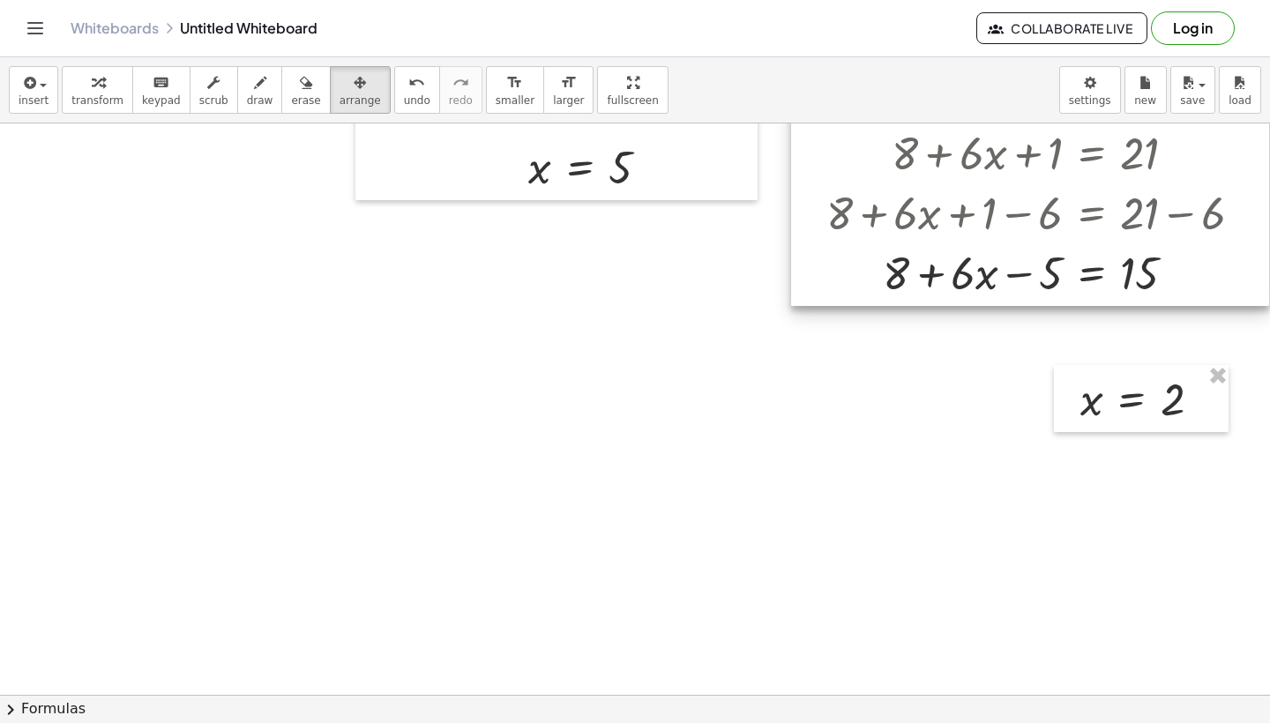
click at [901, 242] on div at bounding box center [1030, 151] width 478 height 309
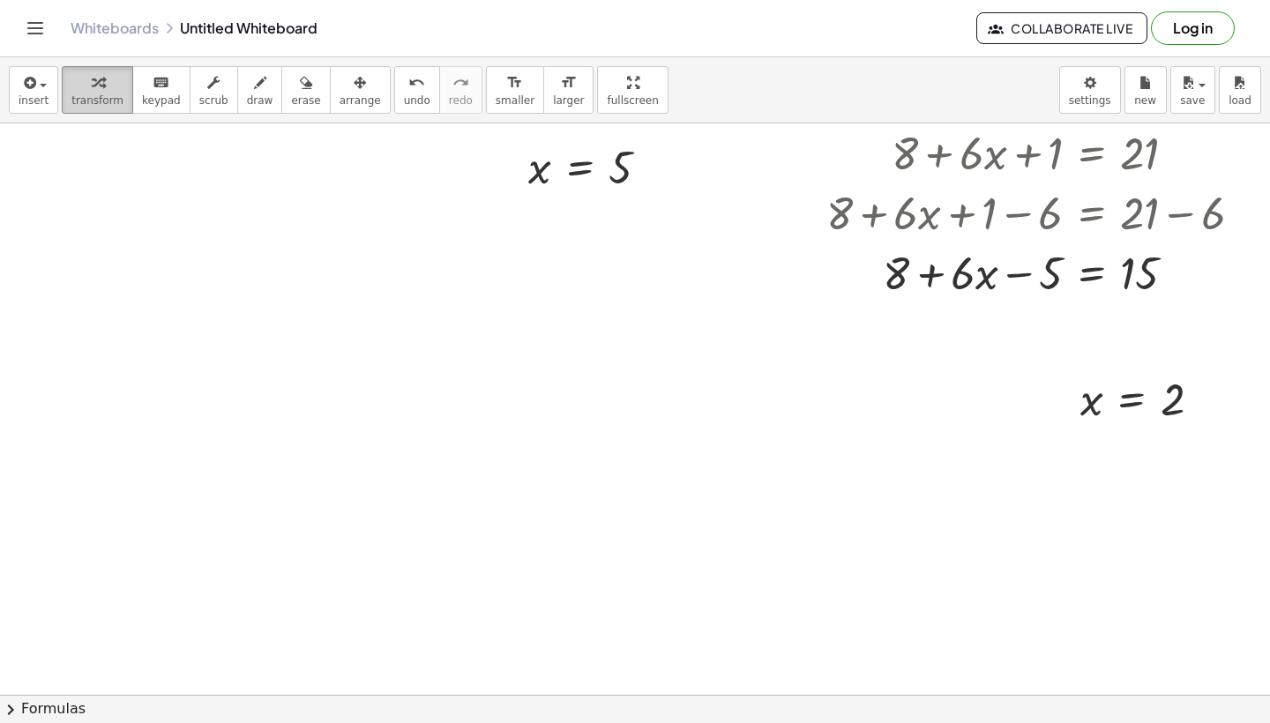
click at [111, 103] on span "transform" at bounding box center [97, 100] width 52 height 12
click at [483, 397] on div at bounding box center [628, 307] width 1290 height 1715
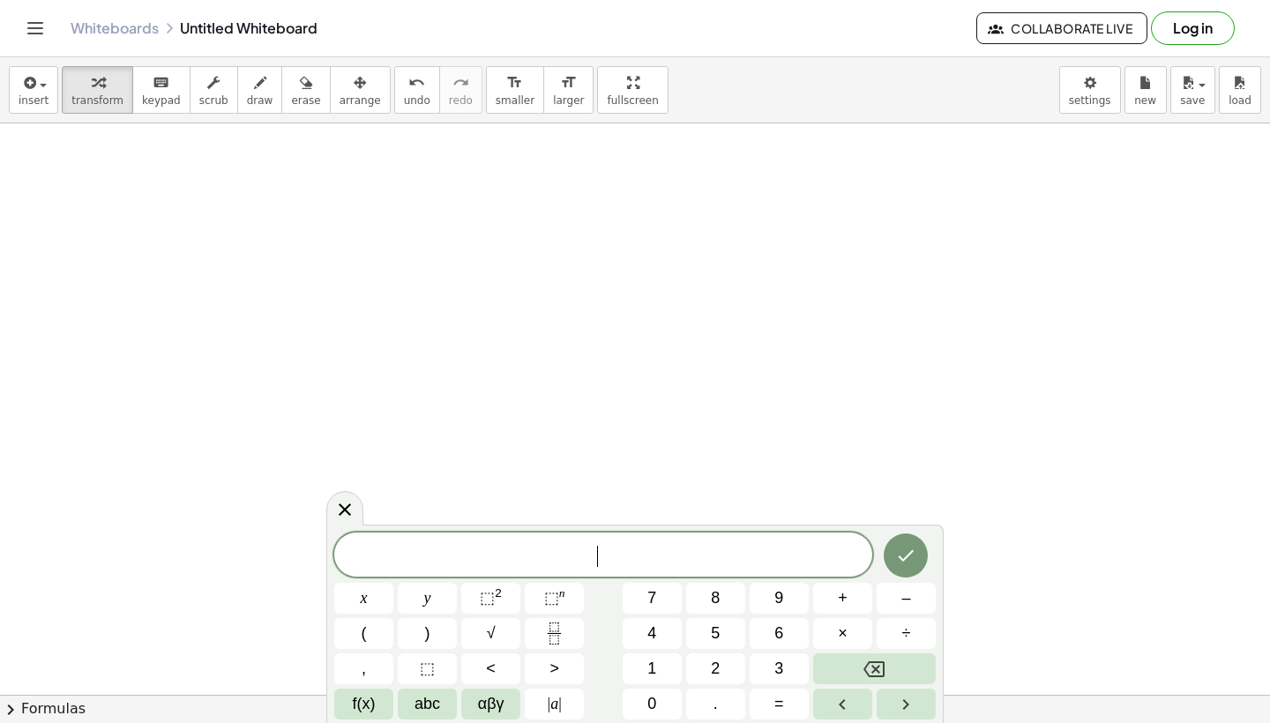
scroll to position [1030, 15]
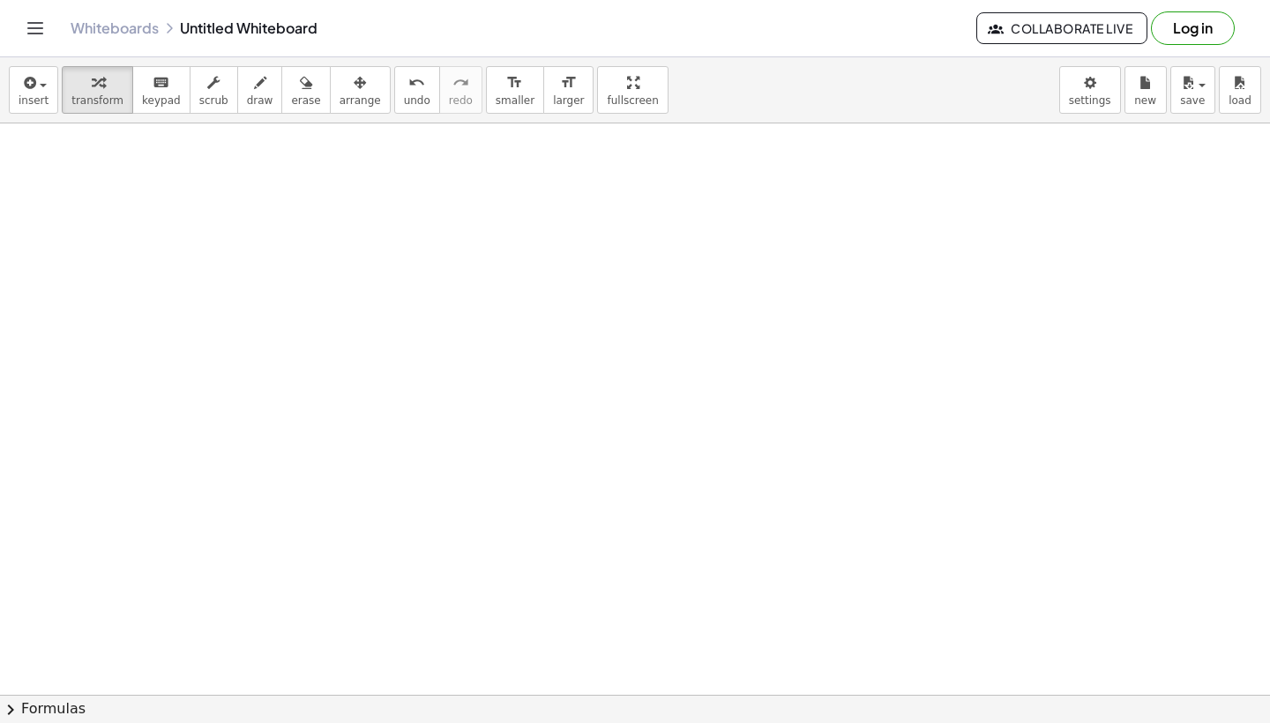
scroll to position [958, 15]
click at [585, 397] on div at bounding box center [630, 22] width 1290 height 1715
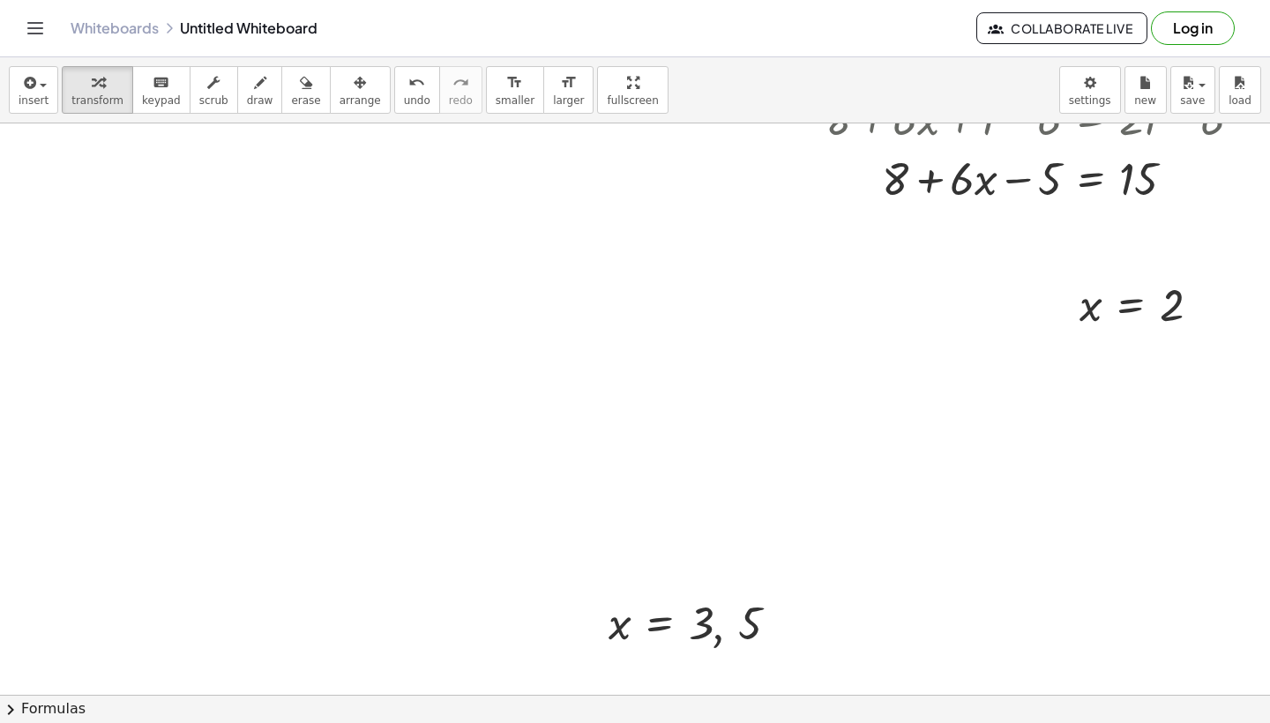
scroll to position [638, 18]
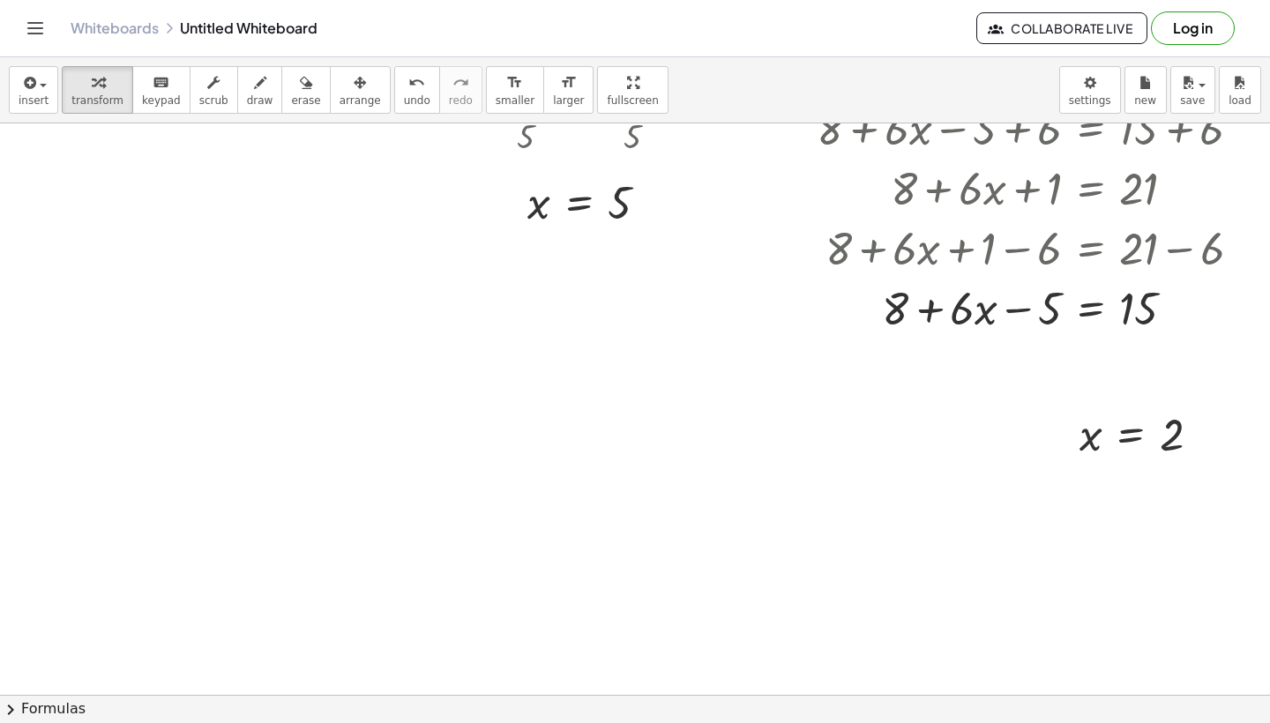
click at [353, 380] on div at bounding box center [627, 629] width 1290 height 2287
click at [595, 424] on div at bounding box center [529, 415] width 317 height 60
click at [602, 421] on div at bounding box center [529, 415] width 317 height 60
click at [448, 422] on div at bounding box center [529, 415] width 317 height 60
click at [524, 419] on div at bounding box center [529, 415] width 317 height 60
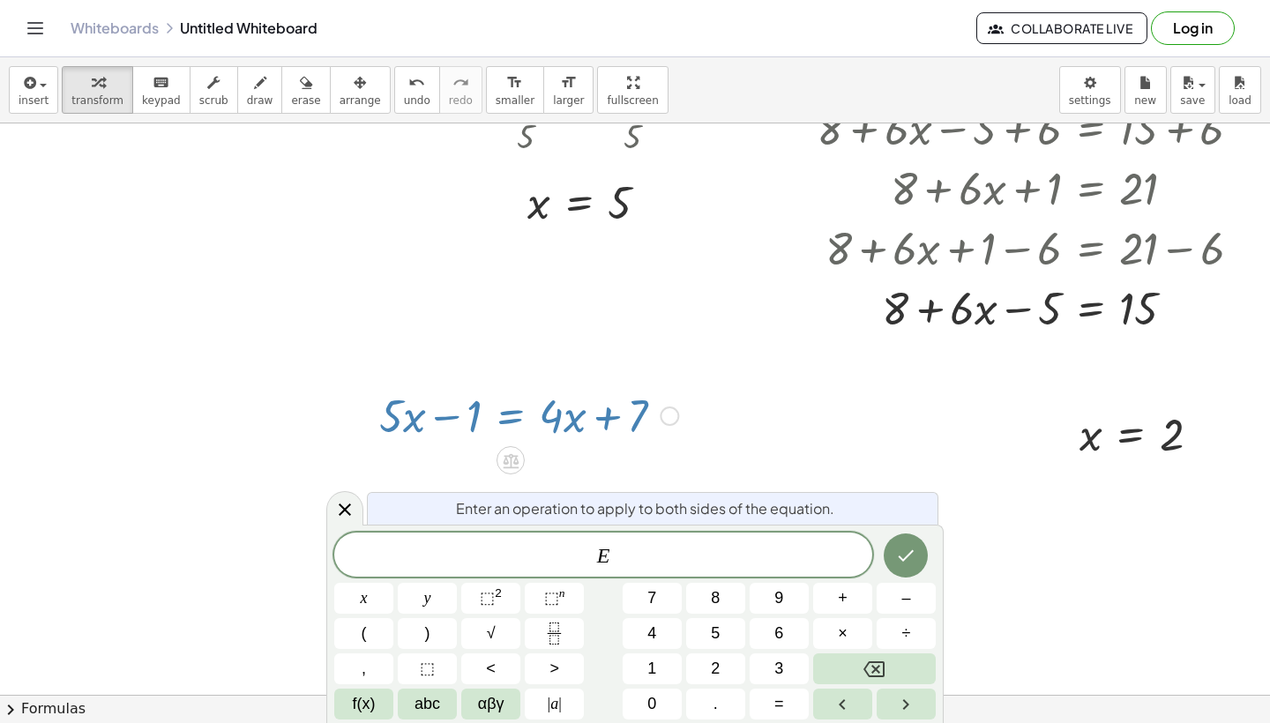
click at [496, 351] on div at bounding box center [627, 629] width 1290 height 2287
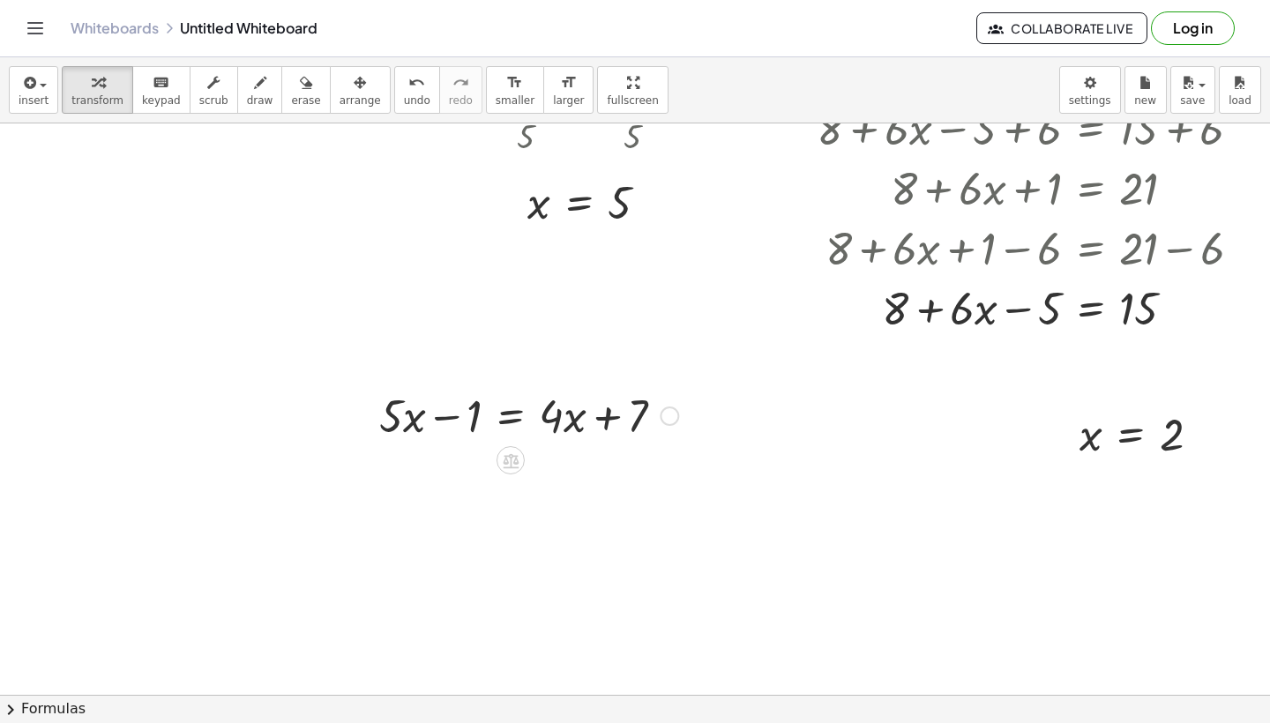
click at [445, 416] on div at bounding box center [529, 415] width 317 height 60
click at [395, 416] on div at bounding box center [529, 415] width 317 height 60
click at [521, 425] on div at bounding box center [529, 415] width 317 height 60
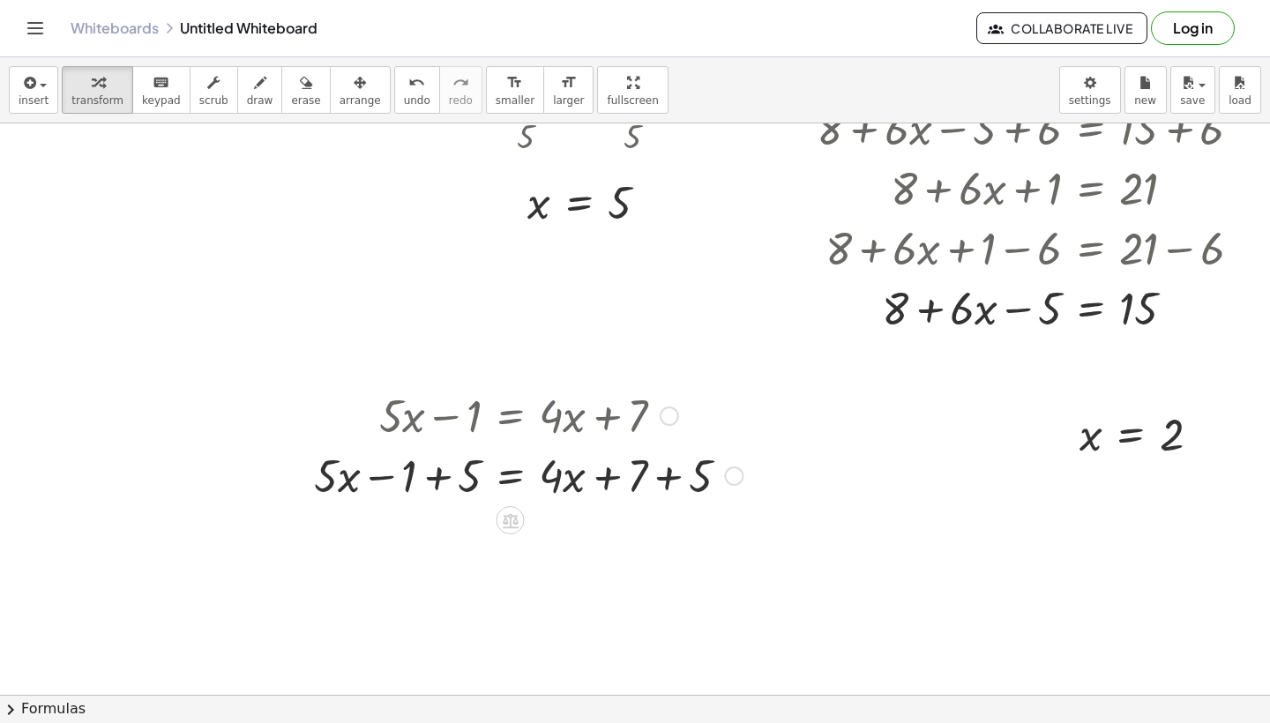
click at [444, 482] on div at bounding box center [528, 475] width 446 height 60
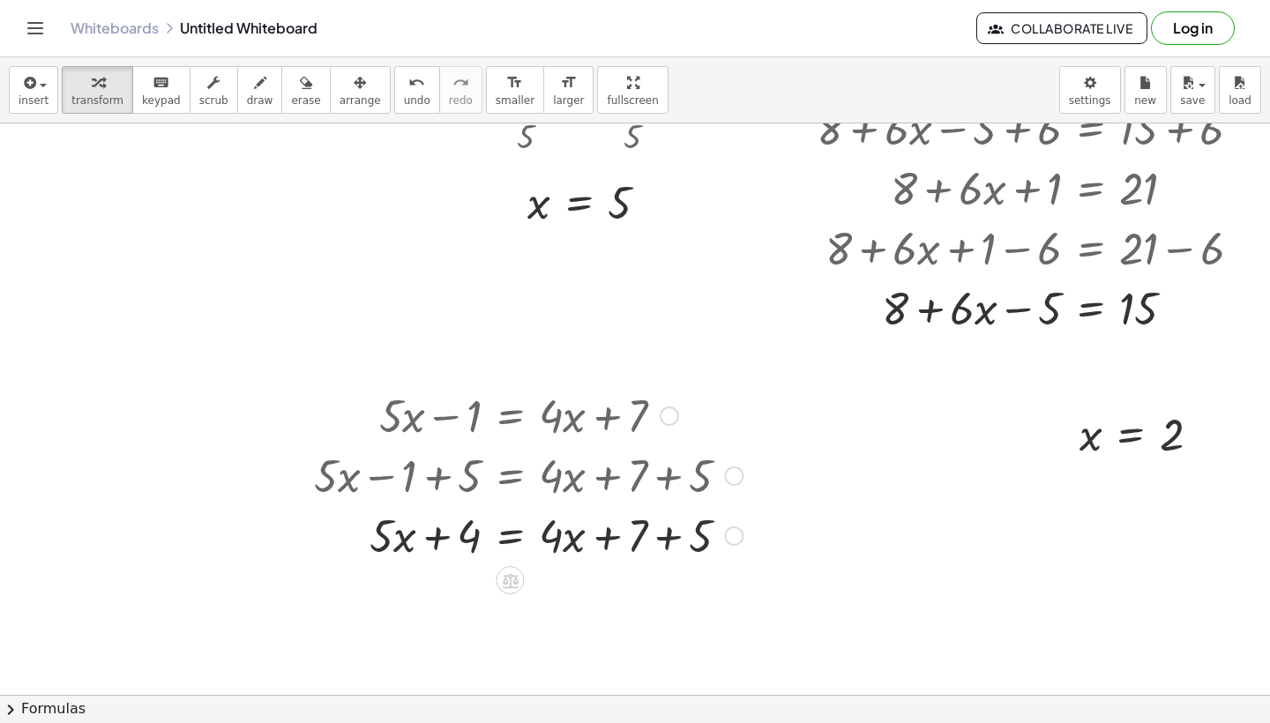
click at [442, 536] on div at bounding box center [528, 535] width 446 height 60
click at [608, 535] on div at bounding box center [528, 535] width 446 height 60
click at [685, 543] on div at bounding box center [528, 535] width 446 height 60
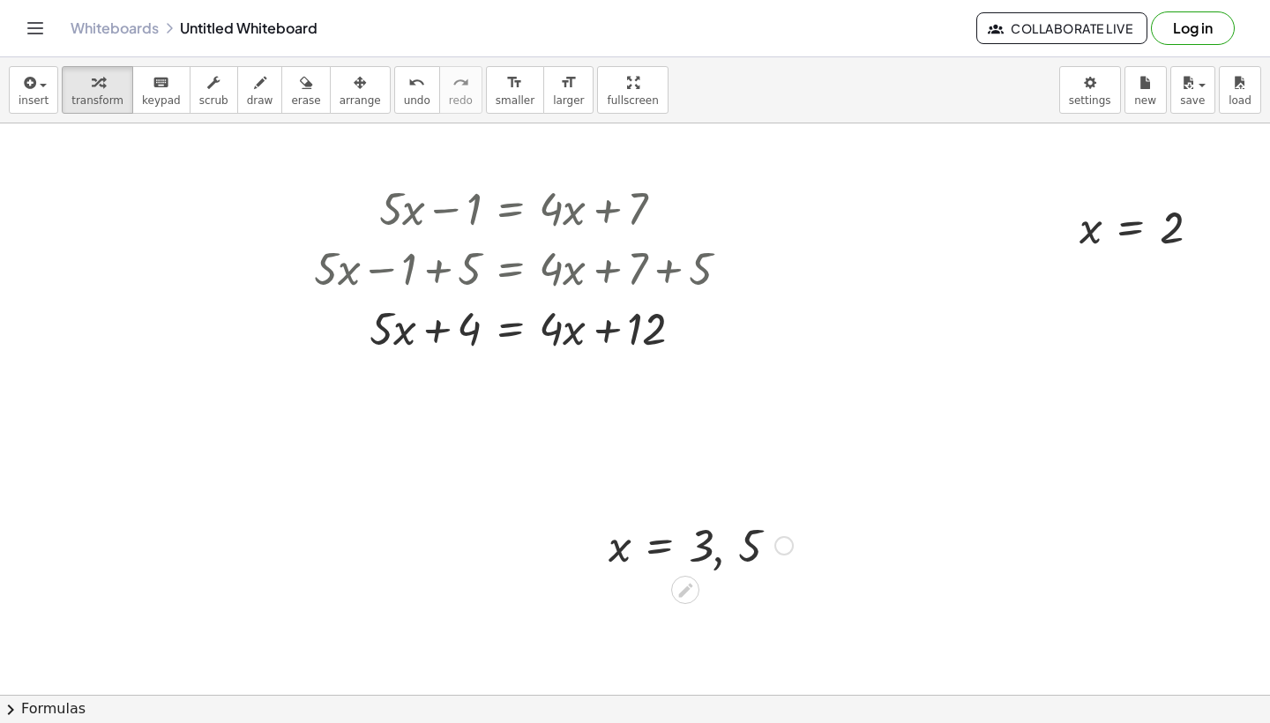
scroll to position [847, 18]
click at [605, 318] on div at bounding box center [528, 326] width 446 height 60
click at [412, 326] on div at bounding box center [528, 326] width 446 height 60
click at [450, 326] on div at bounding box center [528, 326] width 446 height 60
click at [504, 328] on div at bounding box center [528, 326] width 446 height 60
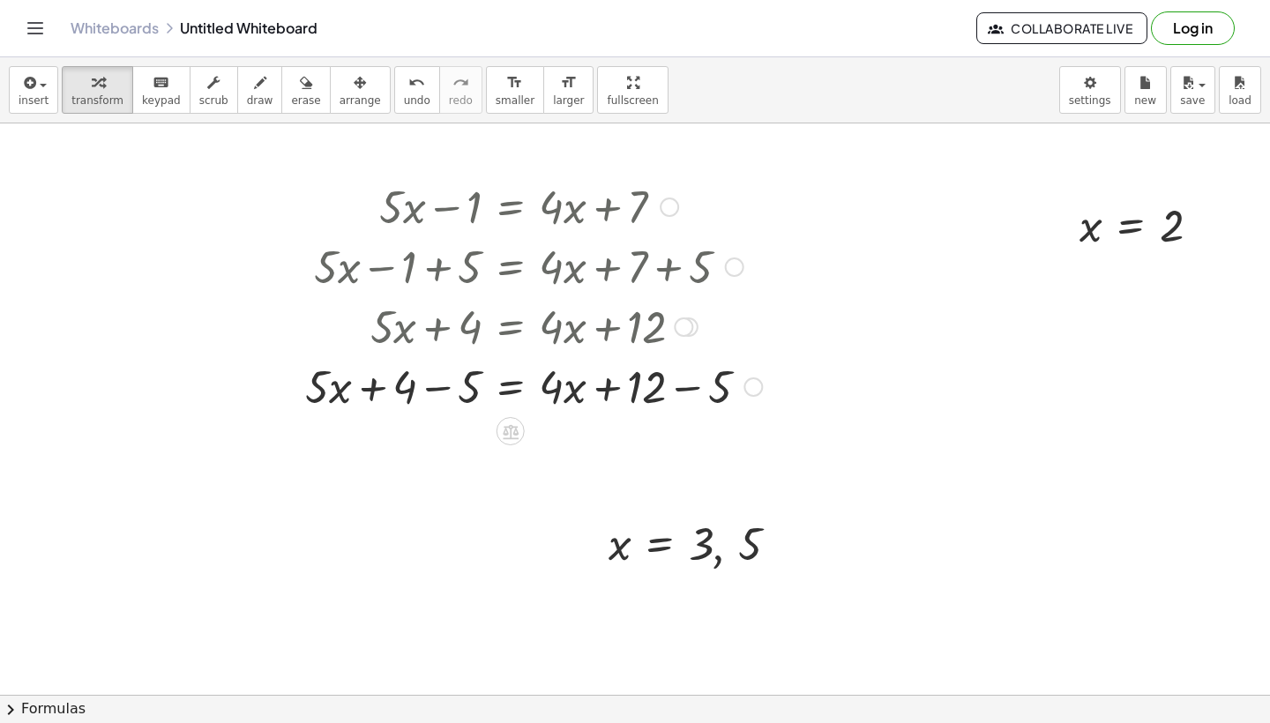
click at [430, 388] on div at bounding box center [533, 386] width 475 height 60
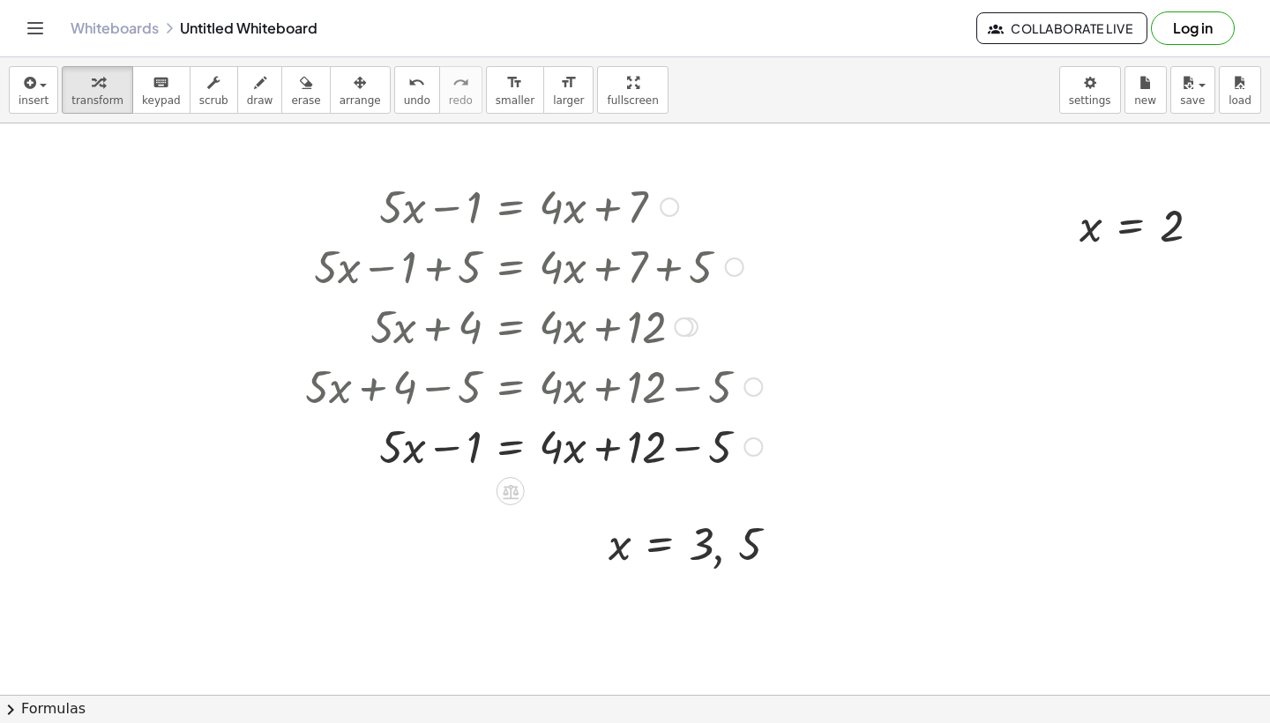
click at [450, 450] on div at bounding box center [533, 446] width 475 height 60
click at [677, 453] on div at bounding box center [533, 446] width 475 height 60
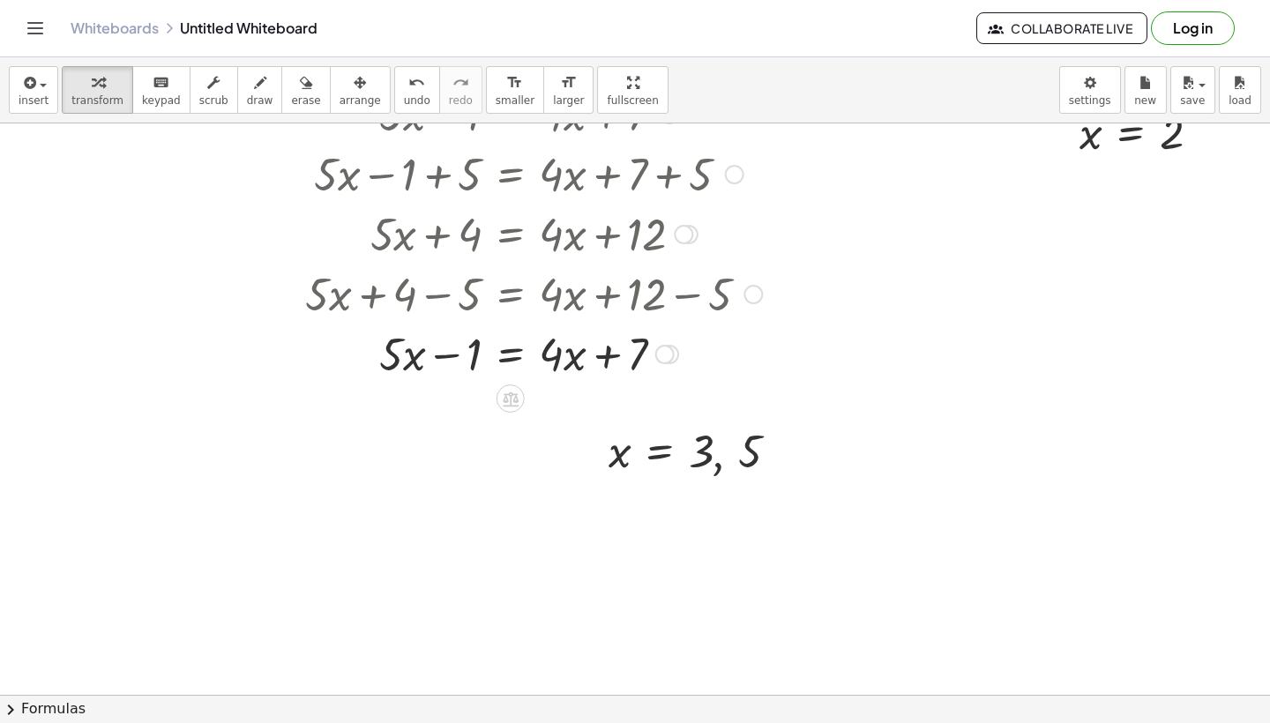
click at [618, 363] on div at bounding box center [533, 353] width 475 height 60
click at [521, 355] on div at bounding box center [533, 353] width 475 height 60
click at [441, 359] on div at bounding box center [533, 353] width 475 height 60
click at [681, 363] on div at bounding box center [533, 353] width 475 height 60
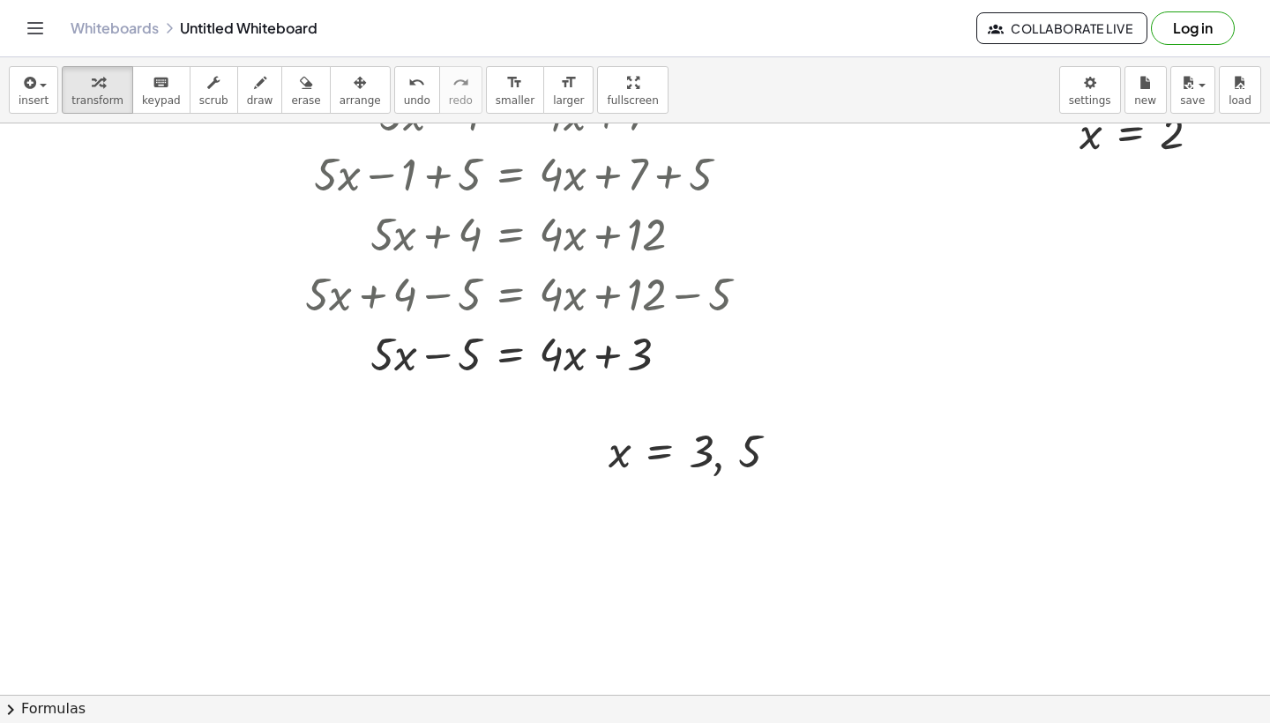
click at [708, 410] on div at bounding box center [627, 327] width 1290 height 2287
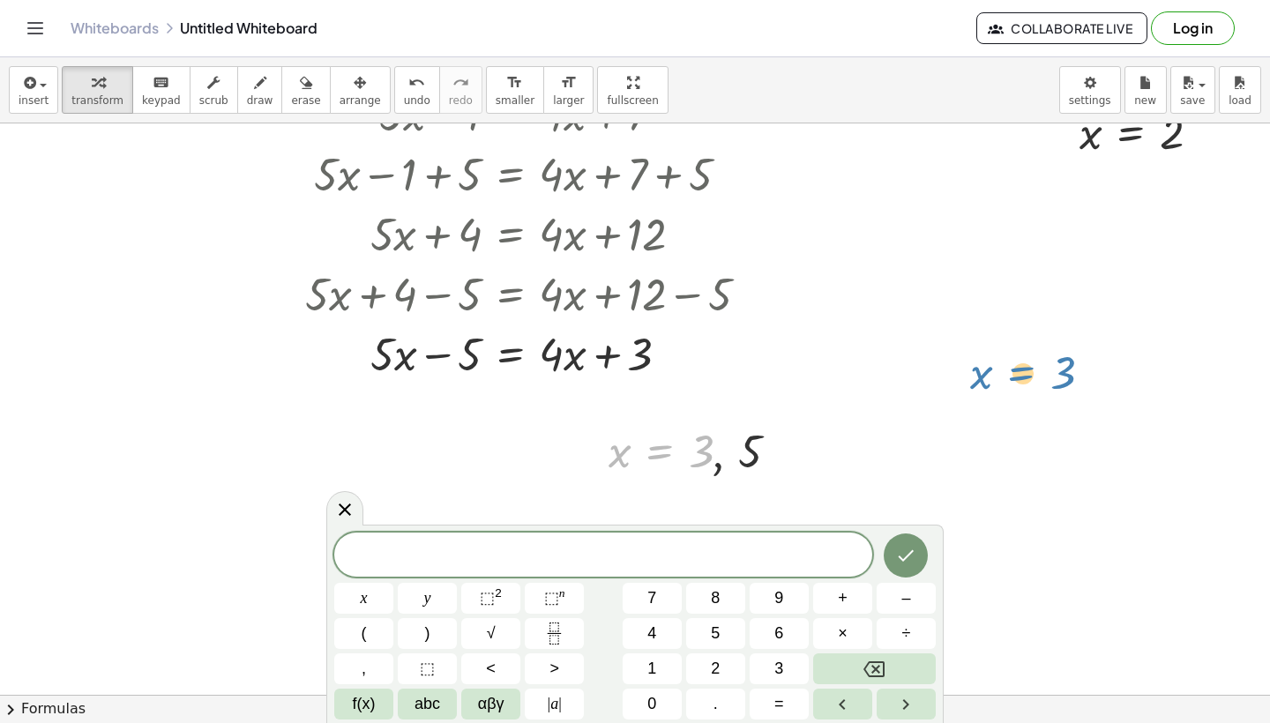
drag, startPoint x: 681, startPoint y: 442, endPoint x: 1093, endPoint y: 353, distance: 421.5
click at [1093, 353] on div "+ · 5 · x − 7 = + 10 + 8 + · 5 · x − 7 = 18 + · 5 · x − 7 + 7 = + 18 + 7 + · 5 …" at bounding box center [627, 327] width 1290 height 2287
click at [900, 402] on div at bounding box center [627, 327] width 1290 height 2287
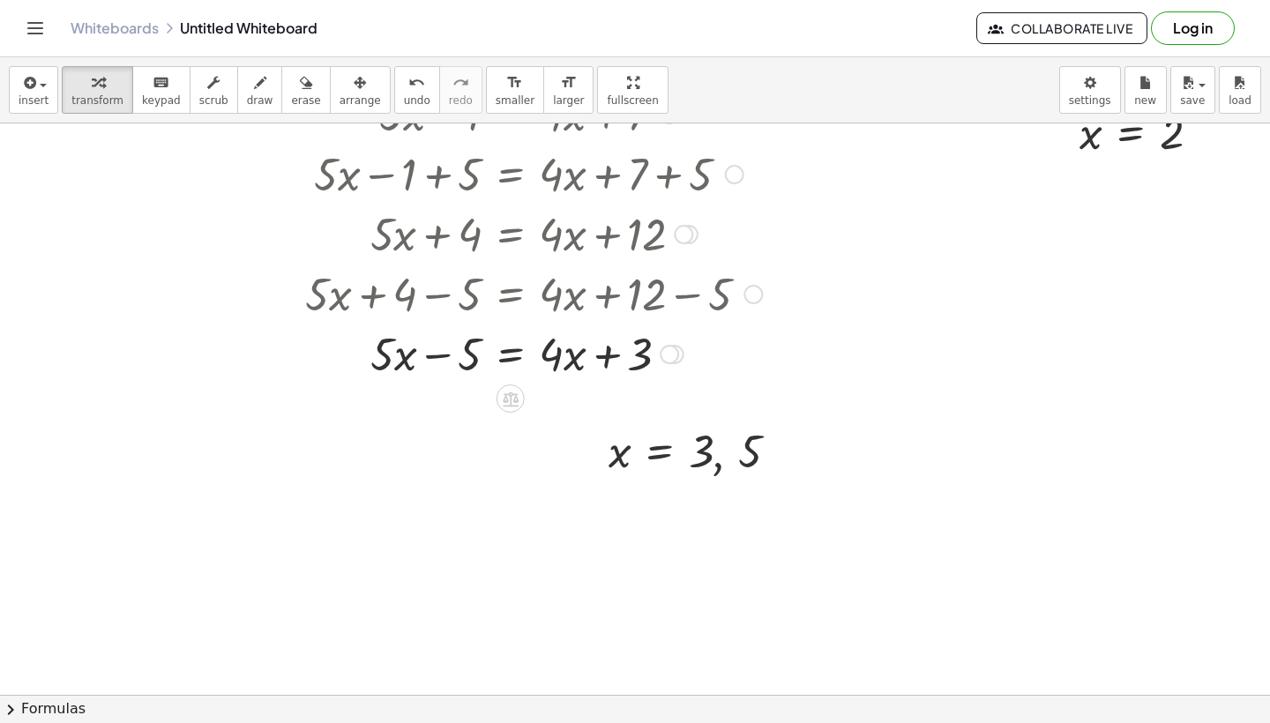
click at [455, 350] on div at bounding box center [533, 353] width 475 height 60
click at [506, 361] on div at bounding box center [533, 353] width 475 height 60
click at [419, 354] on div at bounding box center [533, 353] width 475 height 88
click at [444, 338] on div at bounding box center [533, 353] width 475 height 88
click at [436, 376] on div at bounding box center [533, 353] width 475 height 88
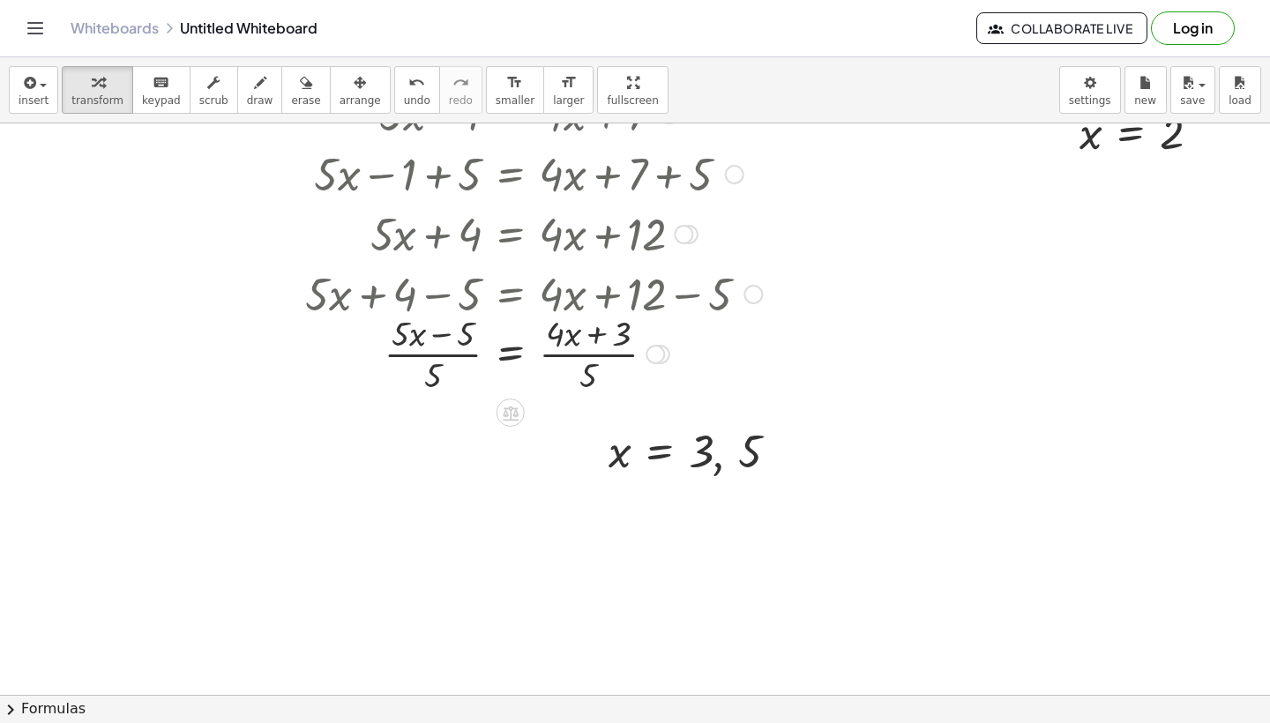
click at [607, 345] on div at bounding box center [533, 353] width 475 height 88
click at [606, 338] on div at bounding box center [533, 353] width 475 height 88
click at [604, 368] on div at bounding box center [533, 353] width 475 height 88
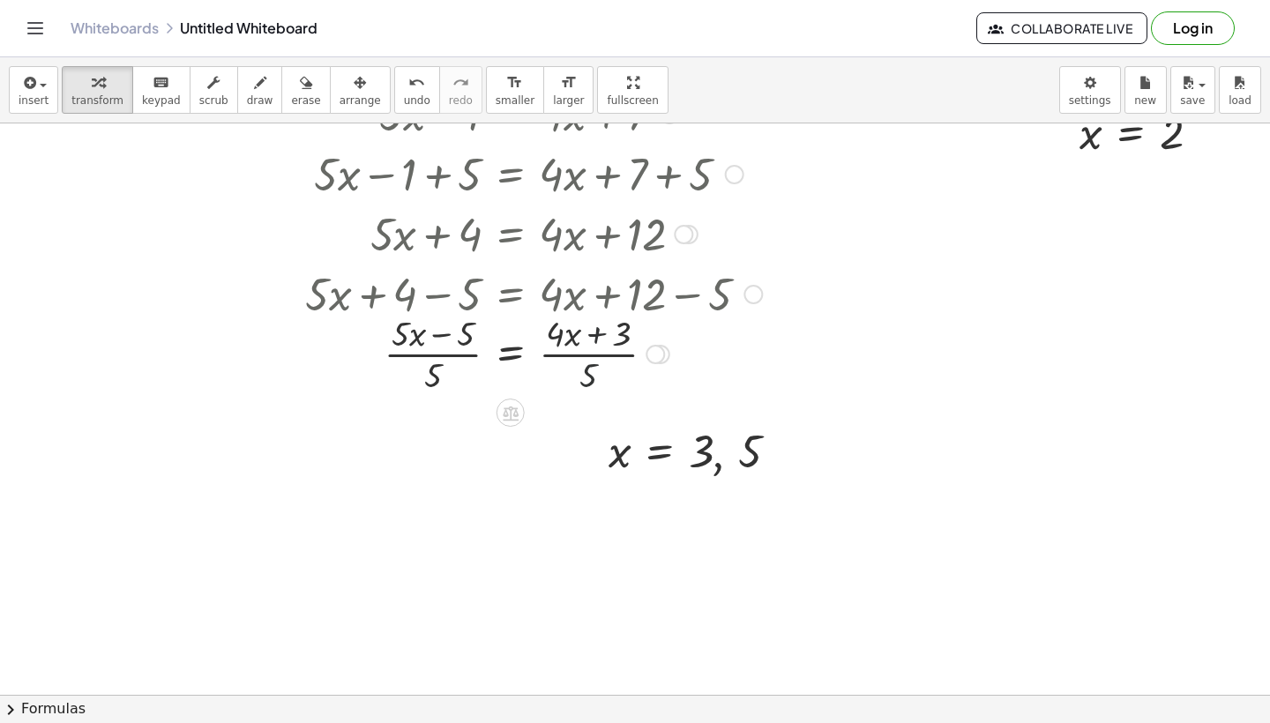
click at [568, 372] on div at bounding box center [533, 353] width 475 height 88
click at [453, 377] on div at bounding box center [533, 353] width 475 height 88
click at [430, 377] on div at bounding box center [533, 353] width 475 height 88
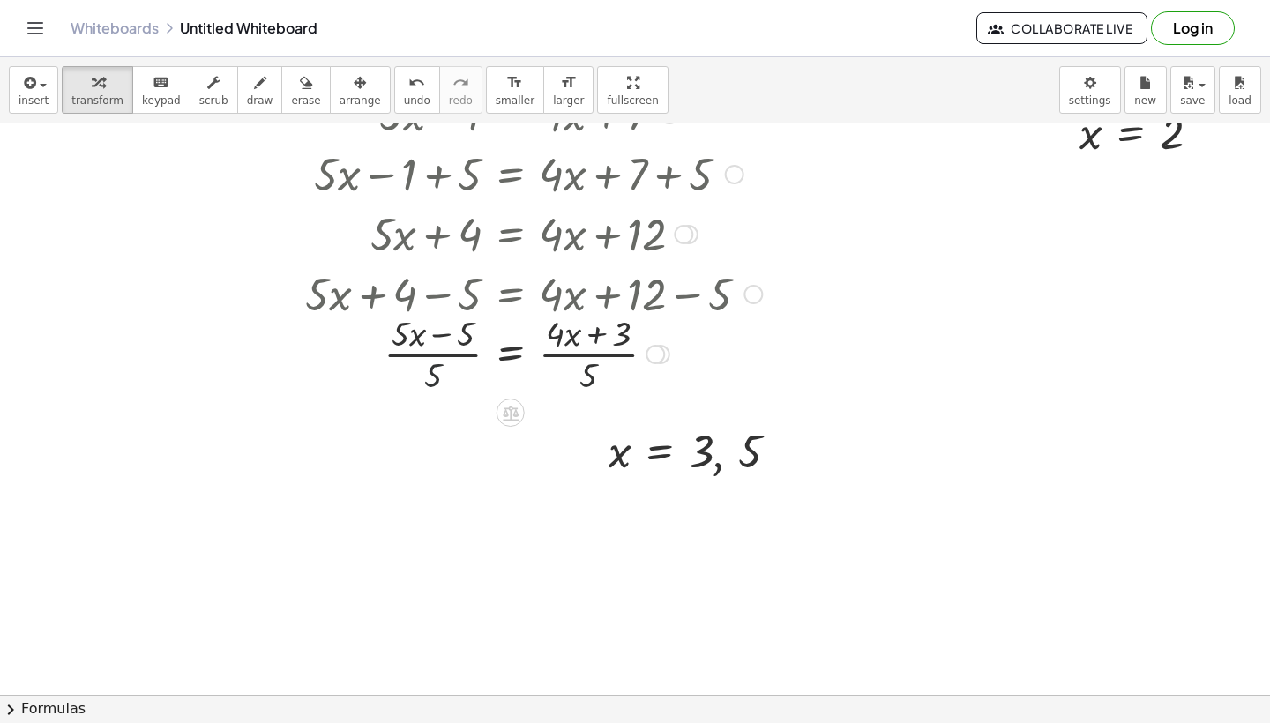
click at [430, 377] on div at bounding box center [533, 353] width 475 height 88
click at [595, 356] on div at bounding box center [533, 353] width 475 height 88
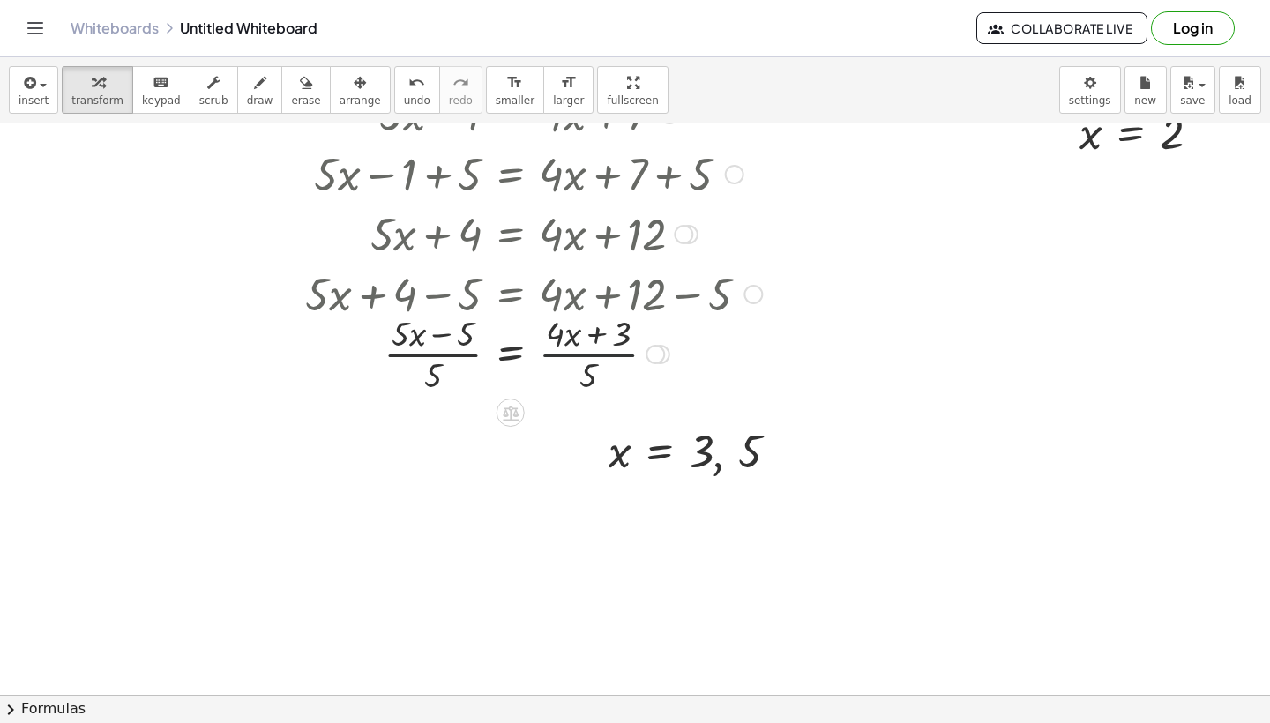
click at [595, 356] on div at bounding box center [533, 353] width 475 height 88
click at [446, 360] on div at bounding box center [533, 353] width 475 height 88
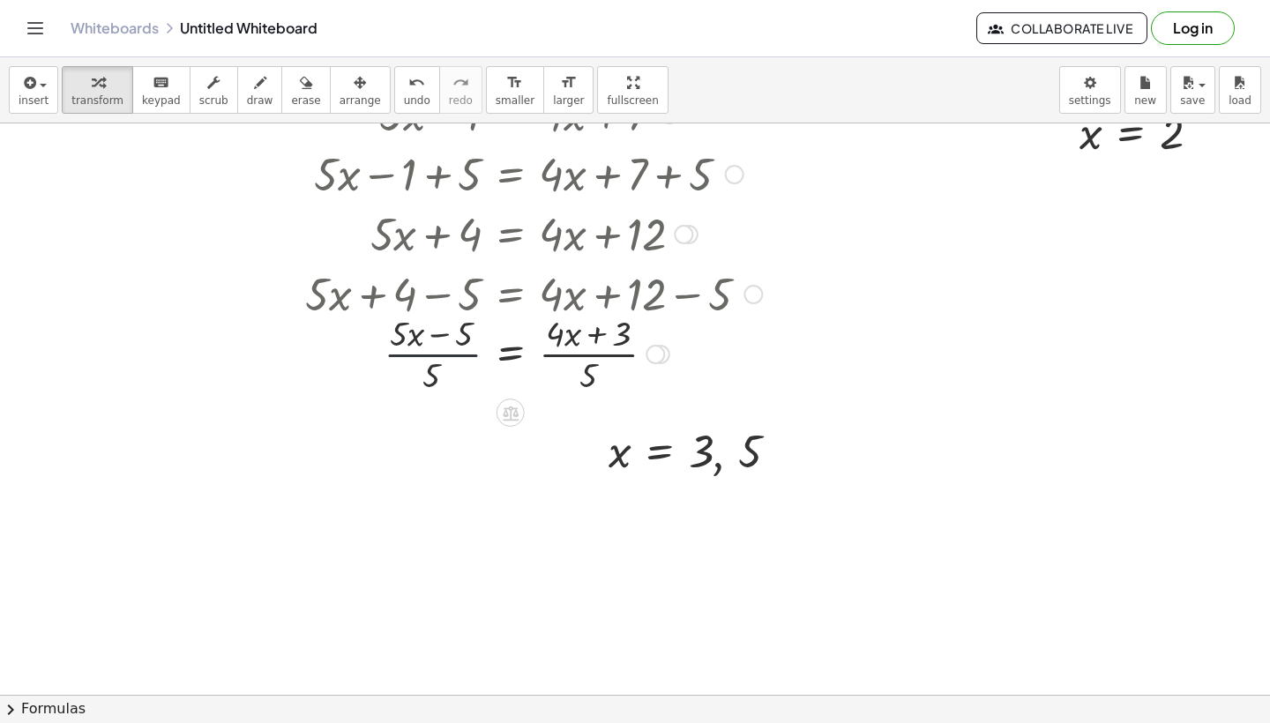
click at [446, 360] on div at bounding box center [533, 353] width 475 height 88
click at [451, 357] on div at bounding box center [533, 353] width 475 height 88
drag, startPoint x: 451, startPoint y: 356, endPoint x: 464, endPoint y: 356, distance: 13.2
click at [464, 356] on div at bounding box center [533, 353] width 475 height 88
click at [466, 356] on div at bounding box center [533, 353] width 475 height 88
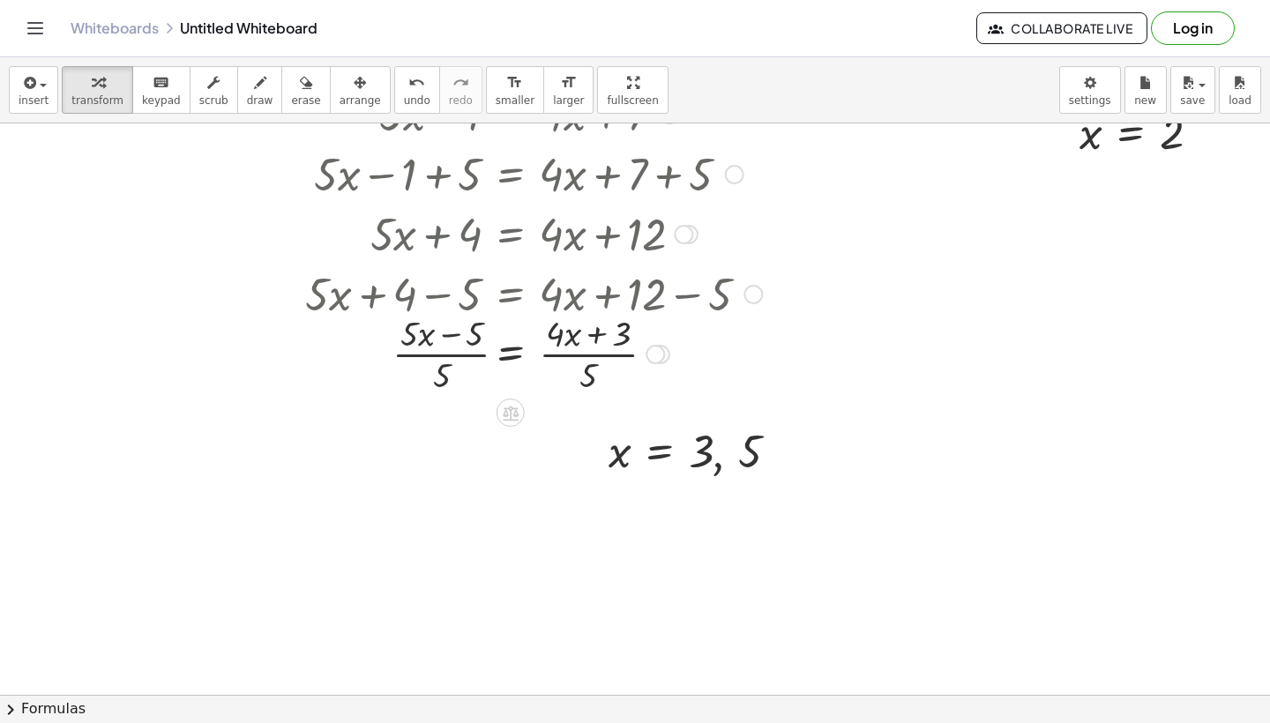
click at [470, 356] on div at bounding box center [533, 353] width 475 height 88
click at [522, 355] on div at bounding box center [533, 353] width 475 height 88
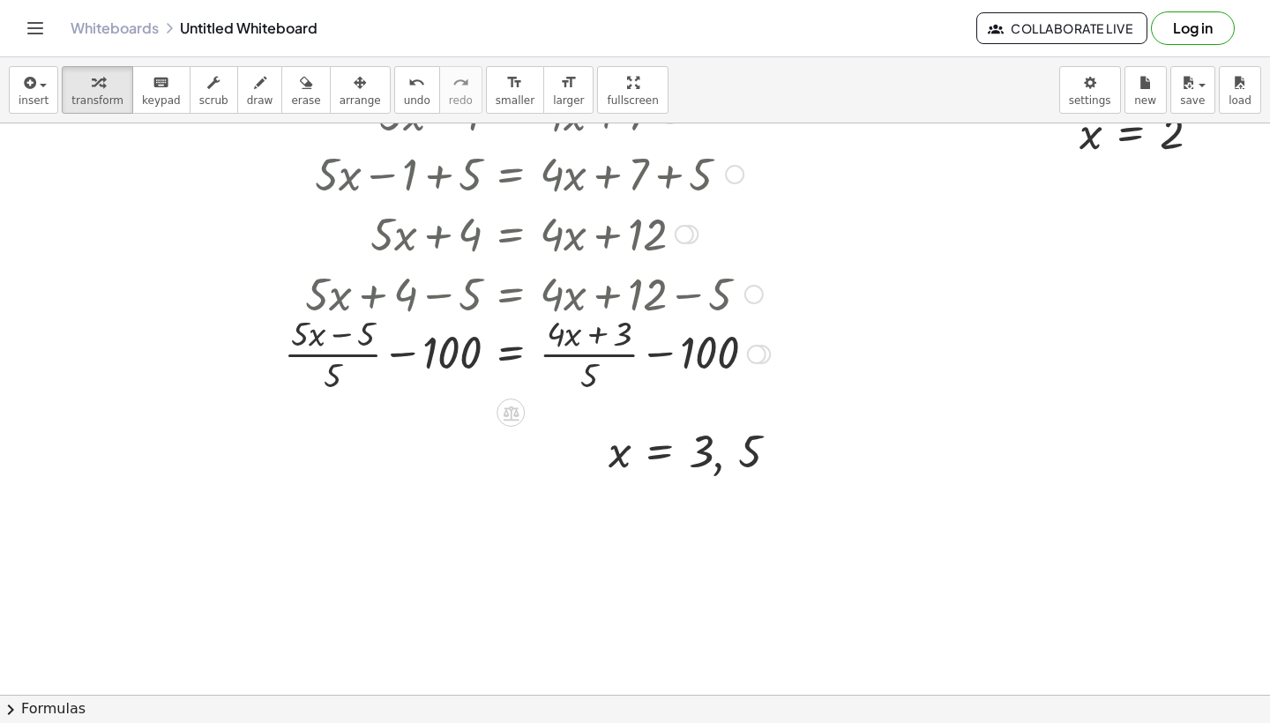
click at [444, 350] on div at bounding box center [527, 353] width 504 height 88
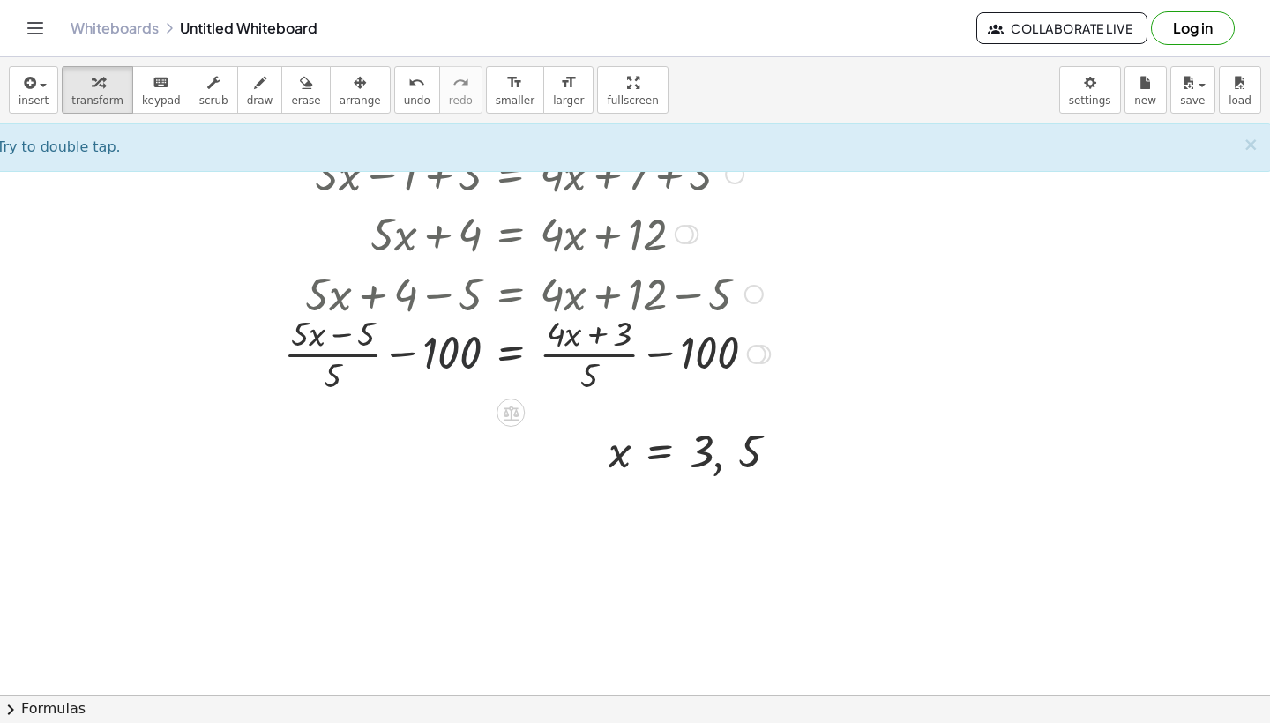
click at [410, 350] on div at bounding box center [527, 353] width 504 height 88
